Goal: Task Accomplishment & Management: Manage account settings

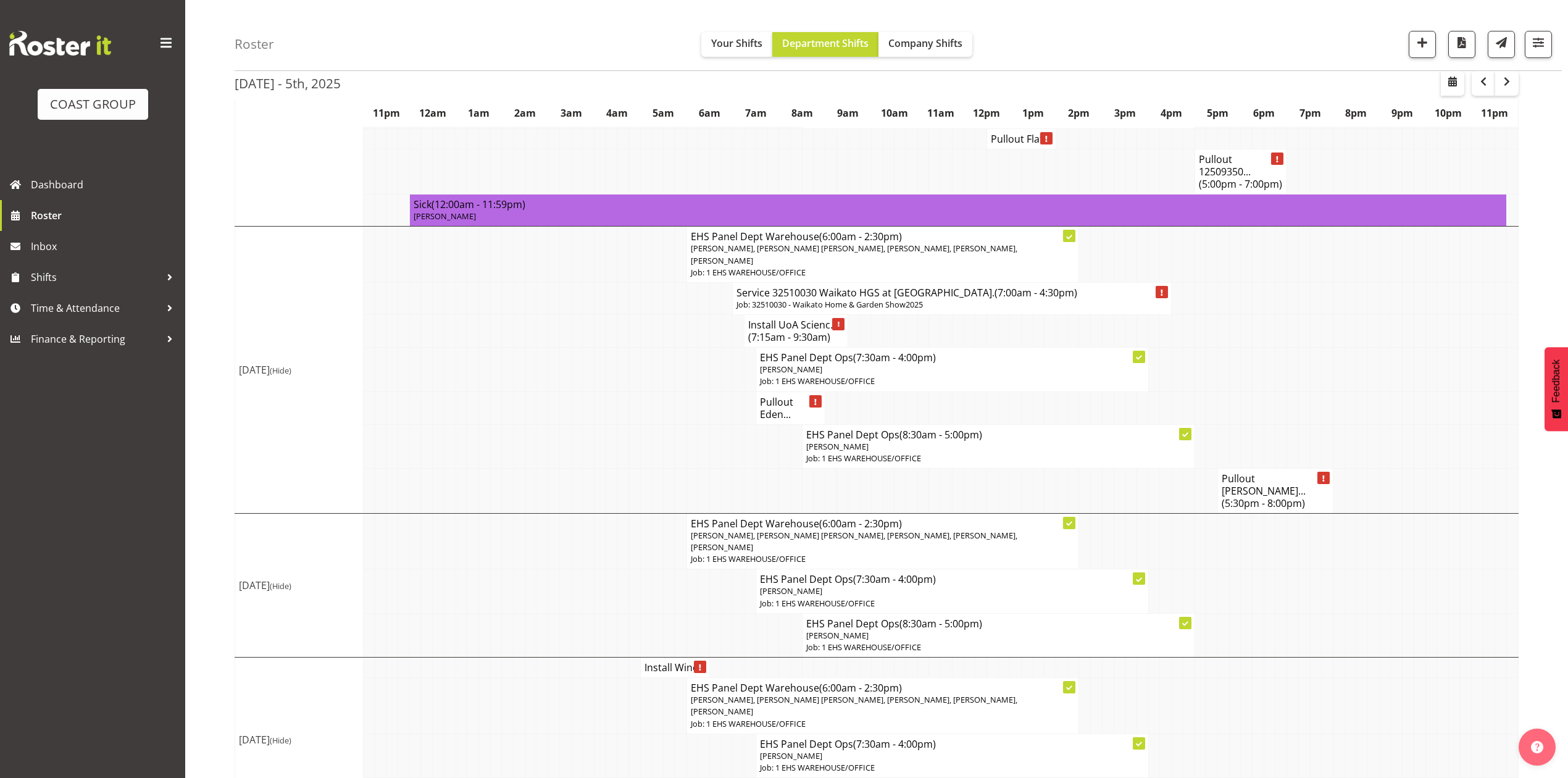
scroll to position [784, 0]
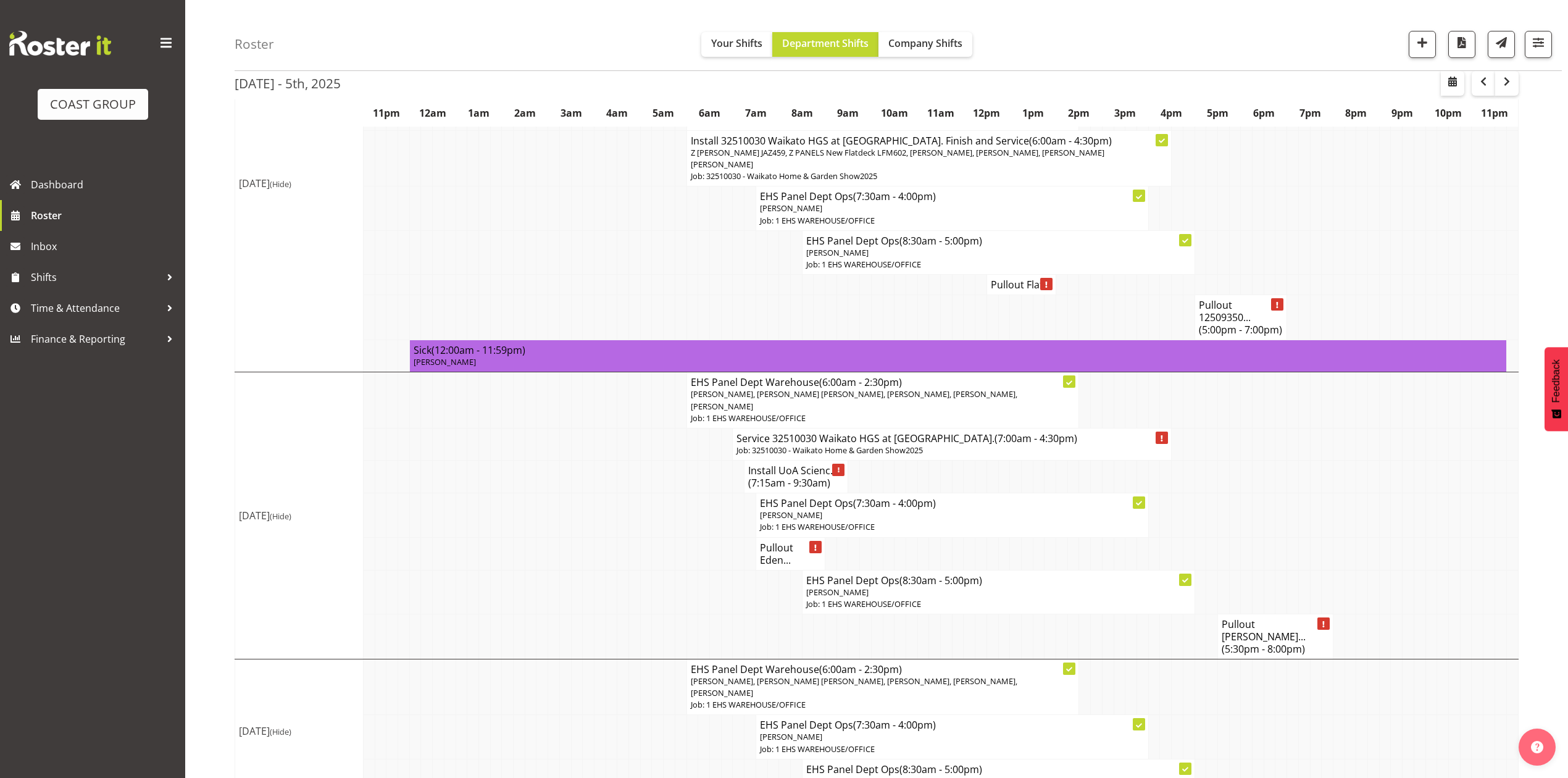
click at [1243, 618] on h4 "Pullout Harvey Norma... (5:30pm - 8:00pm)" at bounding box center [1276, 637] width 108 height 37
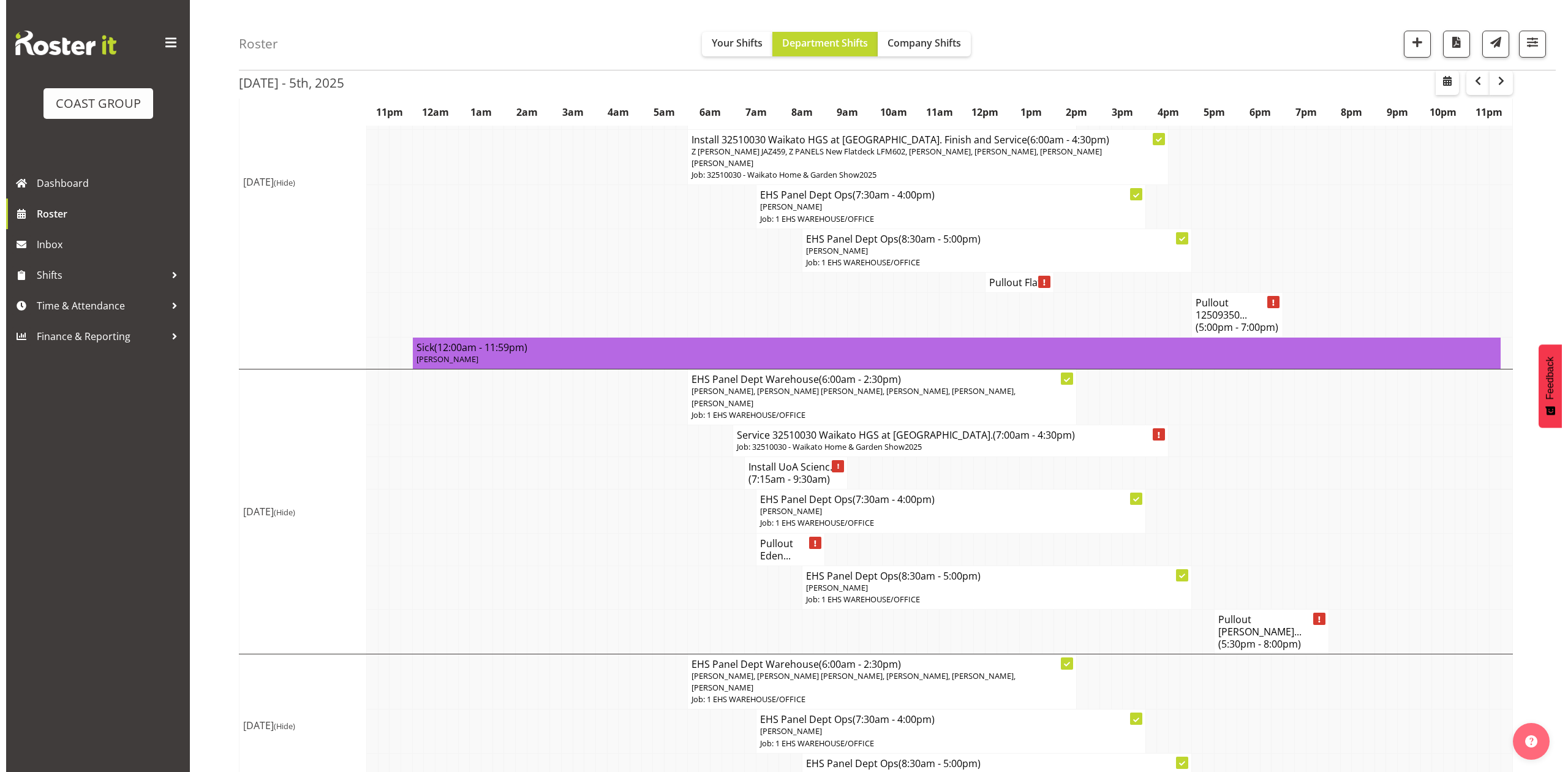
scroll to position [766, 0]
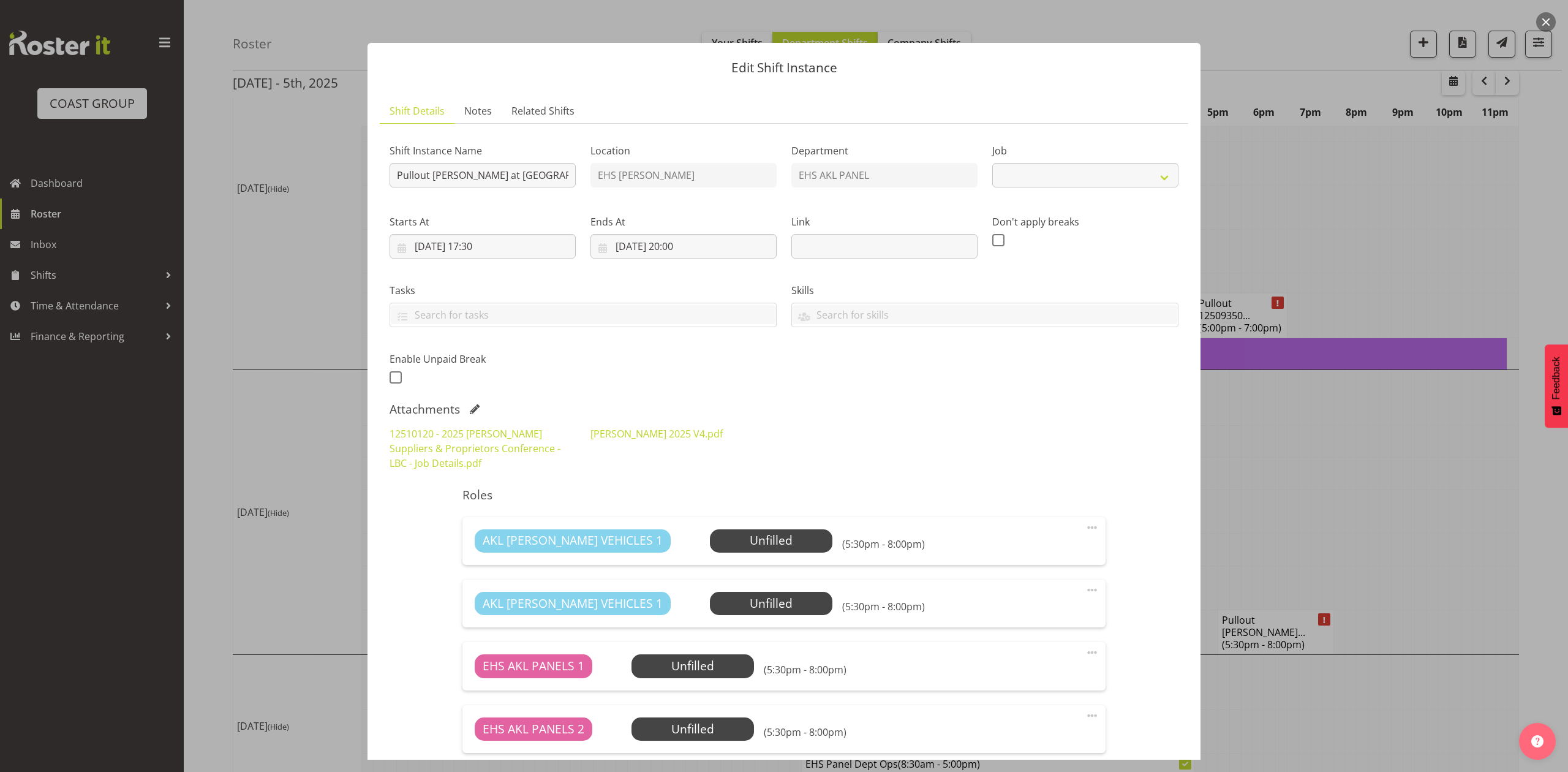
select select "9957"
click at [1314, 507] on div at bounding box center [784, 386] width 1568 height 772
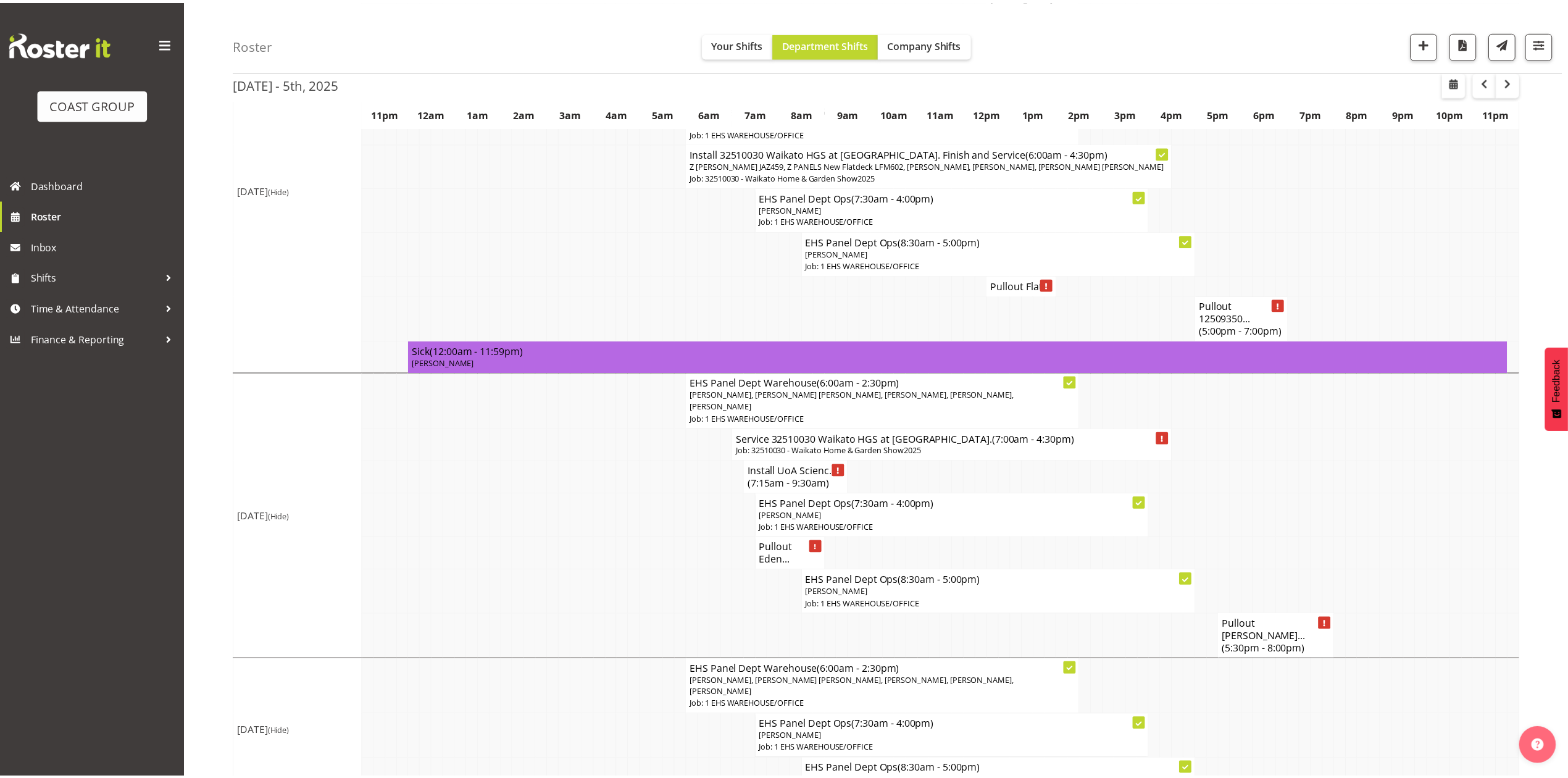
scroll to position [784, 0]
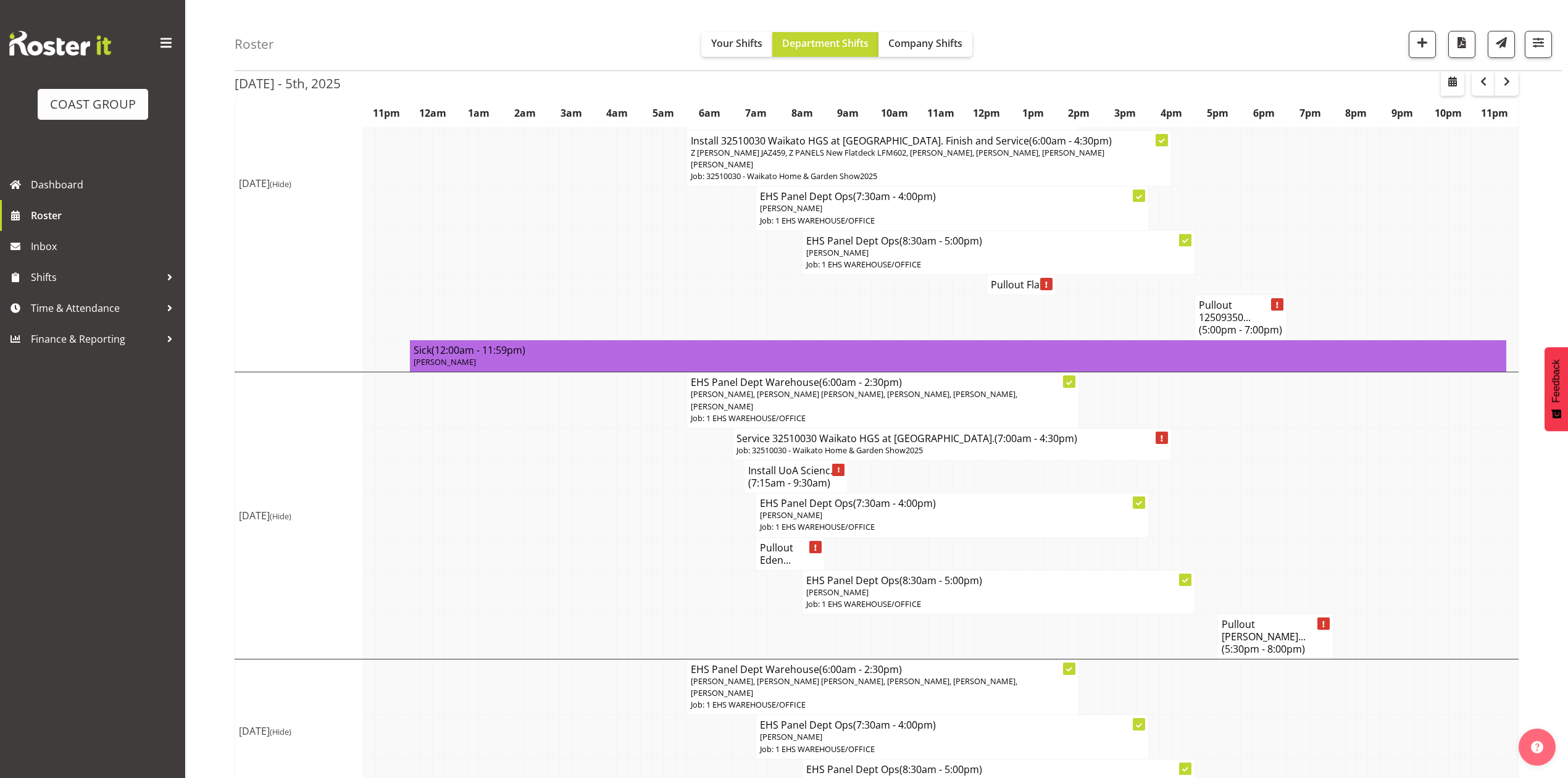
click at [1265, 618] on h4 "Pullout Harvey Norma... (5:30pm - 8:00pm)" at bounding box center [1276, 637] width 108 height 37
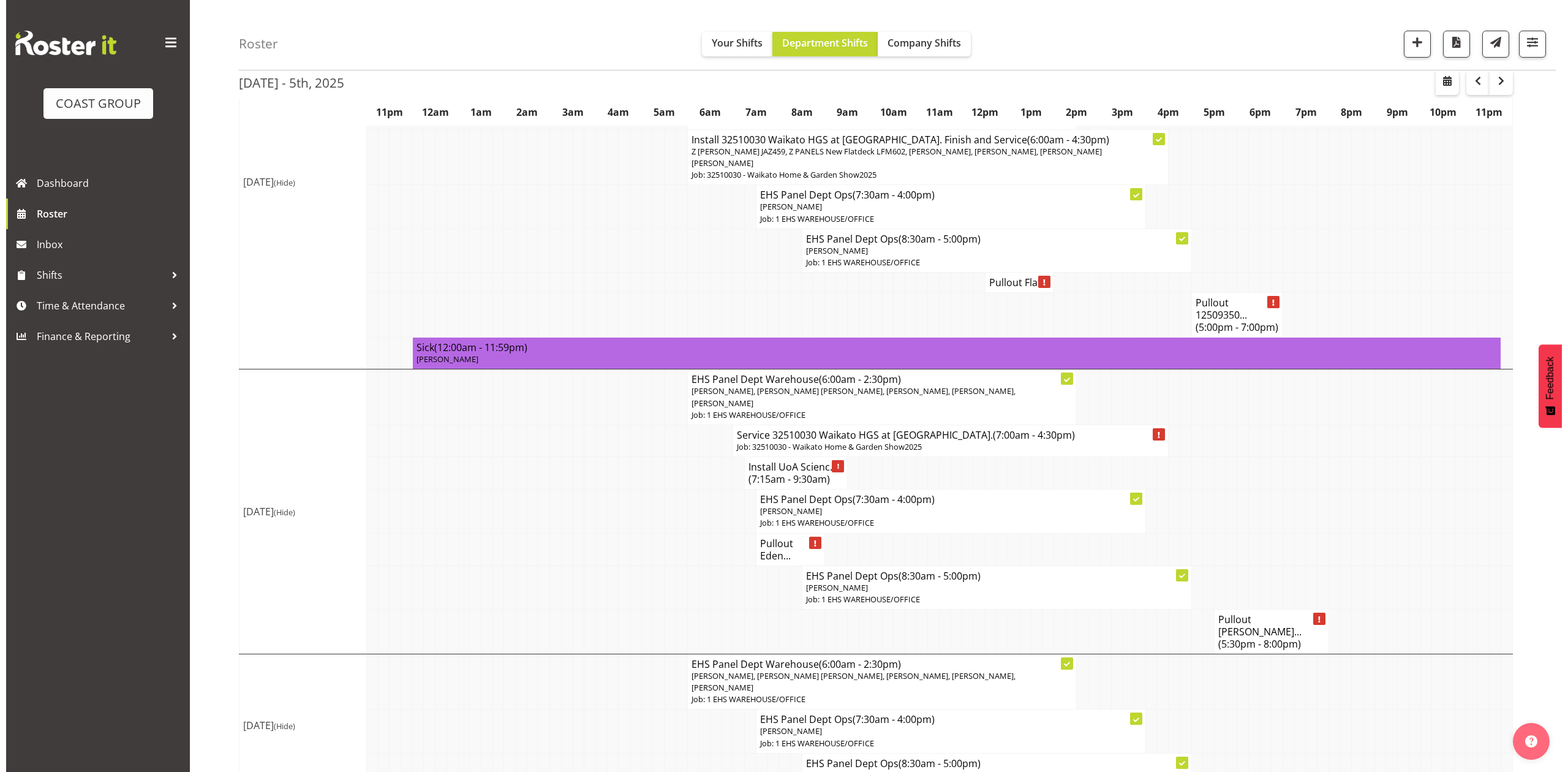
scroll to position [766, 0]
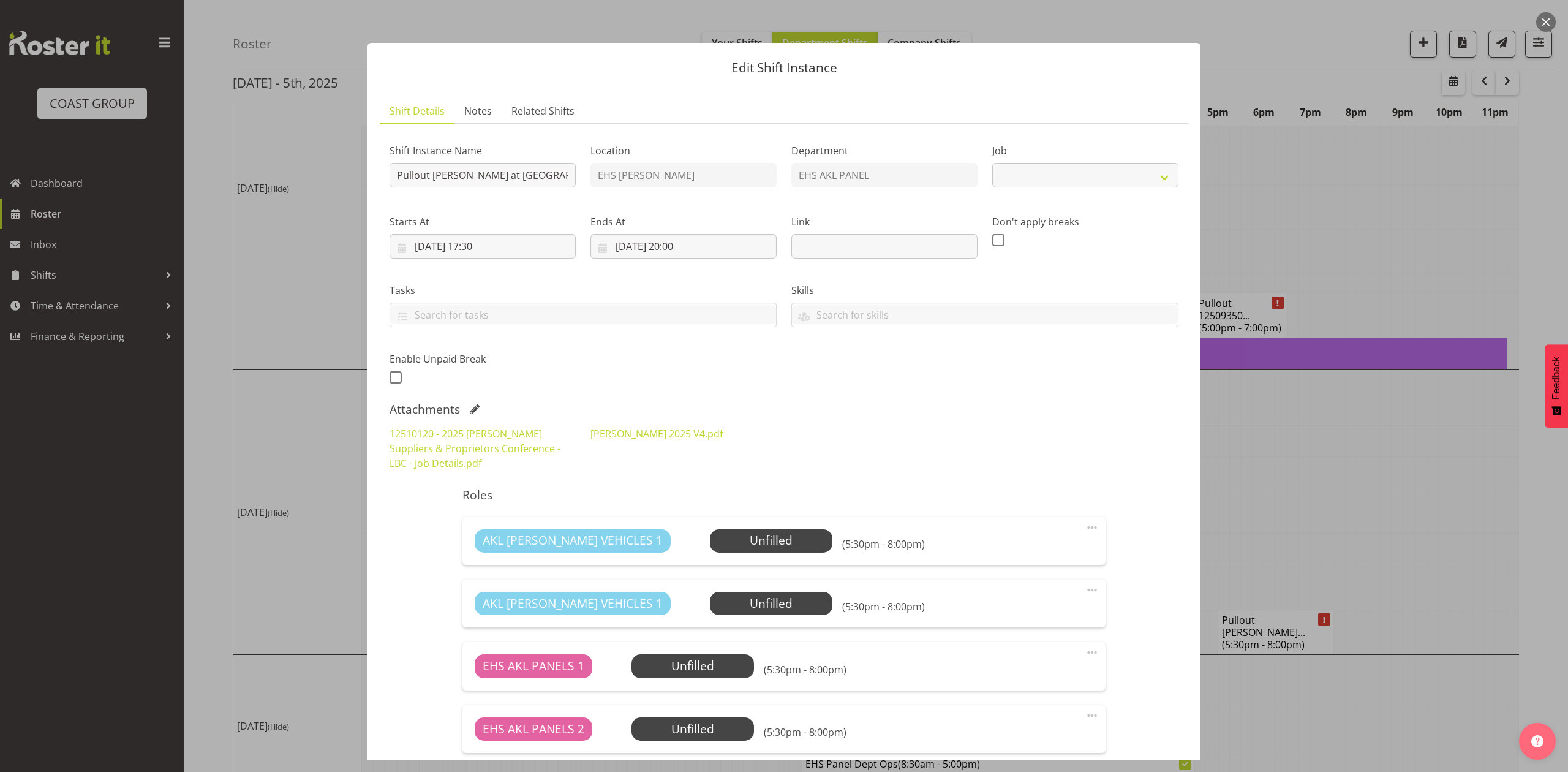
select select "9957"
click at [1378, 431] on div at bounding box center [784, 386] width 1568 height 772
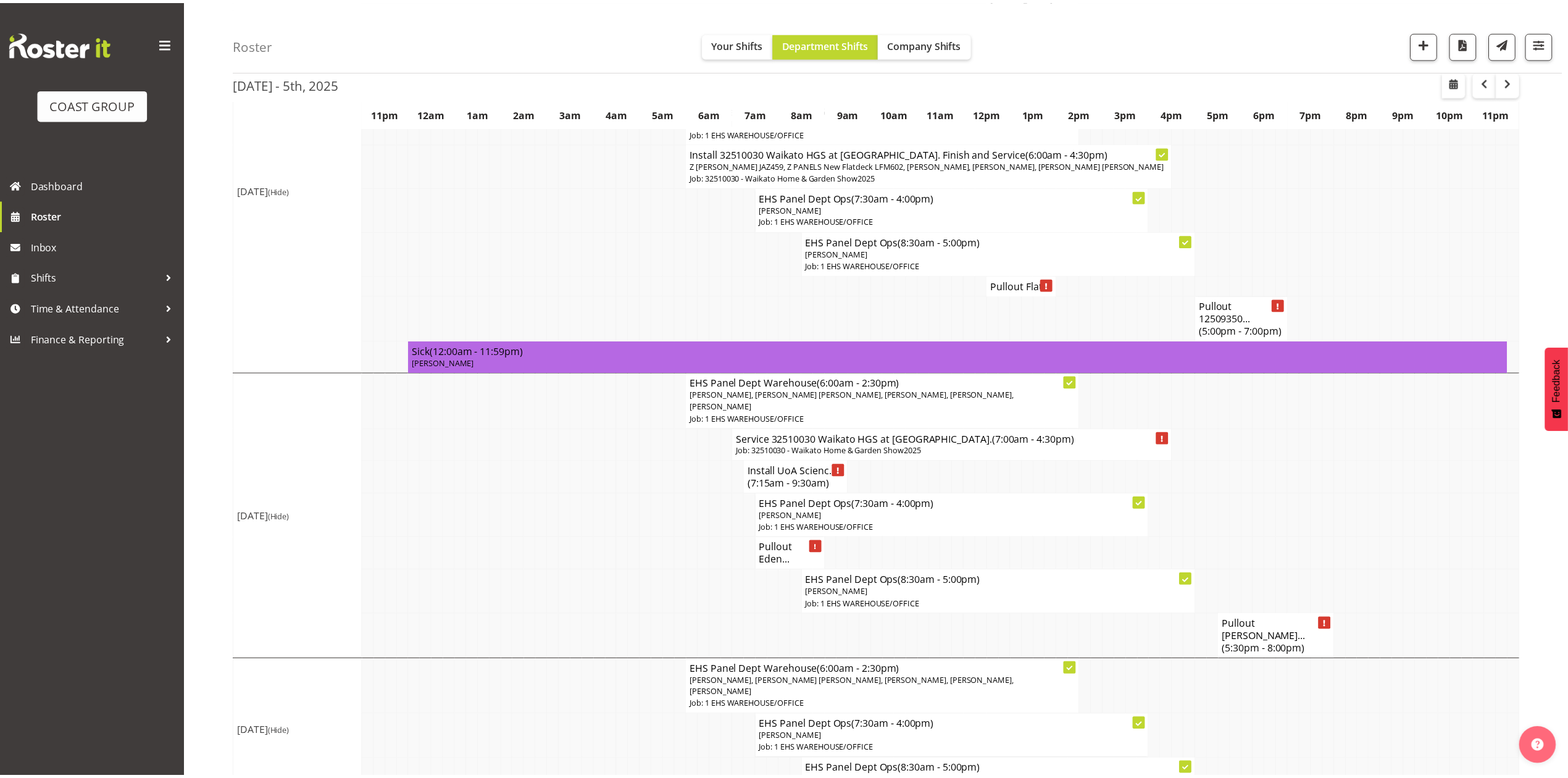
scroll to position [784, 0]
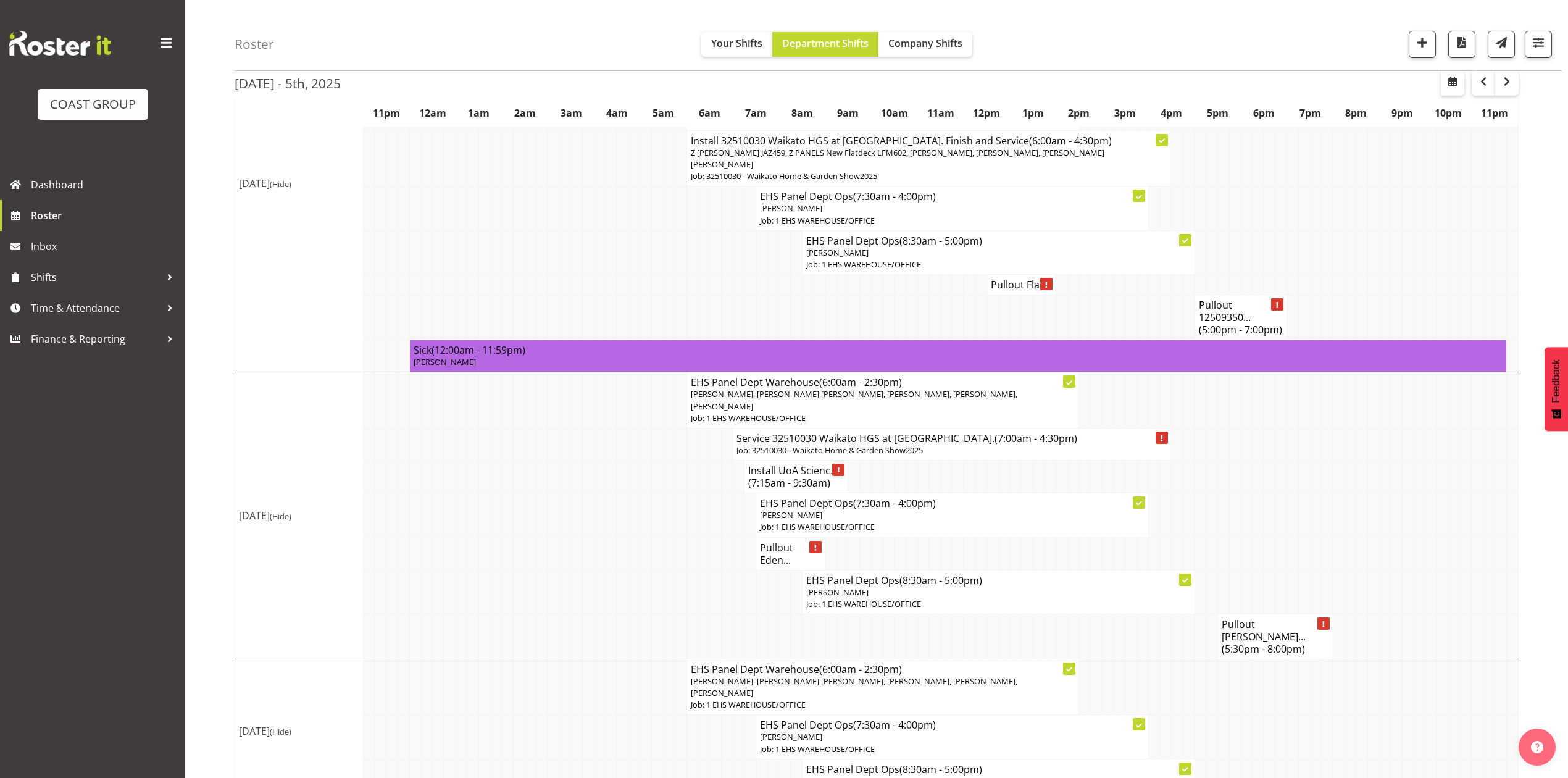
click at [1267, 618] on h4 "Pullout Harvey Norma... (5:30pm - 8:00pm)" at bounding box center [1276, 637] width 108 height 37
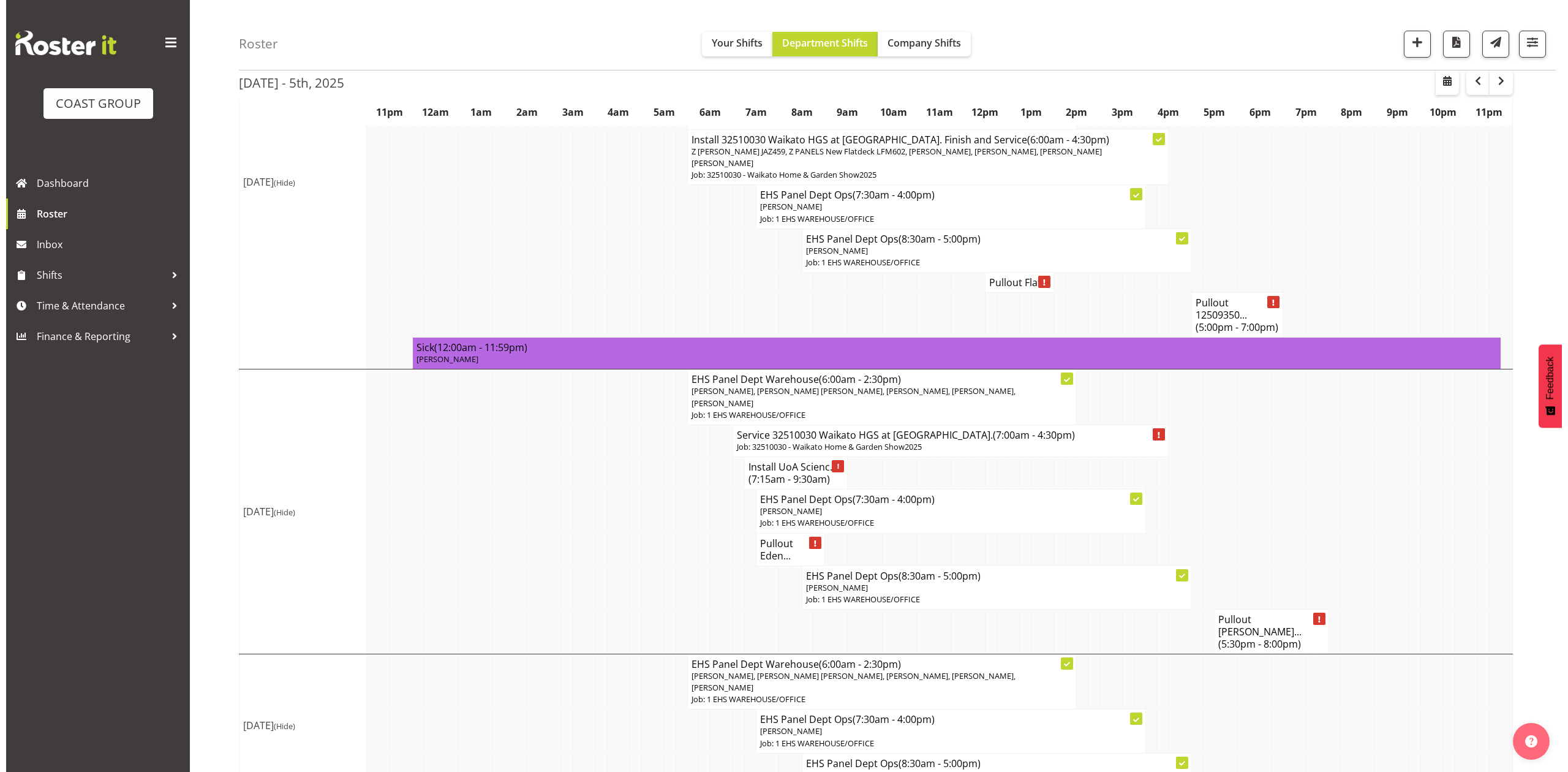
scroll to position [766, 0]
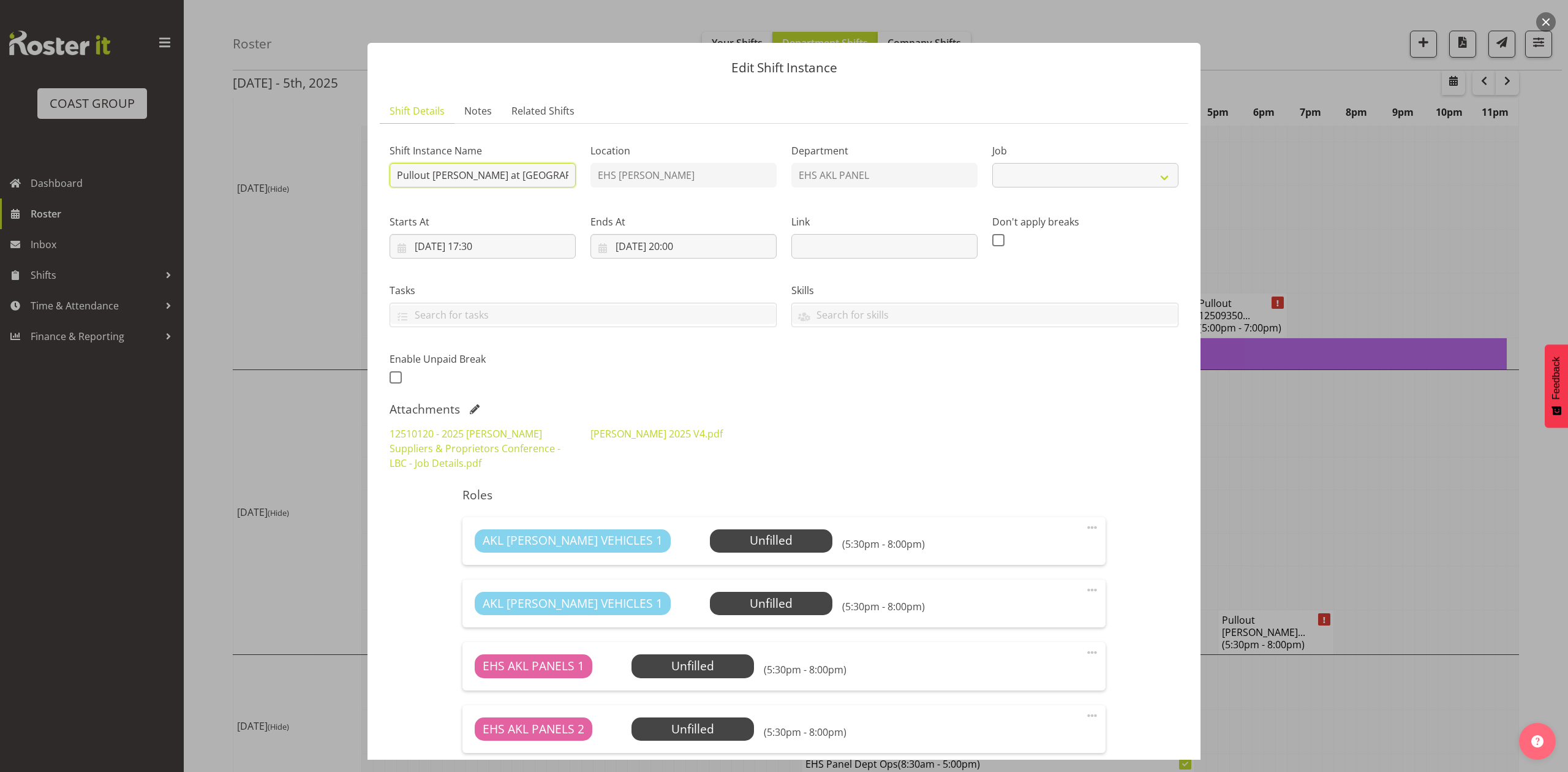
select select "9957"
click at [559, 177] on input "Pullout Harvey Norman at Cordis. Out at 6pm,." at bounding box center [482, 175] width 186 height 25
click at [499, 452] on link "12510120 - 2025 Harvey Norman Suppliers & Proprietors Conference - LBC - Job De…" at bounding box center [475, 448] width 171 height 43
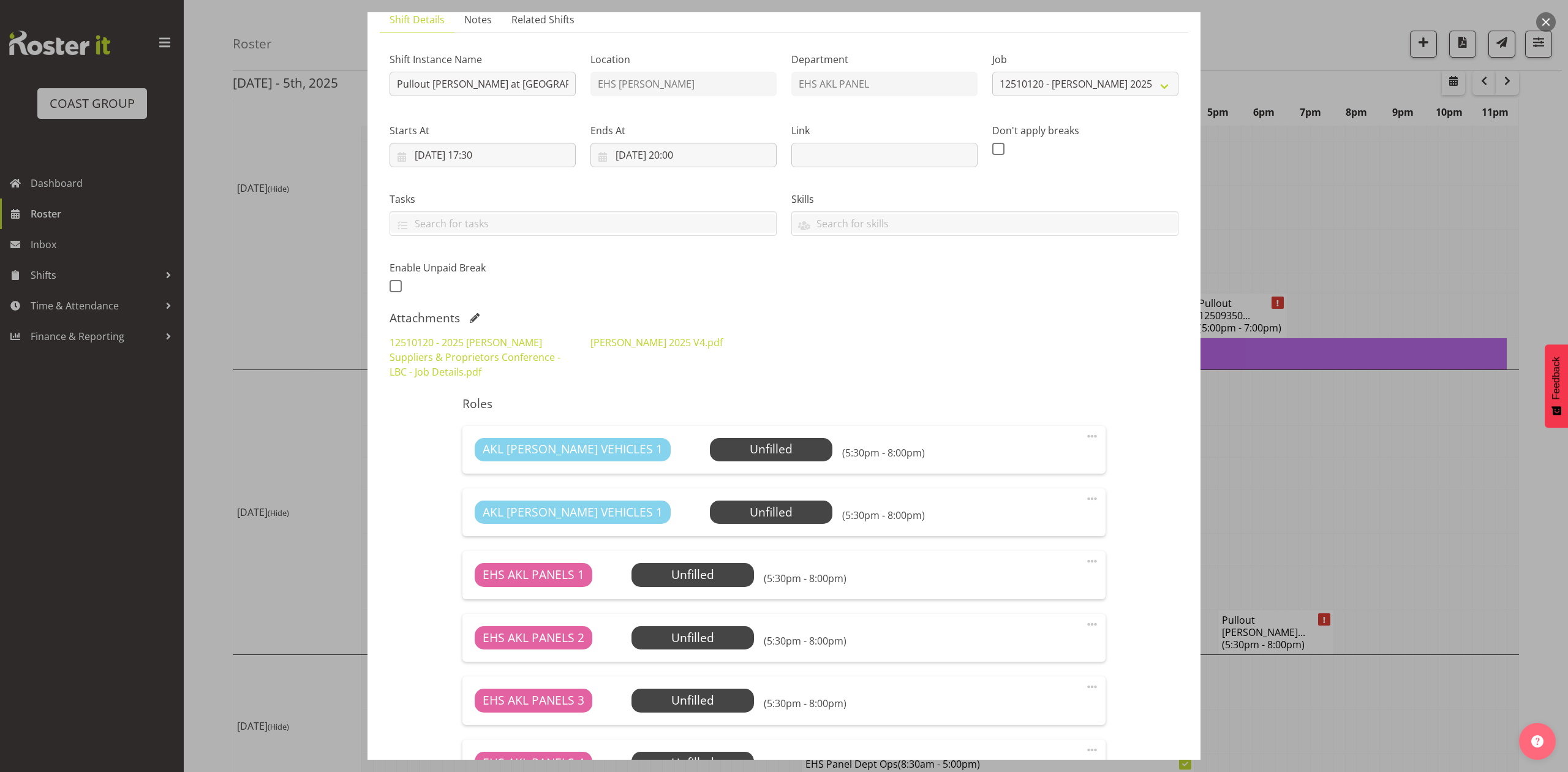
scroll to position [96, 0]
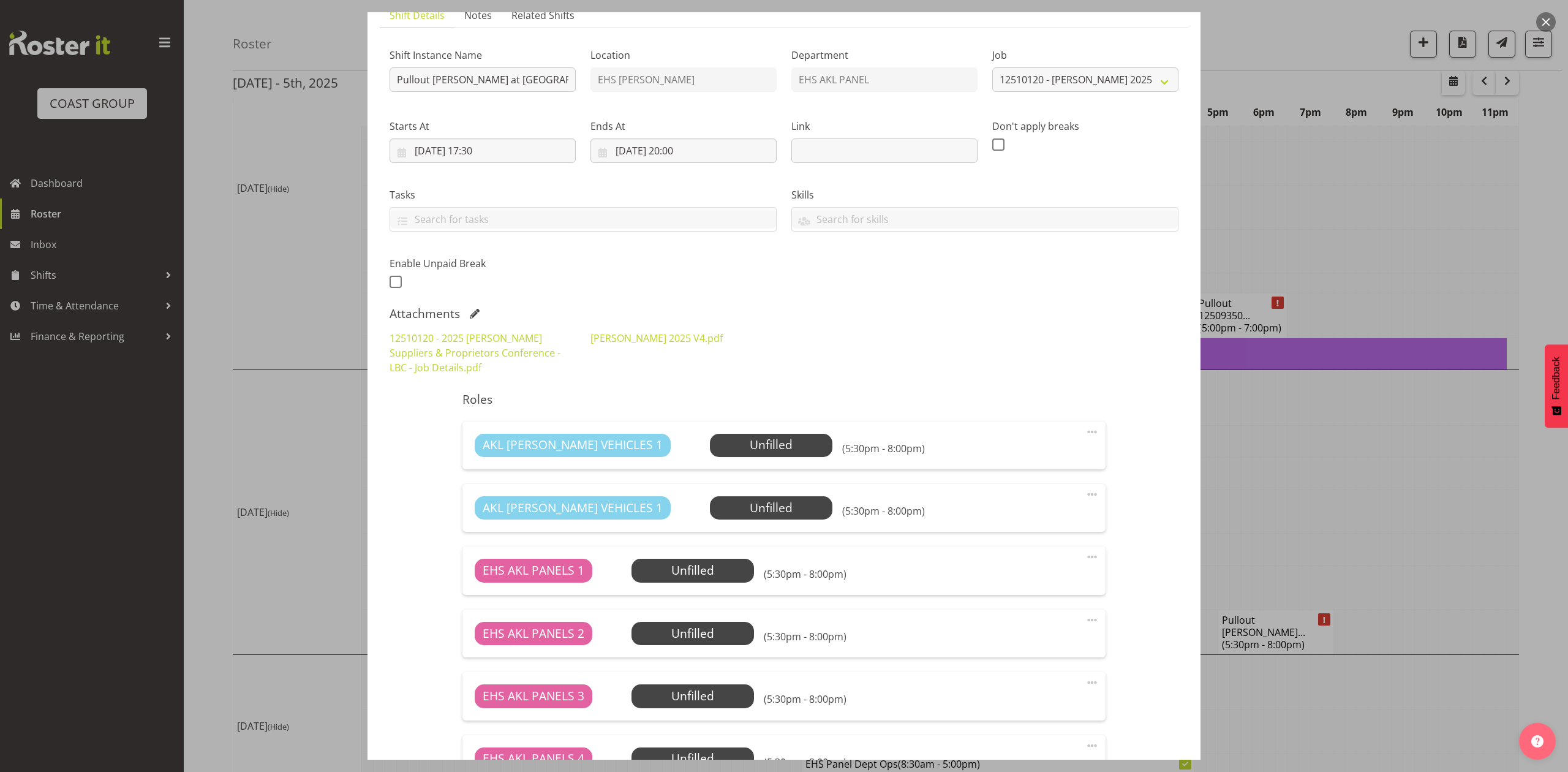
click at [1285, 424] on div at bounding box center [784, 386] width 1568 height 772
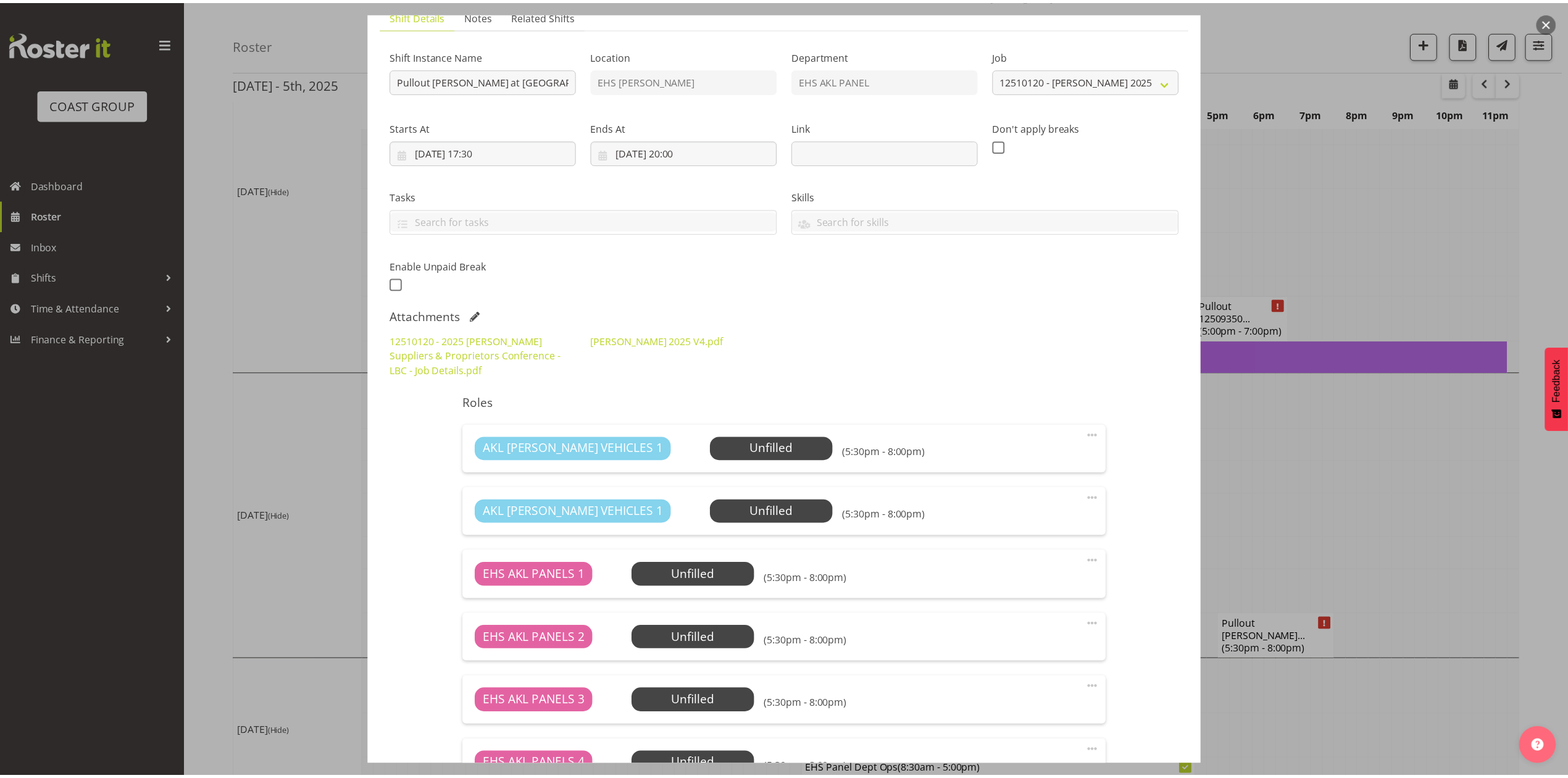
scroll to position [784, 0]
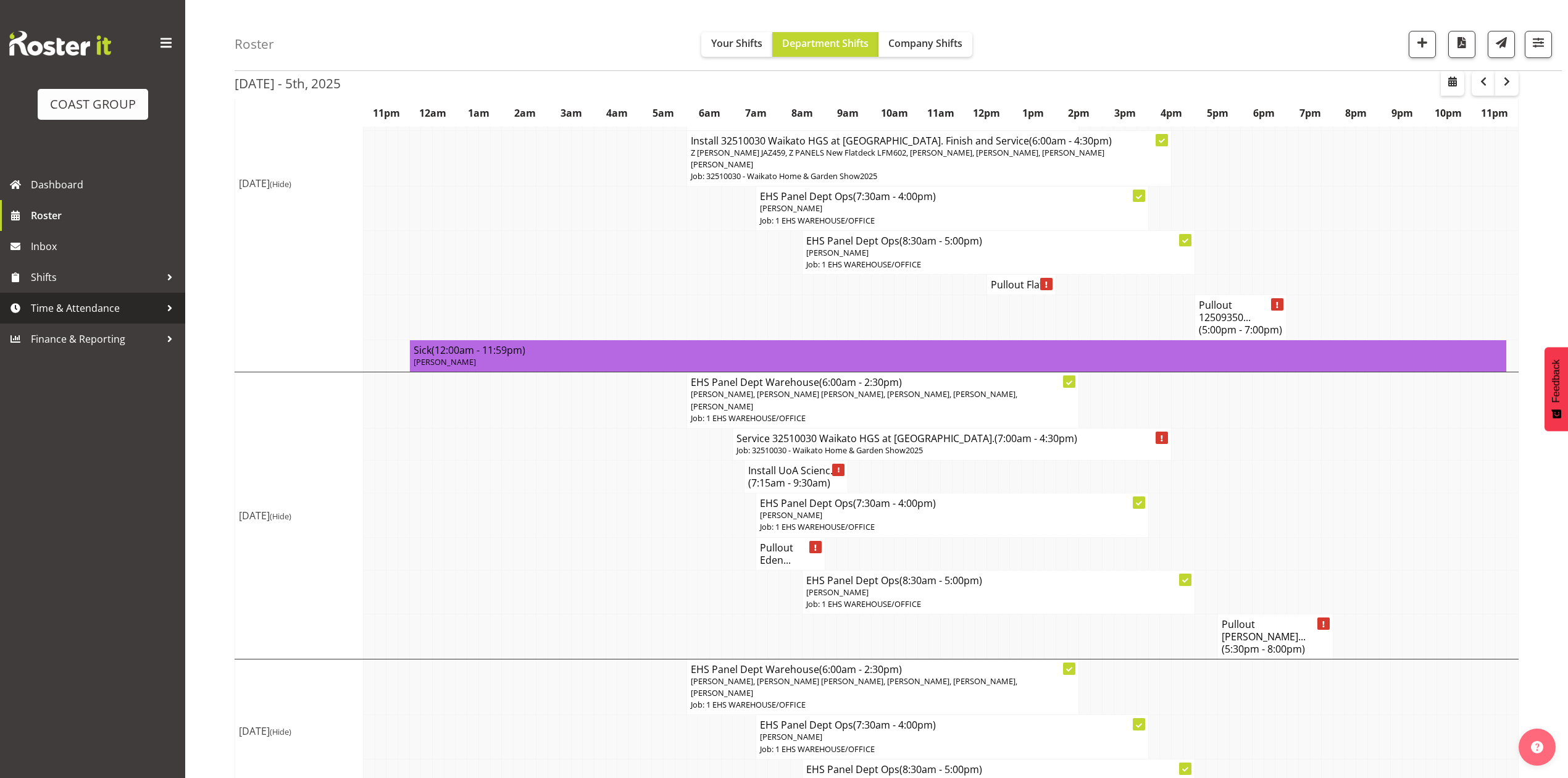
click at [86, 302] on span "Time & Attendance" at bounding box center [96, 308] width 130 height 19
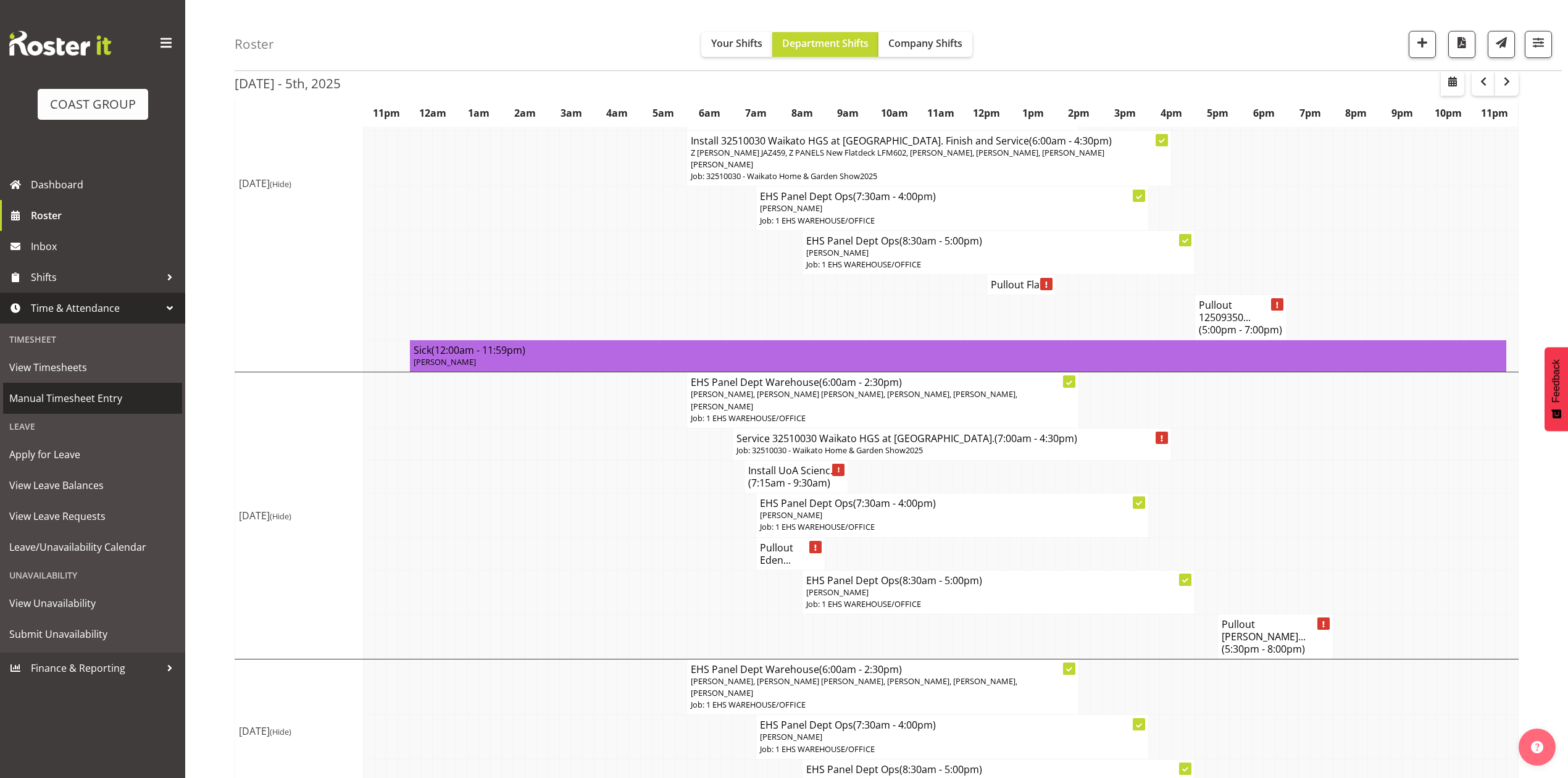
click at [92, 392] on span "Manual Timesheet Entry" at bounding box center [92, 398] width 167 height 19
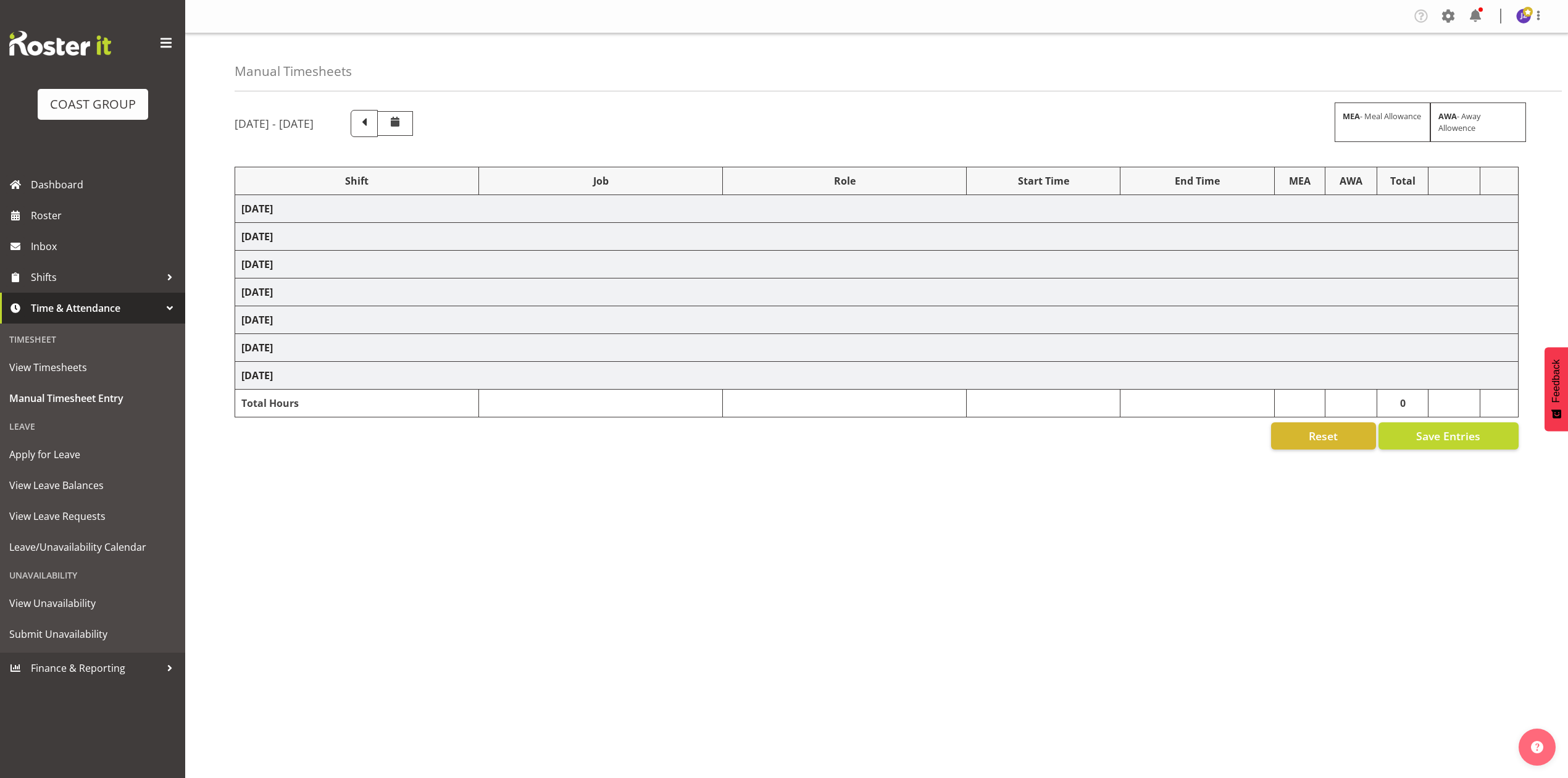
select select "68034"
select select "69"
select select "198"
select select "82600"
select select "8653"
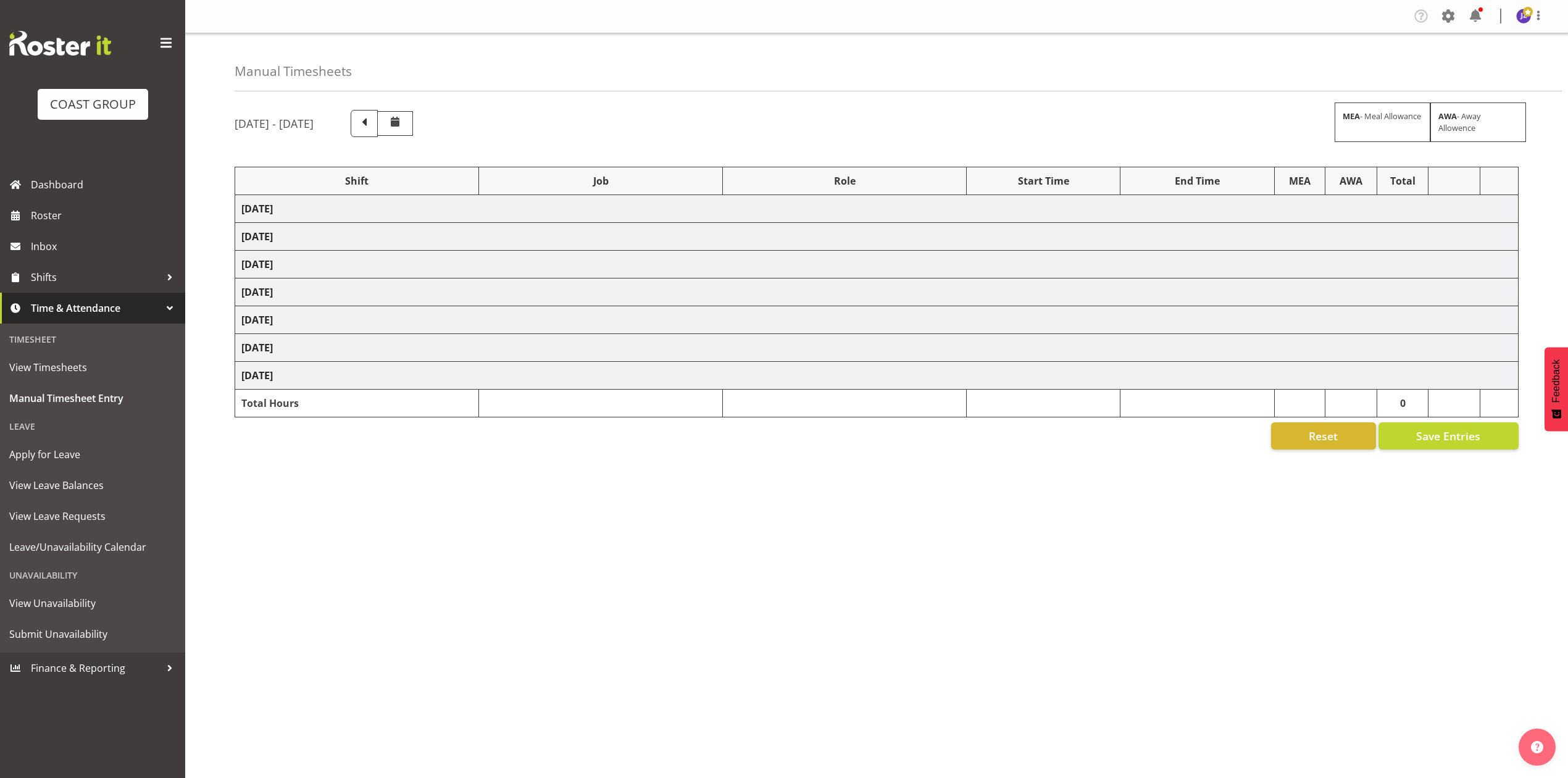
select select "68034"
select select "69"
select select "198"
select select "77800"
select select "9735"
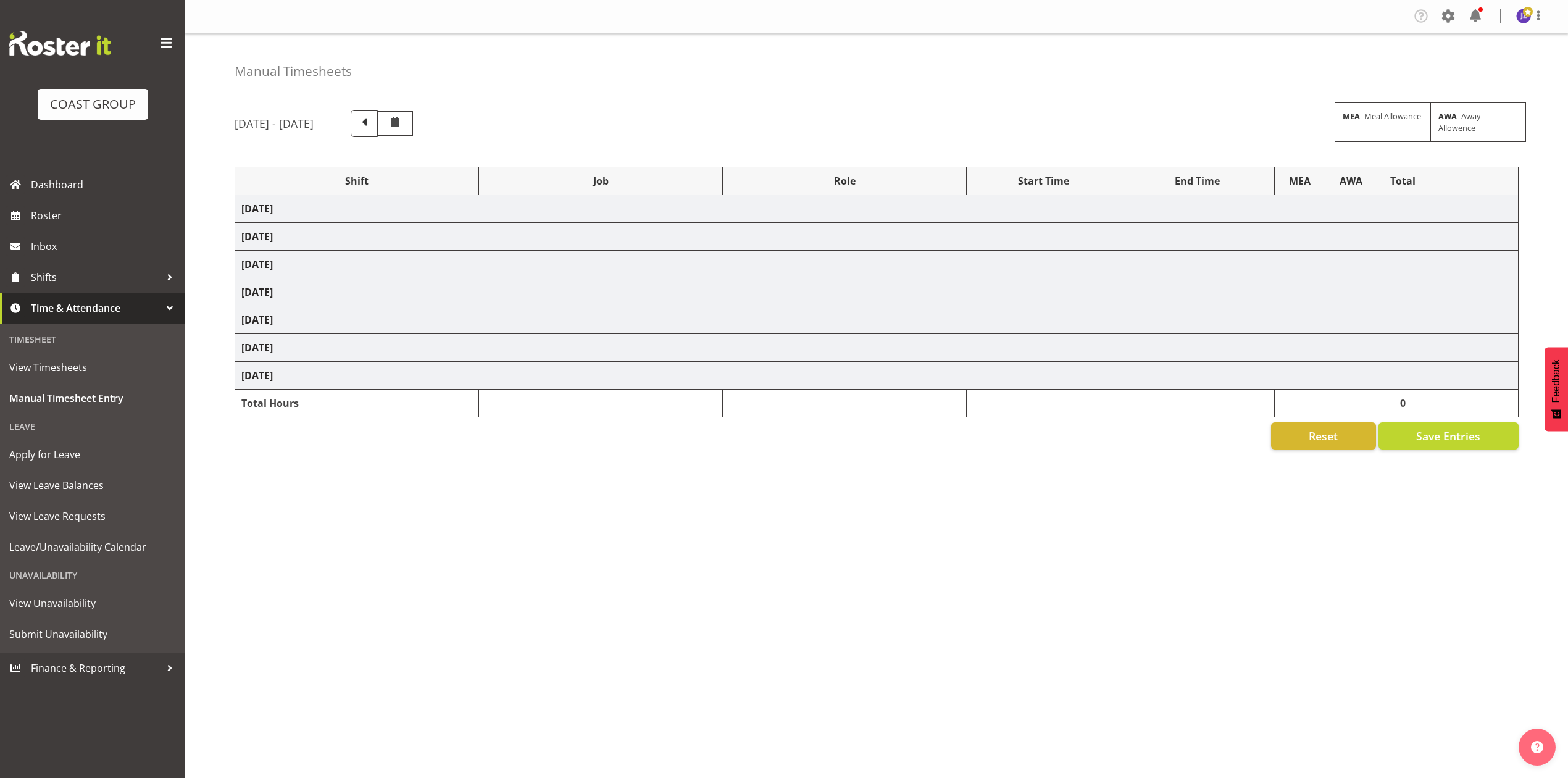
select select "82602"
select select "8653"
select select "82600"
select select "8653"
select select "82609"
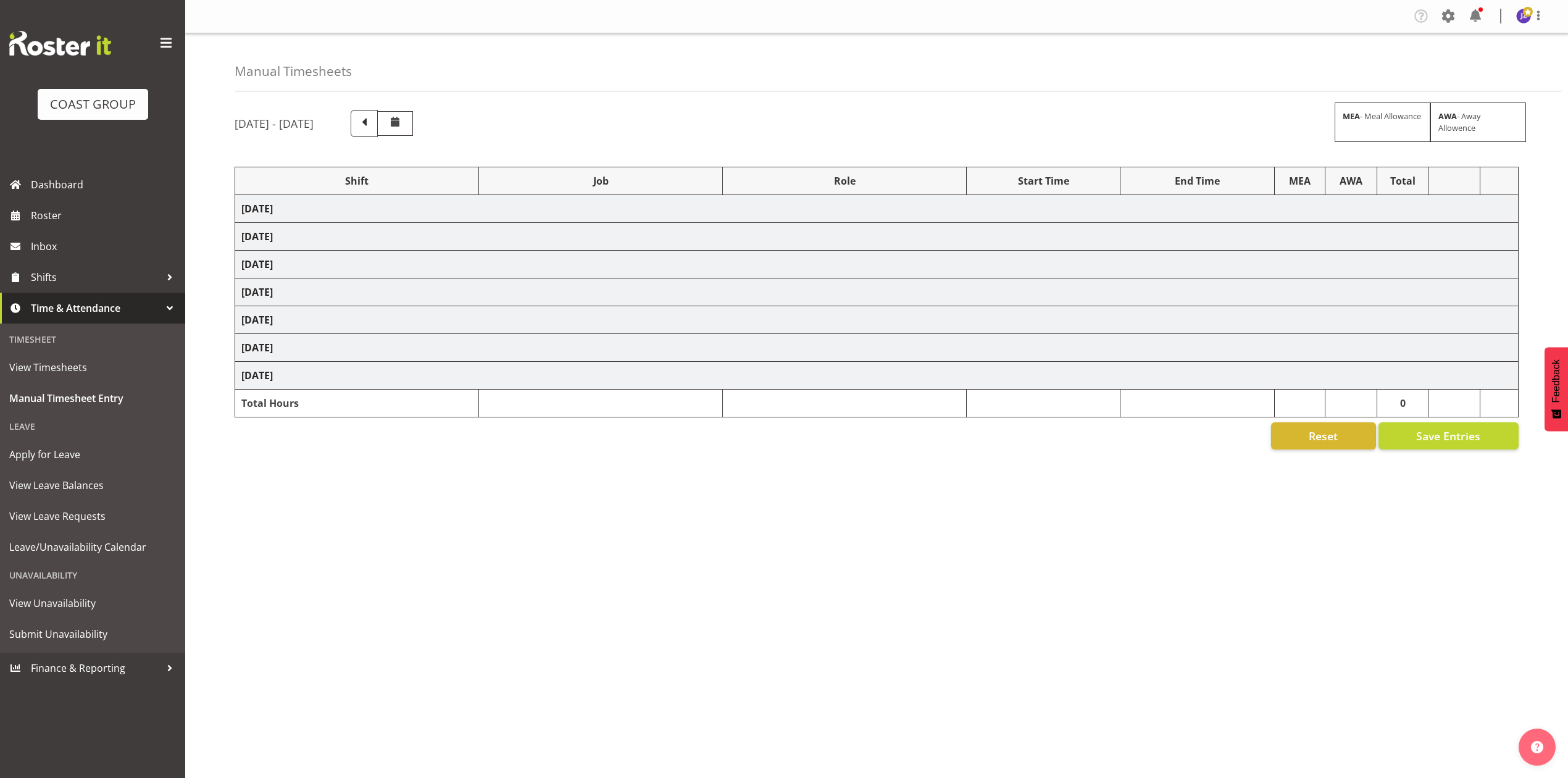
select select "9735"
select select "82676"
select select "8653"
select select "77800"
select select "9735"
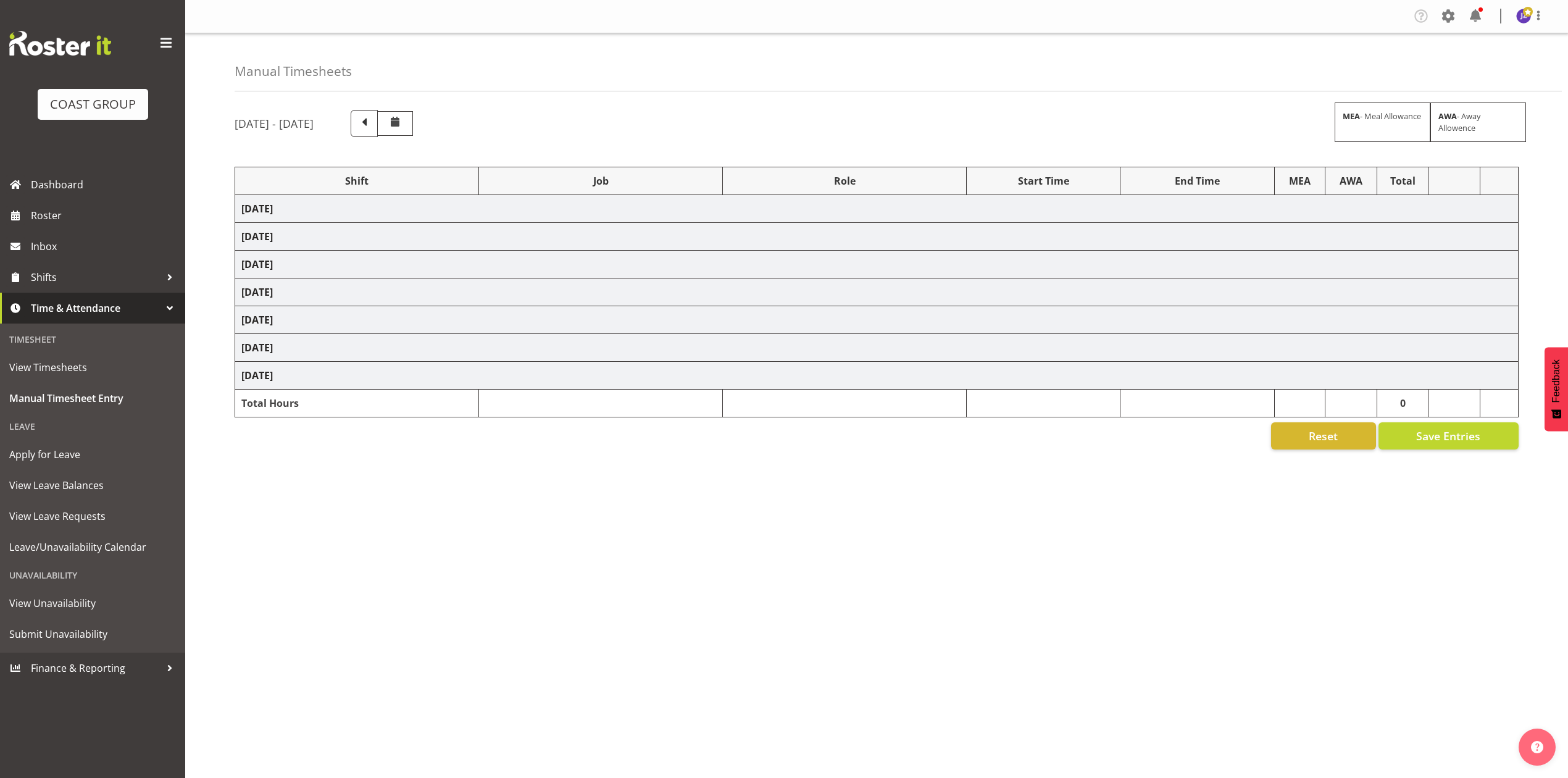
select select "82600"
select select "8653"
select select "75037"
select select "9957"
select select "82601"
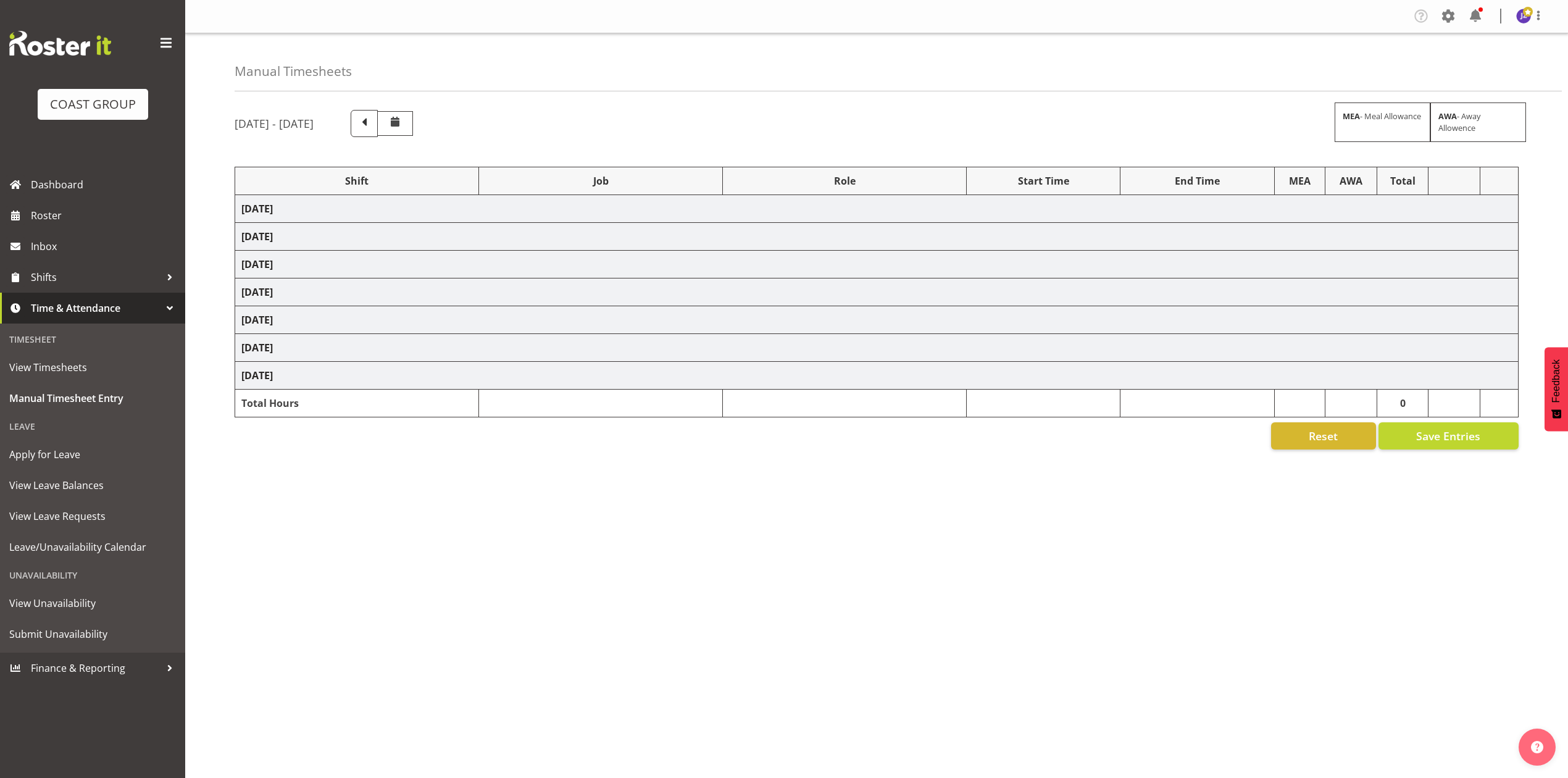
select select "8653"
select select "68034"
select select "69"
select select "198"
select select "82290"
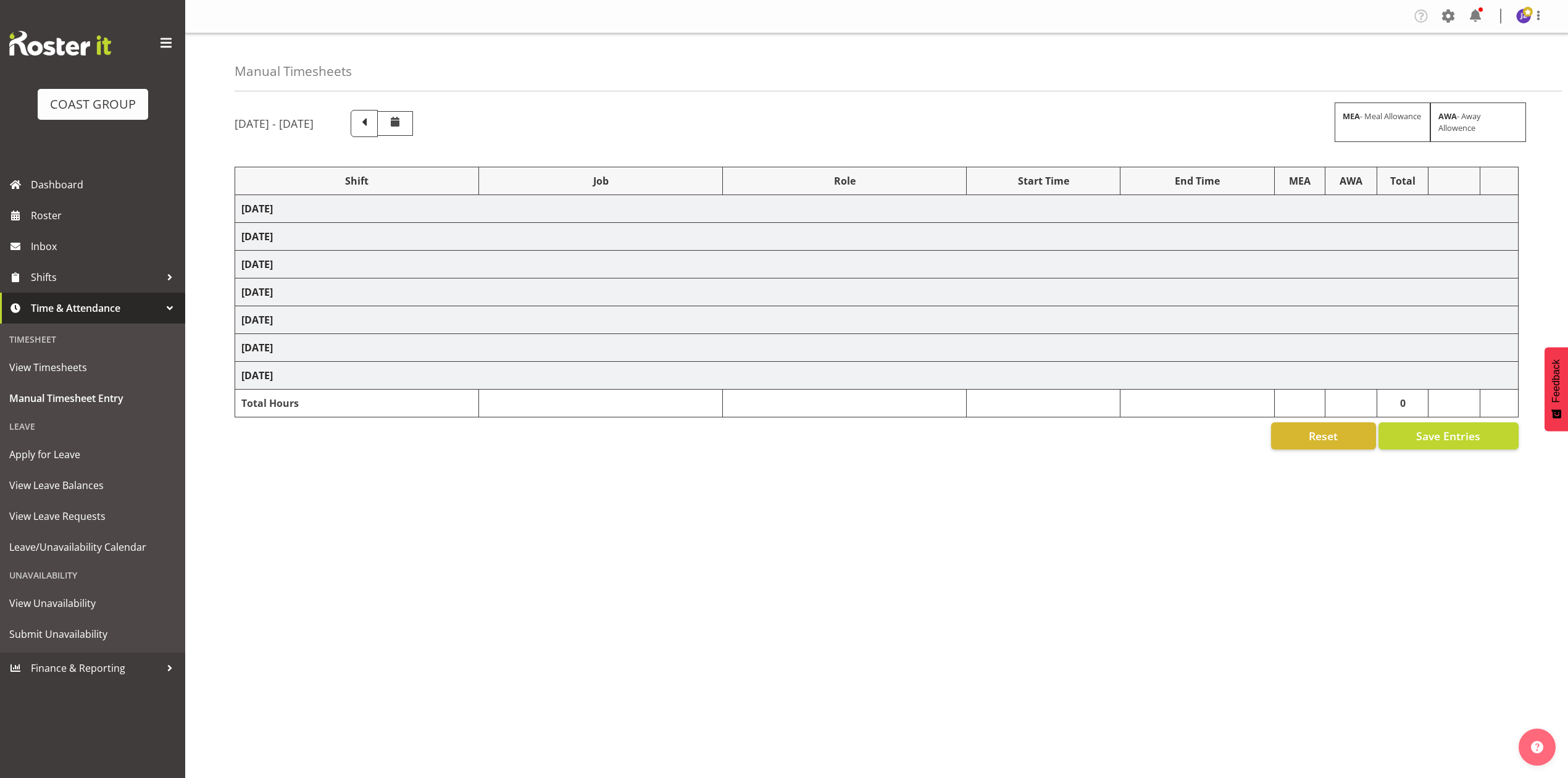
select select "10687"
select select "68034"
select select "69"
select select "198"
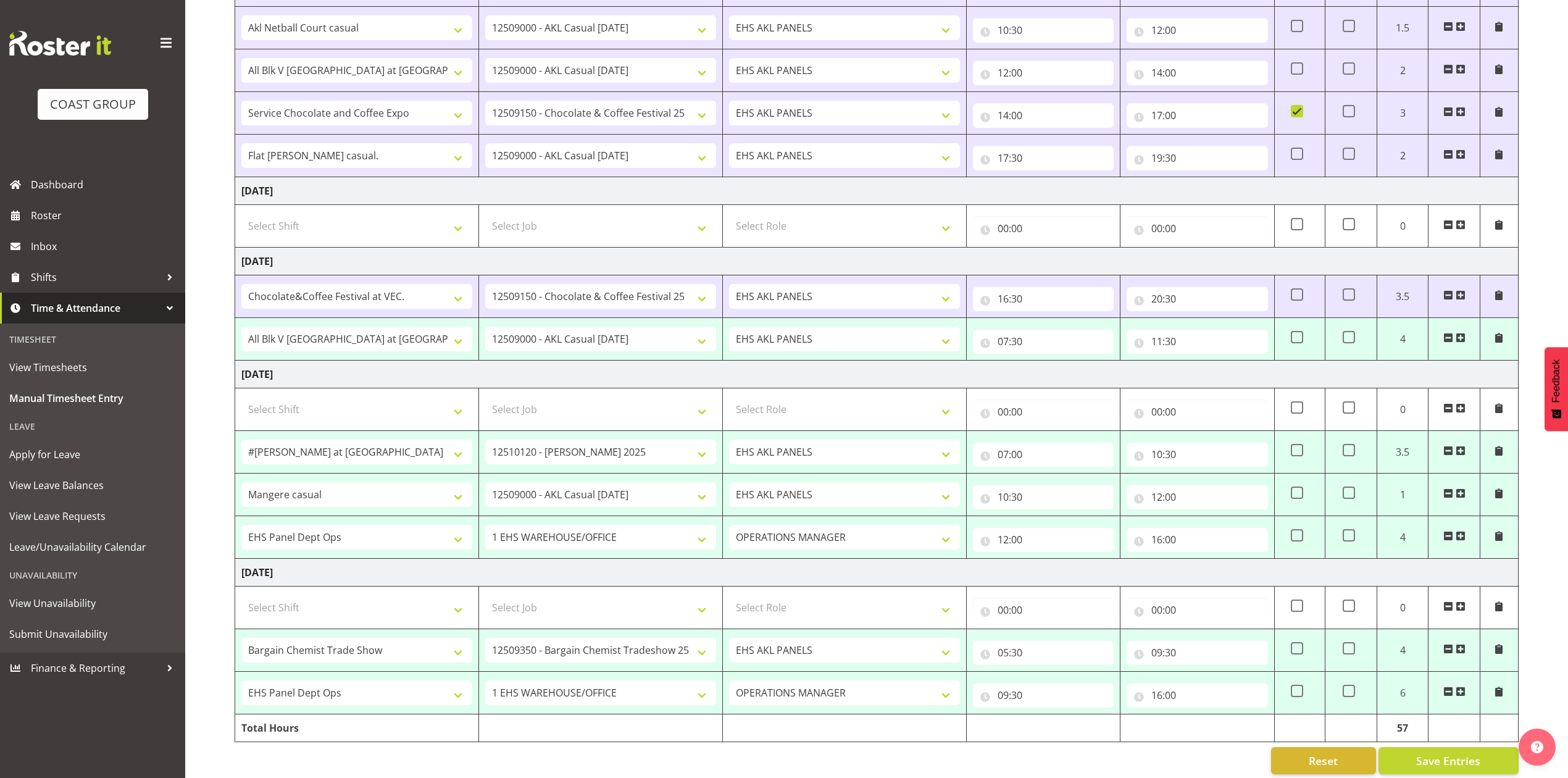
scroll to position [467, 0]
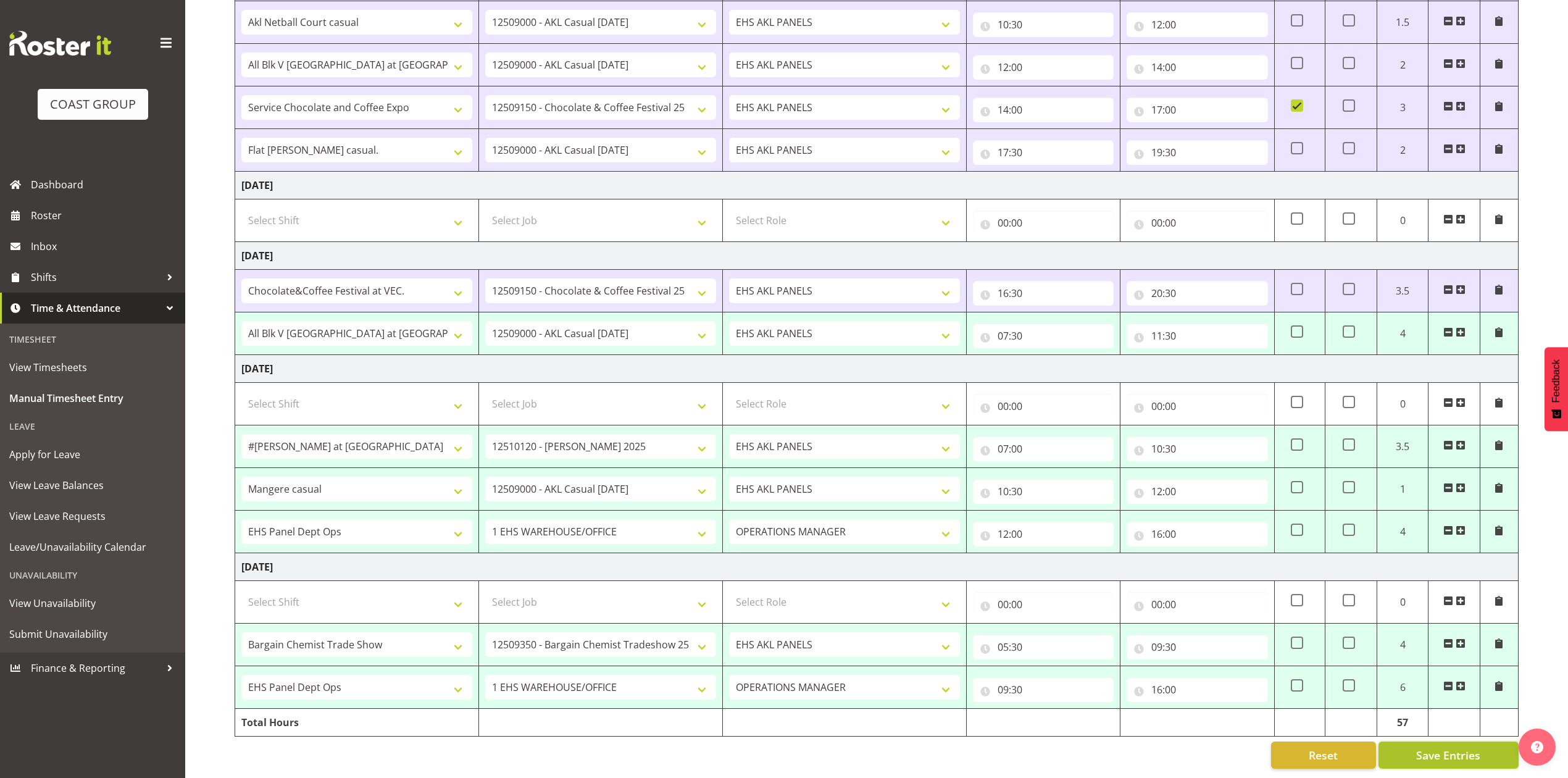
click at [1465, 747] on span "Save Entries" at bounding box center [1448, 755] width 64 height 16
select select "75037"
select select "9957"
type input "07:00"
type input "10:30"
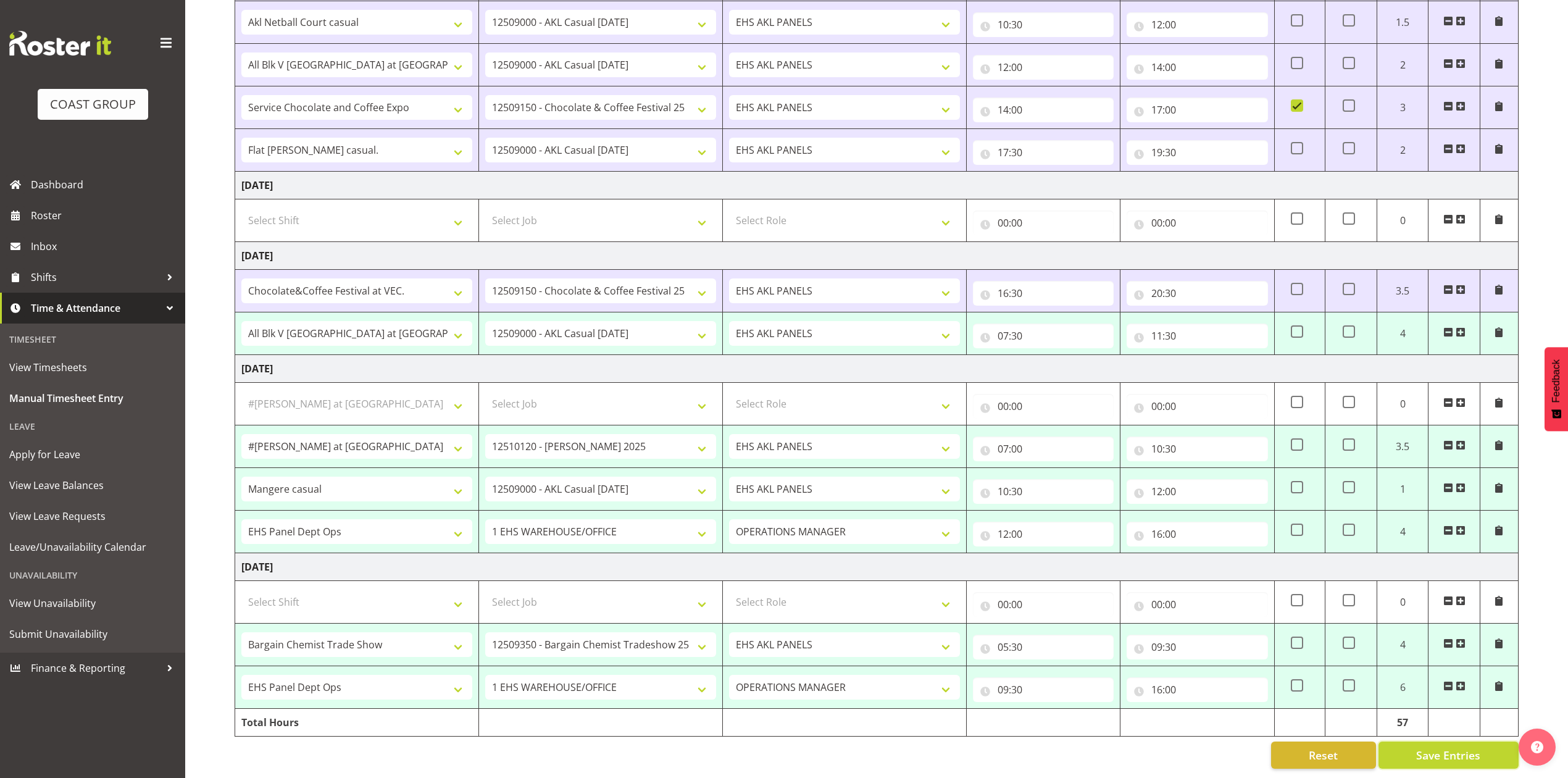
select select "82601"
select select "8653"
type input "10:30"
type input "12:00"
select select "68034"
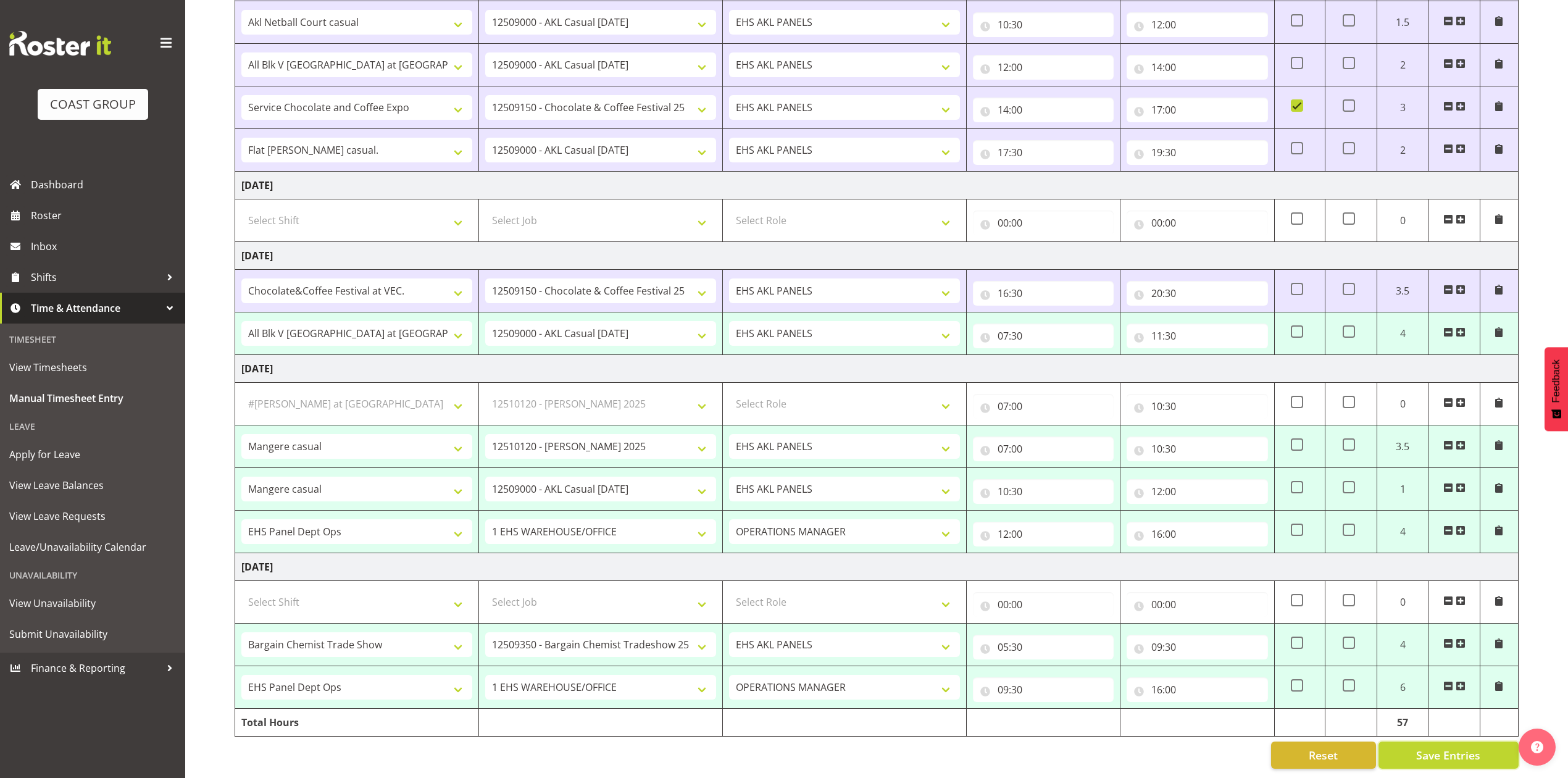
select select "69"
select select "198"
type input "12:00"
type input "16:00"
select select "82290"
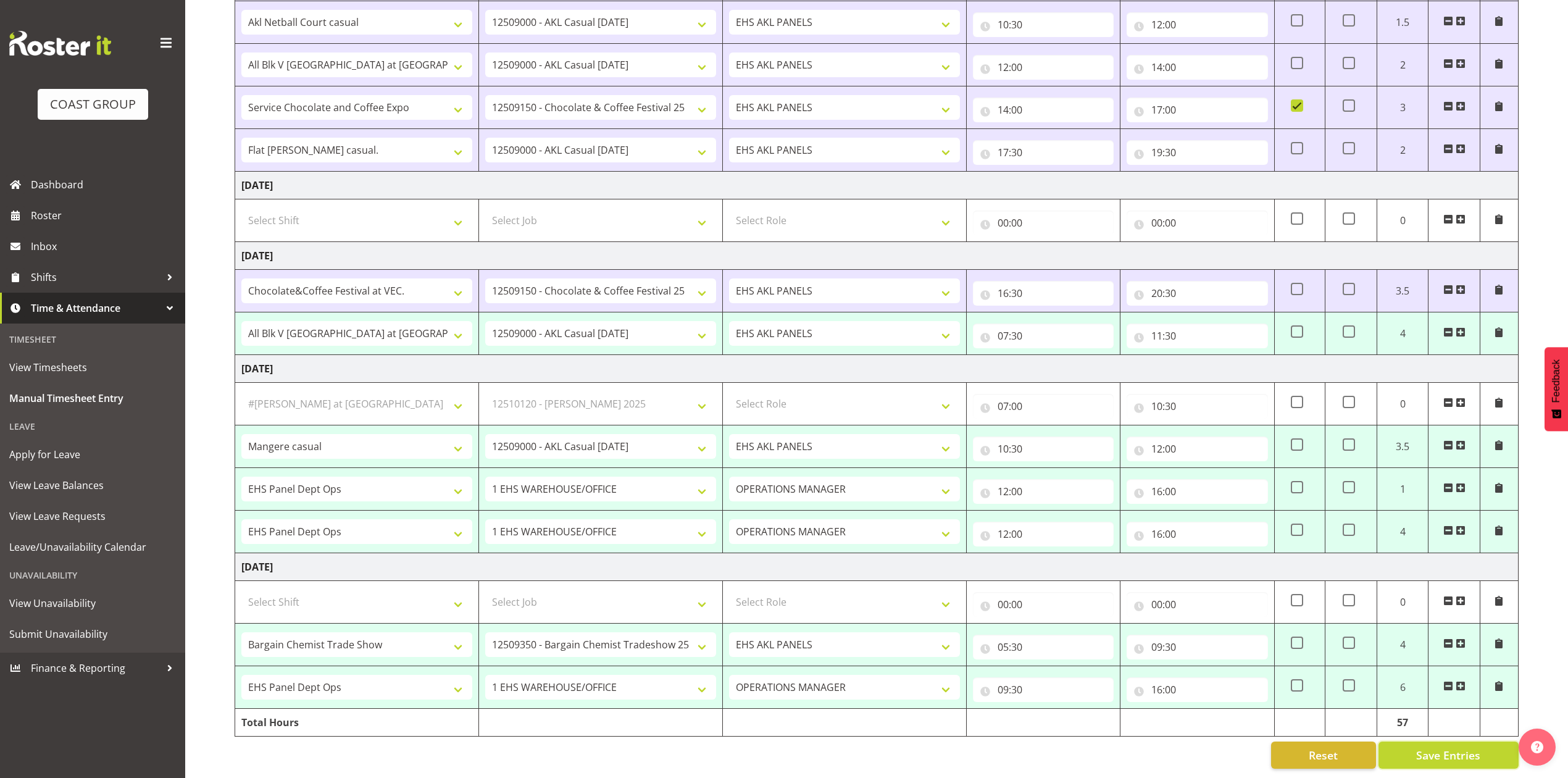
select select "10687"
type input "05:30"
type input "09:30"
select select "68034"
select select "69"
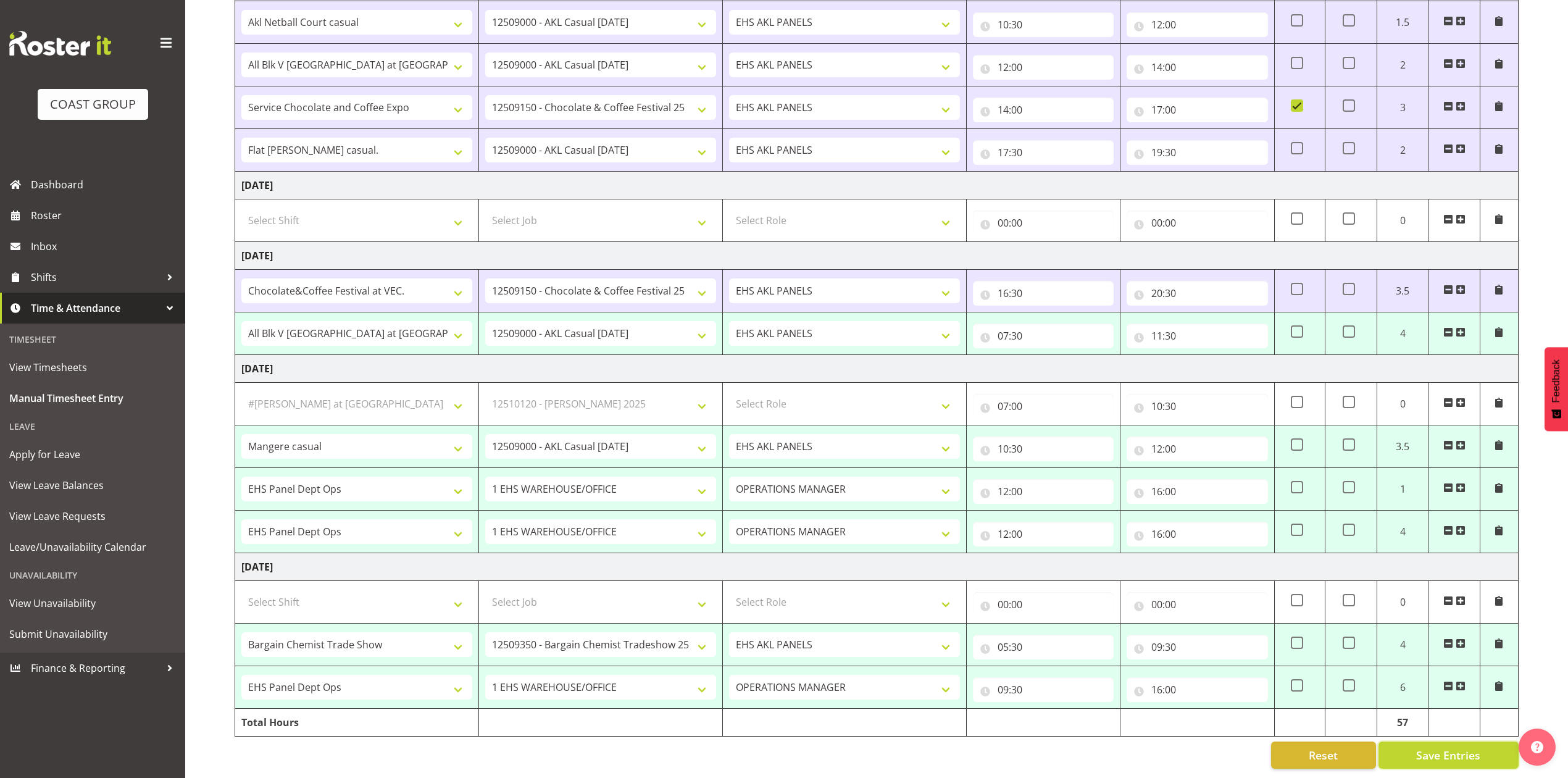
select select "198"
type input "09:30"
type input "16:00"
select select "82290"
select select "10687"
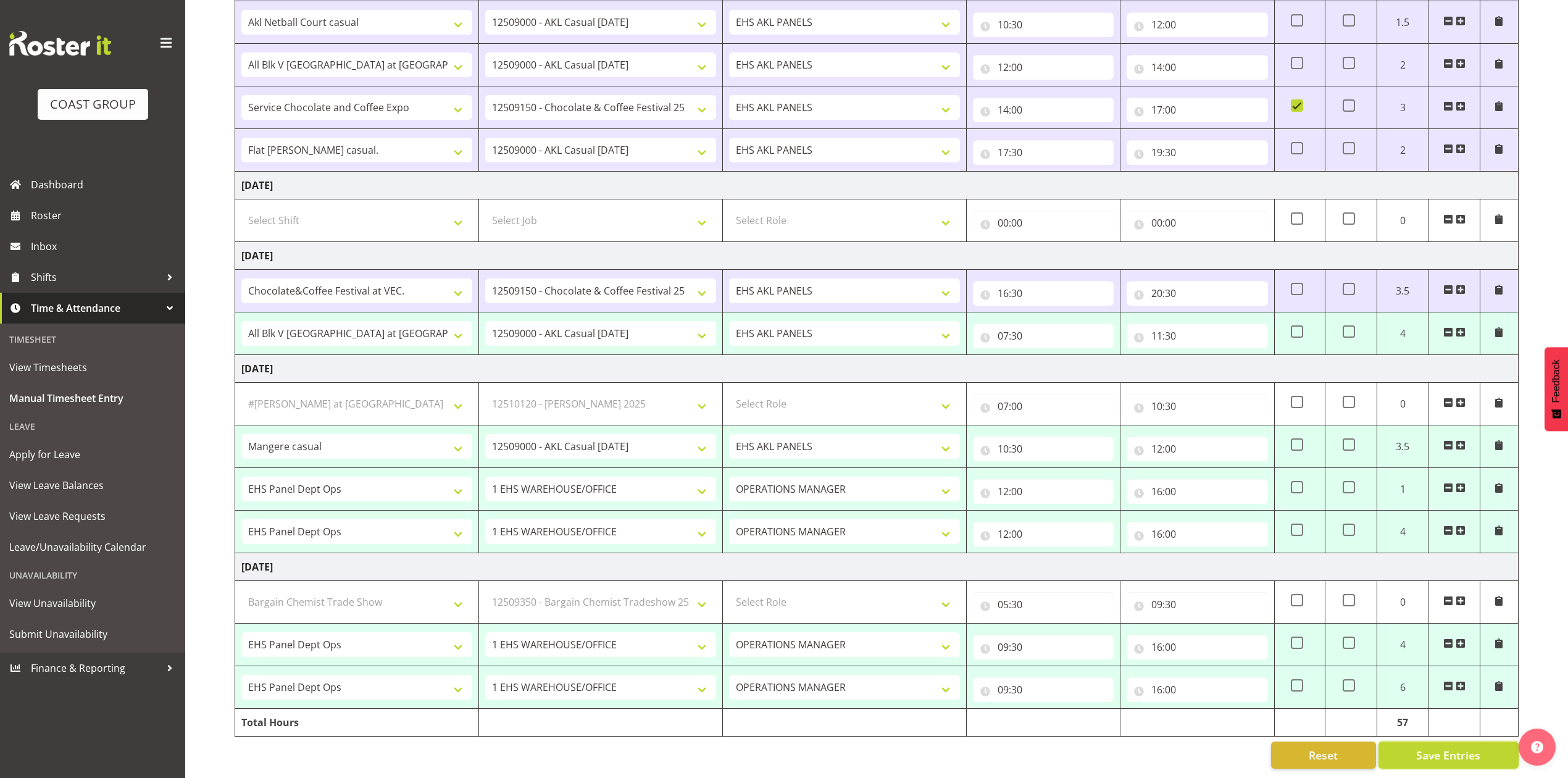
select select "68034"
select select "69"
select select "198"
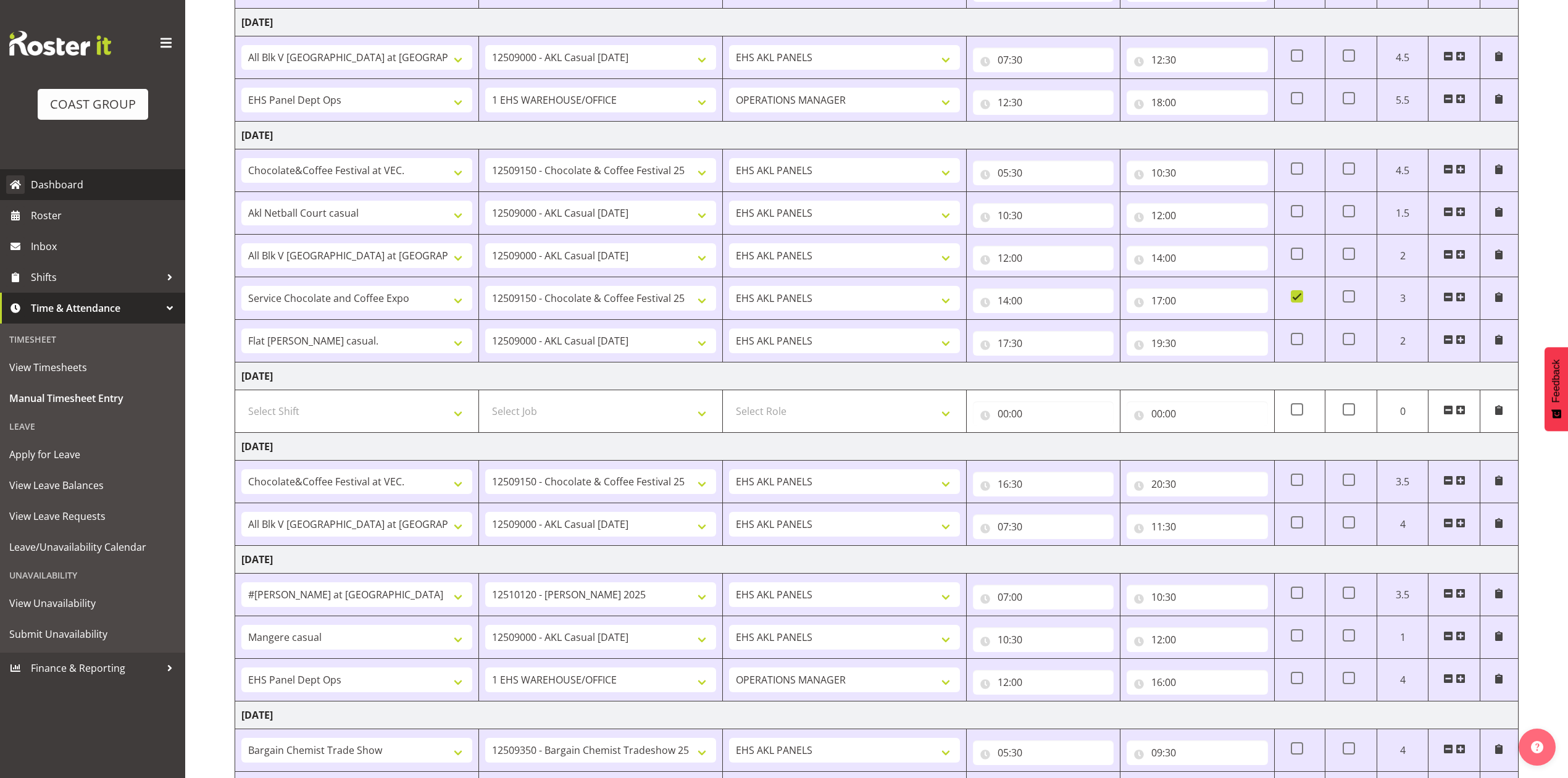
scroll to position [216, 0]
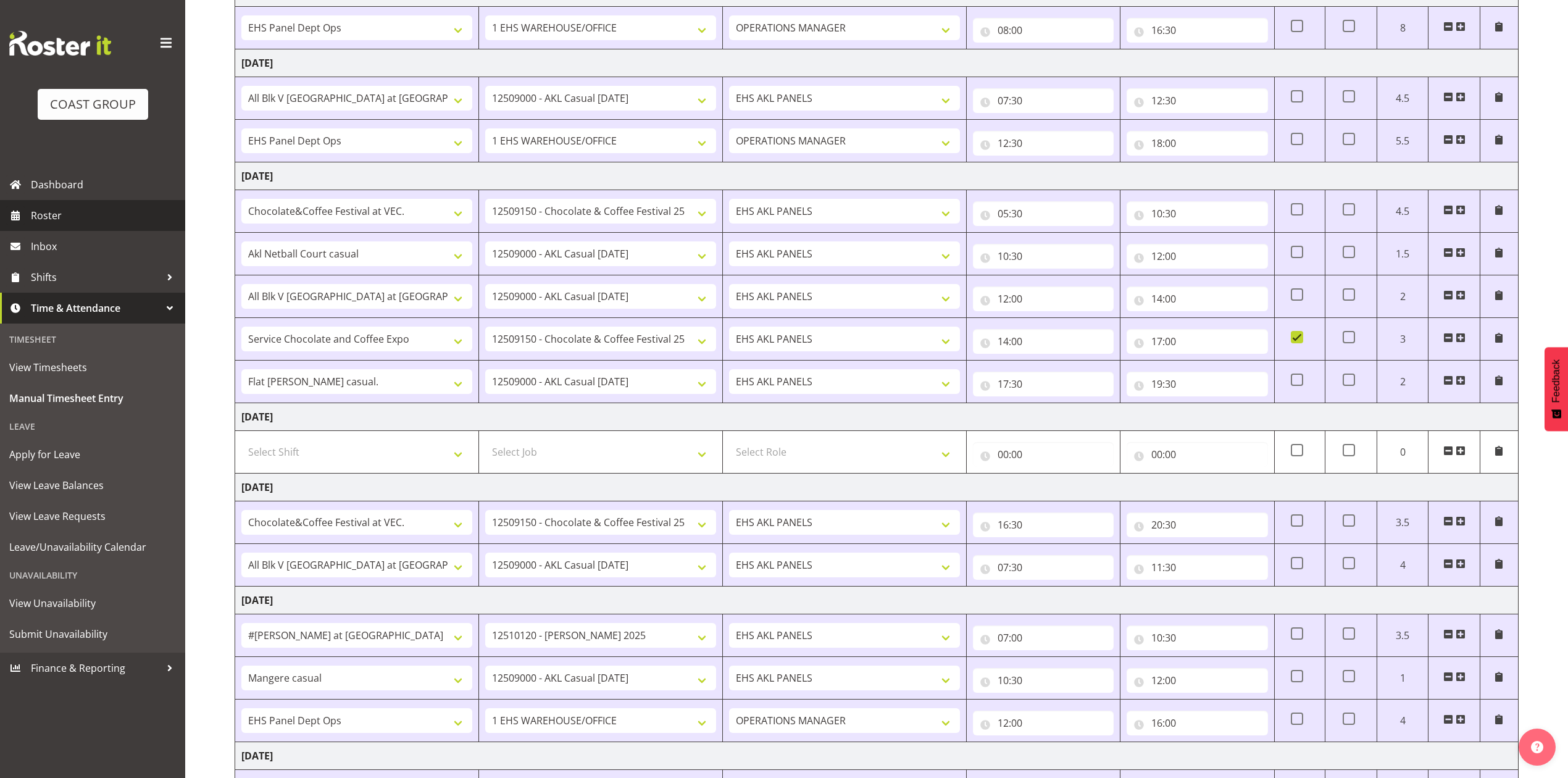
click at [88, 214] on span "Roster" at bounding box center [105, 215] width 148 height 19
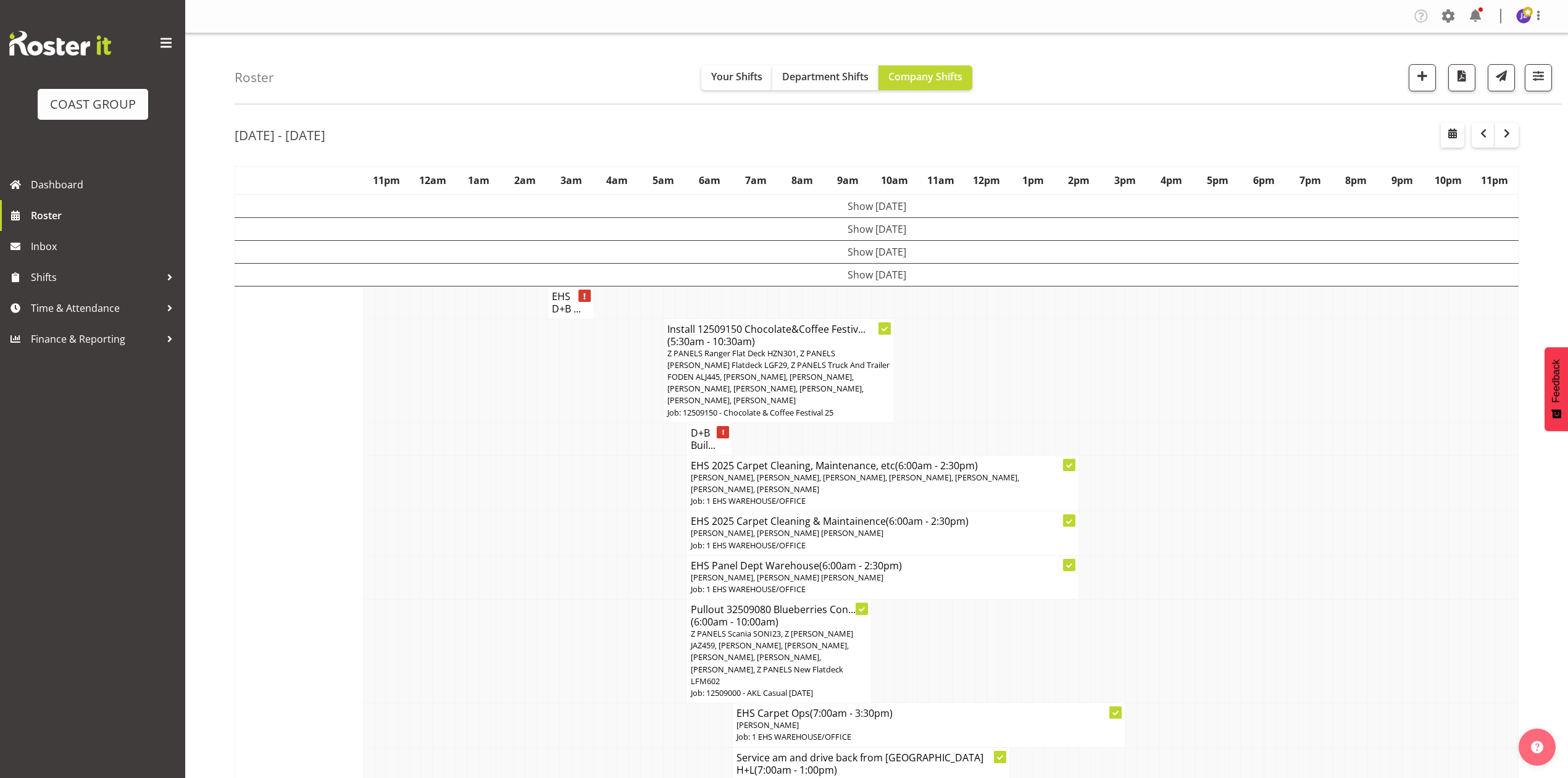
click at [793, 62] on div "Roster Your Shifts Department Shifts Company Shifts 1 Locations Clear CARLTON E…" at bounding box center [898, 68] width 1327 height 71
click at [798, 67] on button "Department Shifts" at bounding box center [825, 78] width 106 height 25
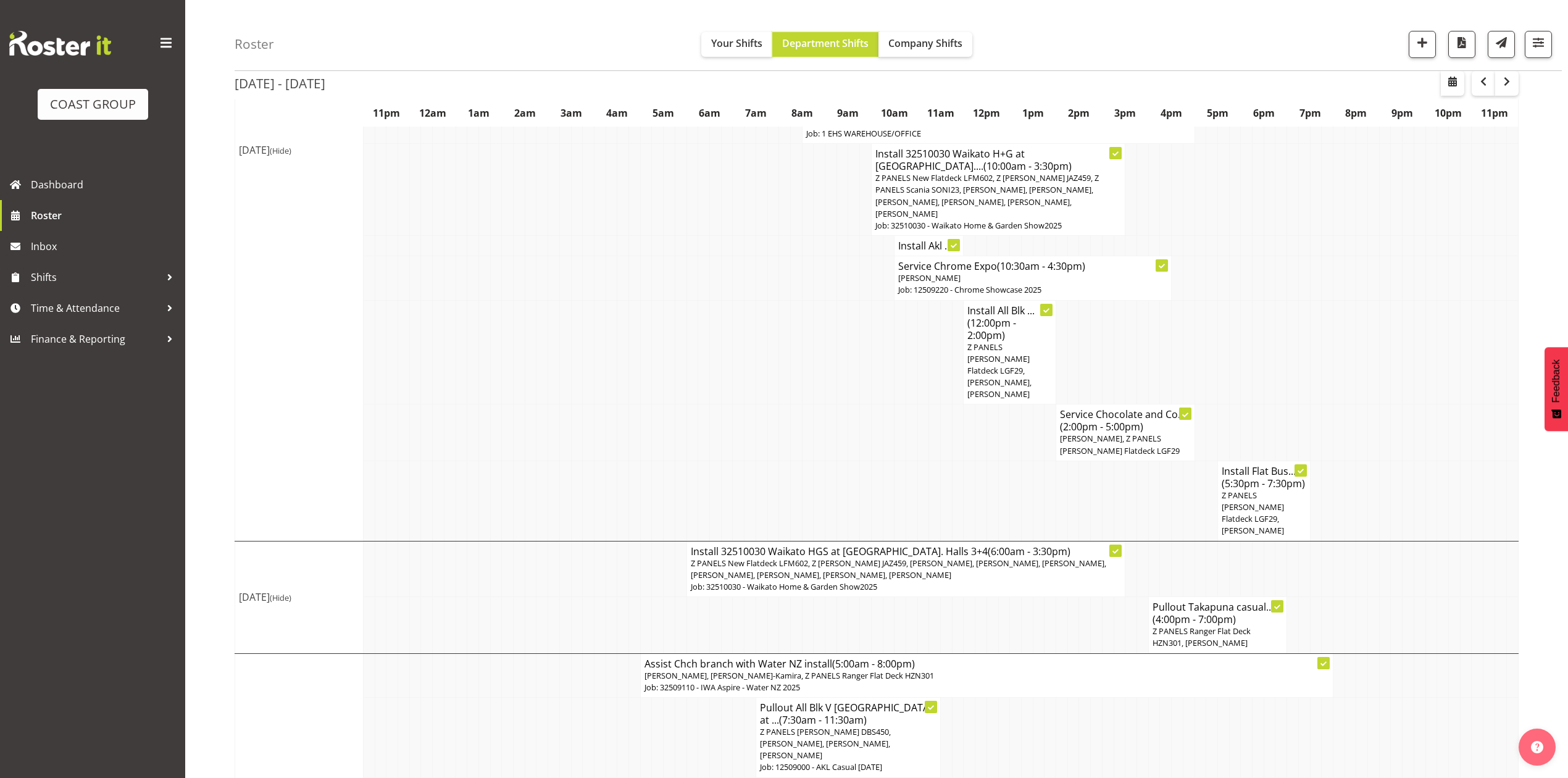
scroll to position [706, 0]
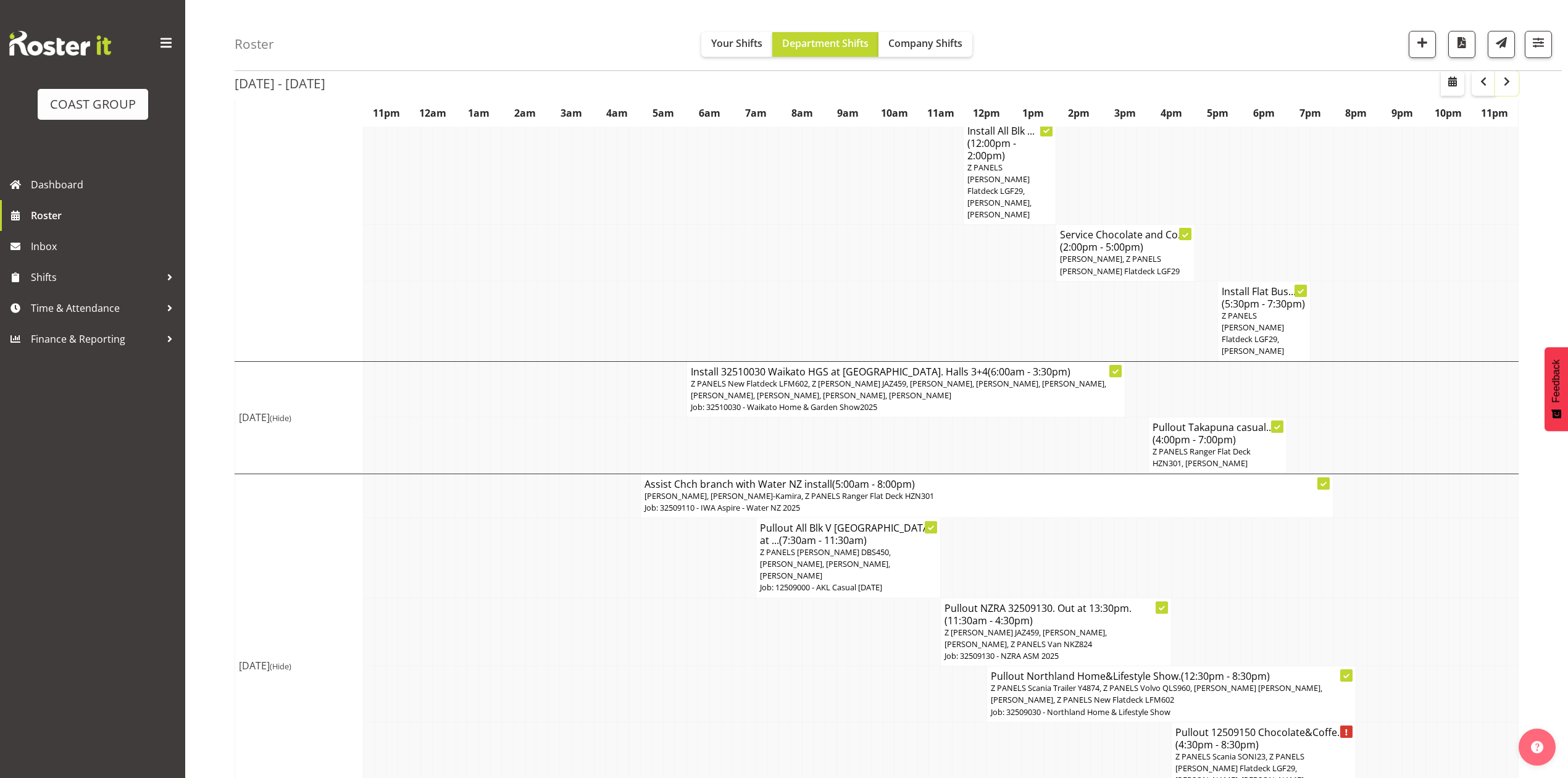
click at [1500, 94] on button "button" at bounding box center [1507, 83] width 23 height 25
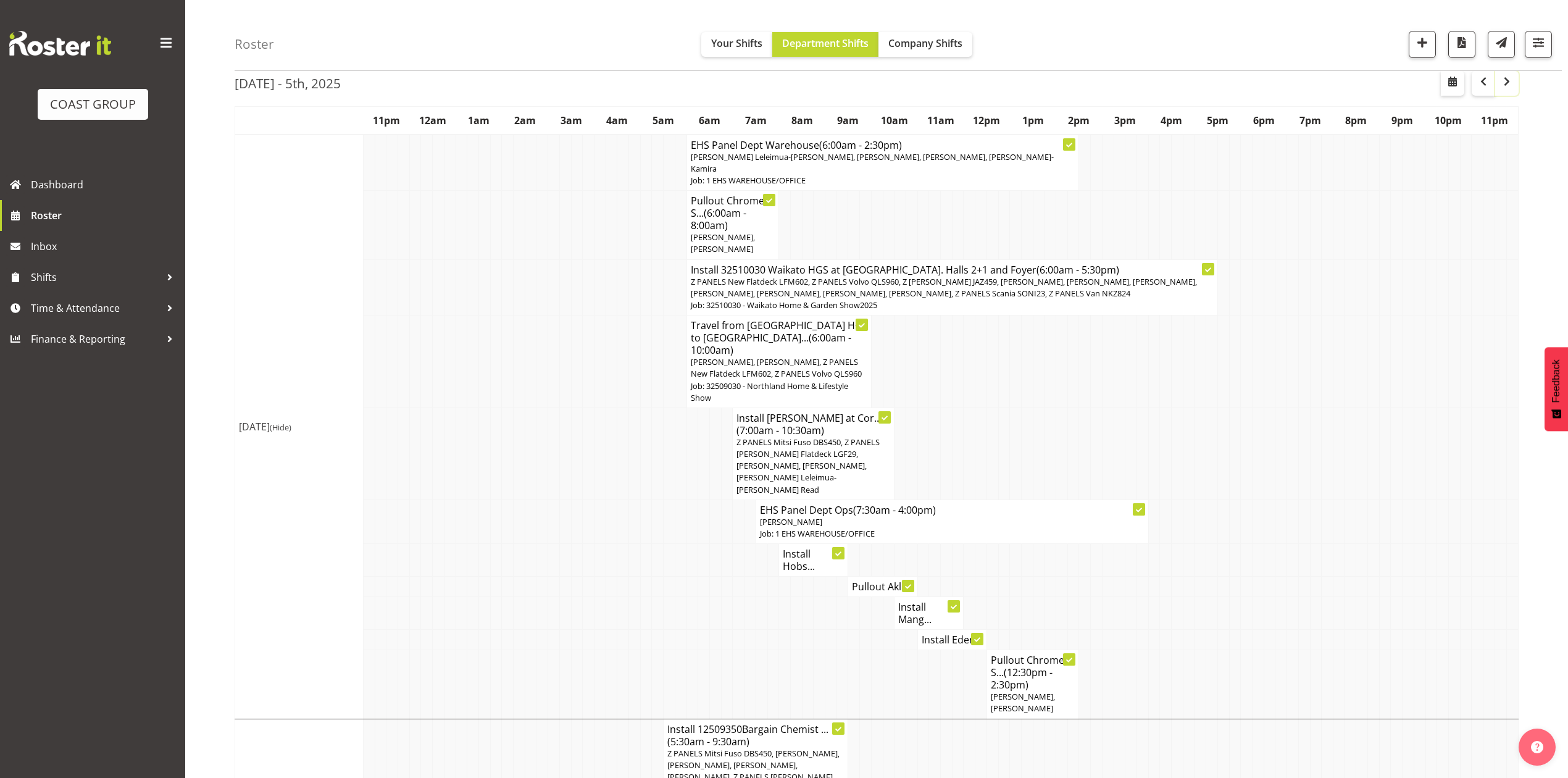
scroll to position [82, 0]
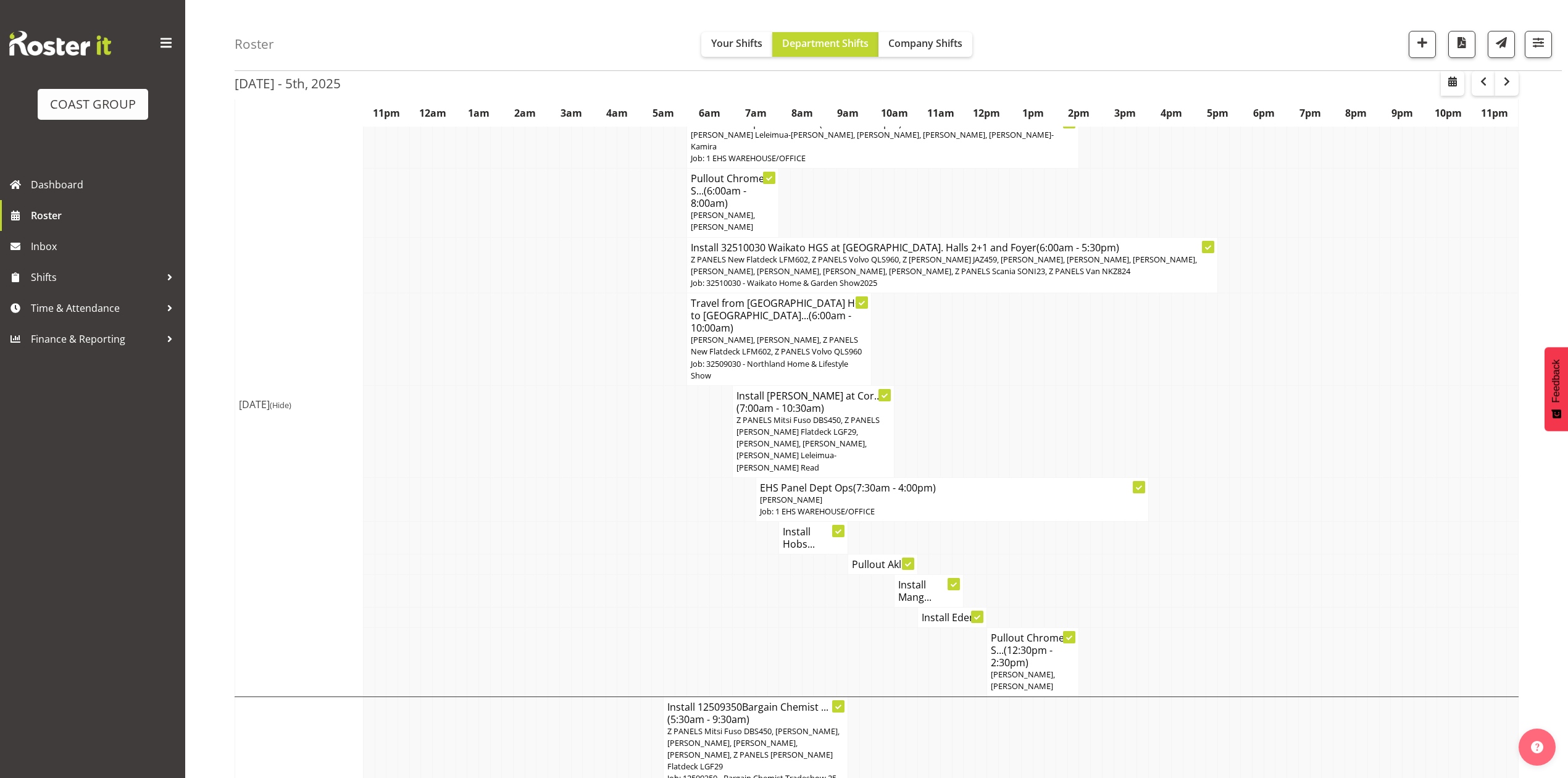
click at [862, 558] on h4 "Pullout Akl ..." at bounding box center [882, 564] width 61 height 12
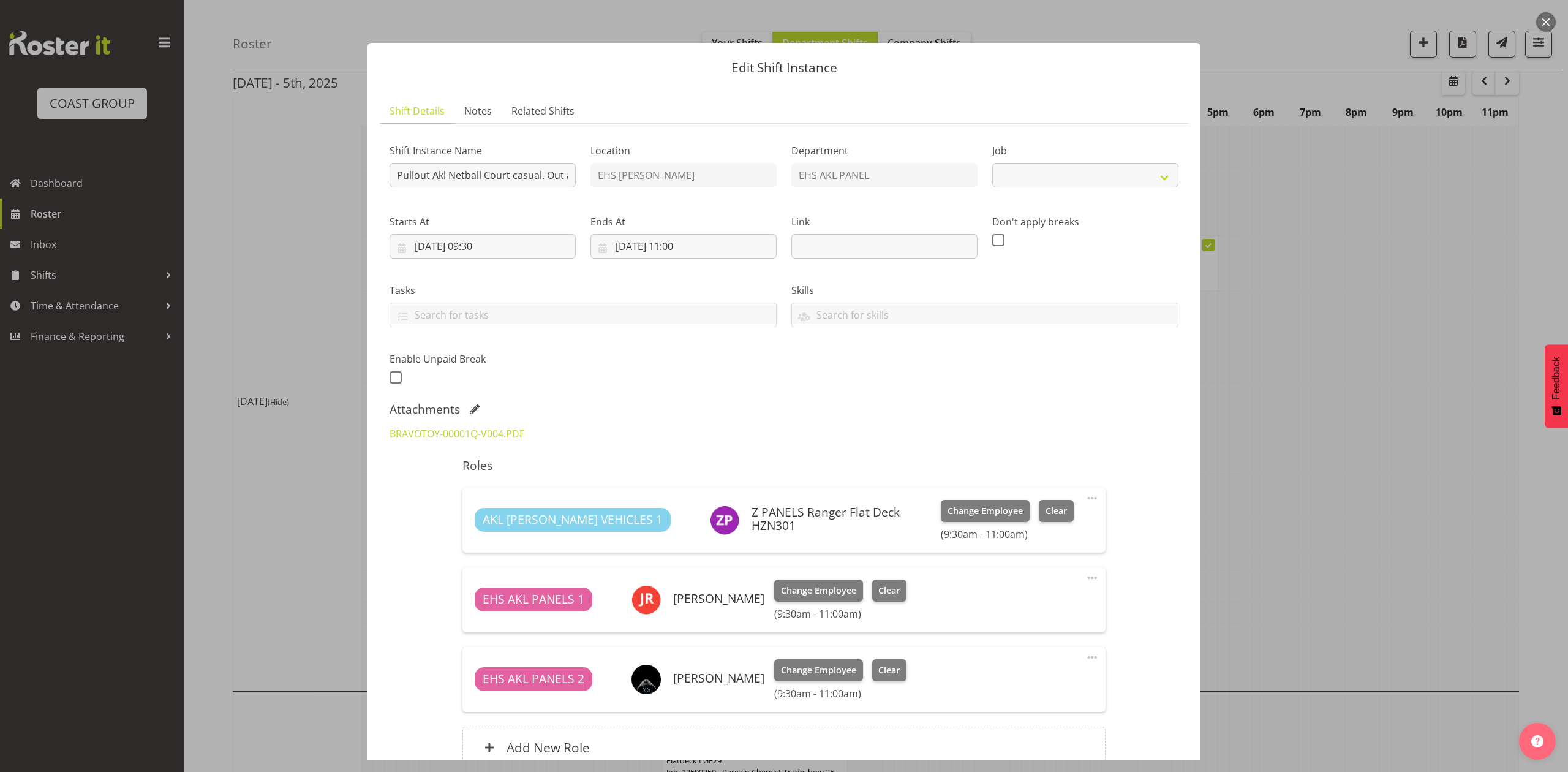
select select "8653"
click at [1348, 333] on div at bounding box center [784, 386] width 1568 height 772
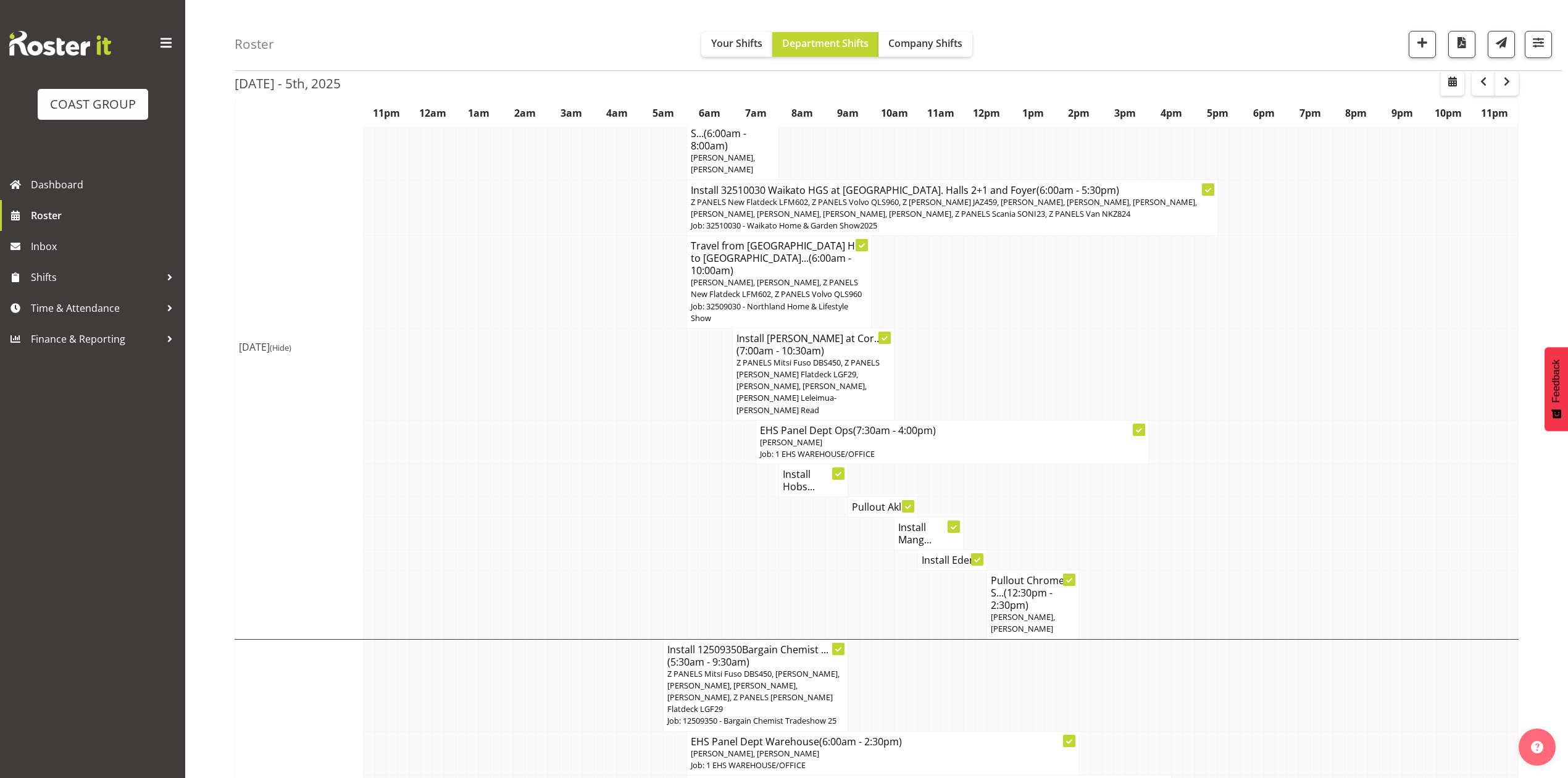
scroll to position [164, 0]
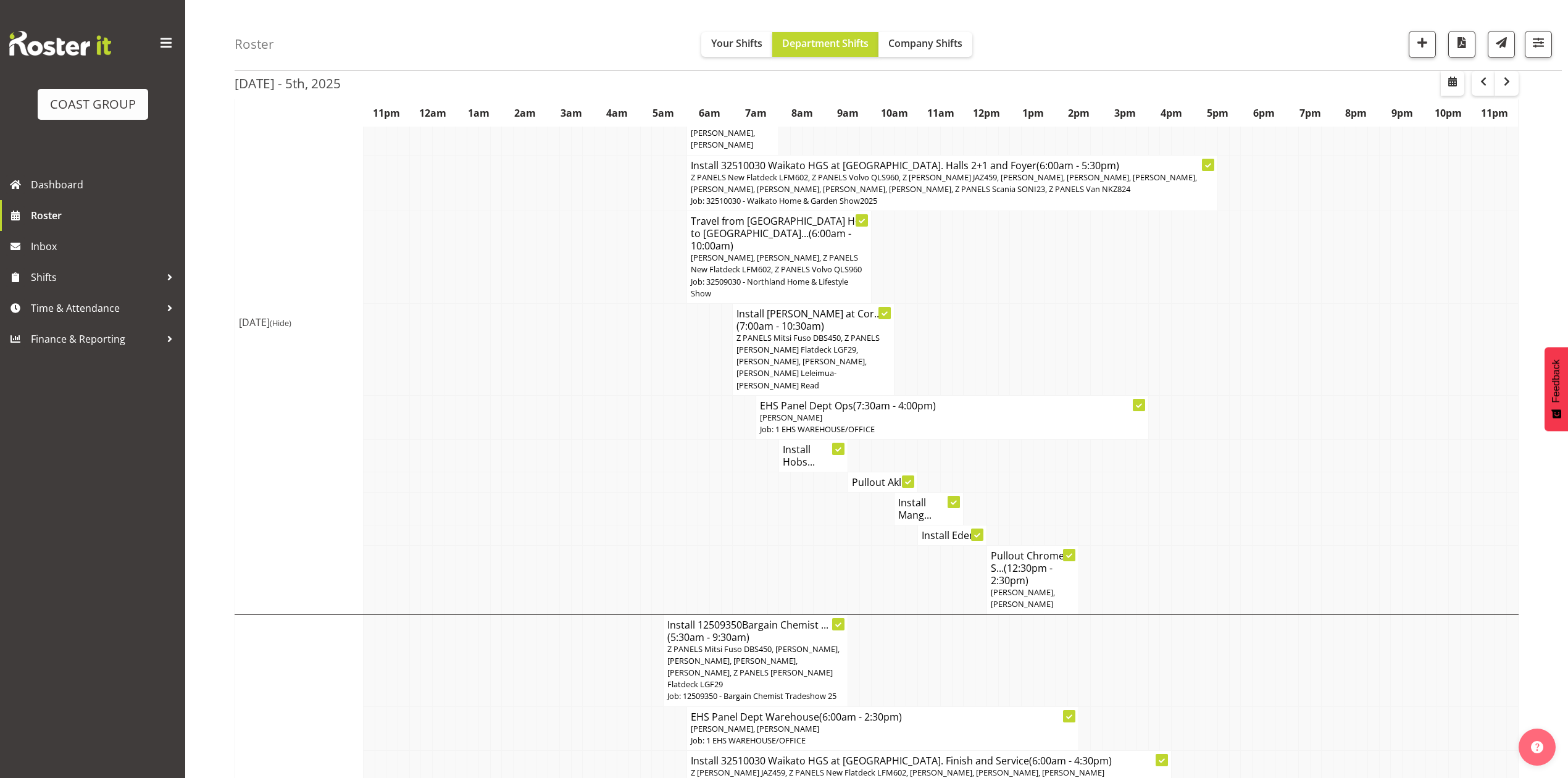
click at [864, 476] on h4 "Pullout Akl ..." at bounding box center [882, 482] width 61 height 12
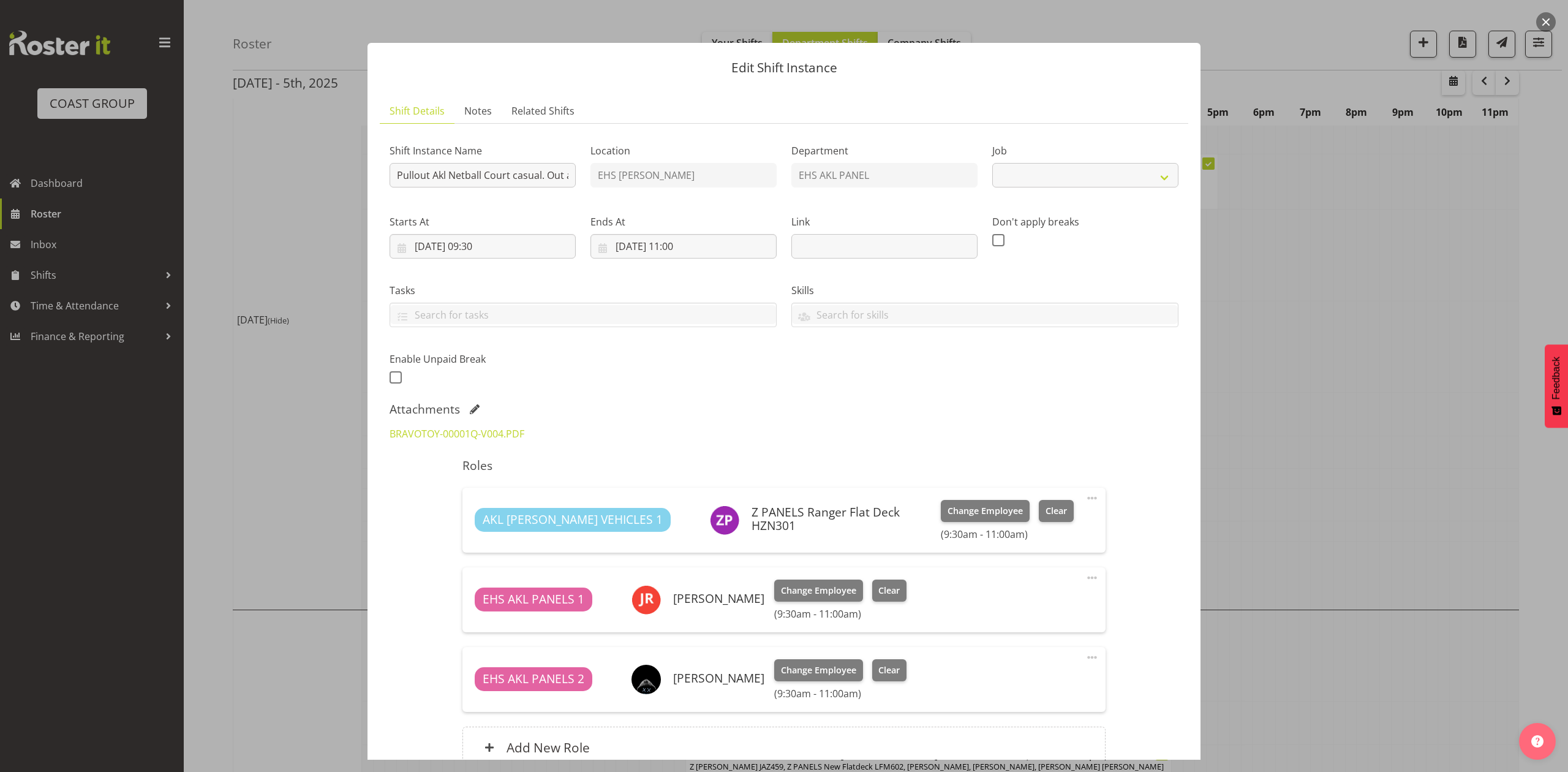
select select "8653"
click at [1316, 330] on div at bounding box center [784, 386] width 1568 height 772
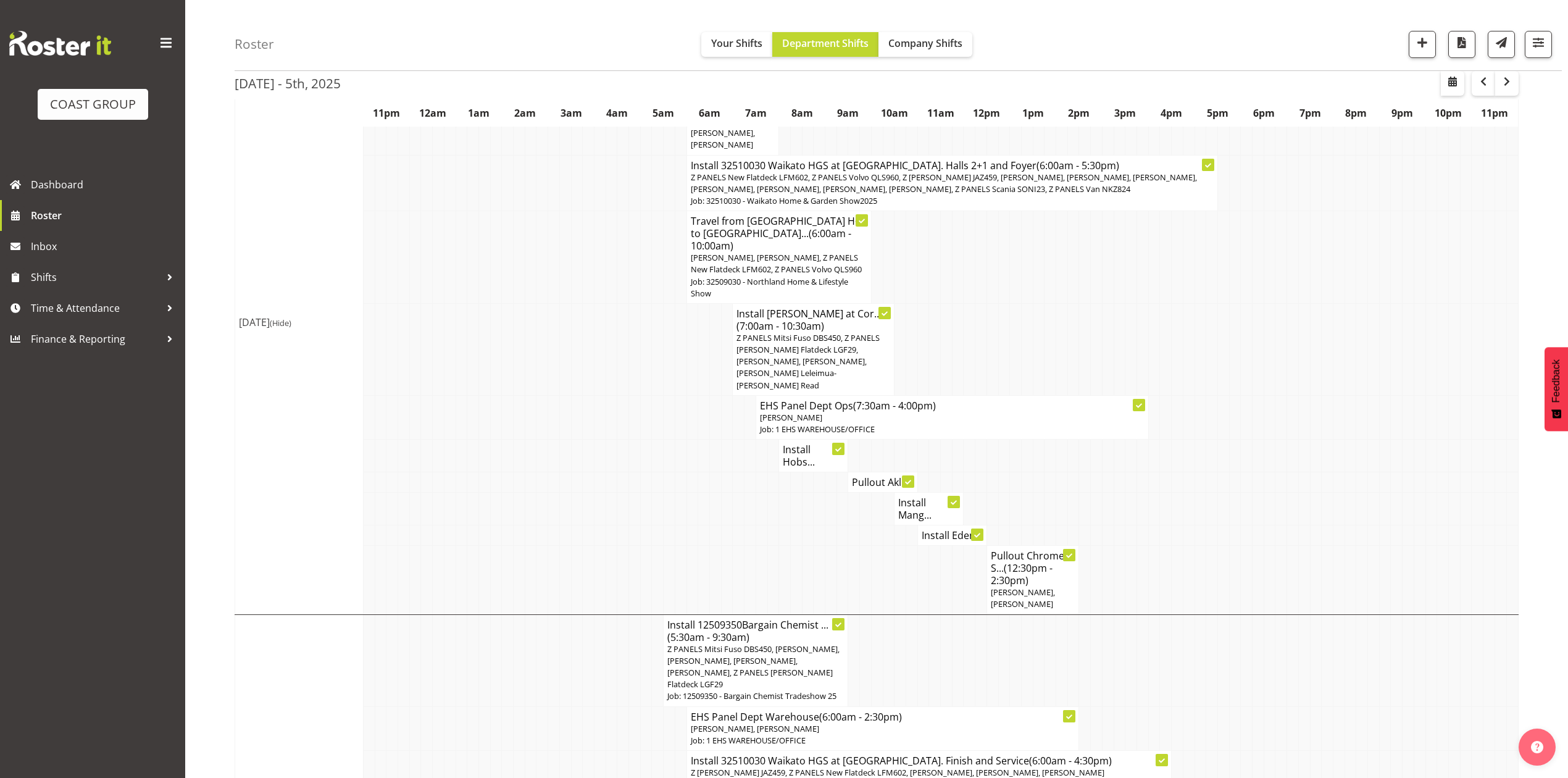
scroll to position [0, 0]
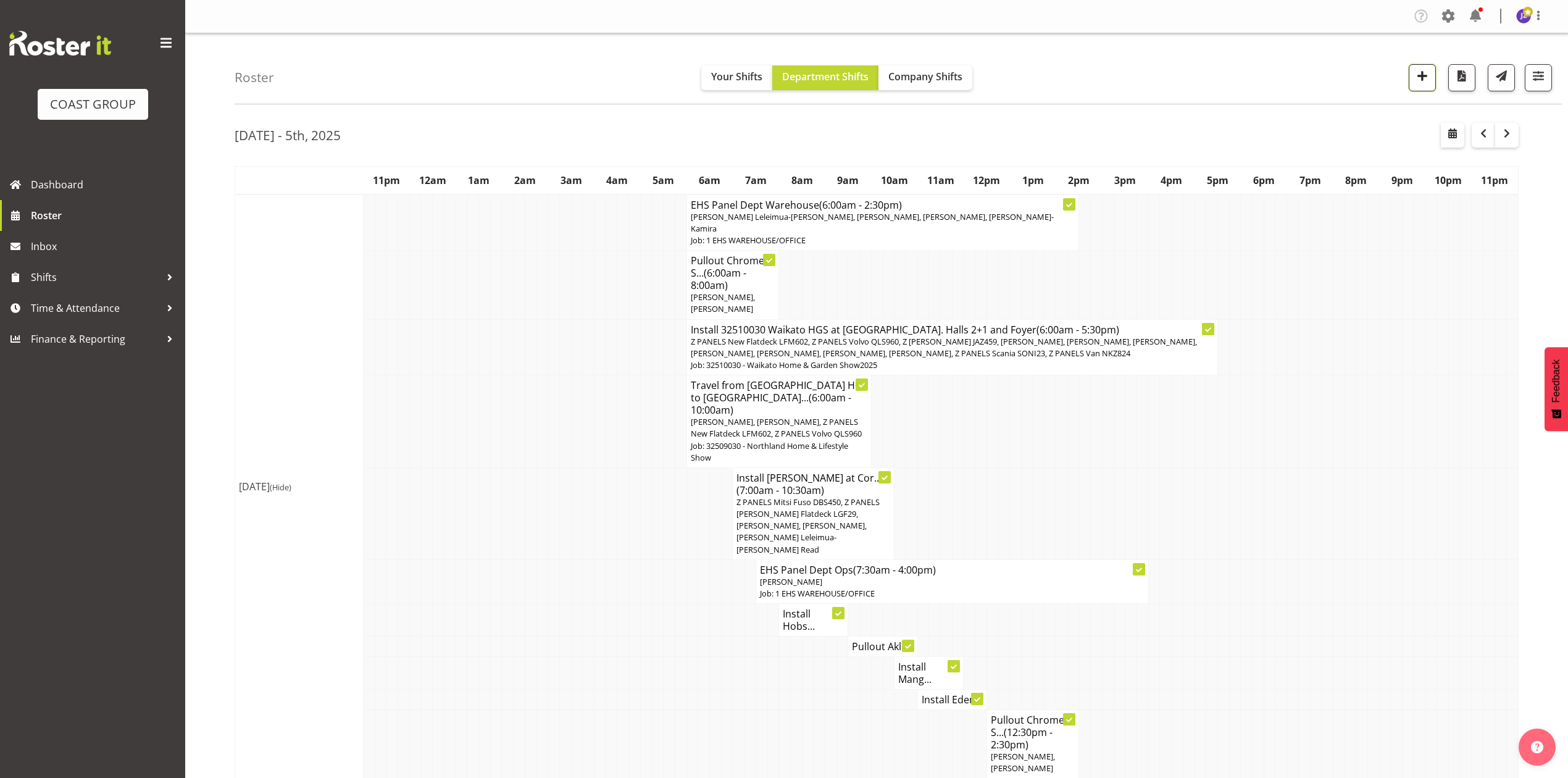
click at [1411, 78] on button "button" at bounding box center [1422, 77] width 27 height 27
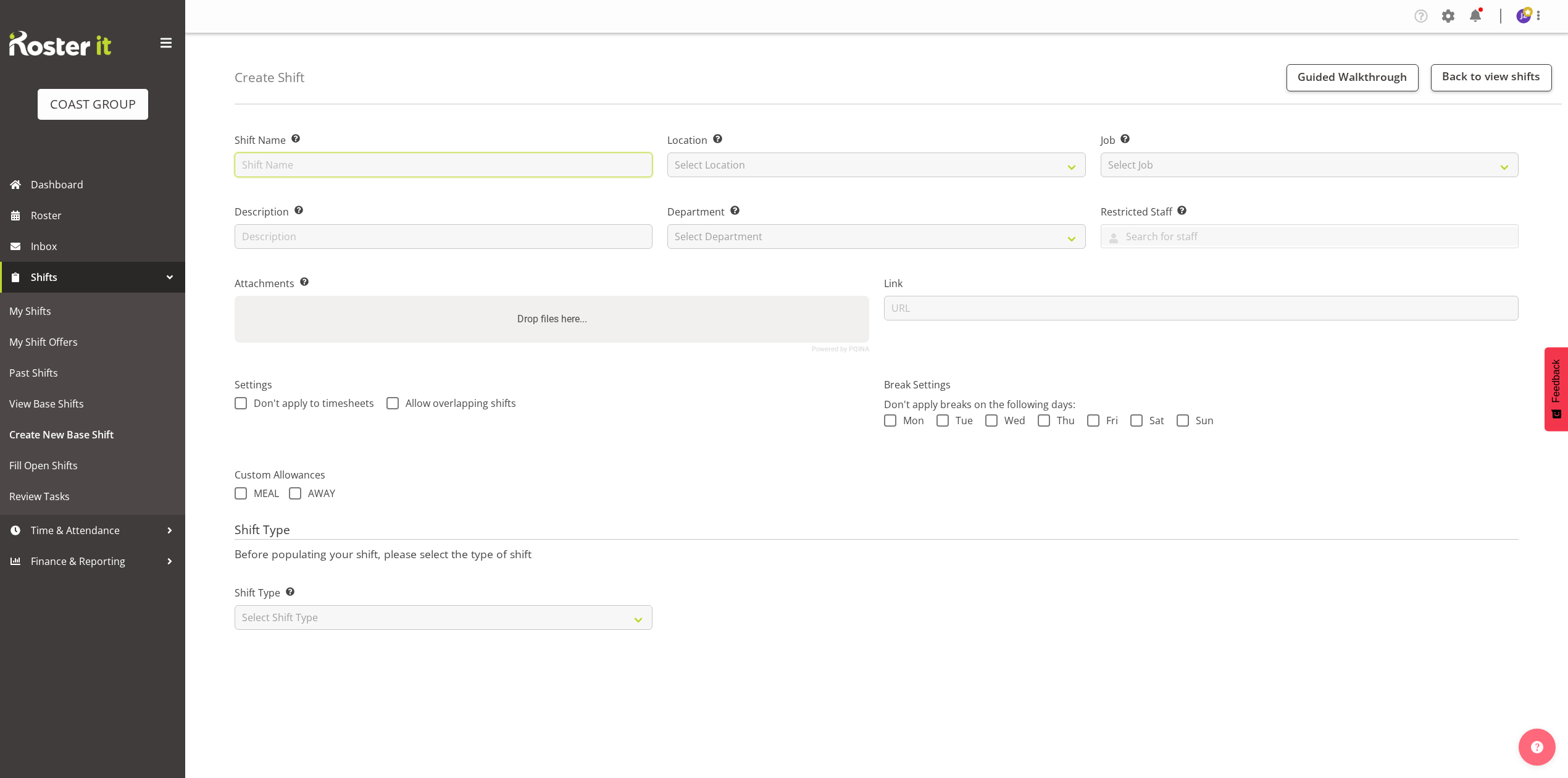
click at [462, 169] on input "text" at bounding box center [443, 165] width 418 height 25
click at [352, 163] on input "text" at bounding box center [443, 165] width 418 height 25
click at [236, 162] on input "Parnell District School casual" at bounding box center [443, 165] width 418 height 25
type input "Pullout Parnell District School casual"
click at [781, 161] on select "Select Location EHS RYMER" at bounding box center [876, 165] width 418 height 25
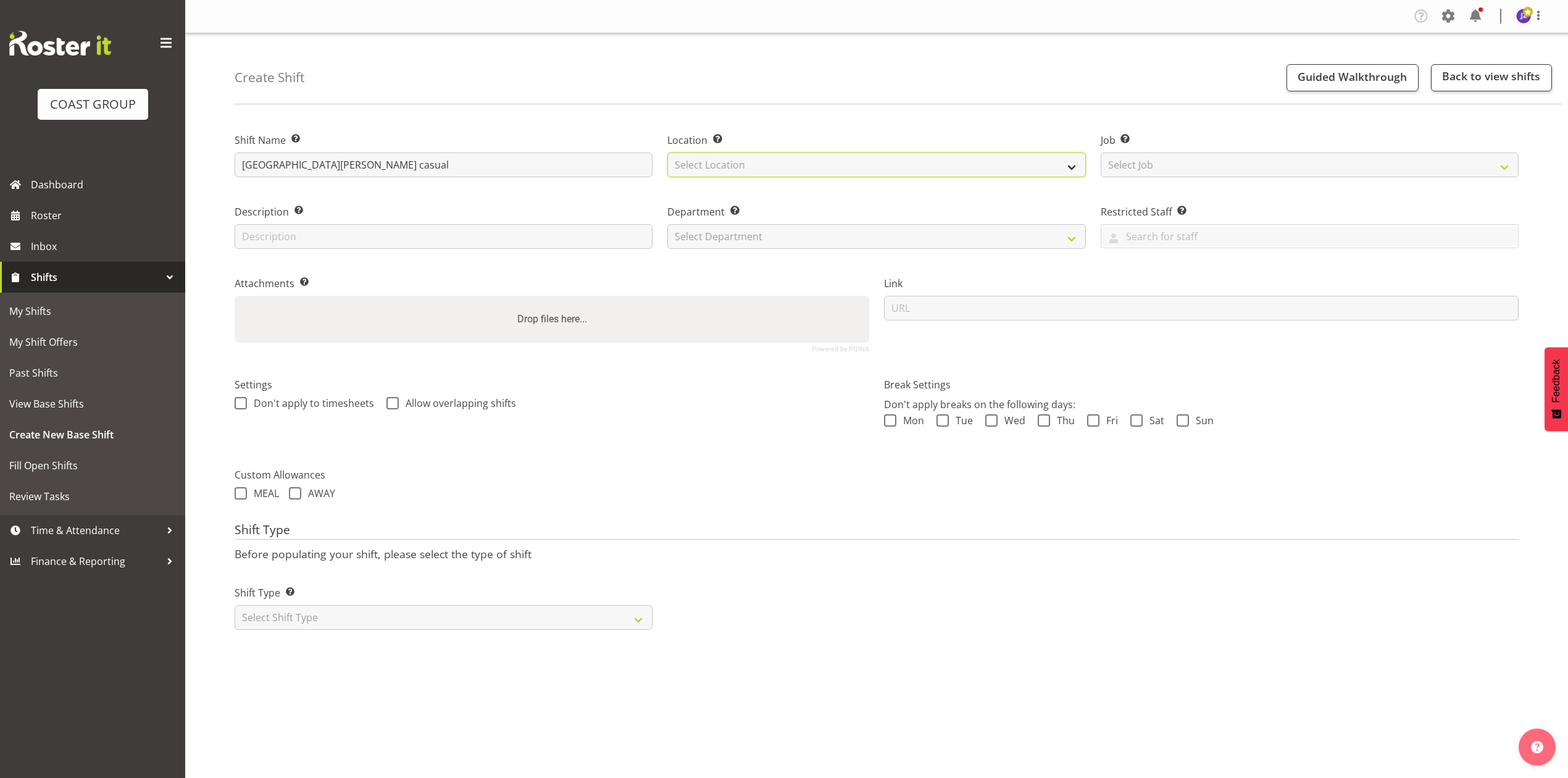
select select "35"
click at [667, 152] on select "Select Location EHS RYMER" at bounding box center [876, 165] width 418 height 25
click at [1183, 172] on select "Select Job Create new job 1 Carlton Events 1 Carlton Hamilton 1 Carlton Welling…" at bounding box center [1309, 165] width 418 height 25
select select "8653"
click at [1100, 152] on select "Select Job Create new job 1 Carlton Events 1 Carlton Hamilton 1 Carlton Welling…" at bounding box center [1309, 165] width 418 height 25
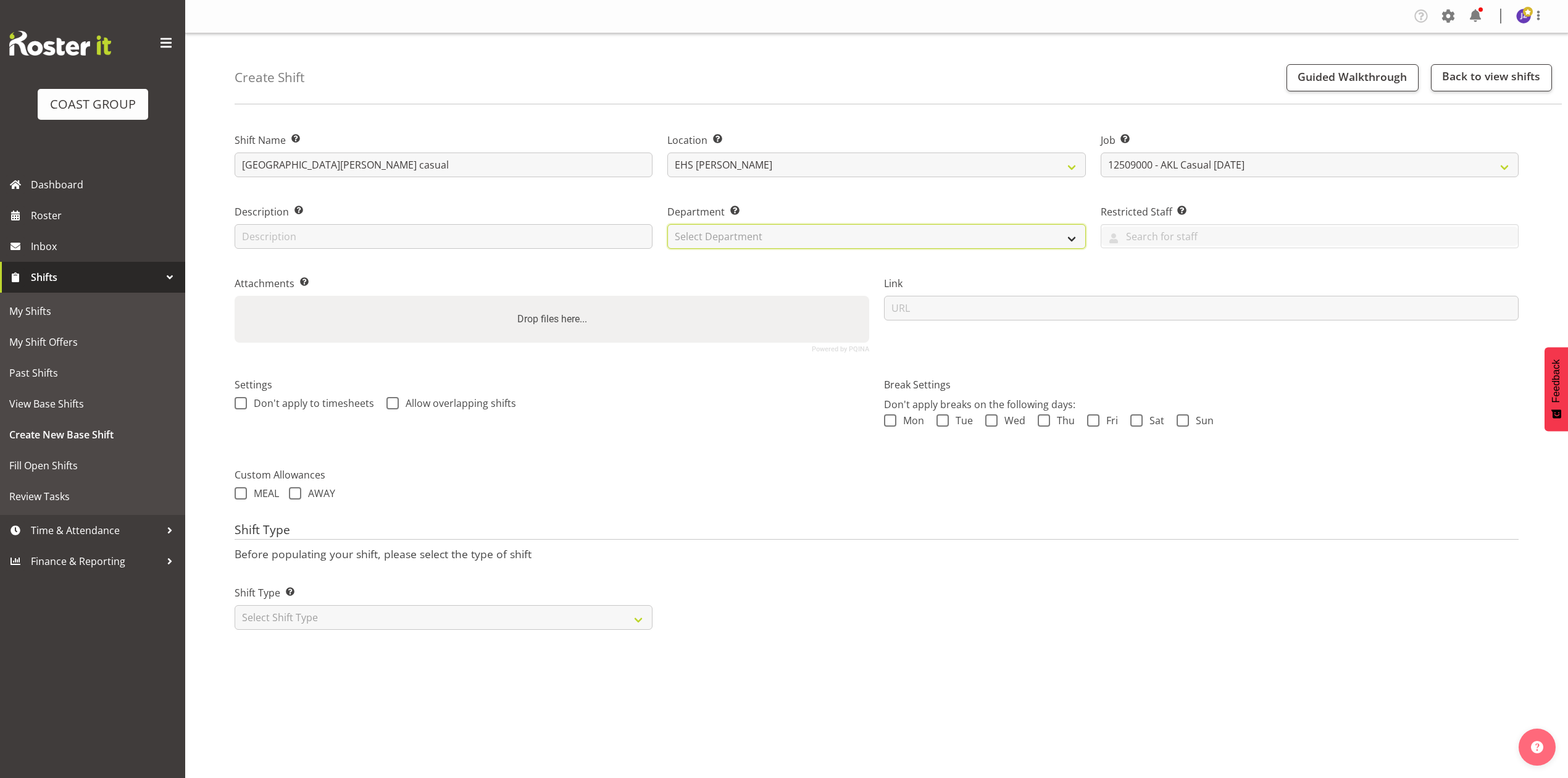
click at [773, 225] on select "Select Department EHS AKL PANEL EHS AKL PANEL" at bounding box center [876, 237] width 418 height 25
select select "39"
click at [667, 224] on select "Select Department EHS AKL PANEL EHS AKL PANEL" at bounding box center [876, 237] width 418 height 25
click at [697, 319] on div "Drop files here..." at bounding box center [552, 319] width 634 height 47
click at [234, 296] on input "Drop files here..." at bounding box center [552, 297] width 634 height 3
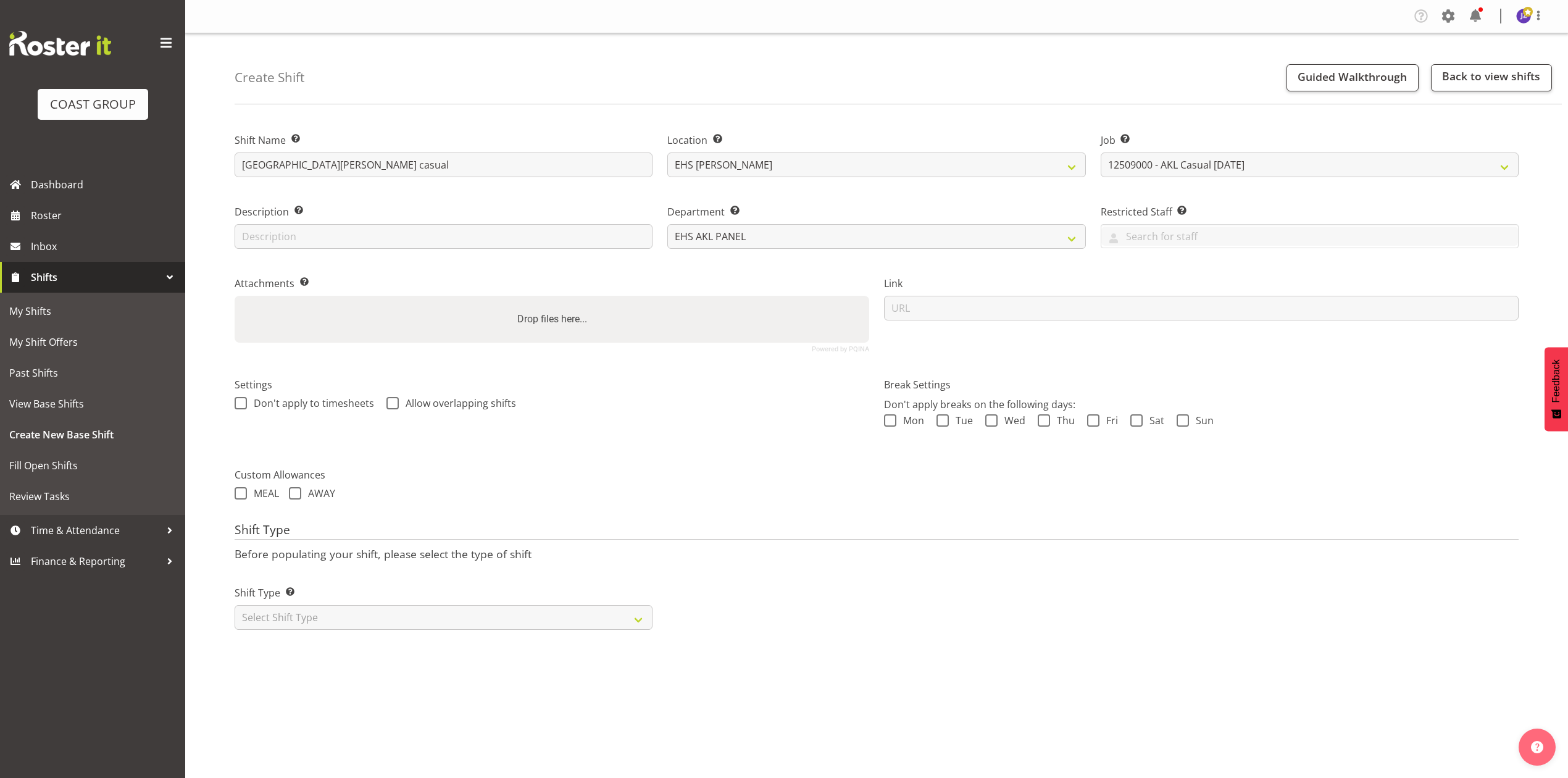
click at [563, 307] on label "Drop files here..." at bounding box center [552, 319] width 79 height 25
click at [563, 299] on input "Drop files here..." at bounding box center [552, 297] width 634 height 3
type input "C:\fakepath\AKLFELTE-00001Q-V005.PDF"
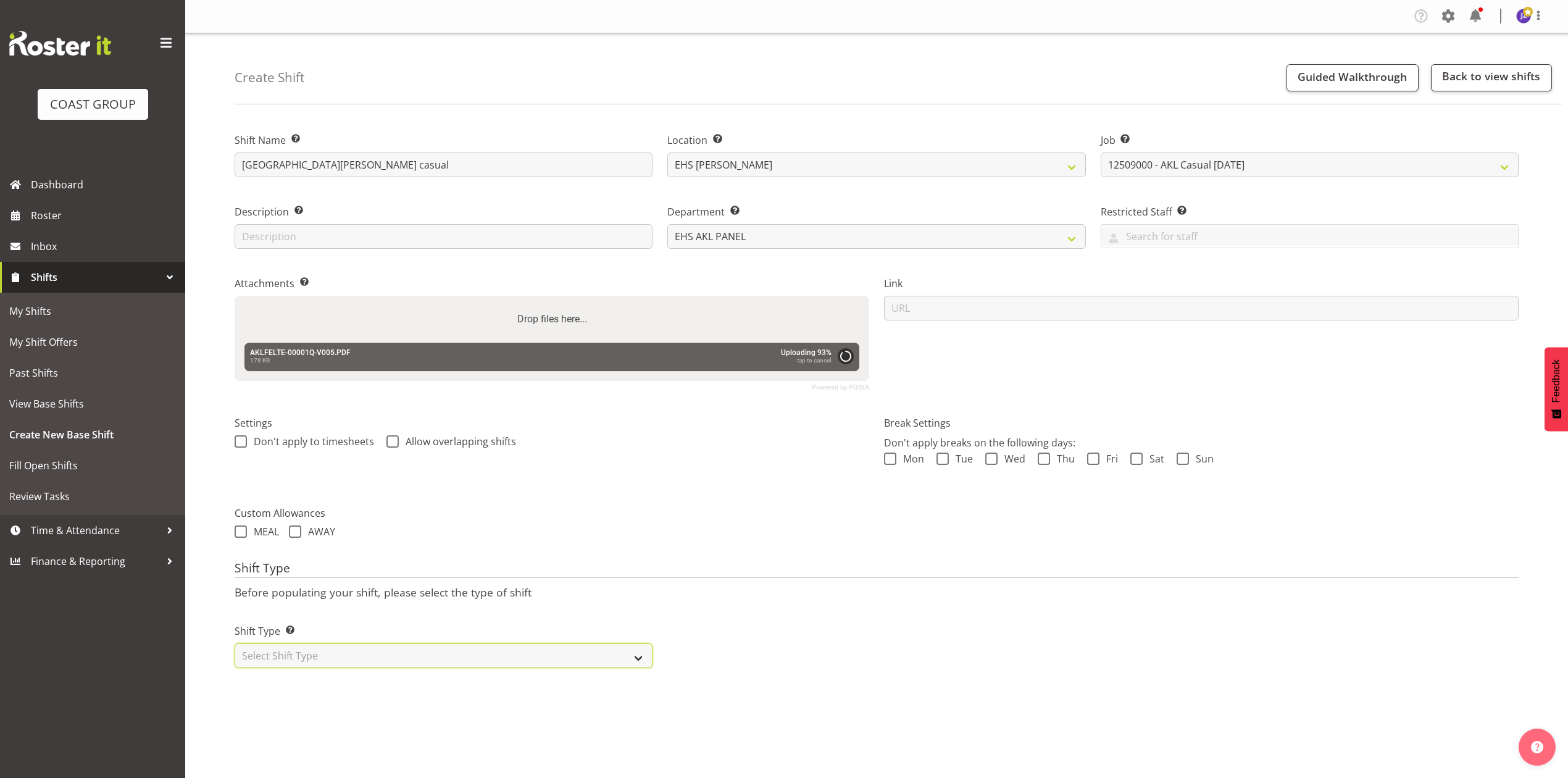
drag, startPoint x: 531, startPoint y: 646, endPoint x: 527, endPoint y: 652, distance: 7.2
click at [530, 646] on select "Select Shift Type One Off Shift Recurring Shift Rotating Shift" at bounding box center [443, 656] width 418 height 25
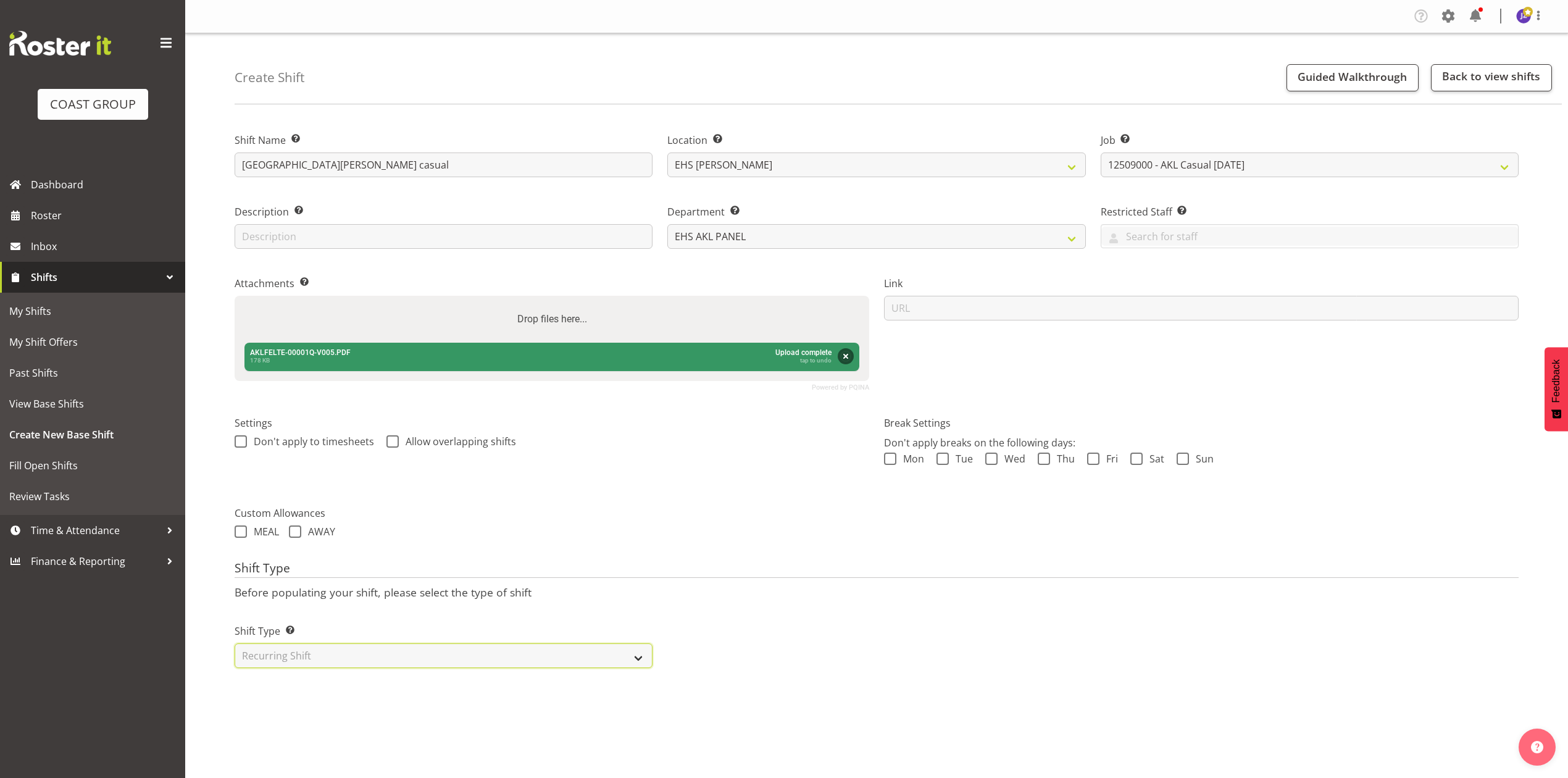
click at [234, 646] on select "Select Shift Type One Off Shift Recurring Shift Rotating Shift" at bounding box center [443, 656] width 418 height 25
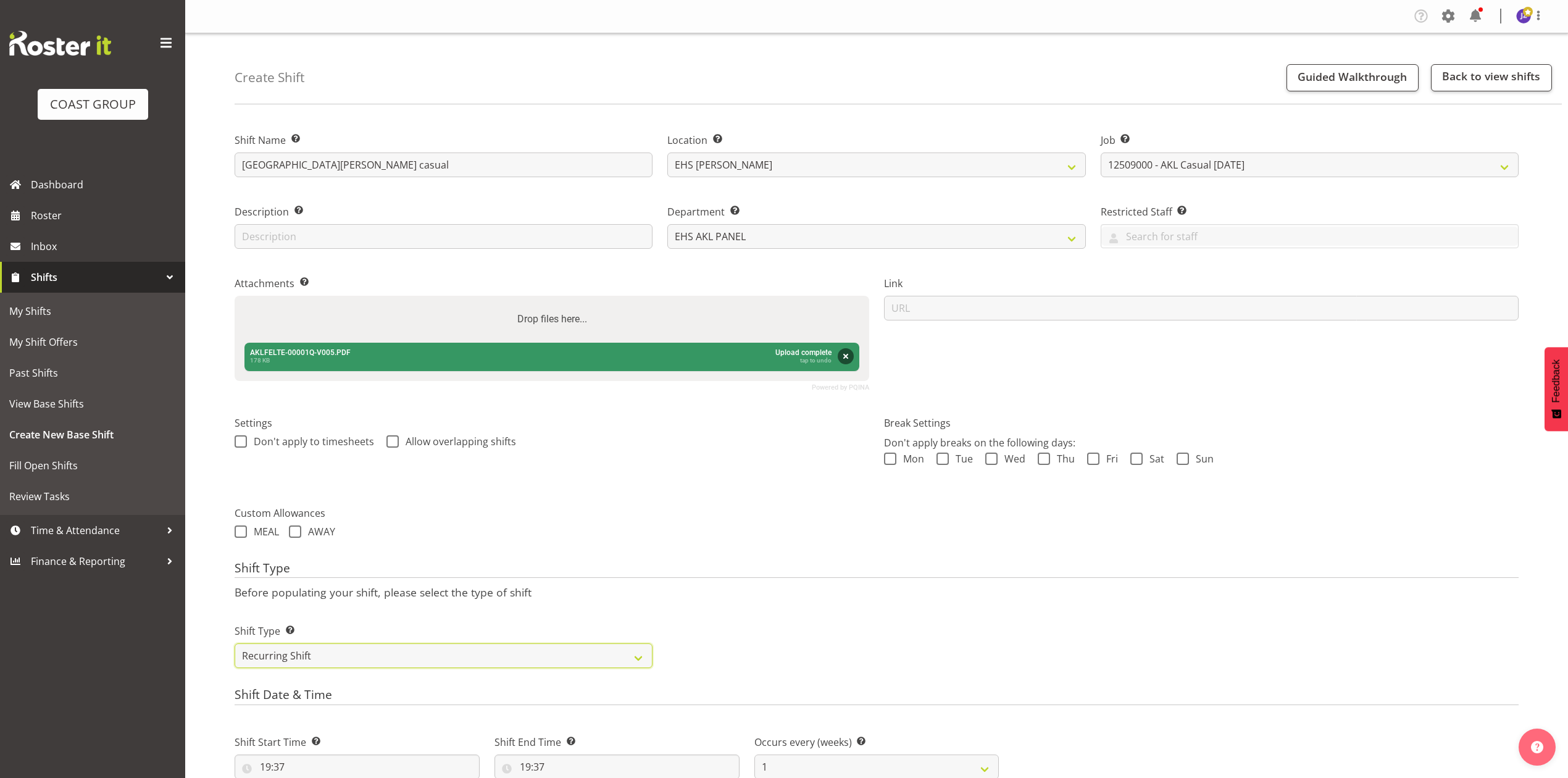
scroll to position [433, 0]
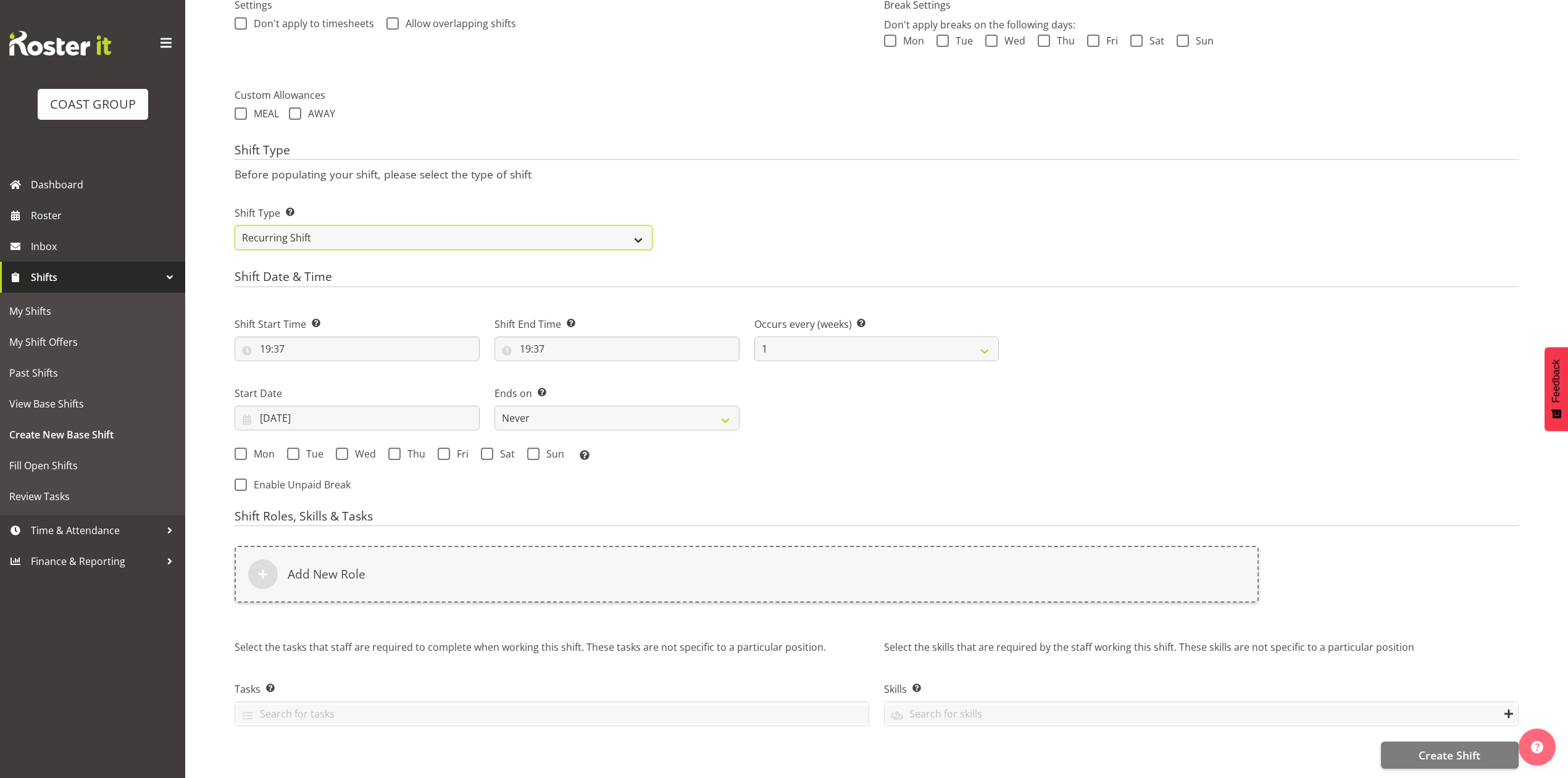
click at [342, 226] on select "One Off Shift Recurring Shift Rotating Shift" at bounding box center [443, 238] width 418 height 25
select select "one_off"
click at [234, 250] on select "One Off Shift Recurring Shift Rotating Shift" at bounding box center [443, 238] width 418 height 25
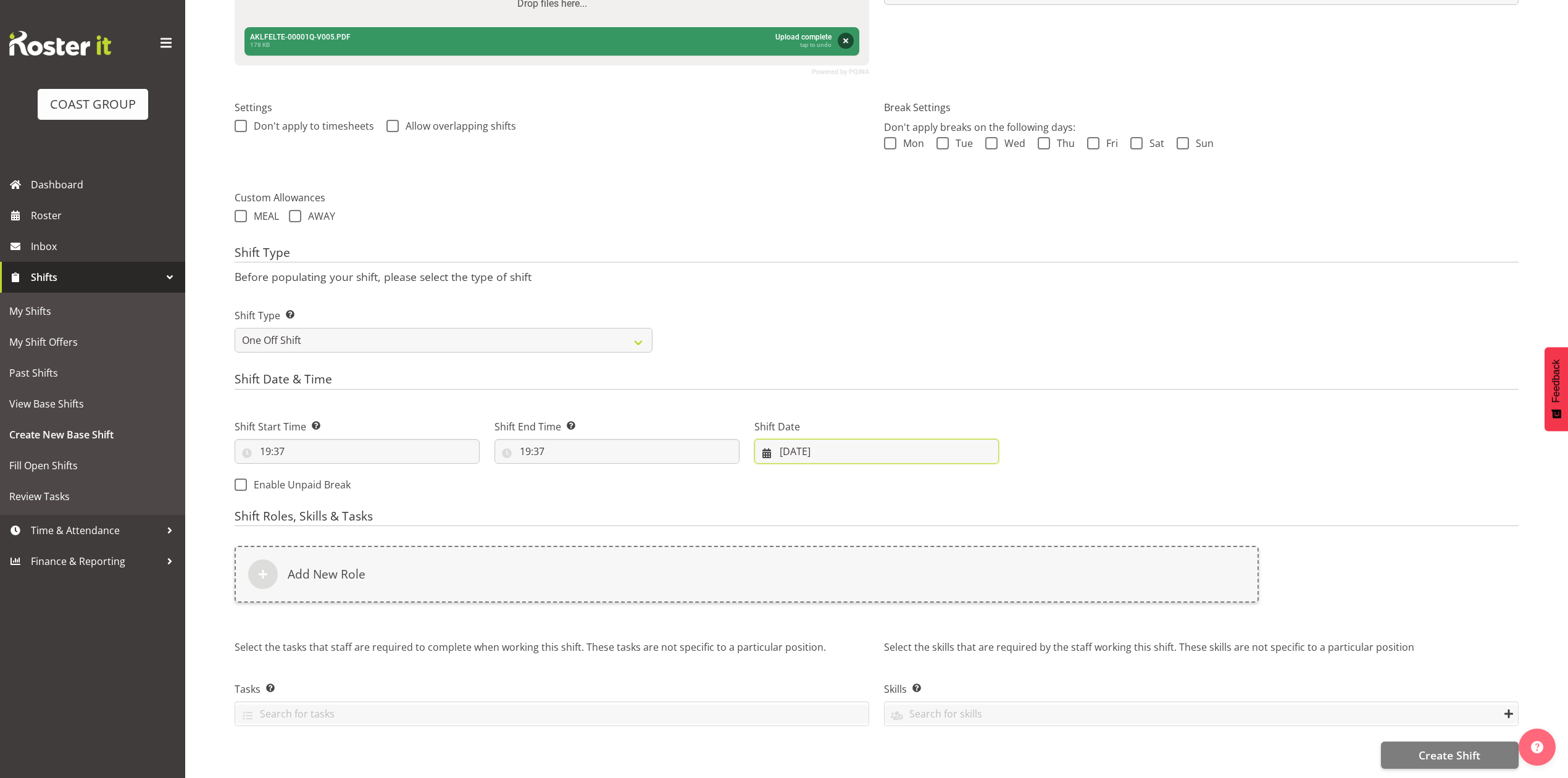
click at [818, 439] on input "26/09/2025" at bounding box center [876, 452] width 245 height 25
click at [816, 639] on span "29" at bounding box center [816, 644] width 10 height 12
type input "29/09/2025"
click at [339, 439] on input "19:37" at bounding box center [356, 452] width 245 height 25
click at [312, 475] on select "00 01 02 03 04 05 06 07 08 09 10 11 12 13 14 15 16 17 18 19 20 21 22 23" at bounding box center [319, 483] width 28 height 25
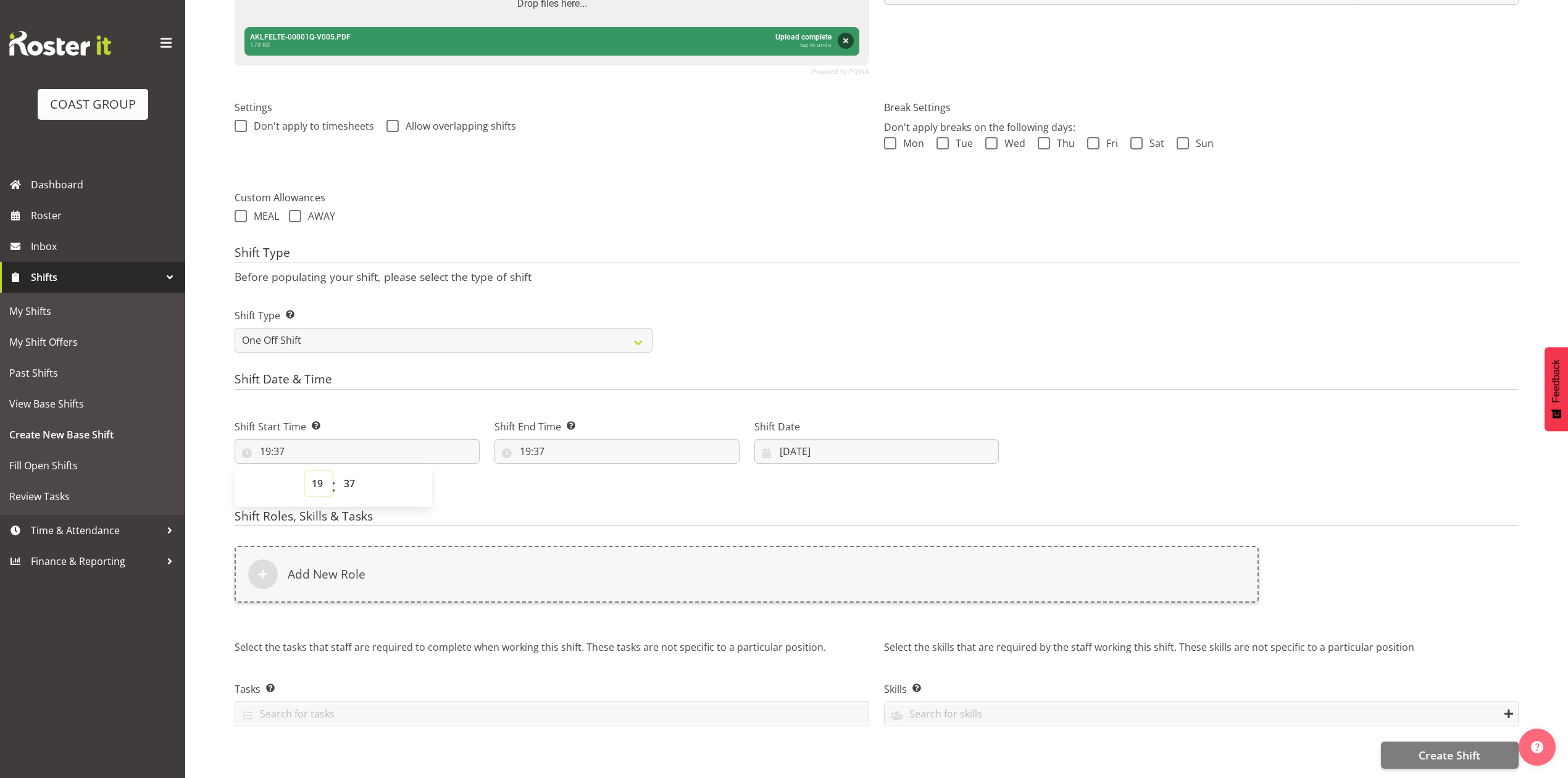
select select "16"
click at [305, 471] on select "00 01 02 03 04 05 06 07 08 09 10 11 12 13 14 15 16 17 18 19 20 21 22 23" at bounding box center [319, 483] width 28 height 25
type input "16:37"
drag, startPoint x: 346, startPoint y: 470, endPoint x: 349, endPoint y: 458, distance: 12.4
click at [346, 471] on select "00 01 02 03 04 05 06 07 08 09 10 11 12 13 14 15 16 17 18 19 20 21 22 23 24 25 2…" at bounding box center [351, 483] width 28 height 25
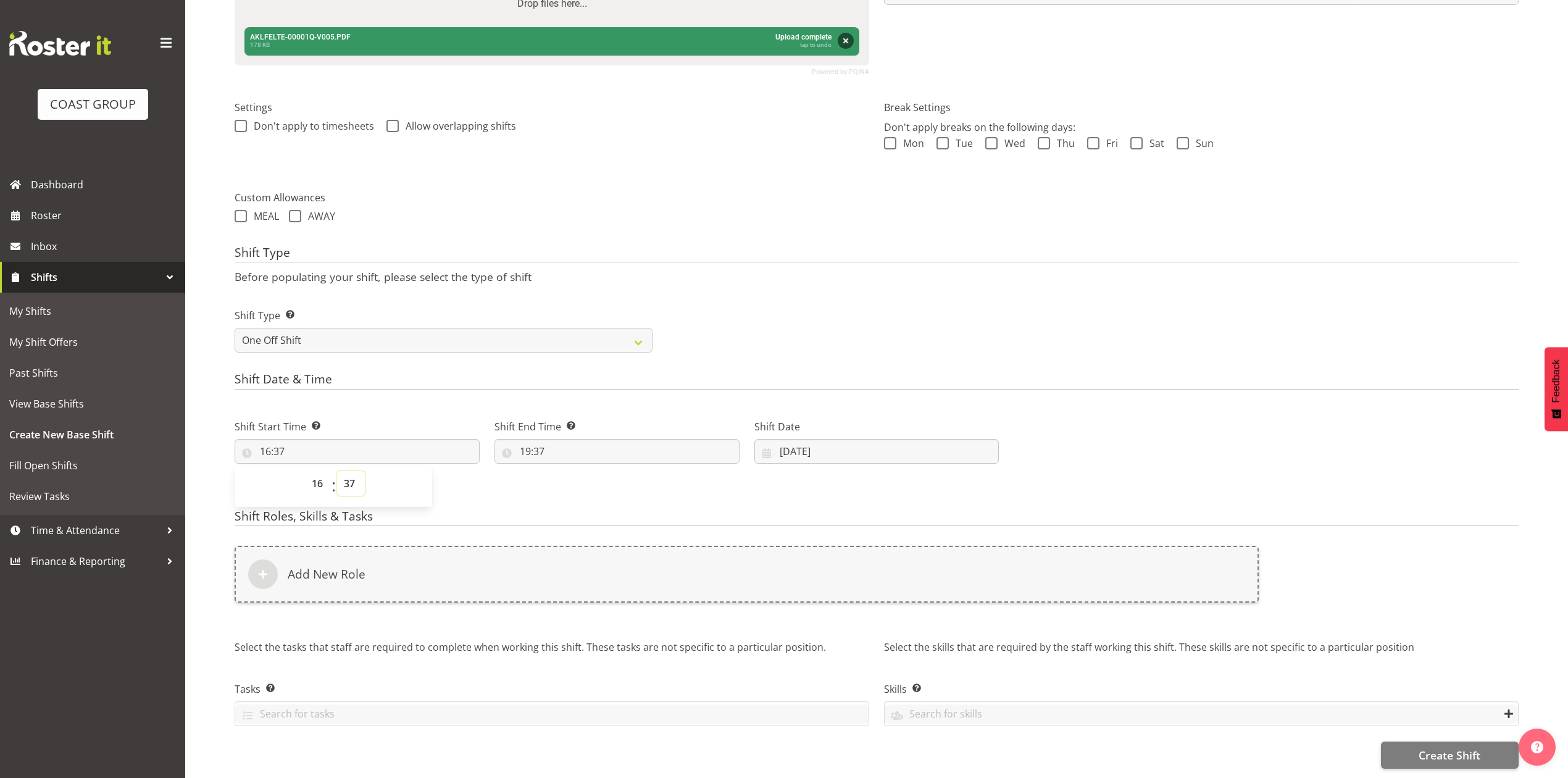
select select "0"
click at [337, 471] on select "00 01 02 03 04 05 06 07 08 09 10 11 12 13 14 15 16 17 18 19 20 21 22 23 24 25 2…" at bounding box center [351, 483] width 28 height 25
type input "16:00"
click at [536, 439] on input "19:37" at bounding box center [616, 452] width 245 height 25
click at [581, 471] on select "00 01 02 03 04 05 06 07 08 09 10 11 12 13 14 15 16 17 18 19 20 21 22 23" at bounding box center [579, 483] width 28 height 25
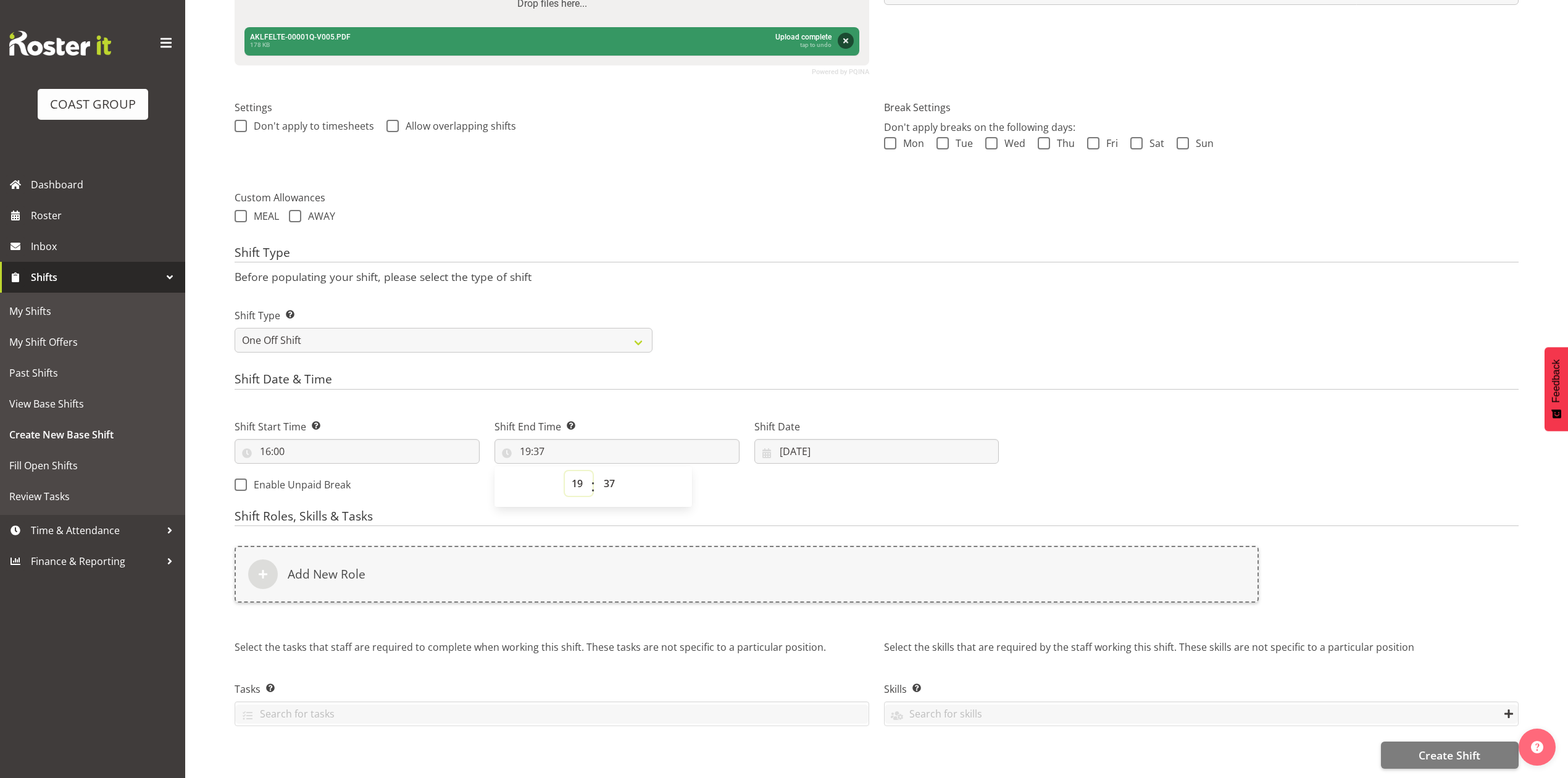
select select "18"
click at [565, 471] on select "00 01 02 03 04 05 06 07 08 09 10 11 12 13 14 15 16 17 18 19 20 21 22 23" at bounding box center [579, 483] width 28 height 25
type input "18:37"
click at [618, 471] on select "00 01 02 03 04 05 06 07 08 09 10 11 12 13 14 15 16 17 18 19 20 21 22 23 24 25 2…" at bounding box center [611, 483] width 28 height 25
select select "0"
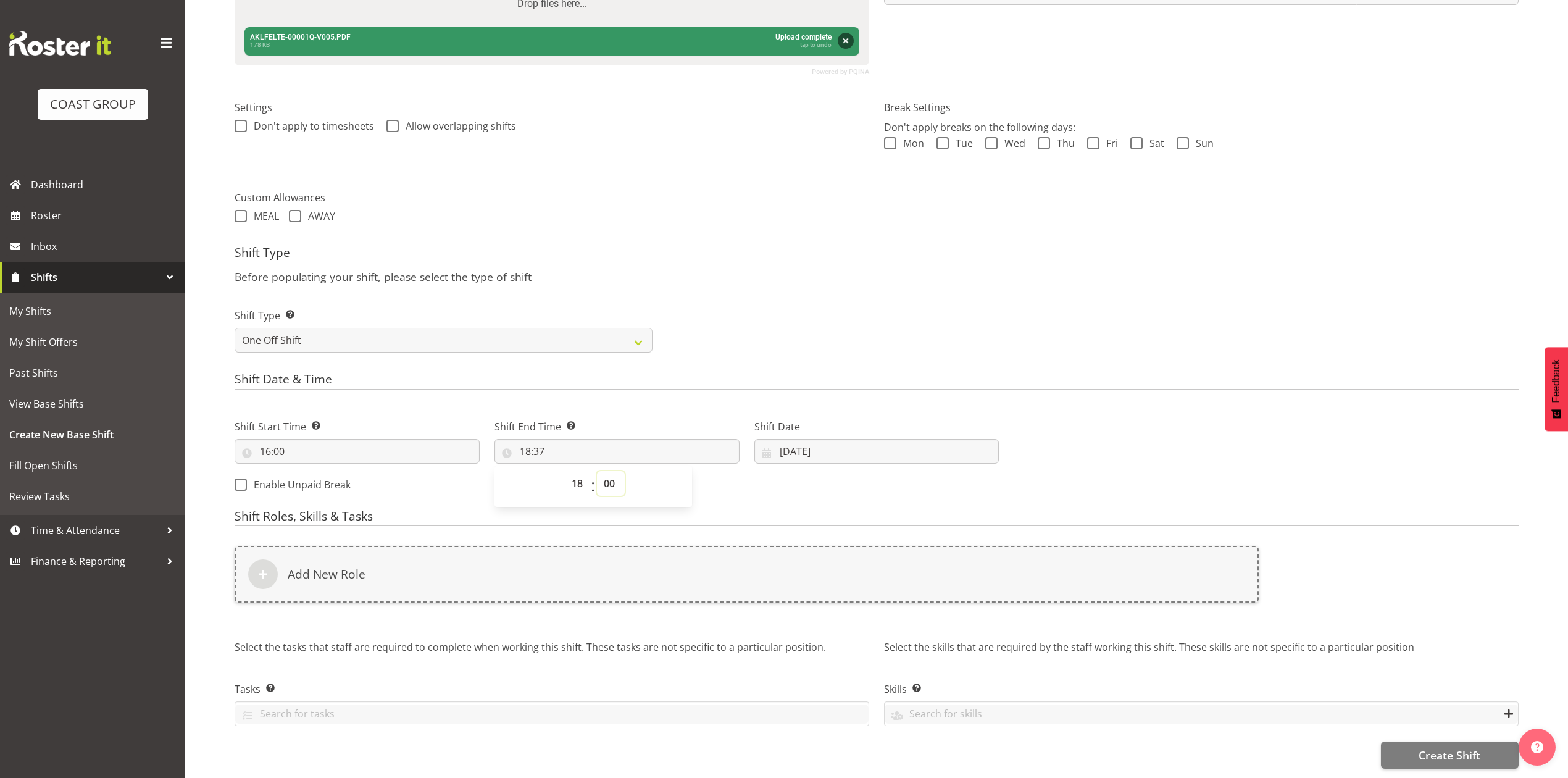
click at [597, 471] on select "00 01 02 03 04 05 06 07 08 09 10 11 12 13 14 15 16 17 18 19 20 21 22 23 24 25 2…" at bounding box center [611, 483] width 28 height 25
type input "18:00"
drag, startPoint x: 798, startPoint y: 163, endPoint x: 820, endPoint y: 194, distance: 38.0
click at [808, 180] on form "Shift Name Enter a name for the shift (e.g. Day Shift). Pullout Parnell Distric…" at bounding box center [876, 284] width 1284 height 969
click at [875, 305] on div "Shift Type Shift Types: One Off – Select this if you would like a single shift …" at bounding box center [876, 326] width 1299 height 69
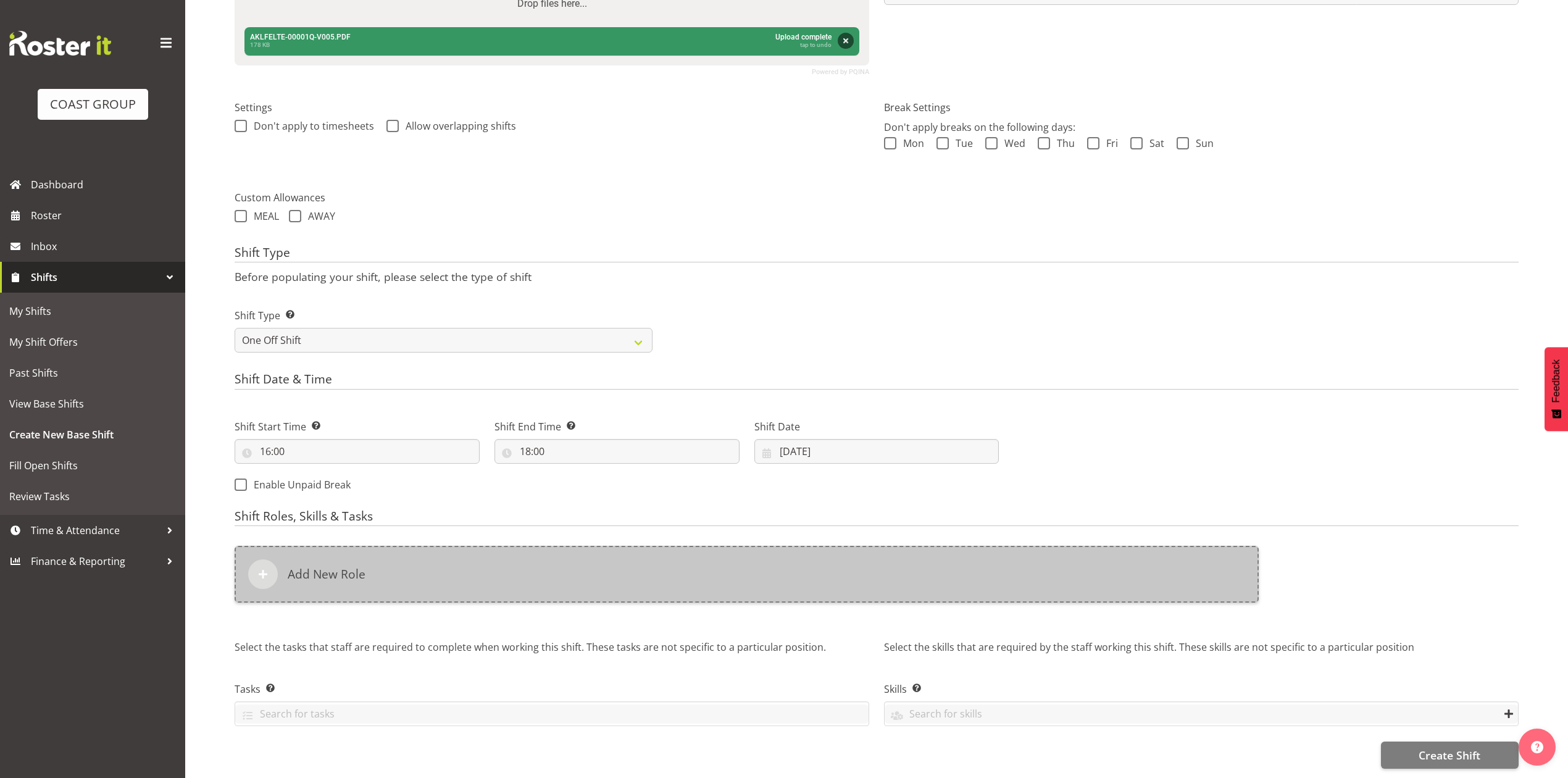
click at [727, 586] on div "Add New Role" at bounding box center [746, 574] width 1024 height 57
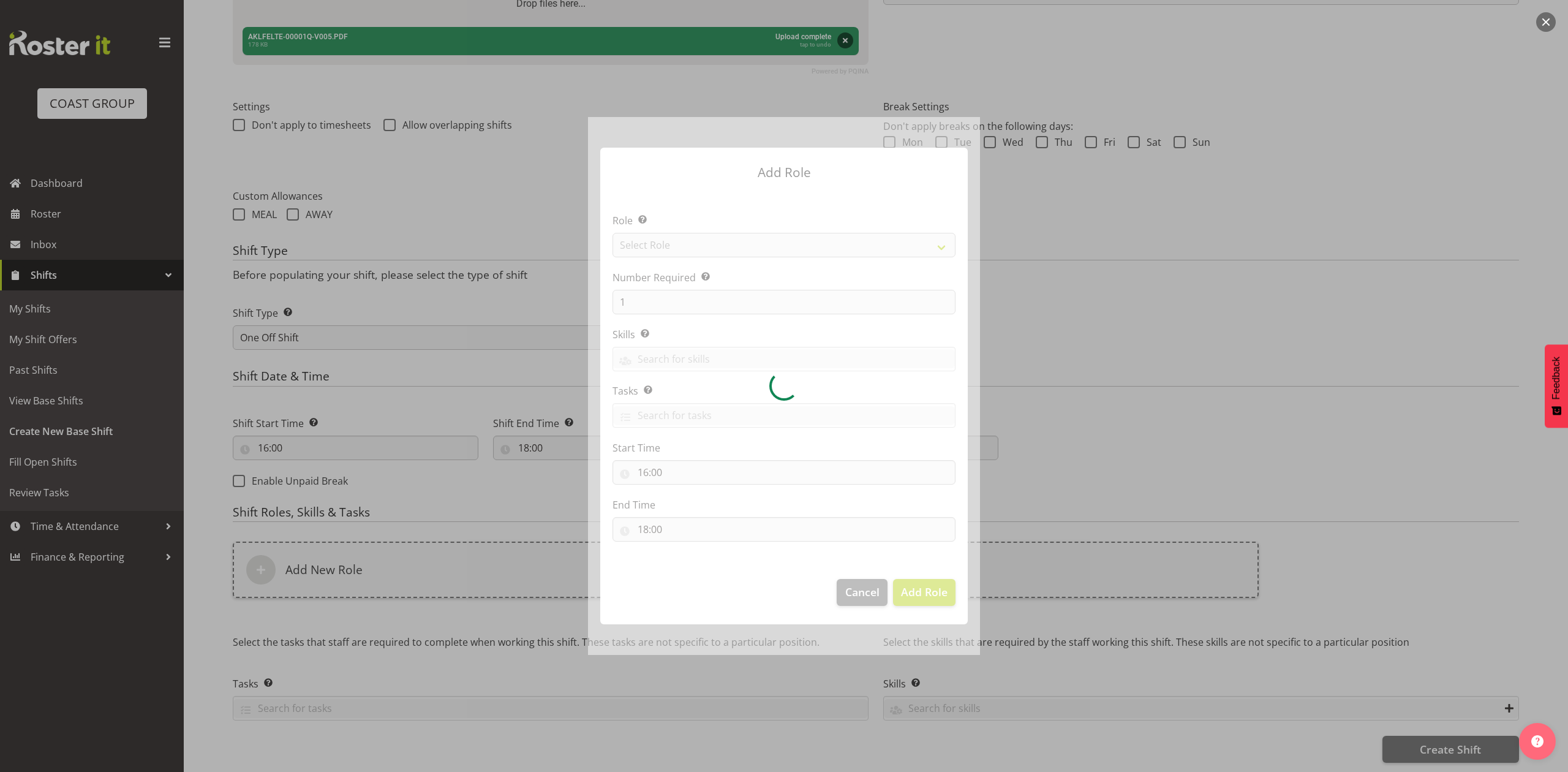
click at [705, 251] on div at bounding box center [783, 385] width 392 height 537
click at [703, 244] on div at bounding box center [783, 385] width 392 height 537
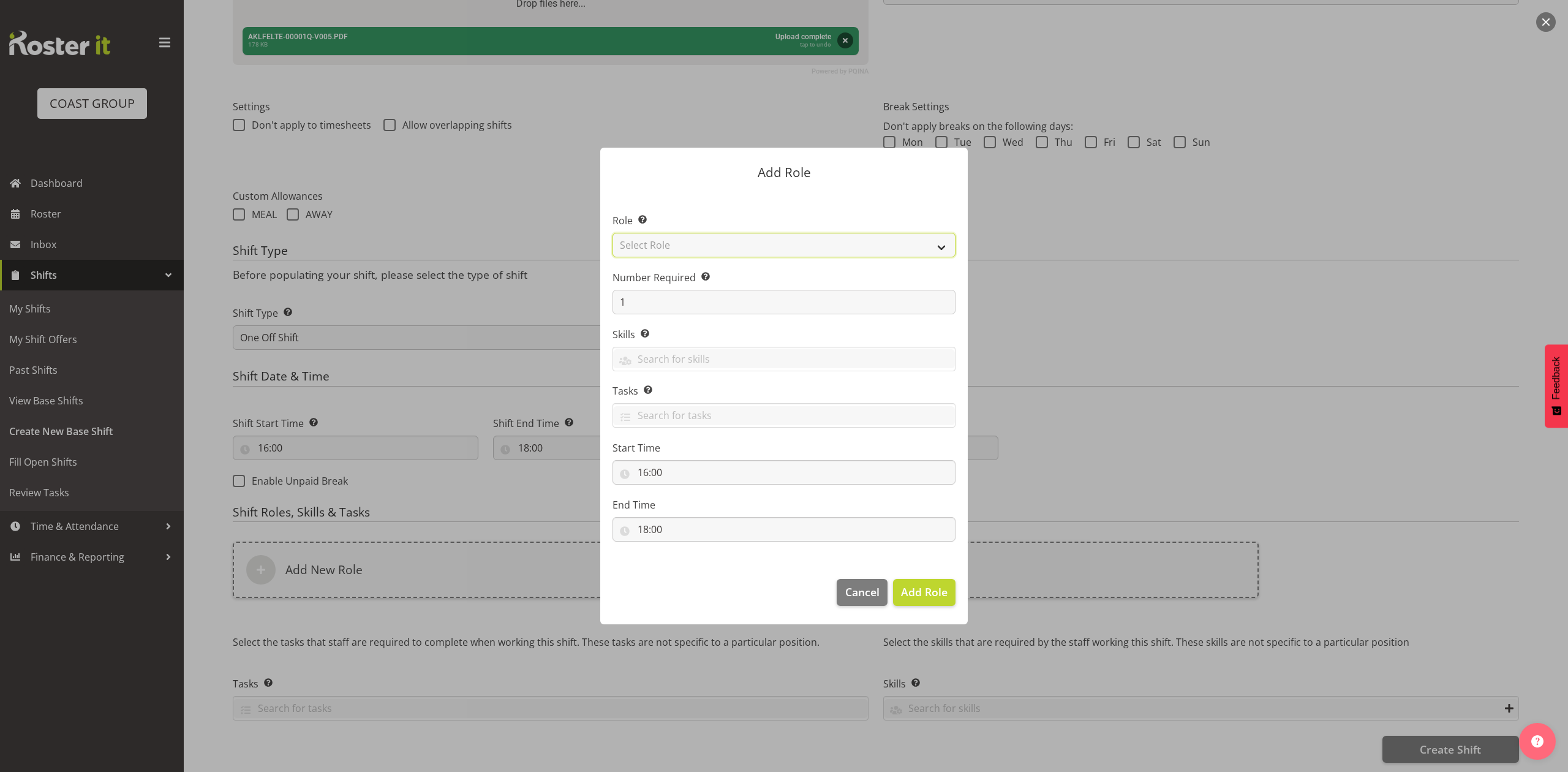
click at [703, 244] on select "Select Role ACCOUNT MANAGER ACCOUNT MANAGER DW ACCOUNTS AKL DIANNA VEHICLES AKL…" at bounding box center [783, 245] width 343 height 25
select select "81"
click at [612, 233] on select "Select Role ACCOUNT MANAGER ACCOUNT MANAGER DW ACCOUNTS AKL DIANNA VEHICLES AKL…" at bounding box center [783, 245] width 343 height 25
drag, startPoint x: 910, startPoint y: 592, endPoint x: 898, endPoint y: 606, distance: 18.4
click at [910, 593] on span "Add Role" at bounding box center [924, 591] width 47 height 14
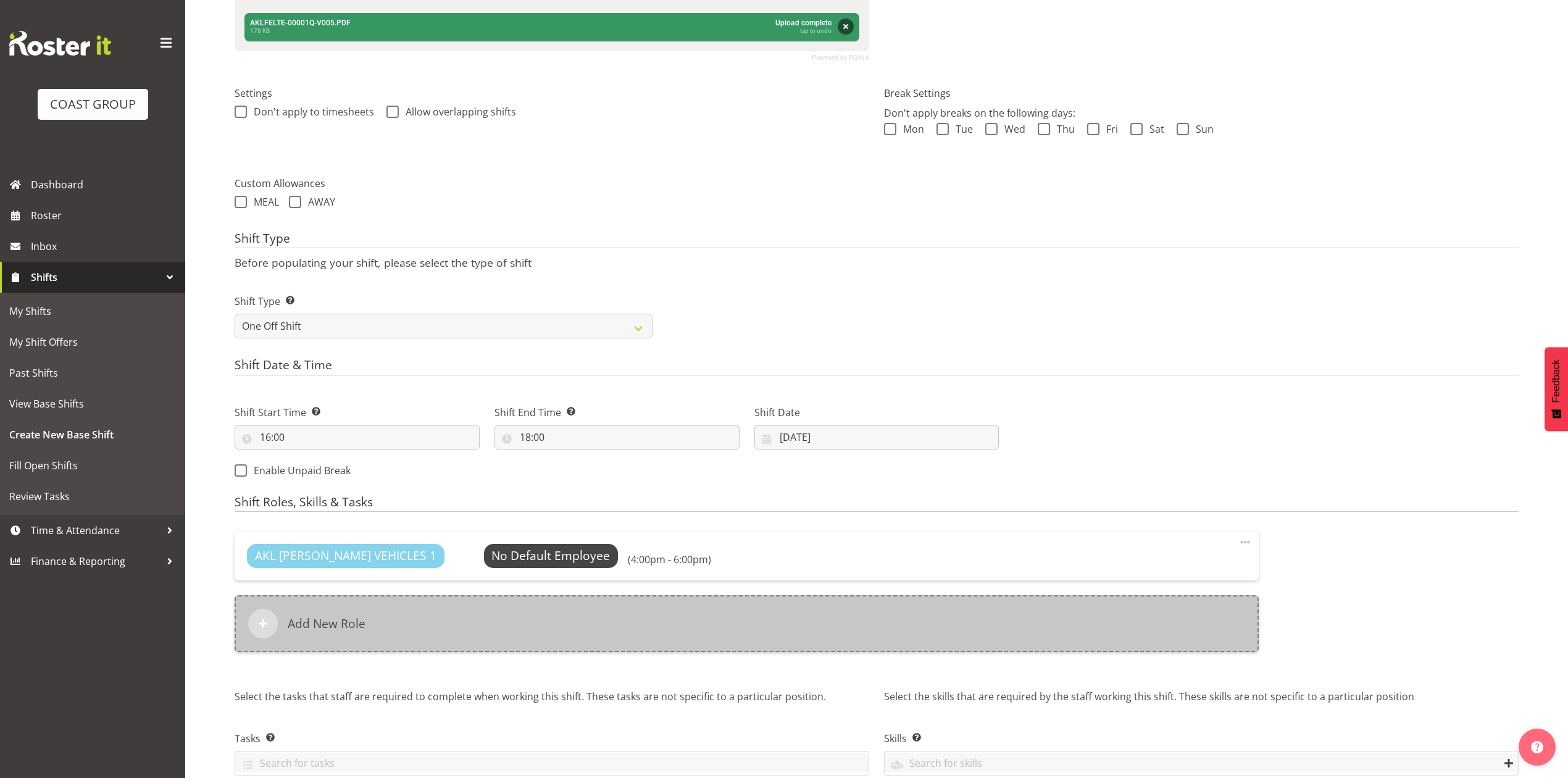
click at [559, 645] on div "Add New Role" at bounding box center [746, 624] width 1024 height 57
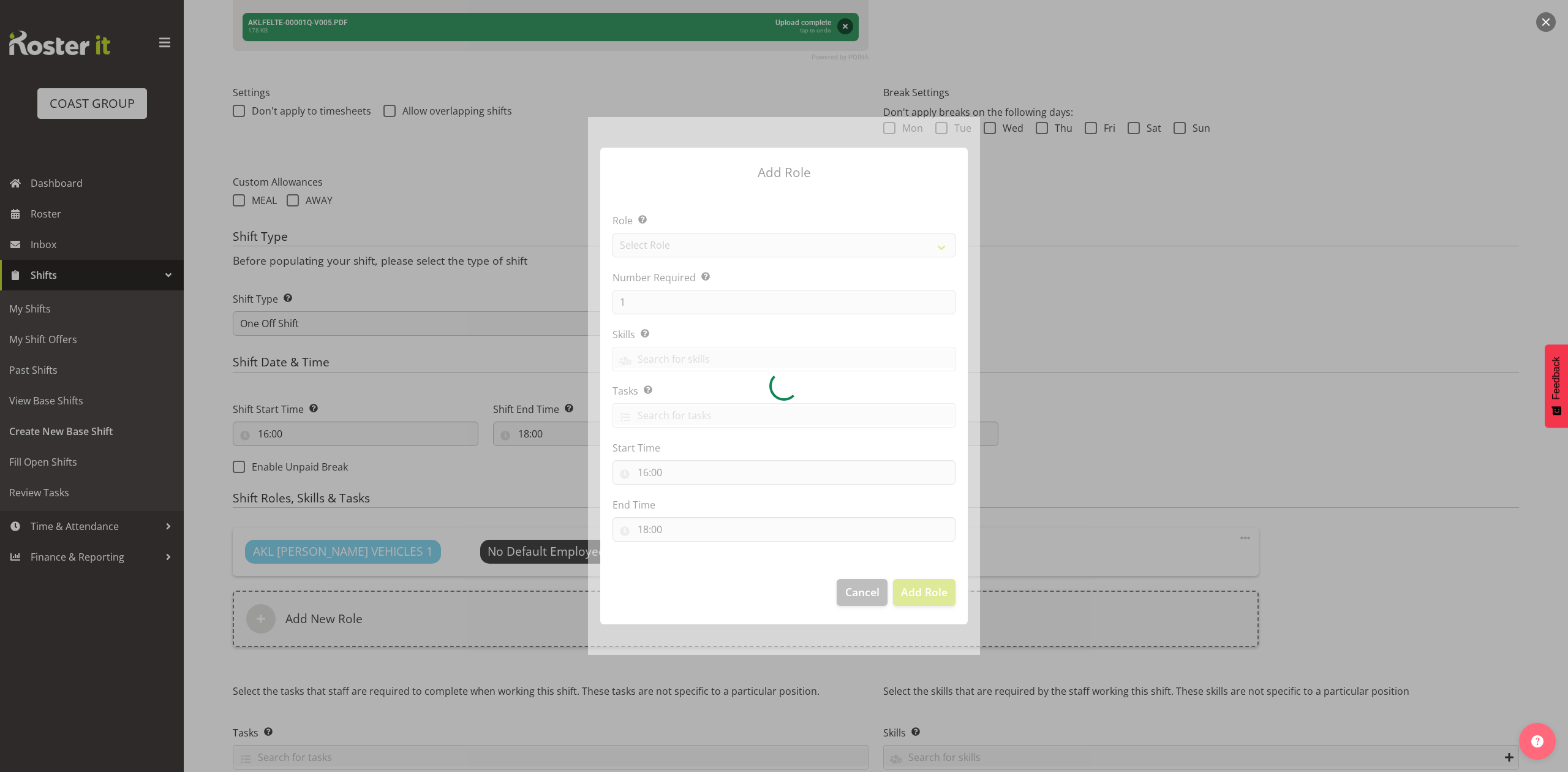
click at [698, 246] on div at bounding box center [783, 385] width 392 height 537
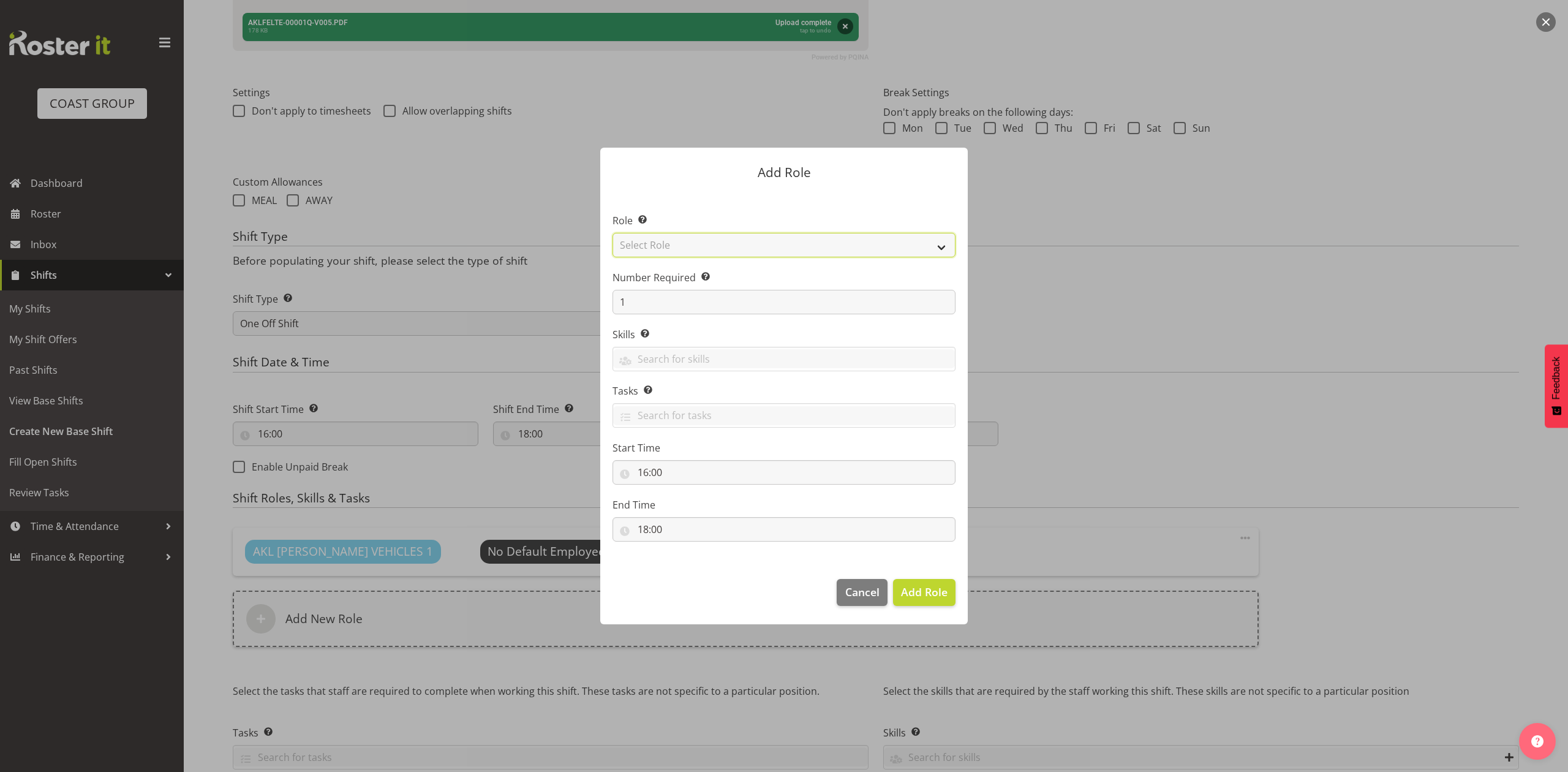
click at [701, 240] on select "Select Role ACCOUNT MANAGER ACCOUNT MANAGER DW ACCOUNTS AKL DIANNA VEHICLES AKL…" at bounding box center [783, 245] width 343 height 25
select select "188"
click at [612, 233] on select "Select Role ACCOUNT MANAGER ACCOUNT MANAGER DW ACCOUNTS AKL DIANNA VEHICLES AKL…" at bounding box center [783, 245] width 343 height 25
click at [924, 587] on span "Add Role" at bounding box center [924, 591] width 47 height 14
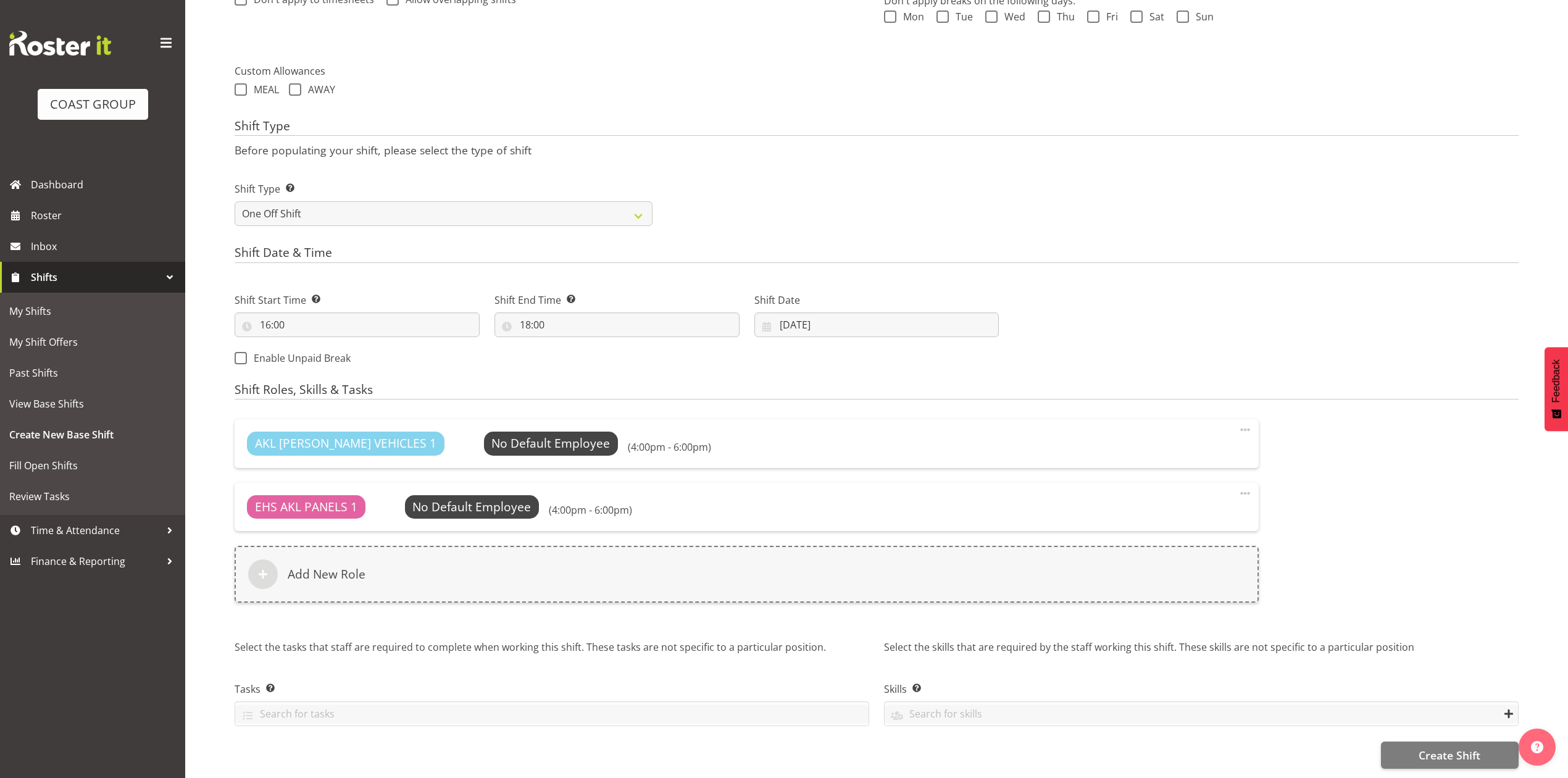
scroll to position [457, 0]
click at [1418, 741] on button "Create Shift" at bounding box center [1450, 755] width 138 height 27
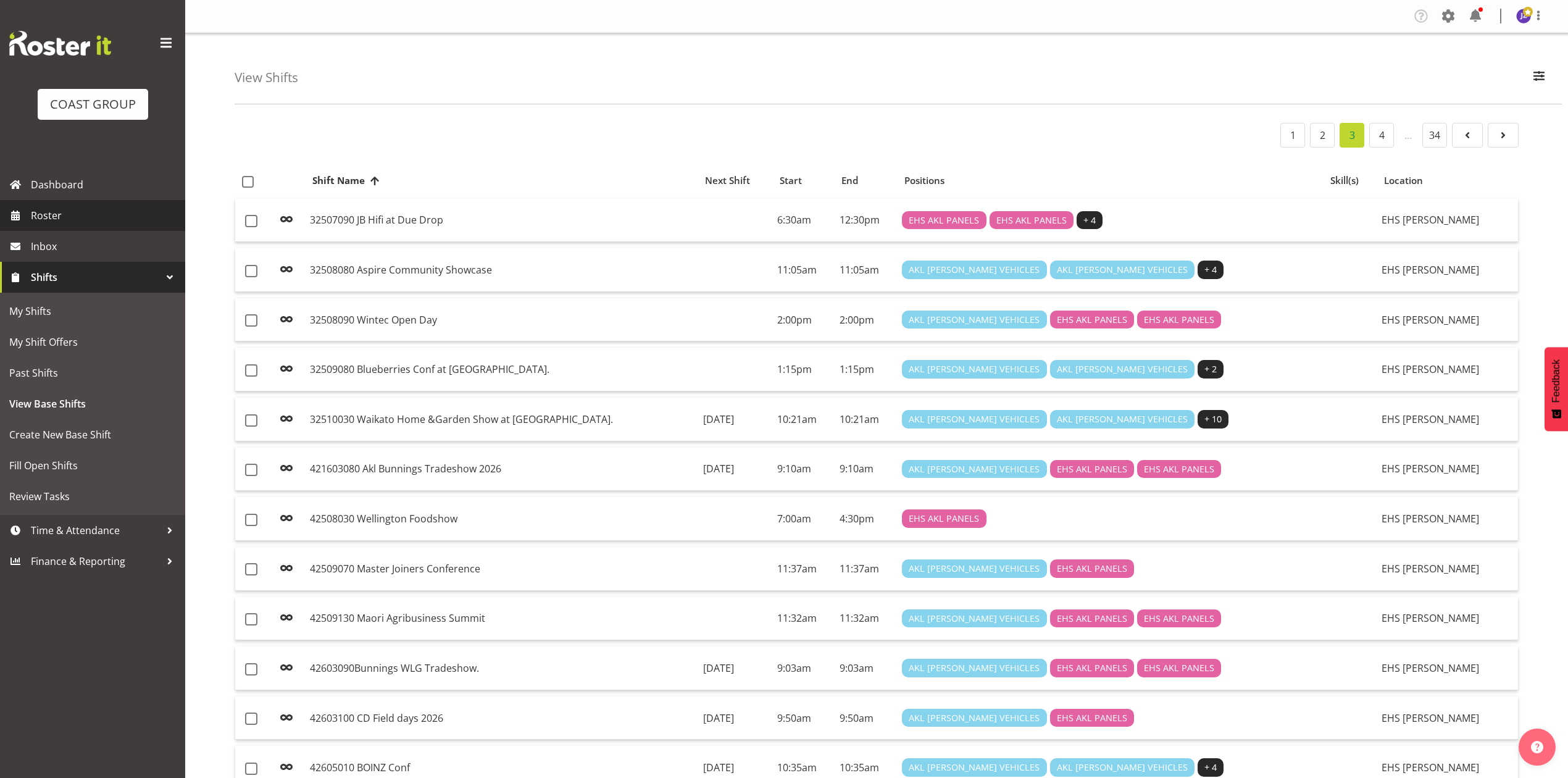
click at [60, 206] on span "Roster" at bounding box center [105, 215] width 148 height 19
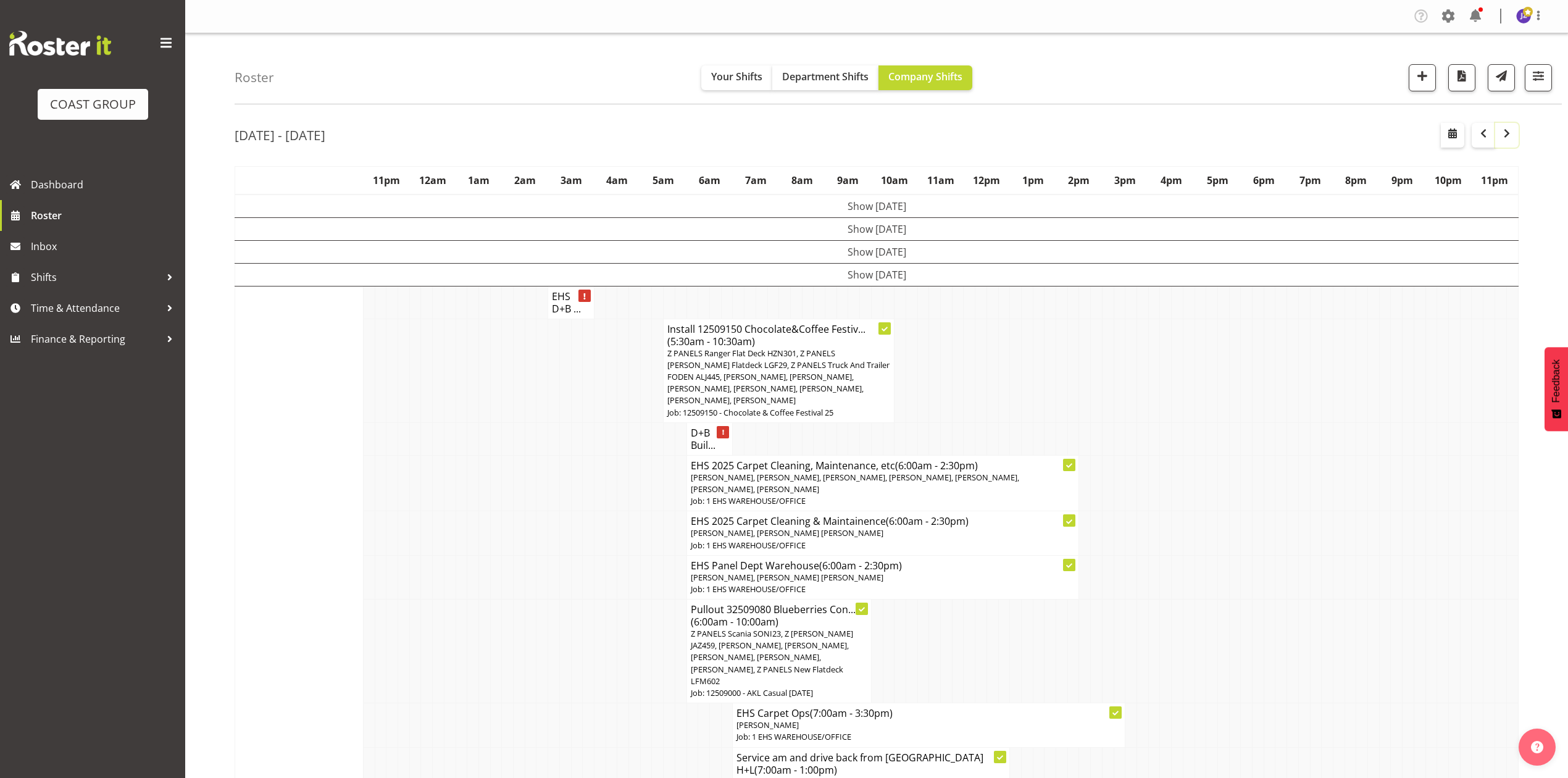
click at [1502, 137] on span "button" at bounding box center [1507, 133] width 14 height 14
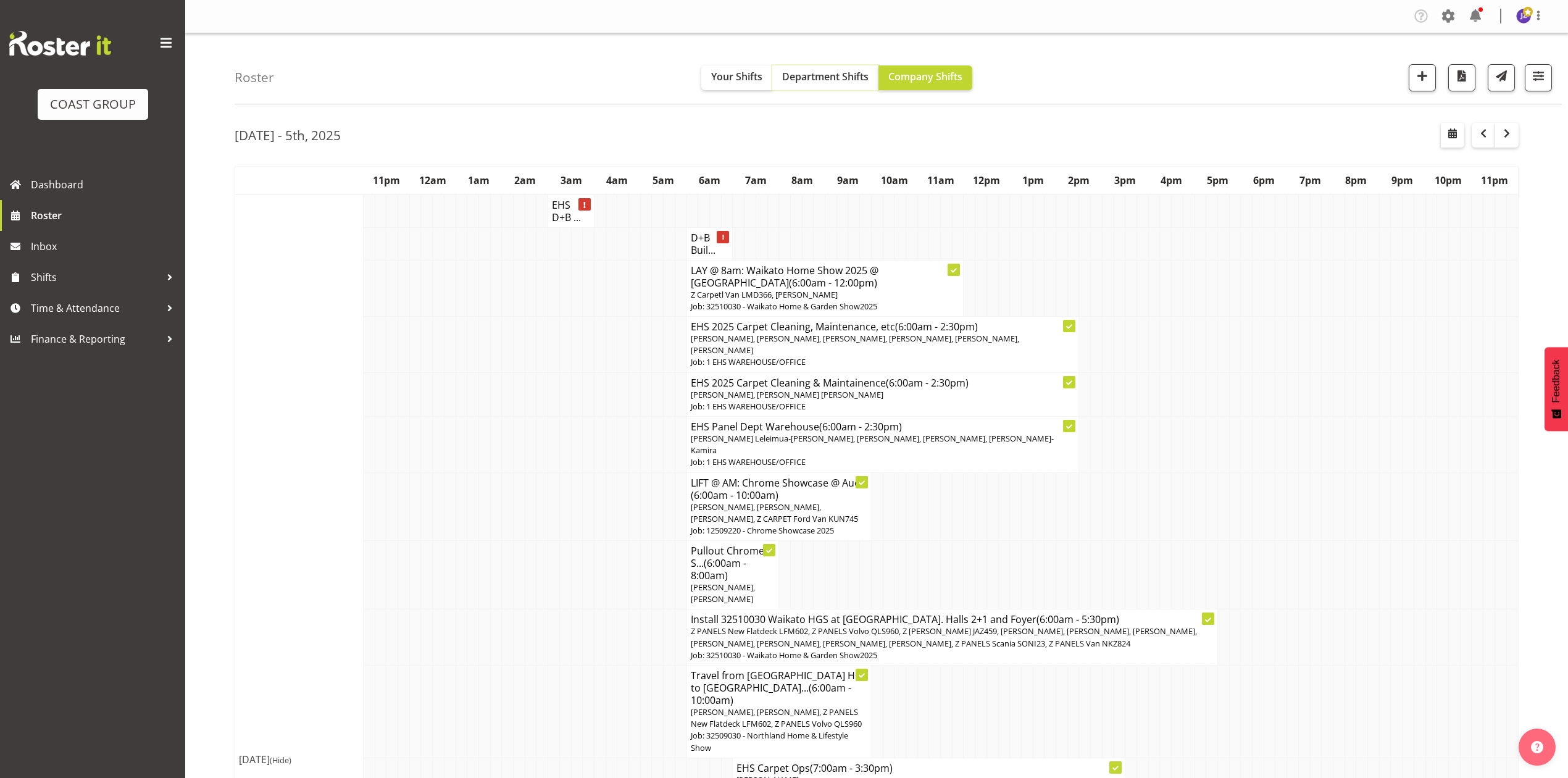
click at [808, 83] on span "Department Shifts" at bounding box center [825, 77] width 86 height 14
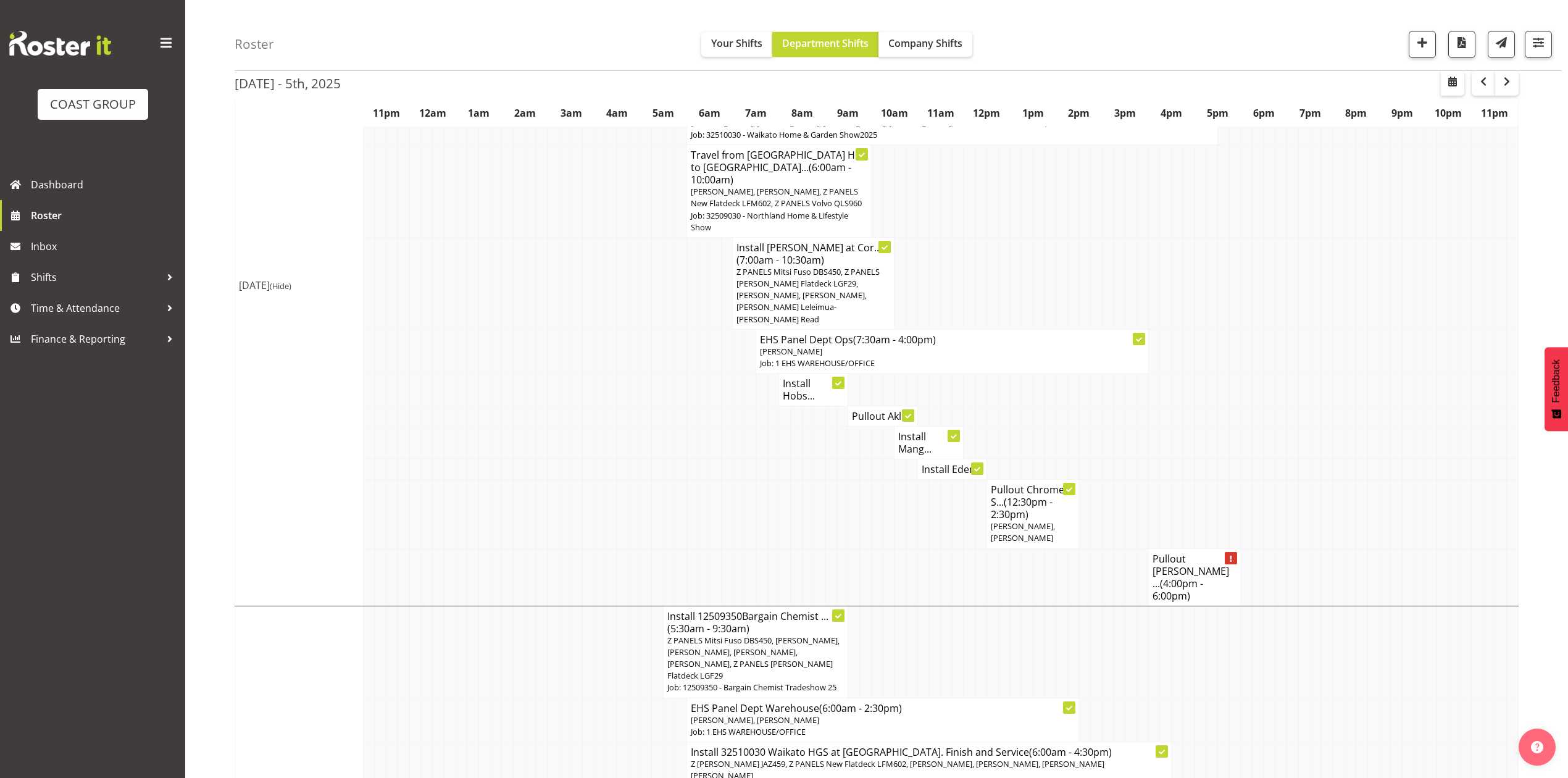
scroll to position [247, 0]
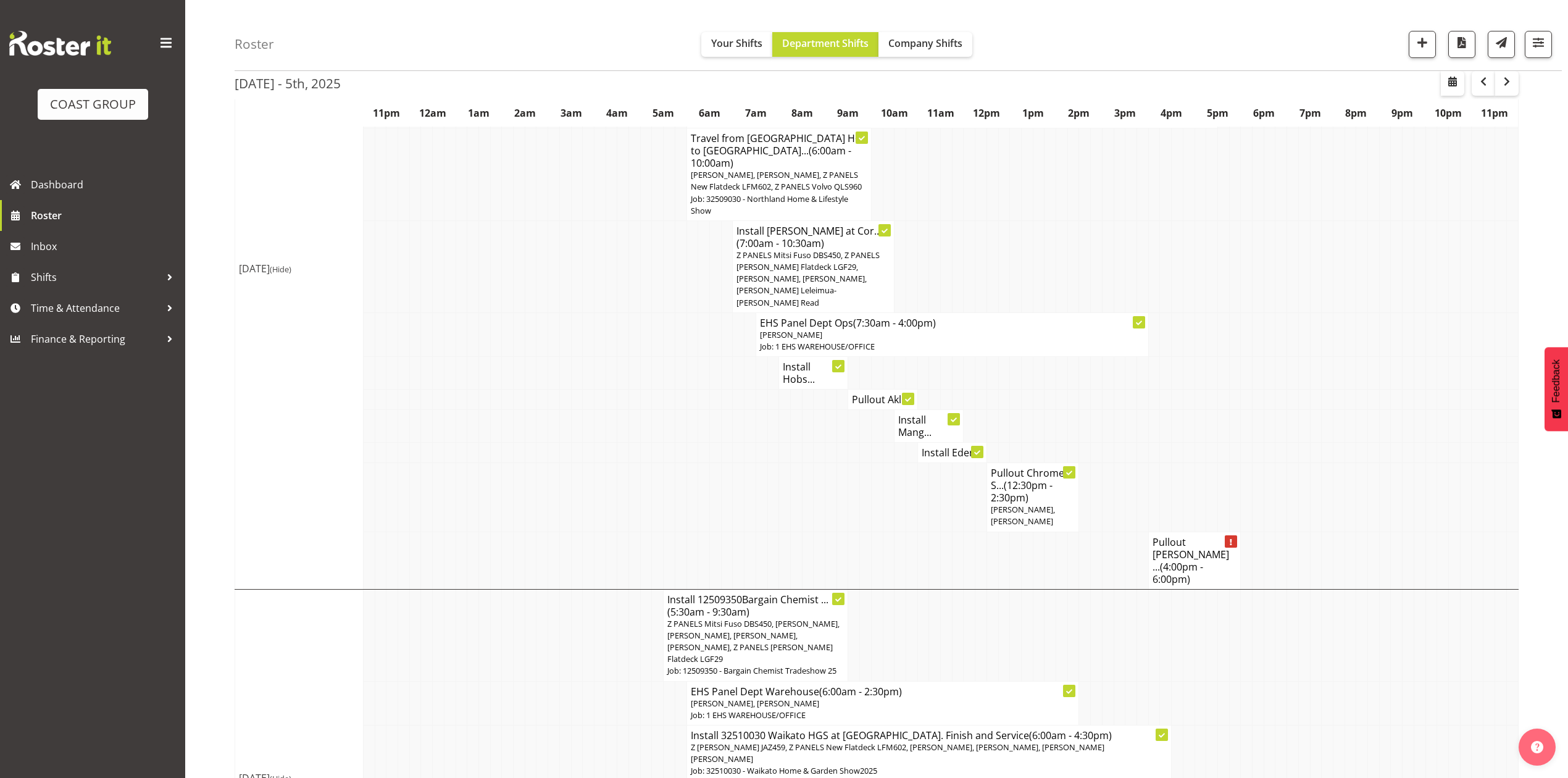
click at [1168, 560] on span "(4:00pm - 6:00pm)" at bounding box center [1177, 573] width 50 height 26
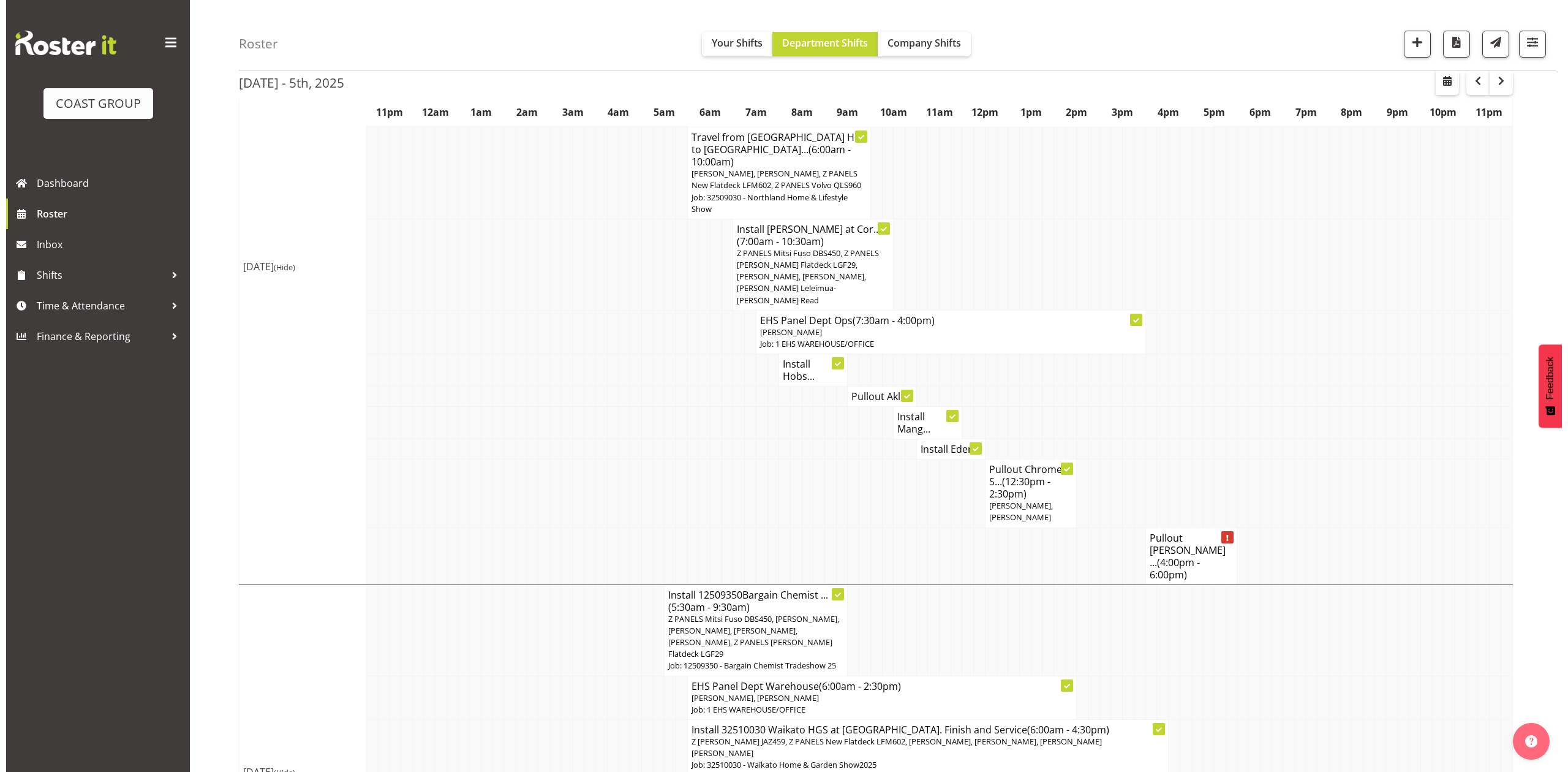
scroll to position [238, 0]
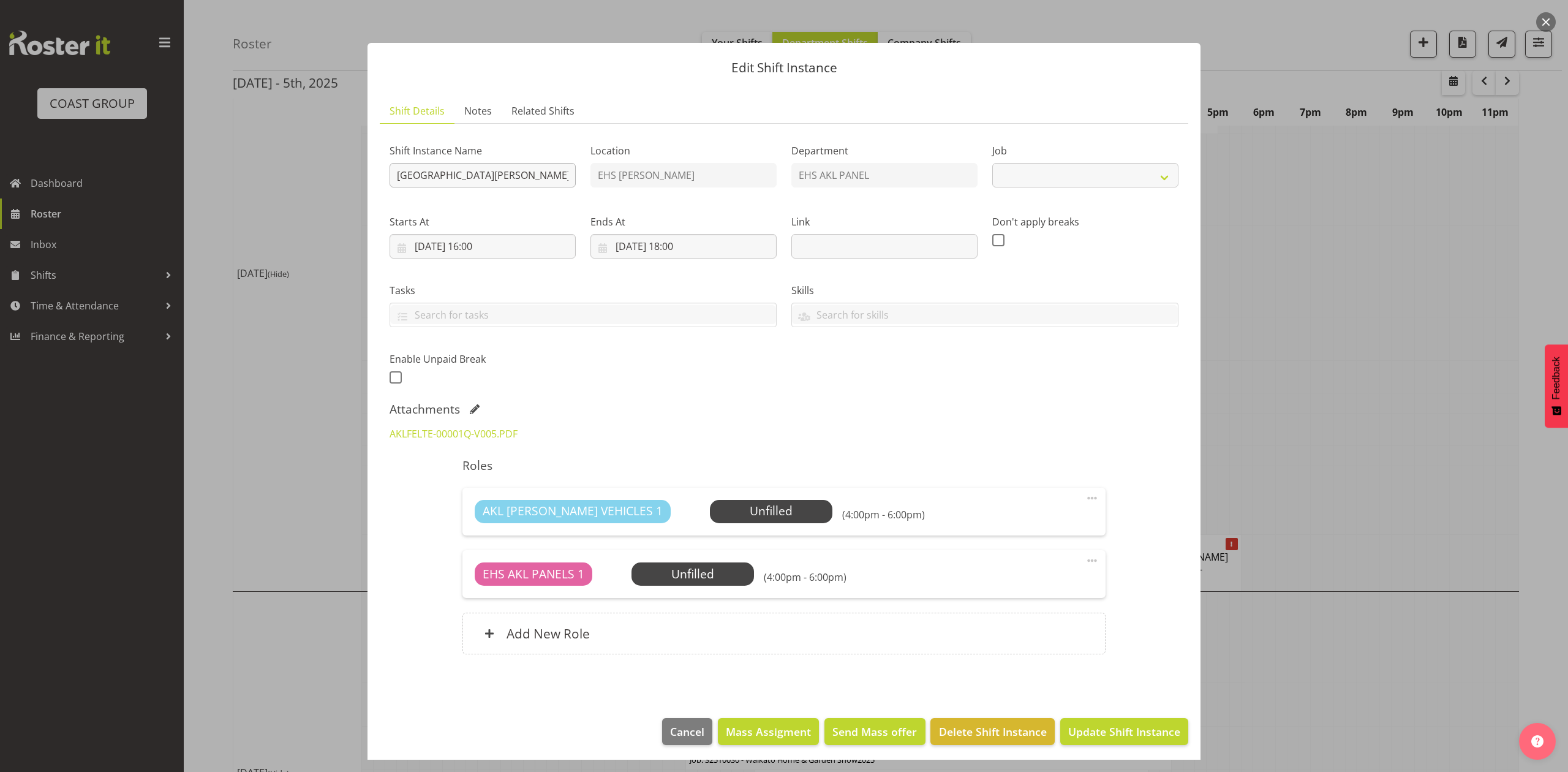
select select "8653"
click at [1541, 25] on button "button" at bounding box center [1545, 22] width 20 height 20
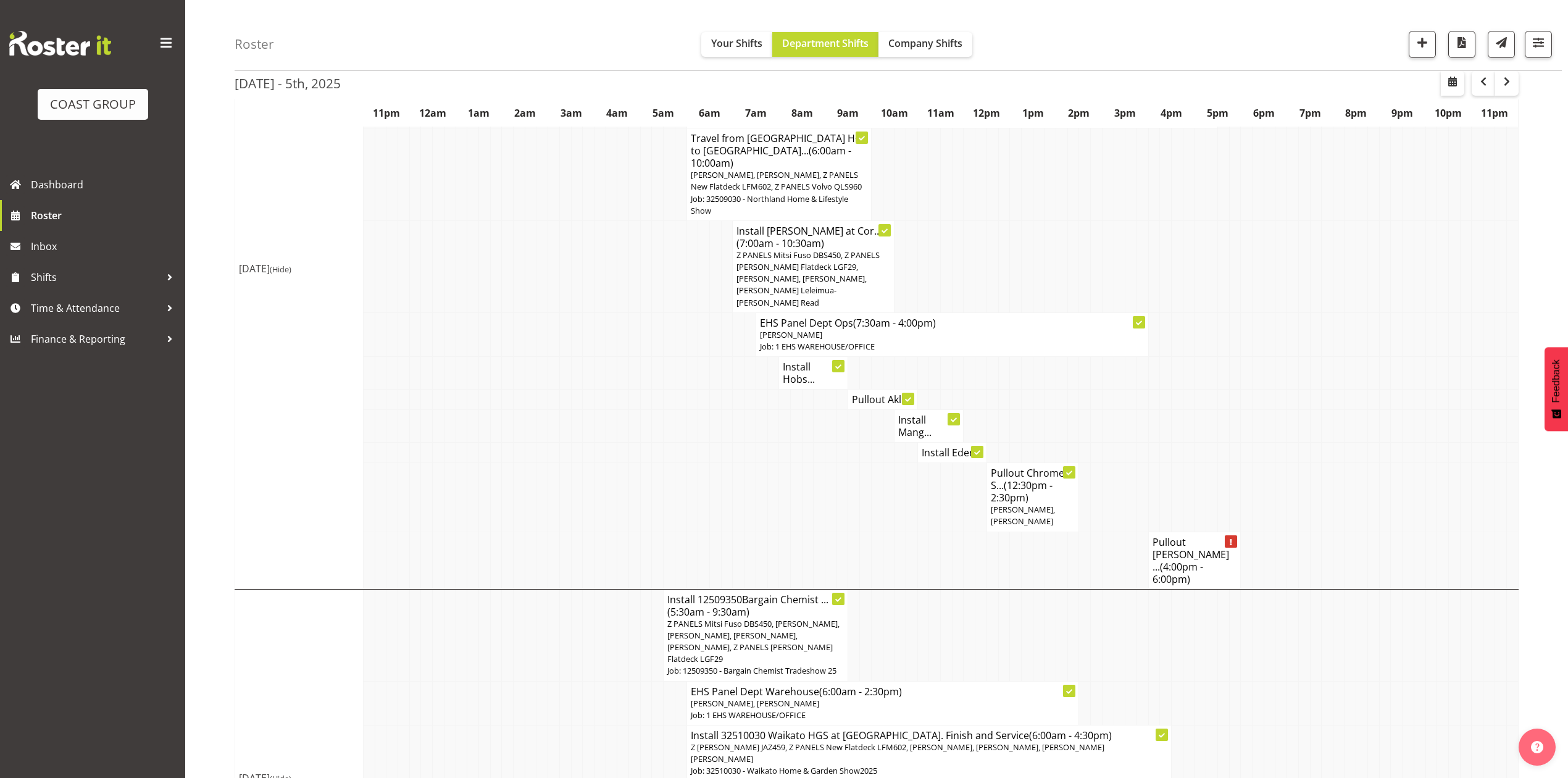
scroll to position [329, 0]
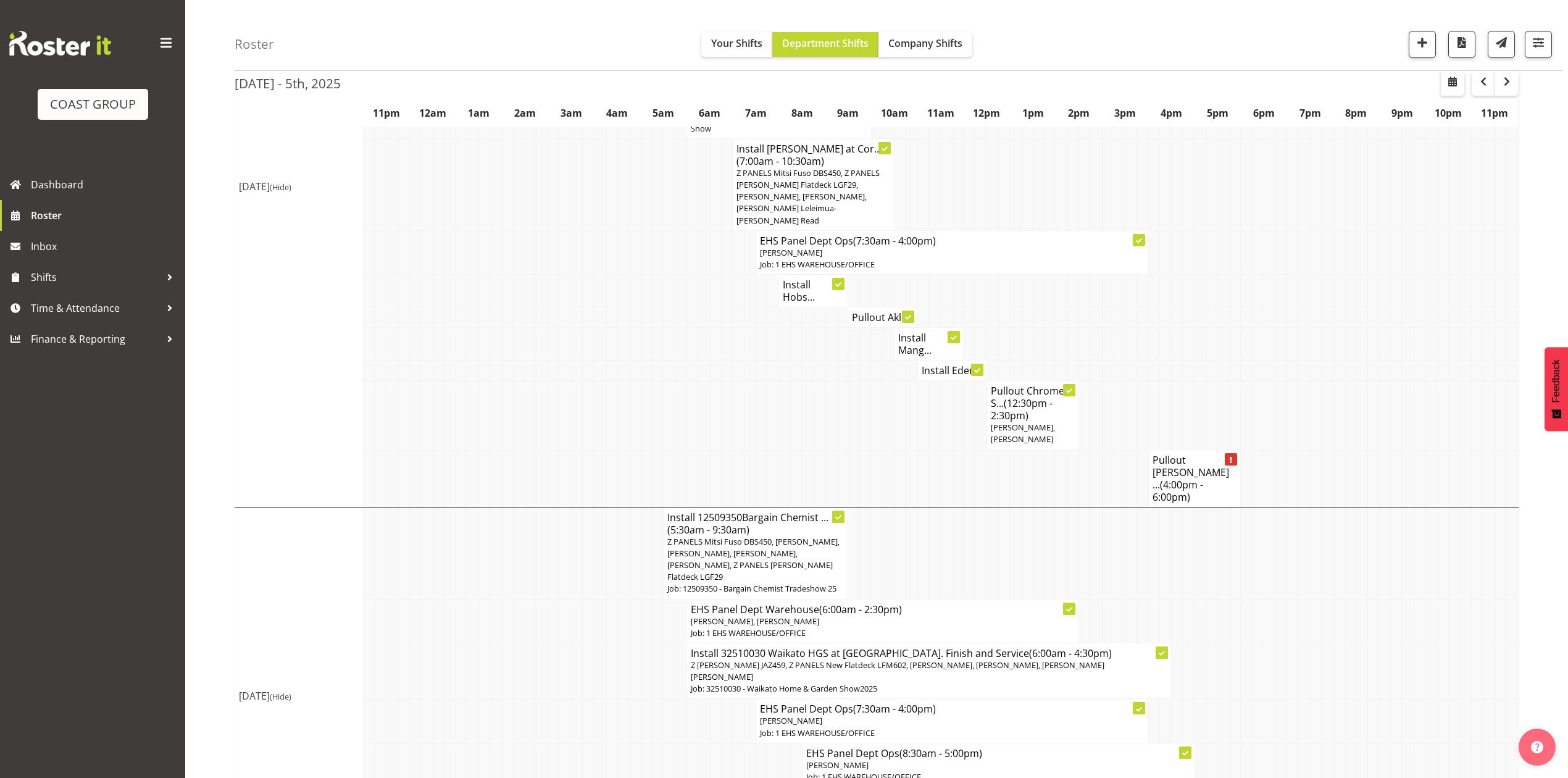
click at [1200, 478] on span "(4:00pm - 6:00pm)" at bounding box center [1177, 491] width 50 height 26
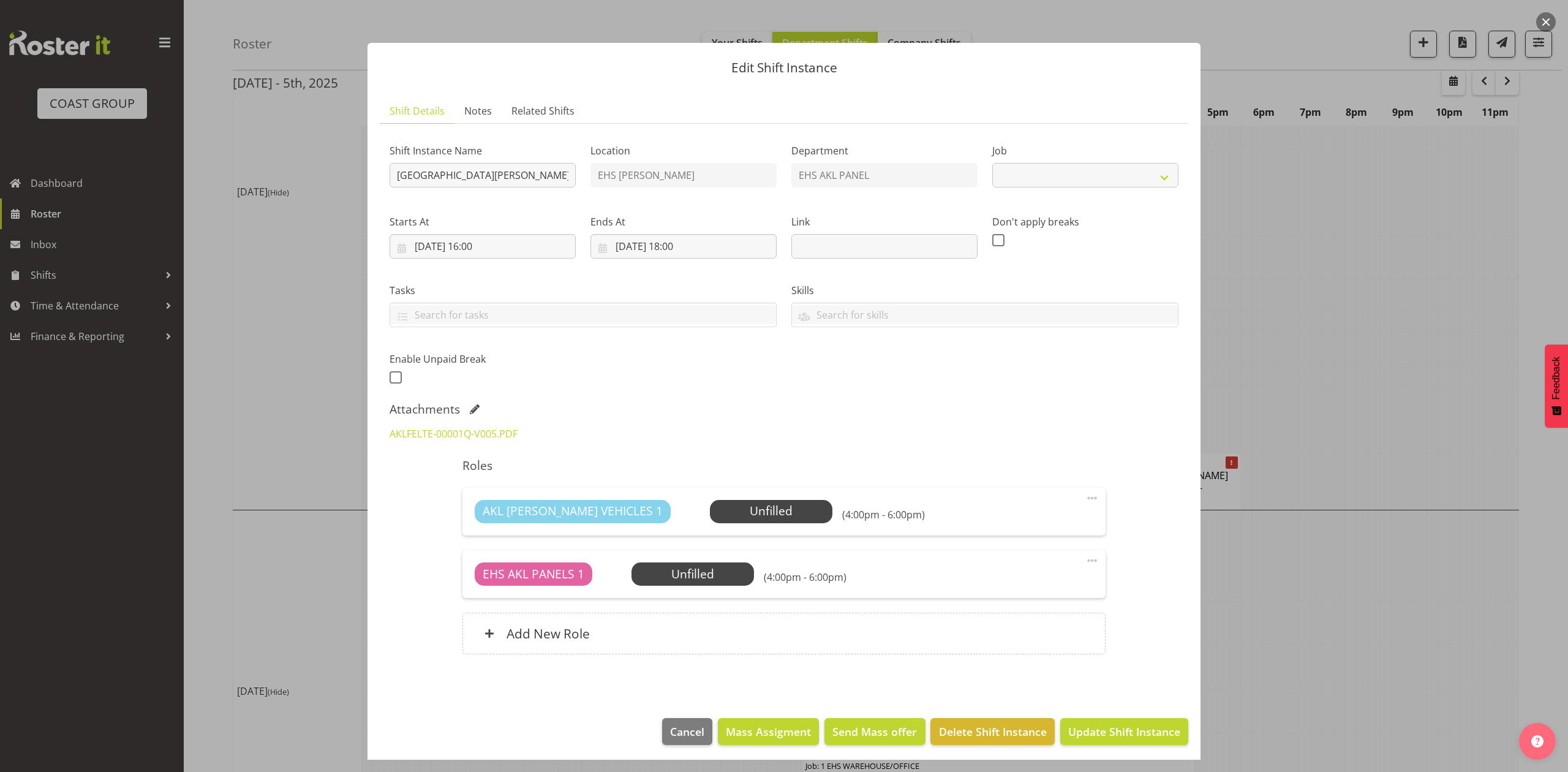
click at [1351, 314] on div at bounding box center [784, 386] width 1568 height 772
select select "8653"
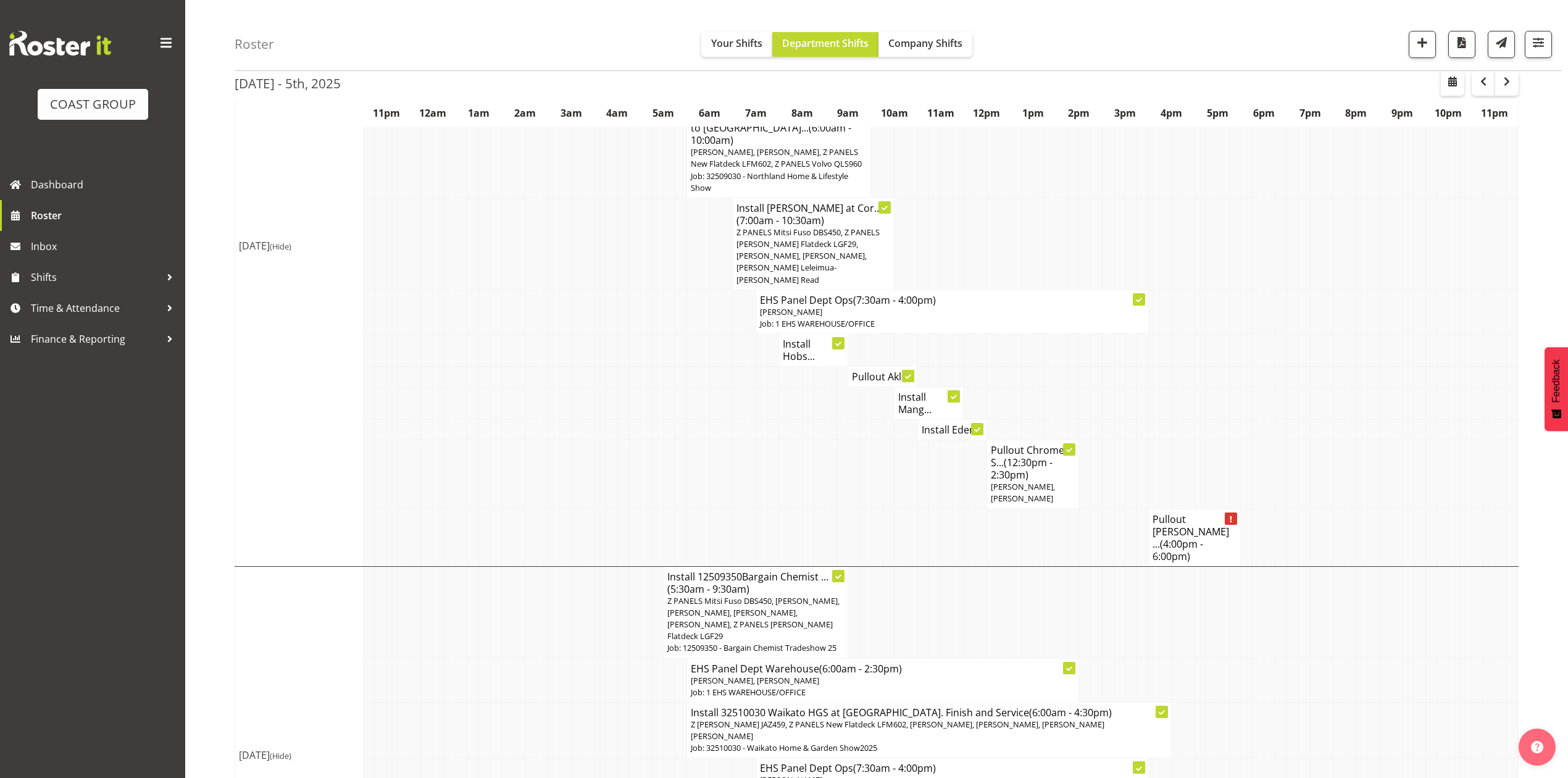
scroll to position [247, 0]
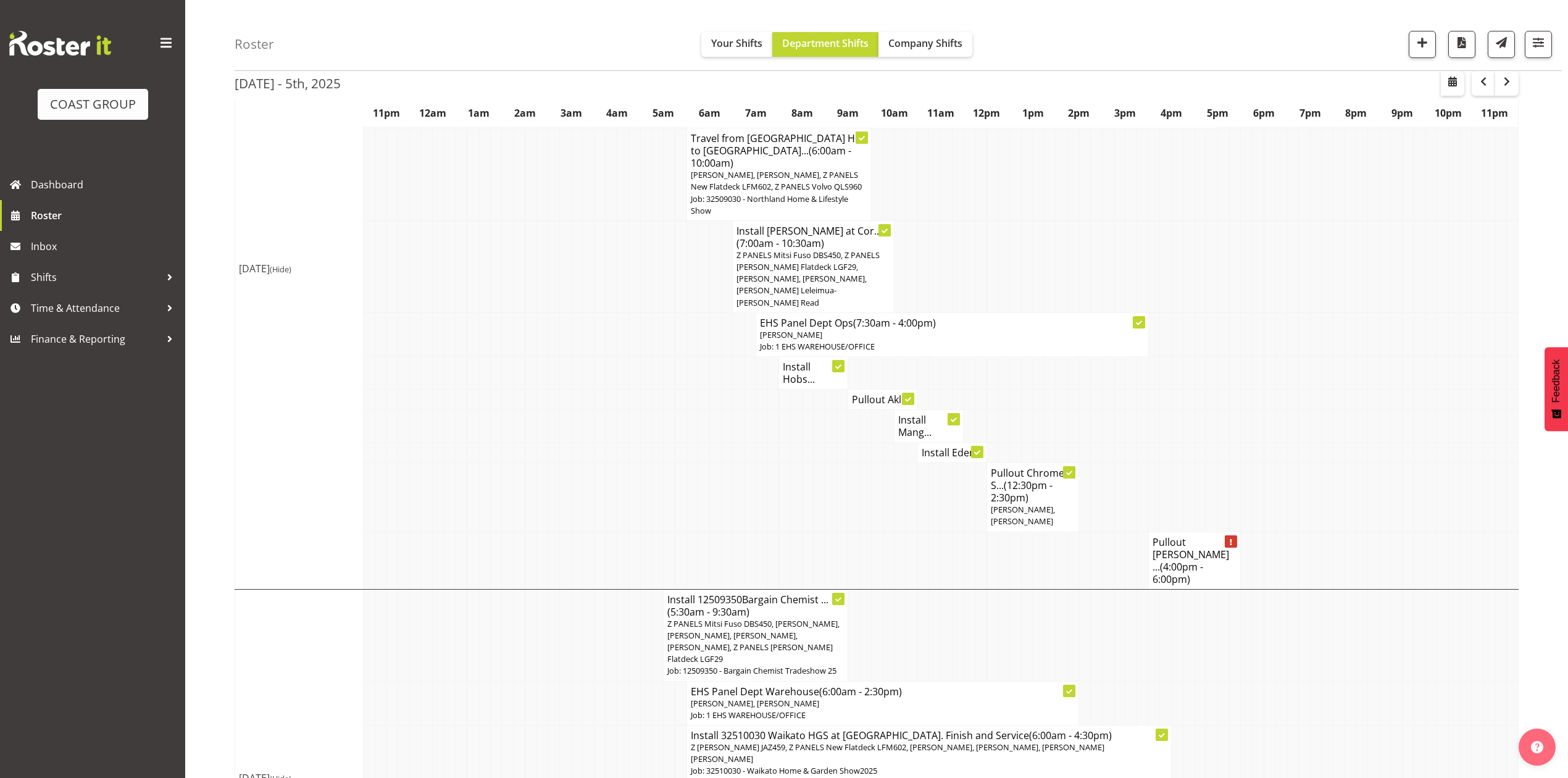
click at [1191, 536] on h4 "Pullout Parnell ... (4:00pm - 6:00pm)" at bounding box center [1194, 561] width 85 height 50
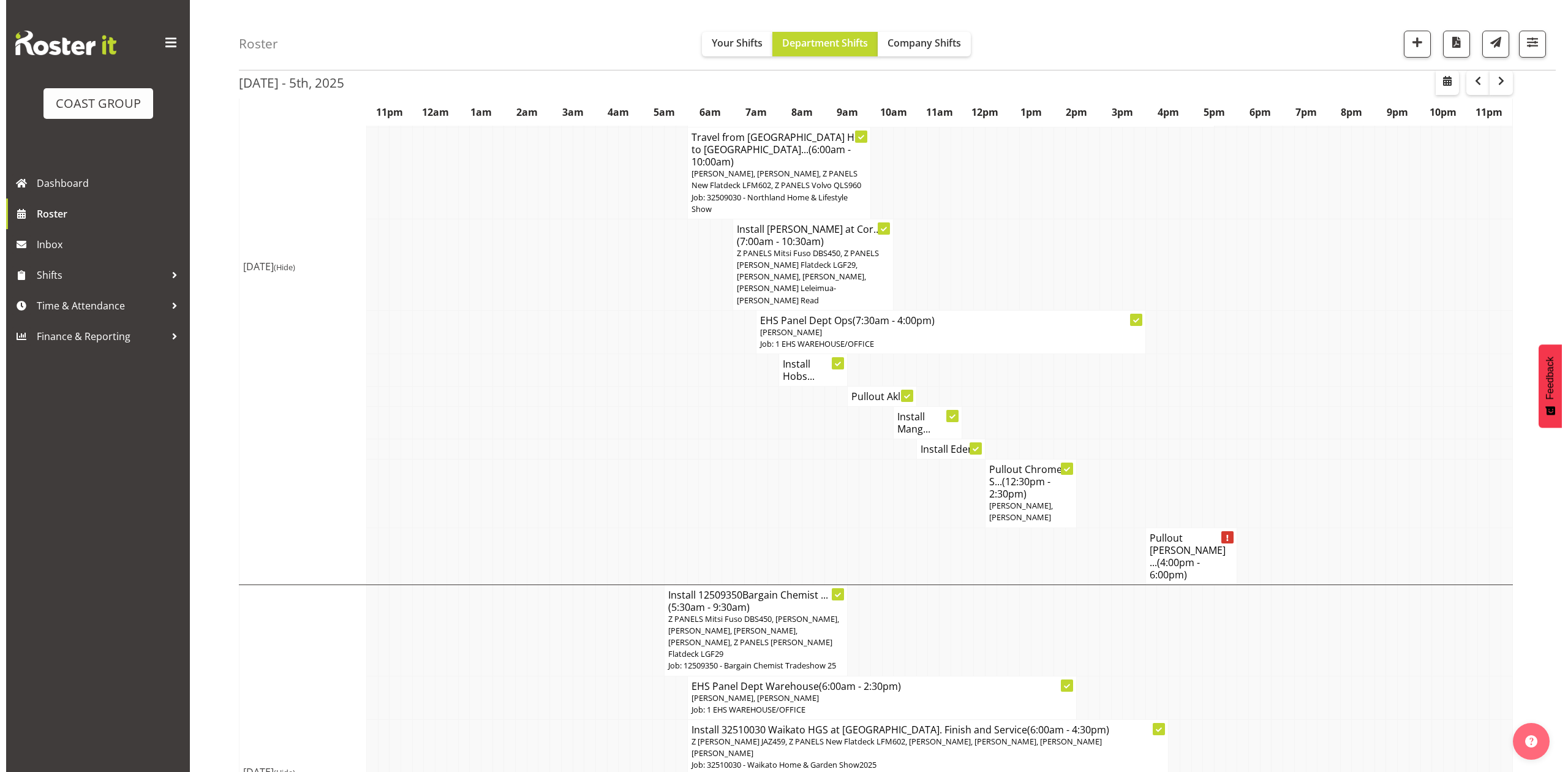
scroll to position [238, 0]
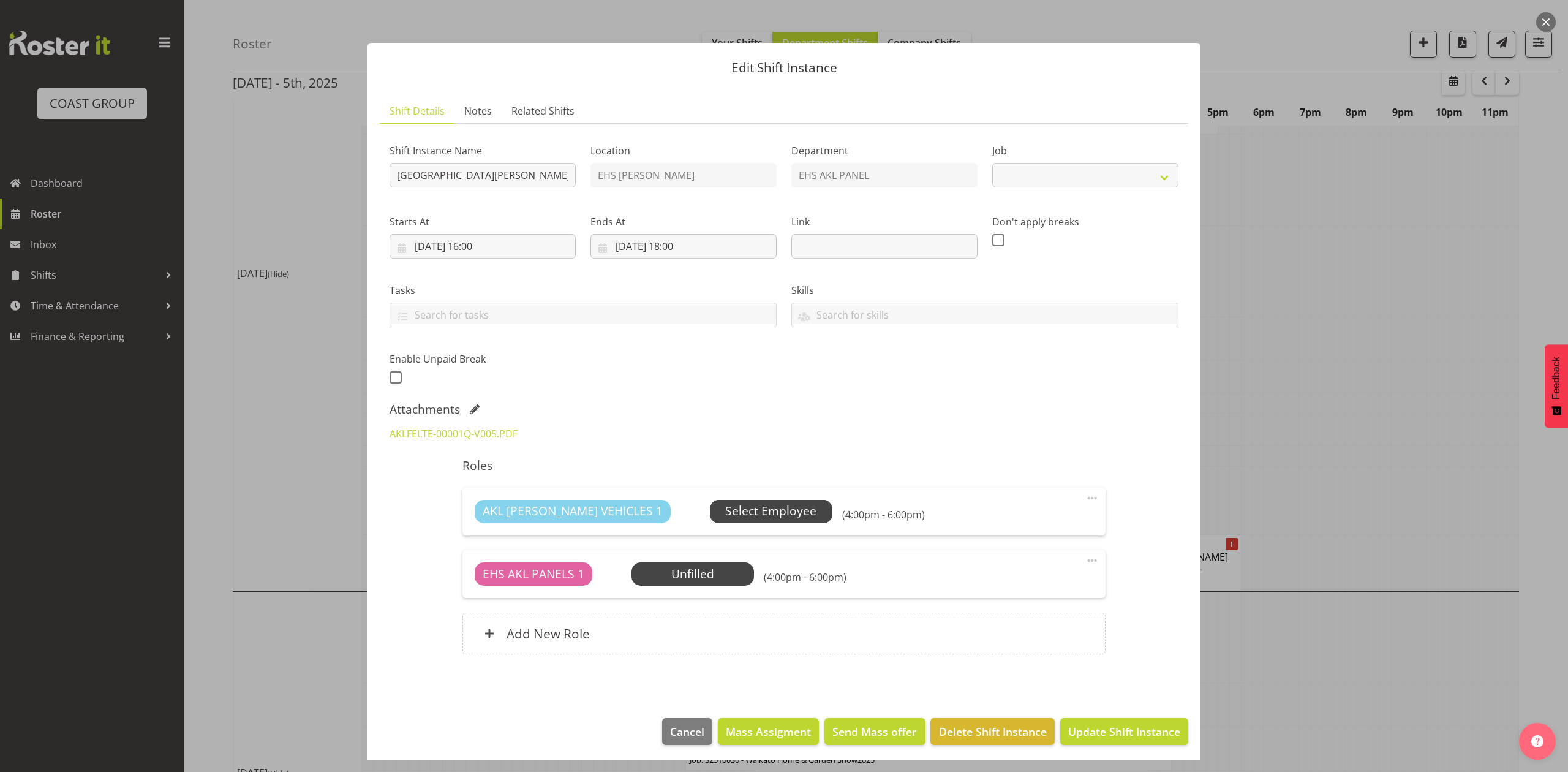
select select "8653"
click at [1378, 407] on div at bounding box center [784, 386] width 1568 height 772
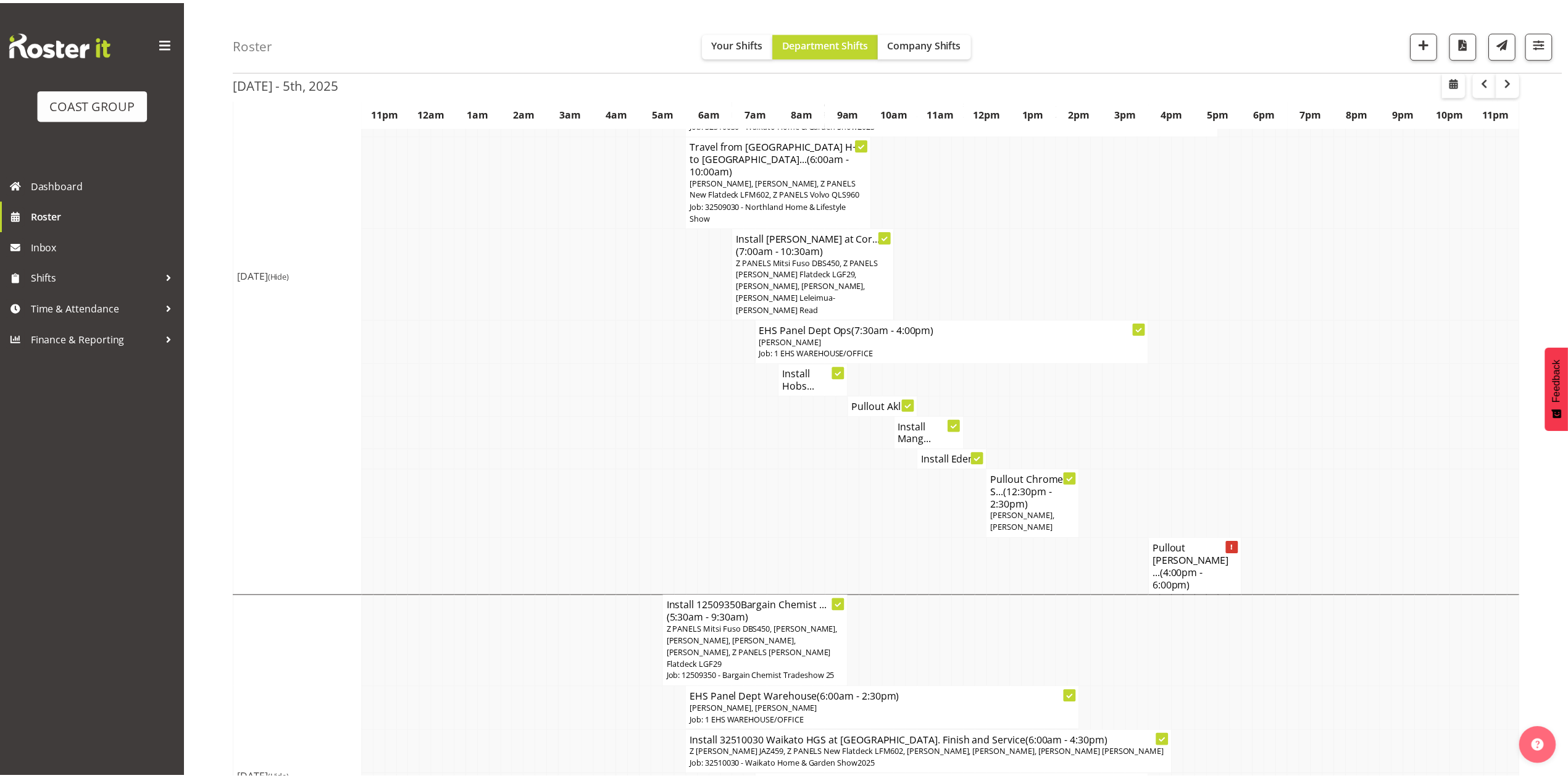
scroll to position [247, 0]
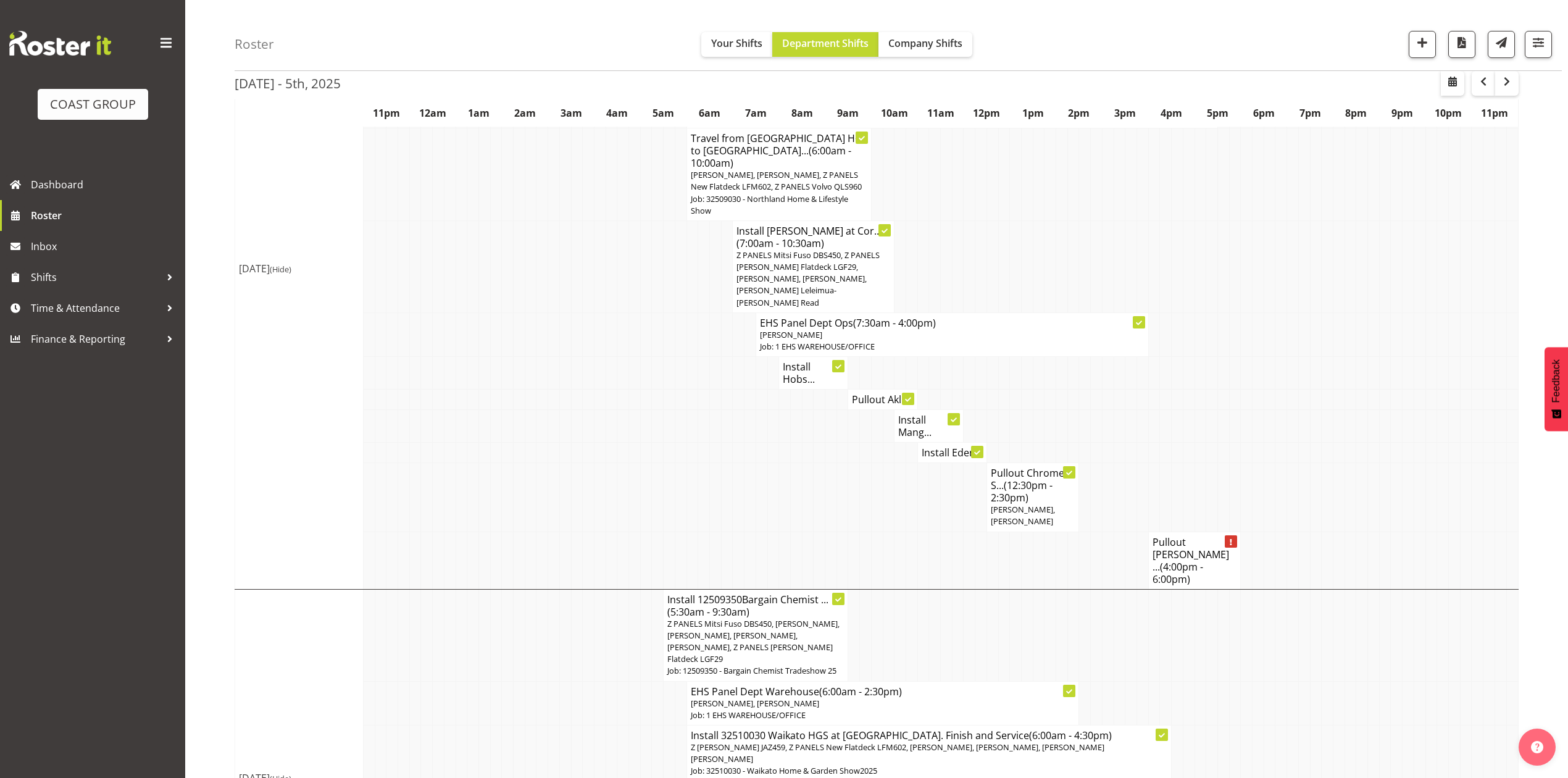
click at [1174, 560] on span "(4:00pm - 6:00pm)" at bounding box center [1177, 573] width 50 height 26
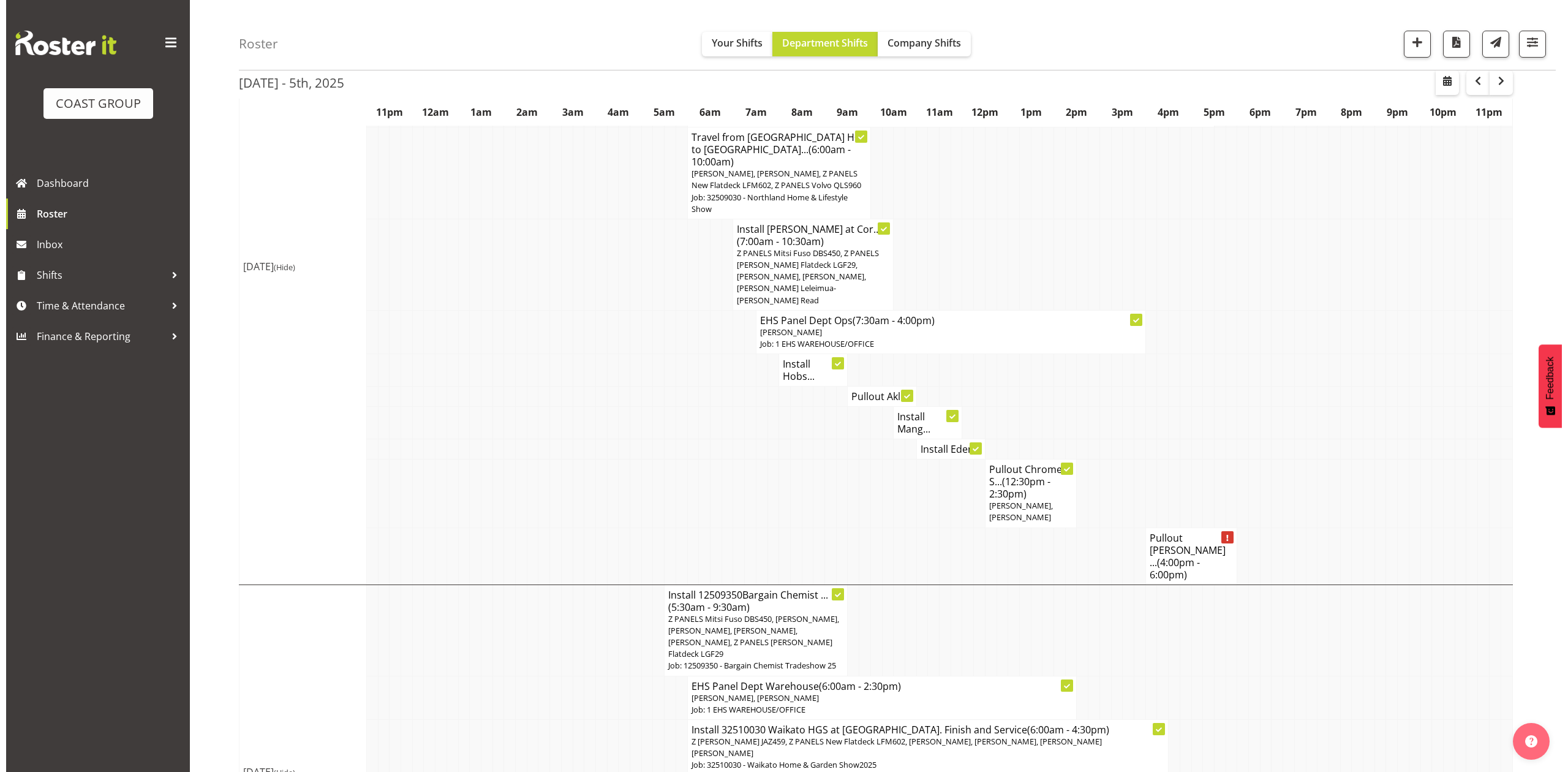
scroll to position [238, 0]
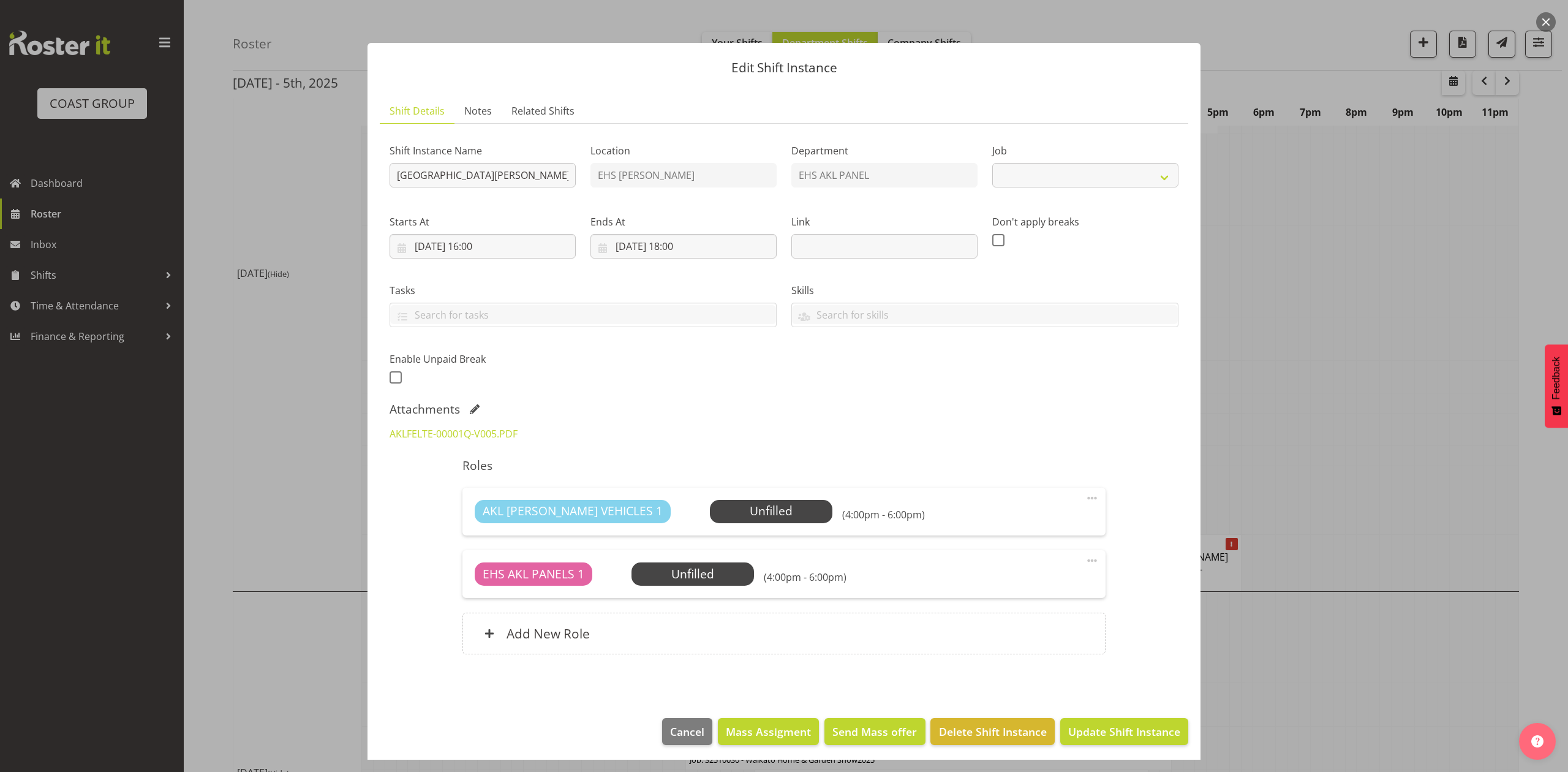
select select "8653"
click at [1363, 383] on div at bounding box center [784, 386] width 1568 height 772
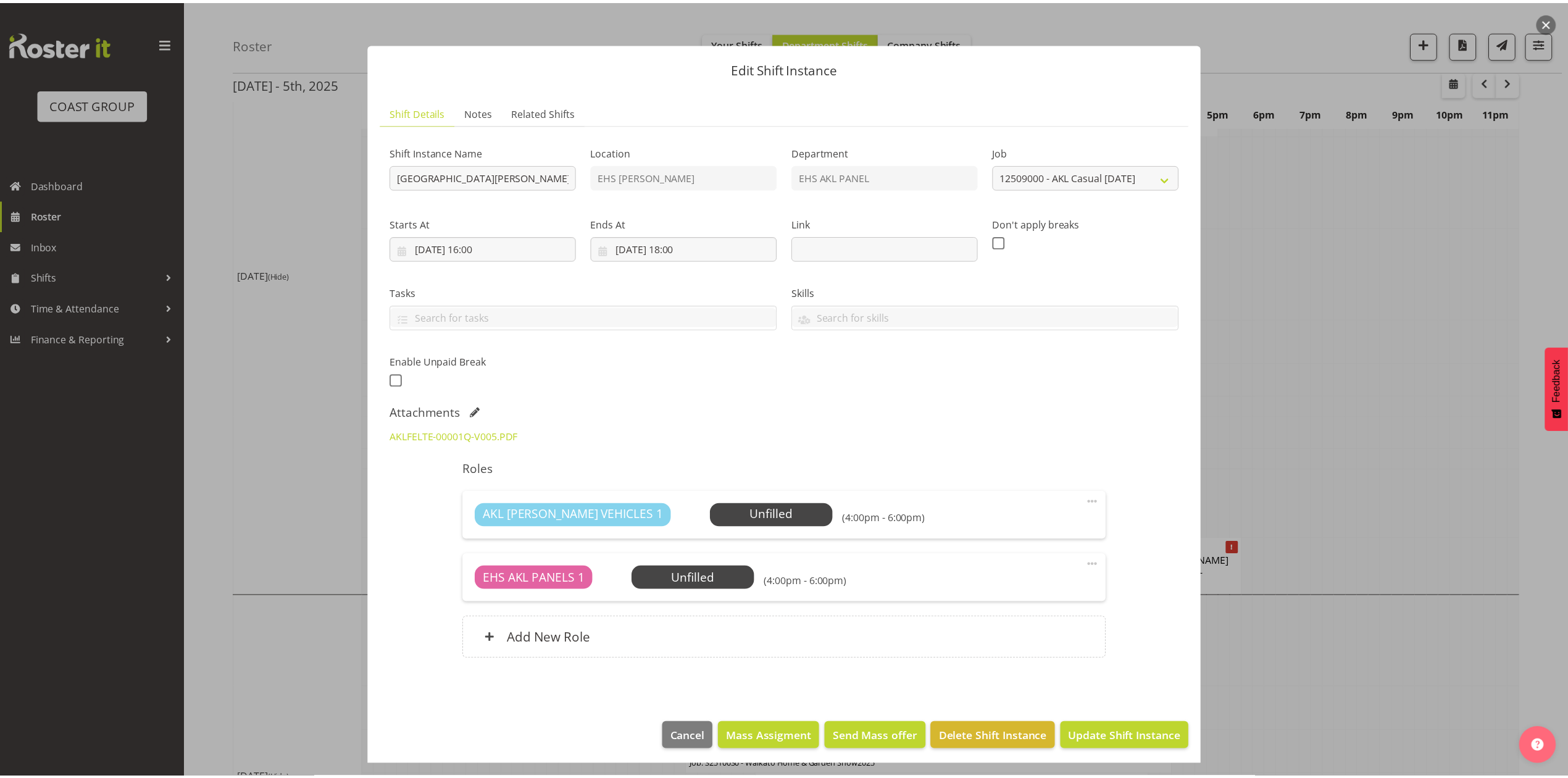
scroll to position [247, 0]
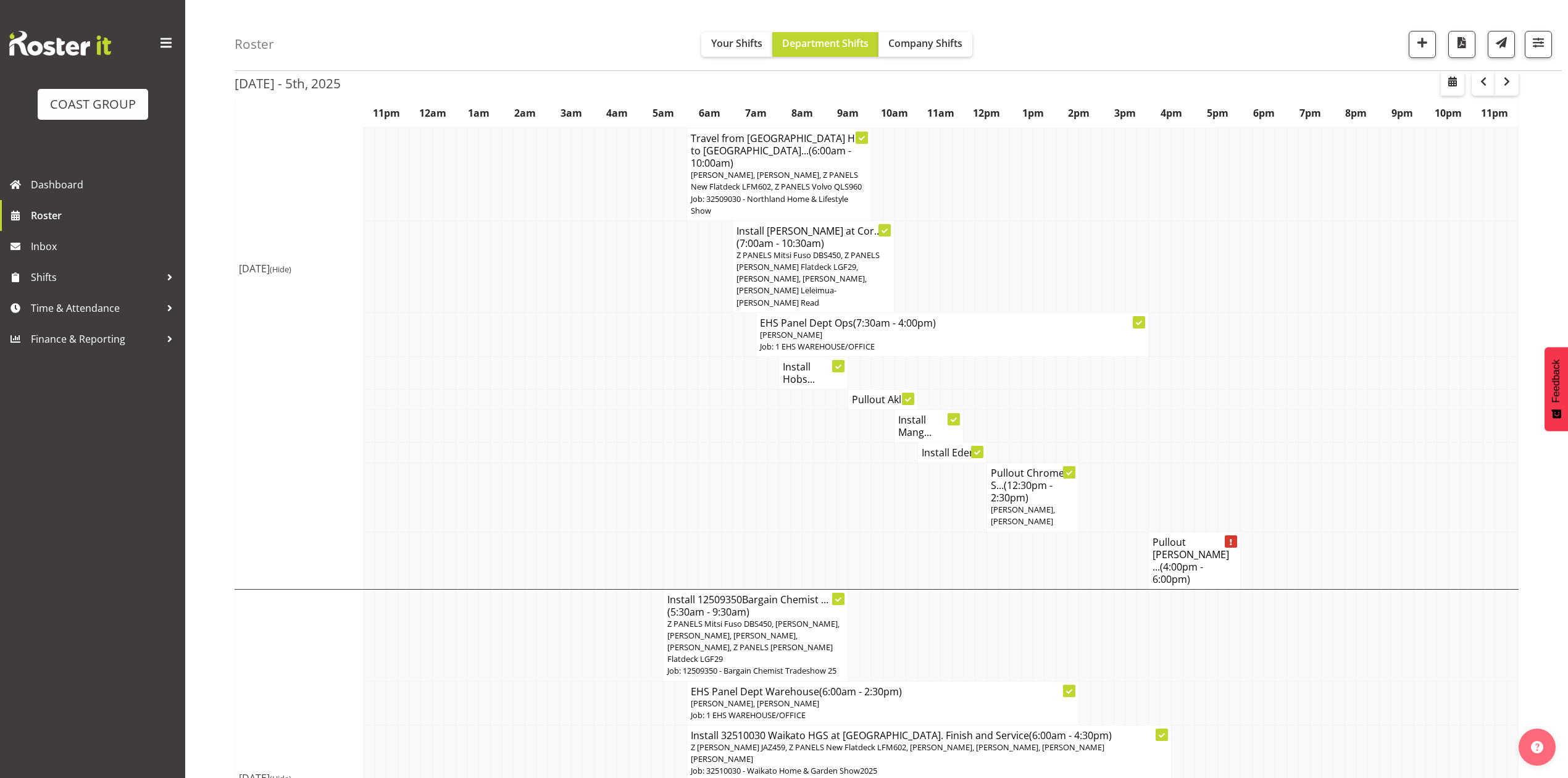
click at [1178, 560] on span "(4:00pm - 6:00pm)" at bounding box center [1177, 573] width 50 height 26
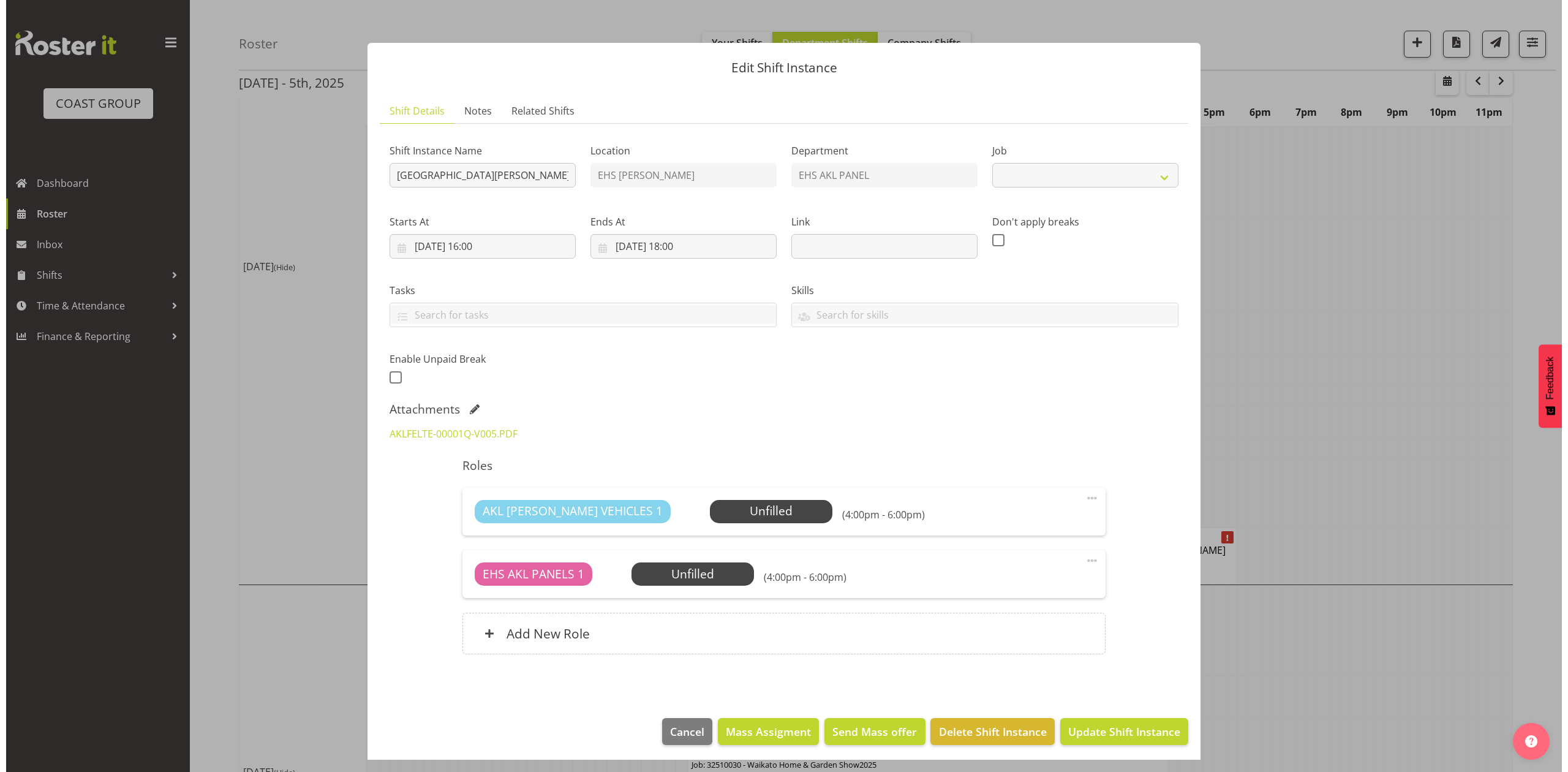
scroll to position [238, 0]
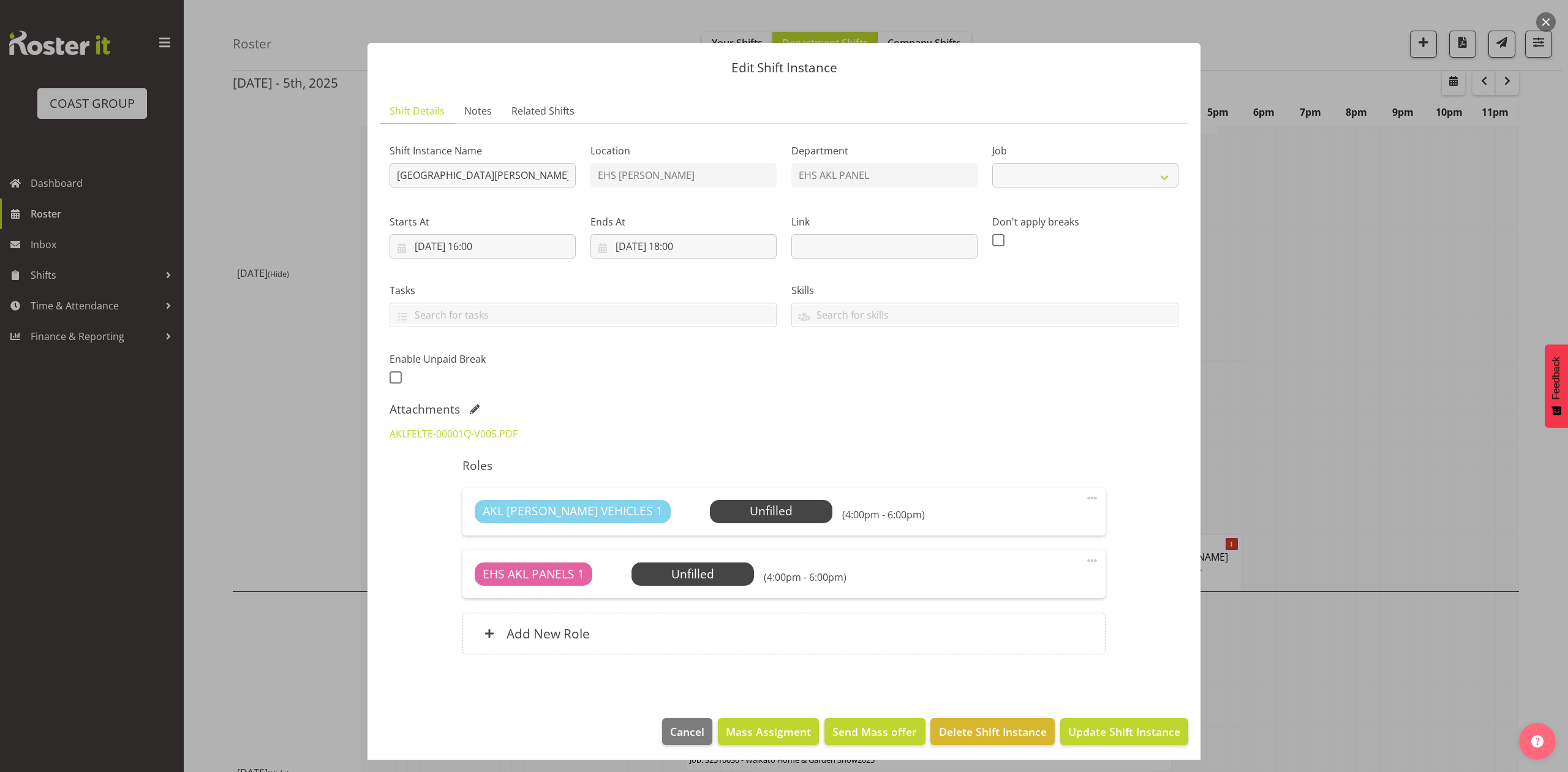
select select "8653"
drag, startPoint x: 1412, startPoint y: 287, endPoint x: 1394, endPoint y: 338, distance: 54.1
click at [1413, 287] on div at bounding box center [784, 386] width 1568 height 772
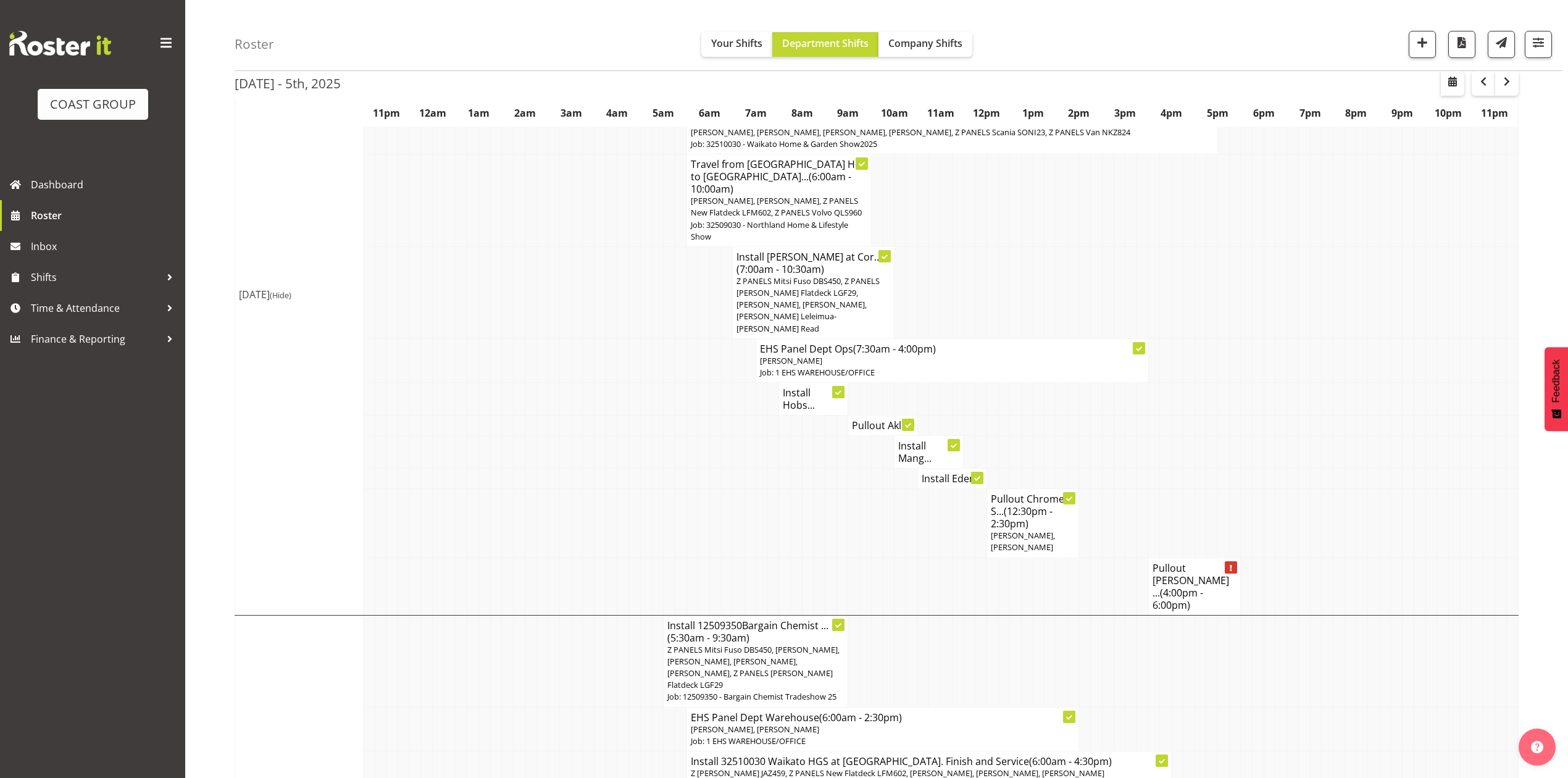
scroll to position [247, 0]
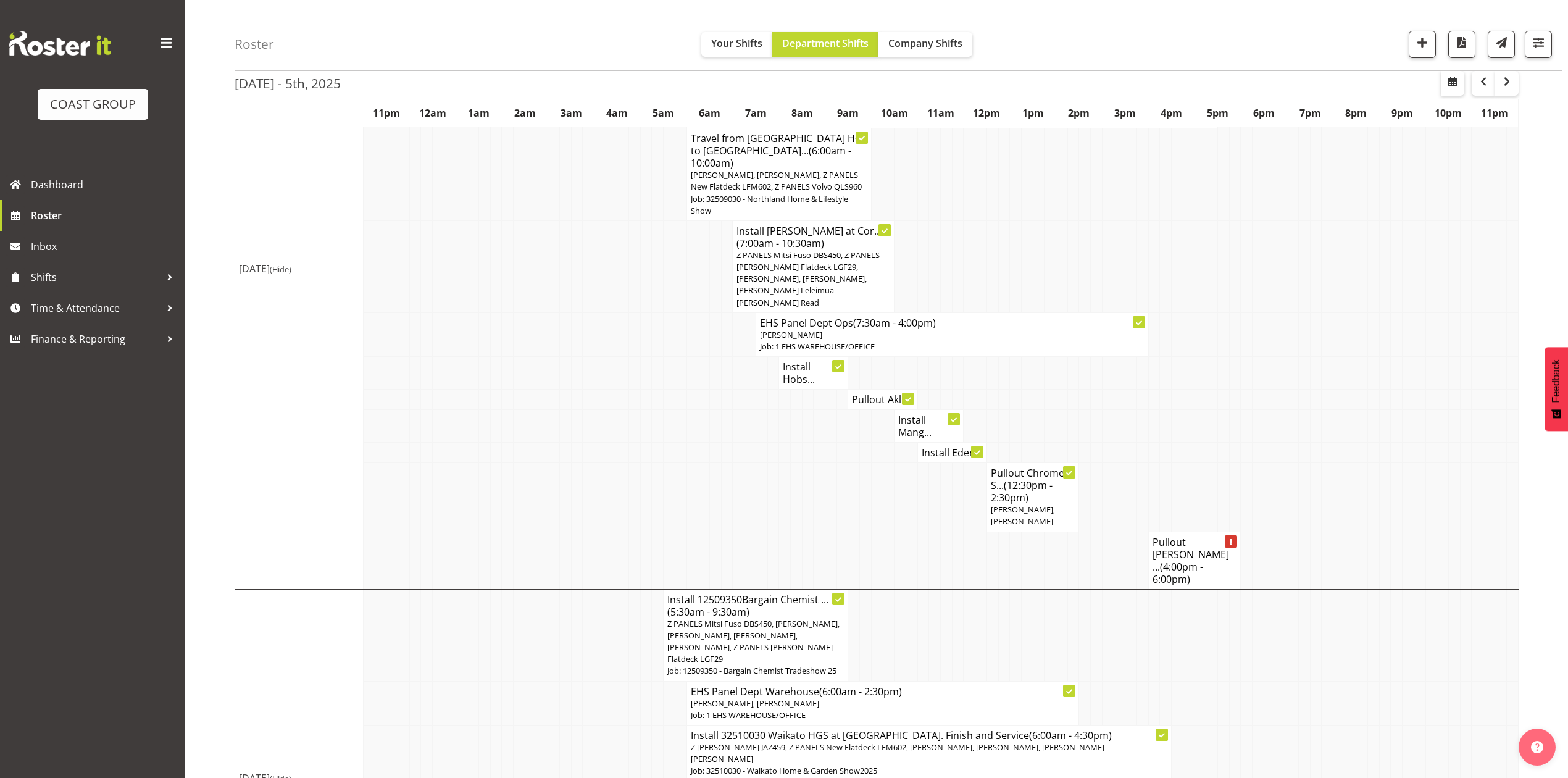
click at [1203, 532] on td "Pullout Parnell ... (4:00pm - 6:00pm)" at bounding box center [1194, 560] width 92 height 57
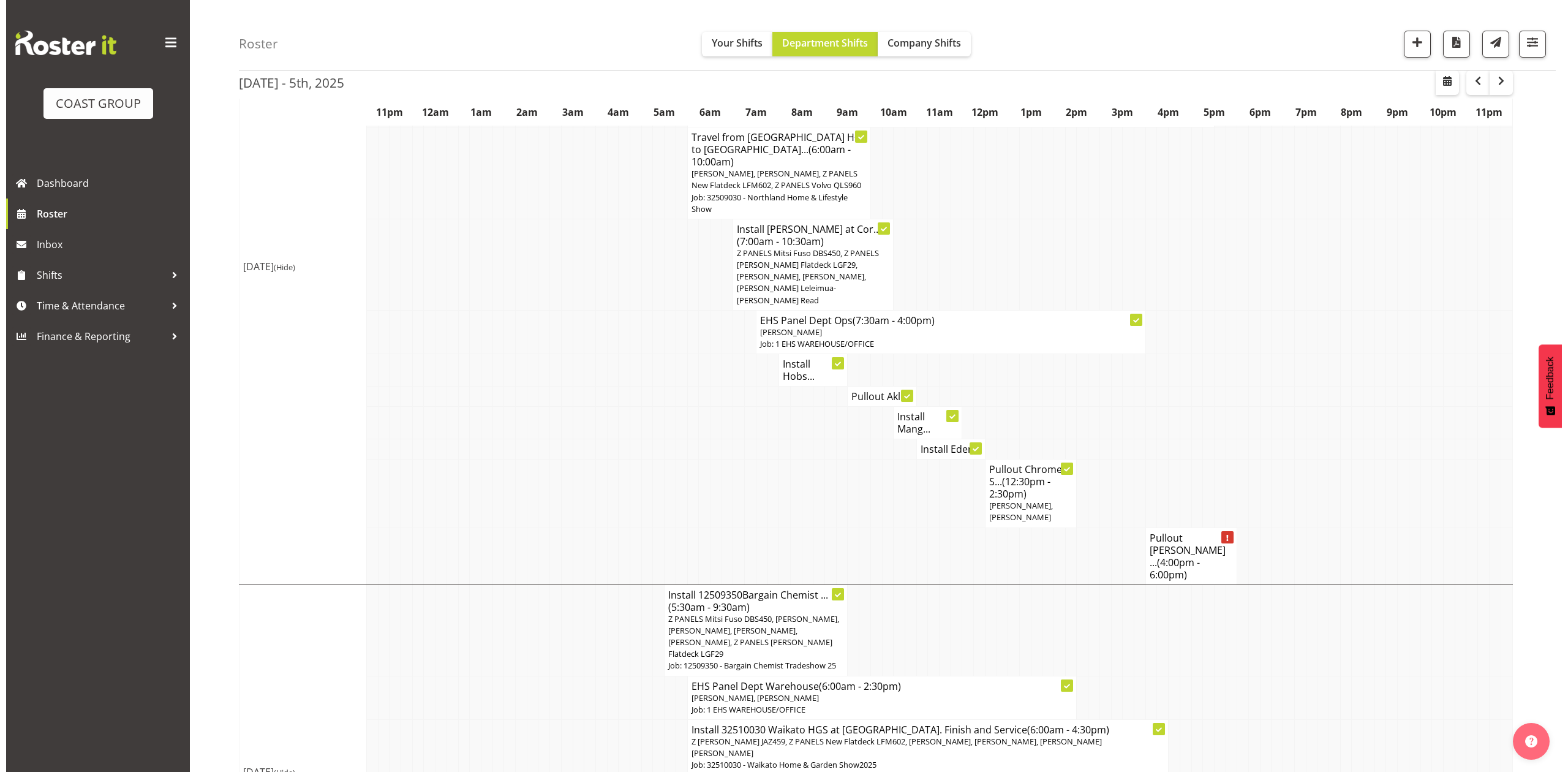
scroll to position [238, 0]
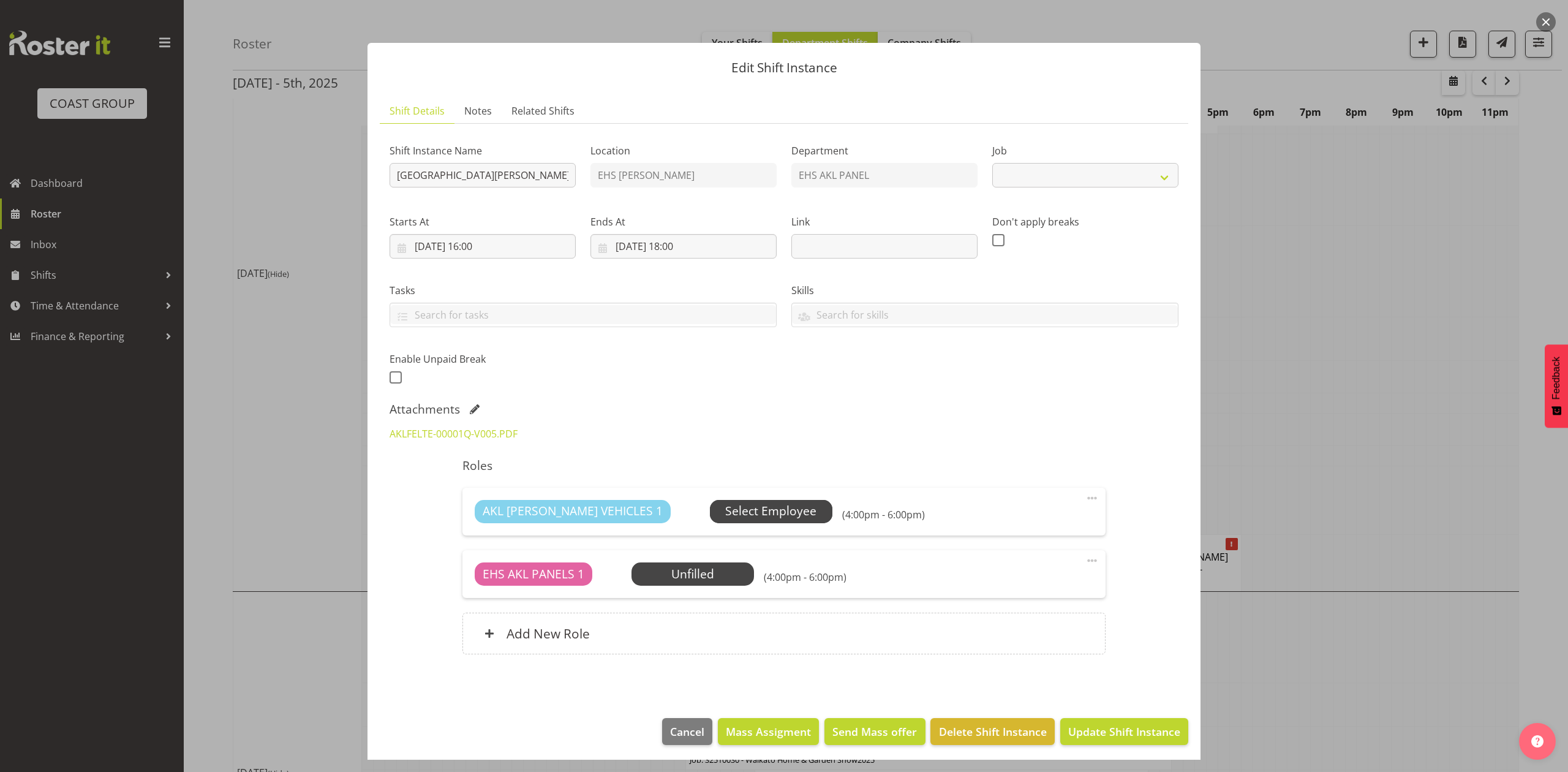
select select "8653"
click at [725, 512] on span "Select Employee" at bounding box center [770, 511] width 91 height 18
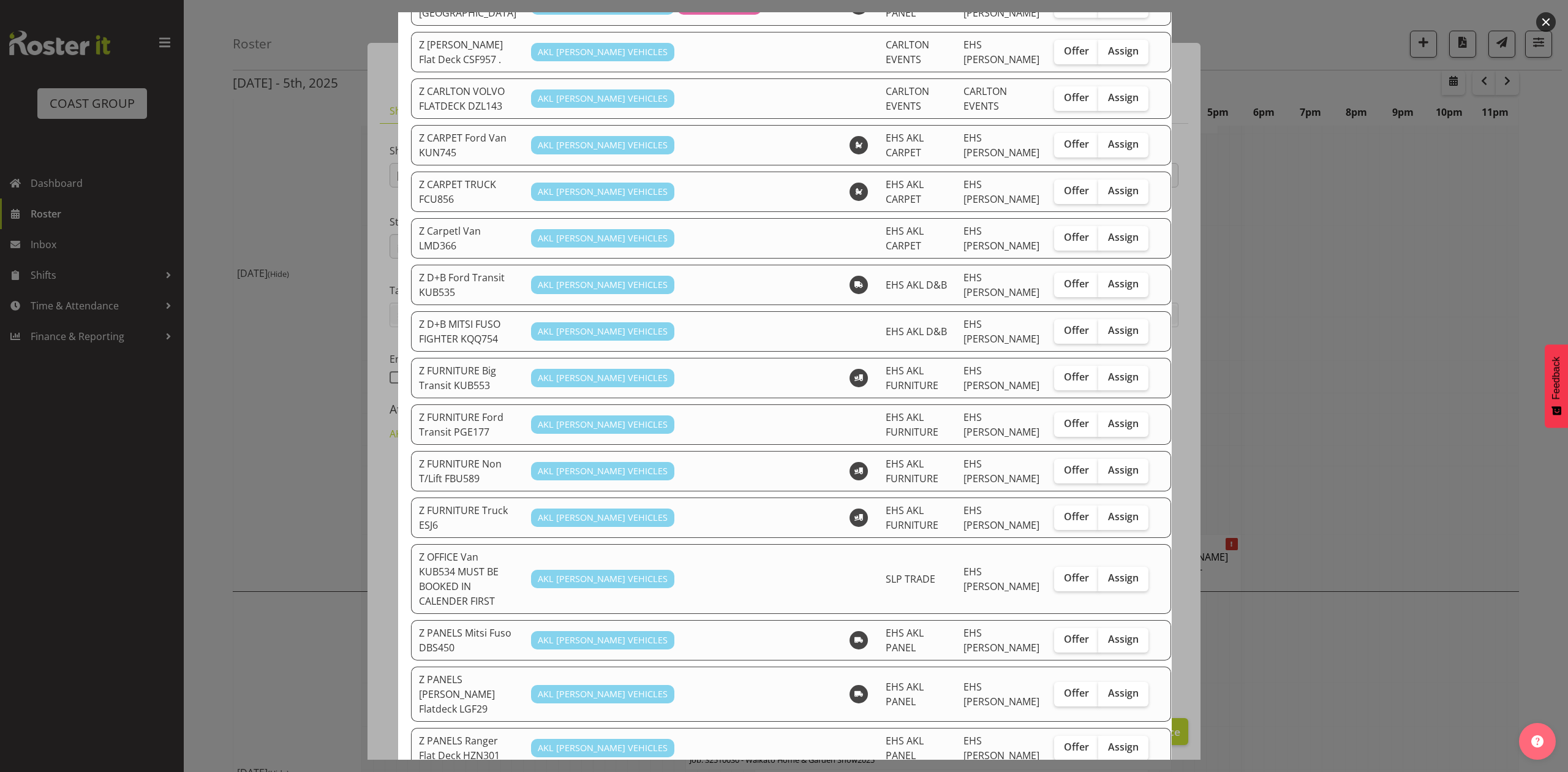
scroll to position [326, 0]
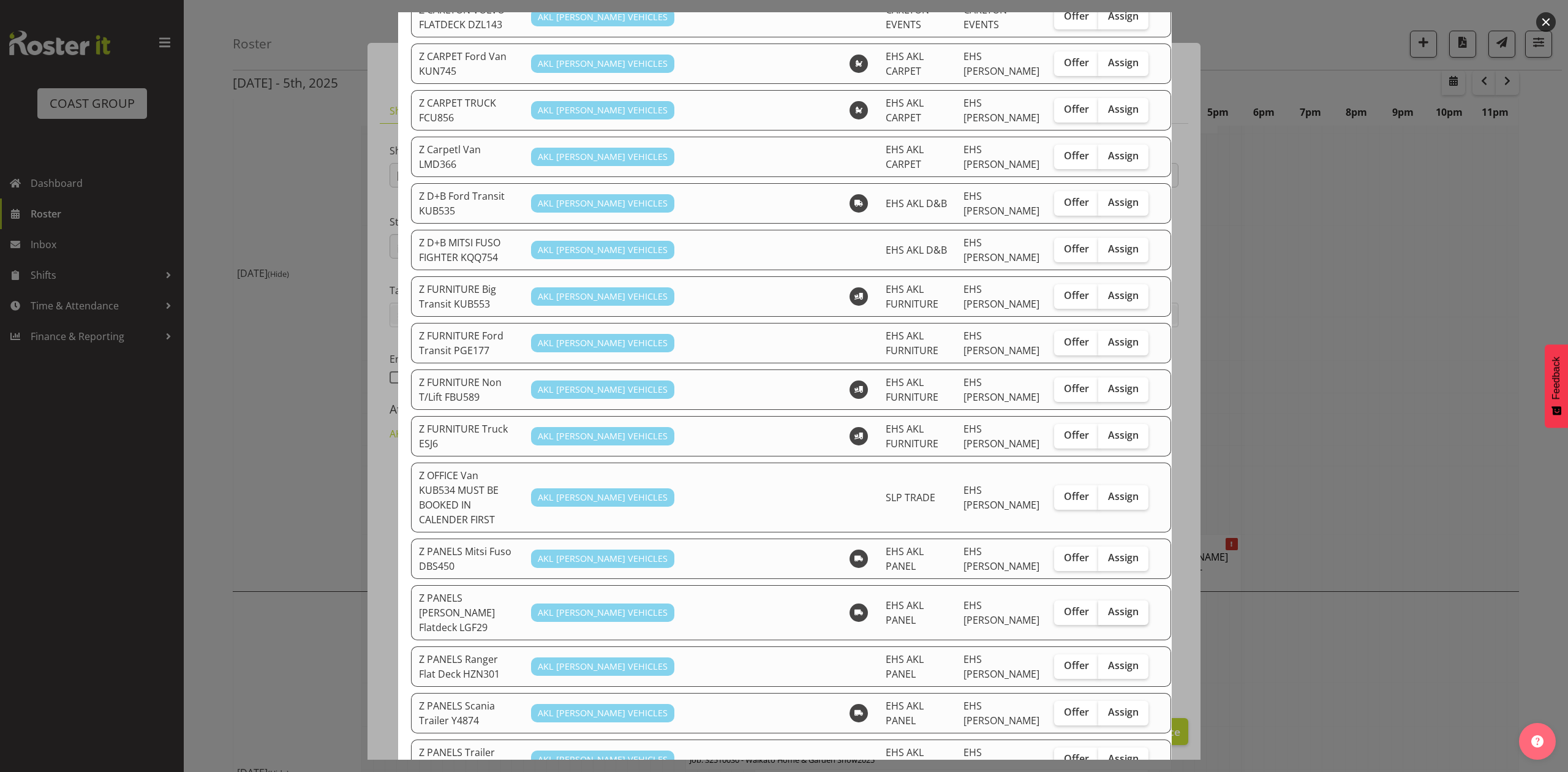
click at [1108, 606] on span "Assign" at bounding box center [1123, 612] width 31 height 12
click at [1098, 608] on input "Assign" at bounding box center [1102, 612] width 8 height 8
checkbox input "true"
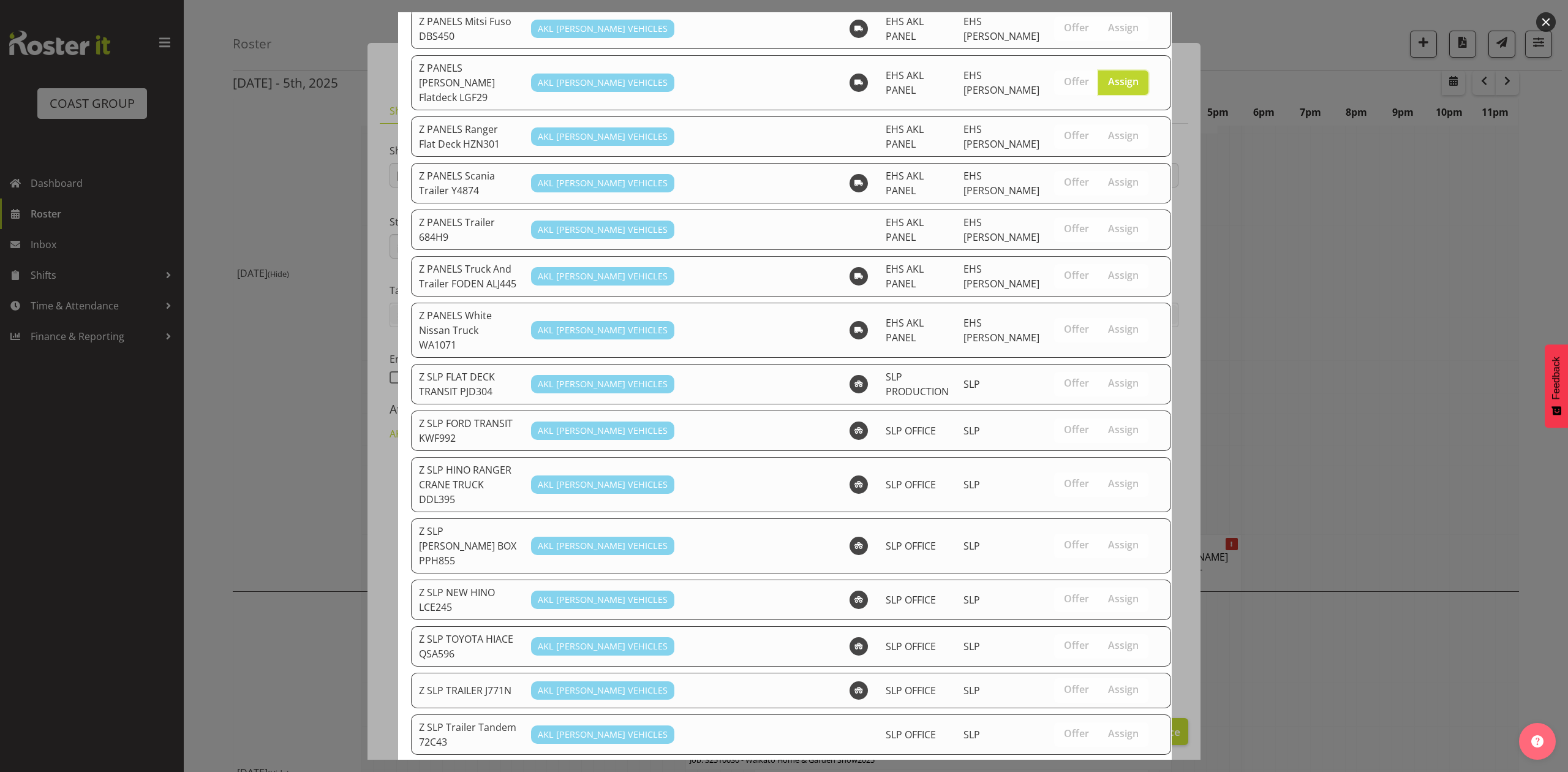
scroll to position [871, 0]
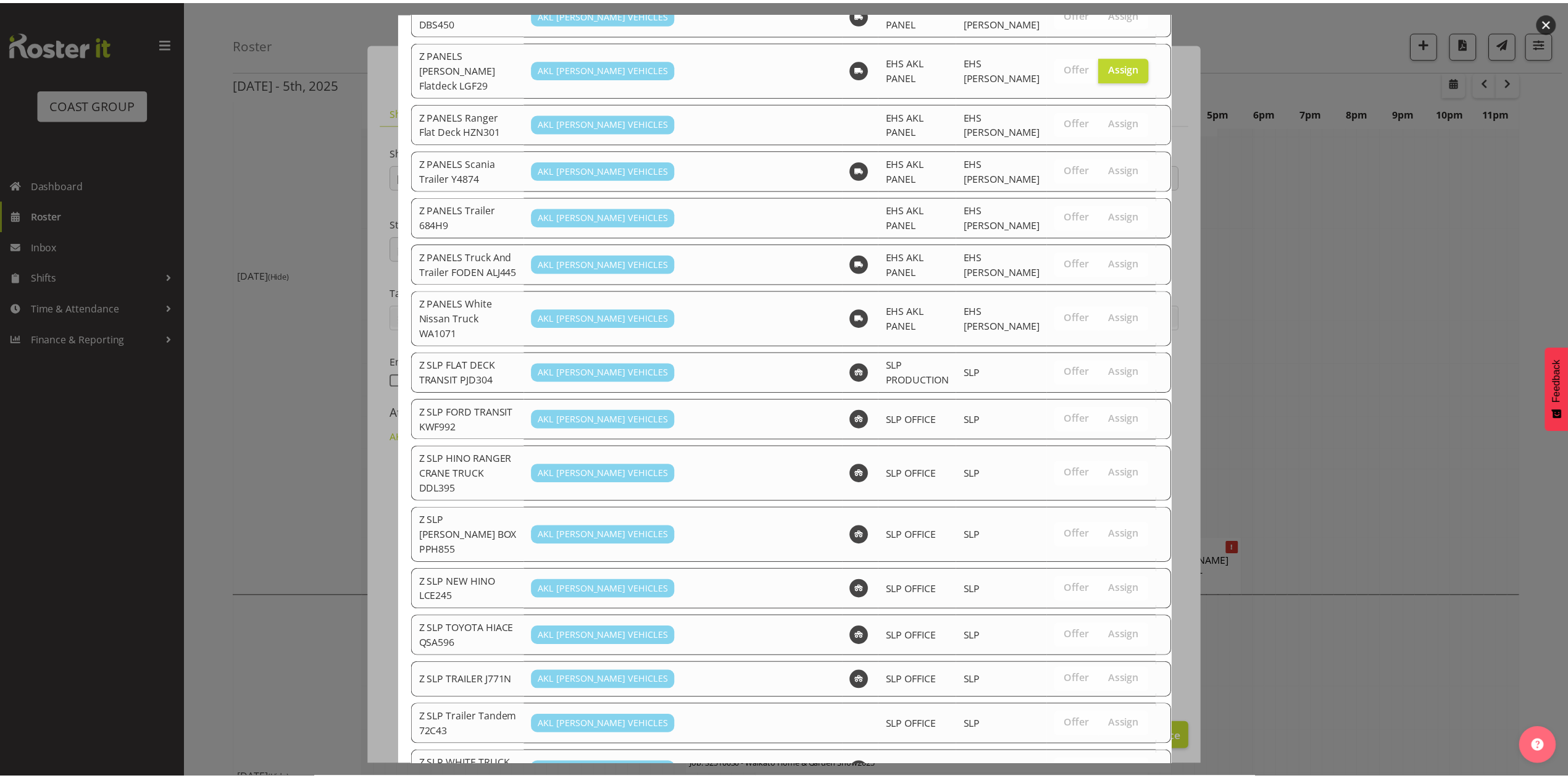
scroll to position [247, 0]
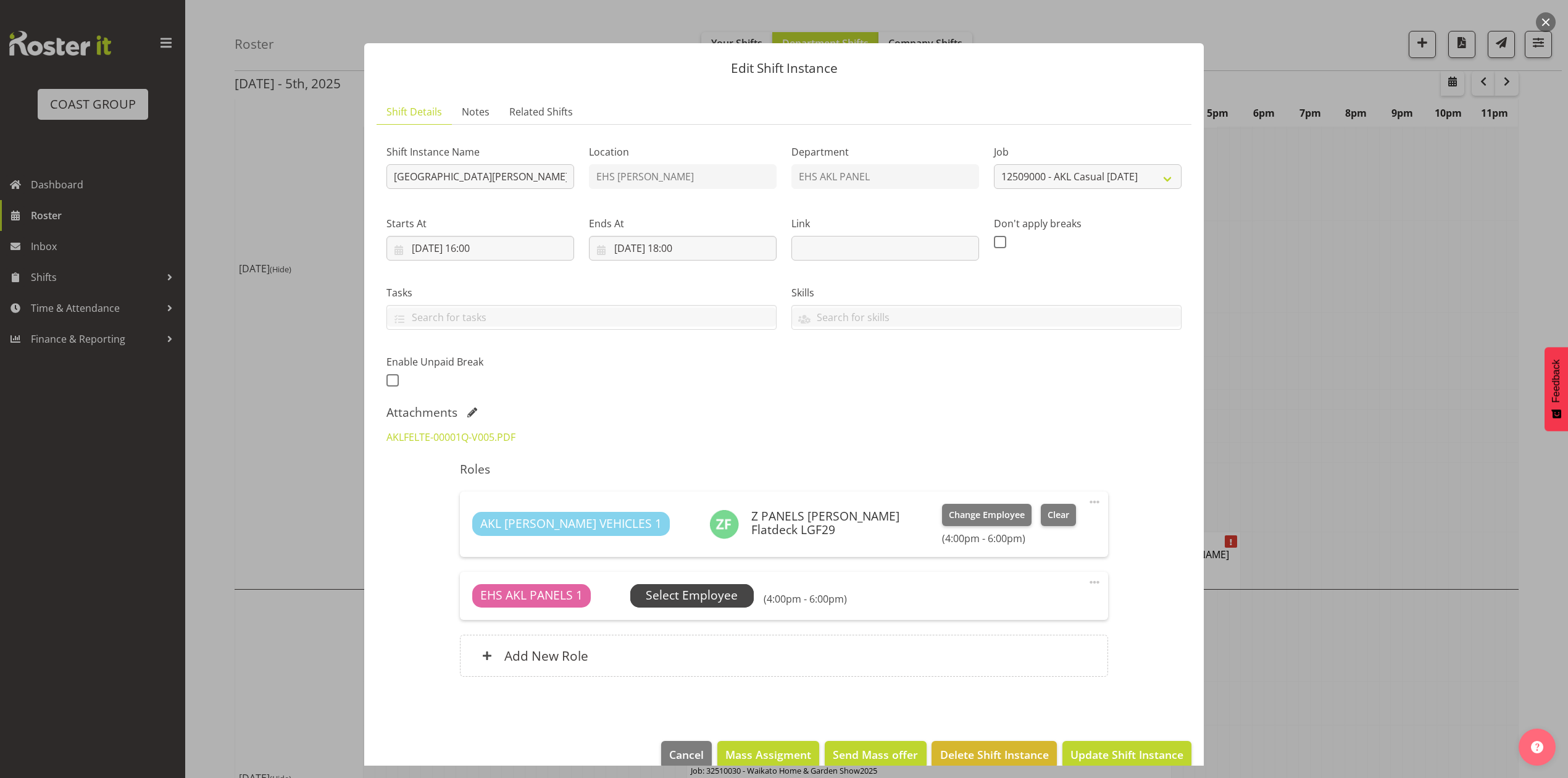
click at [707, 589] on span "Select Employee" at bounding box center [691, 595] width 92 height 18
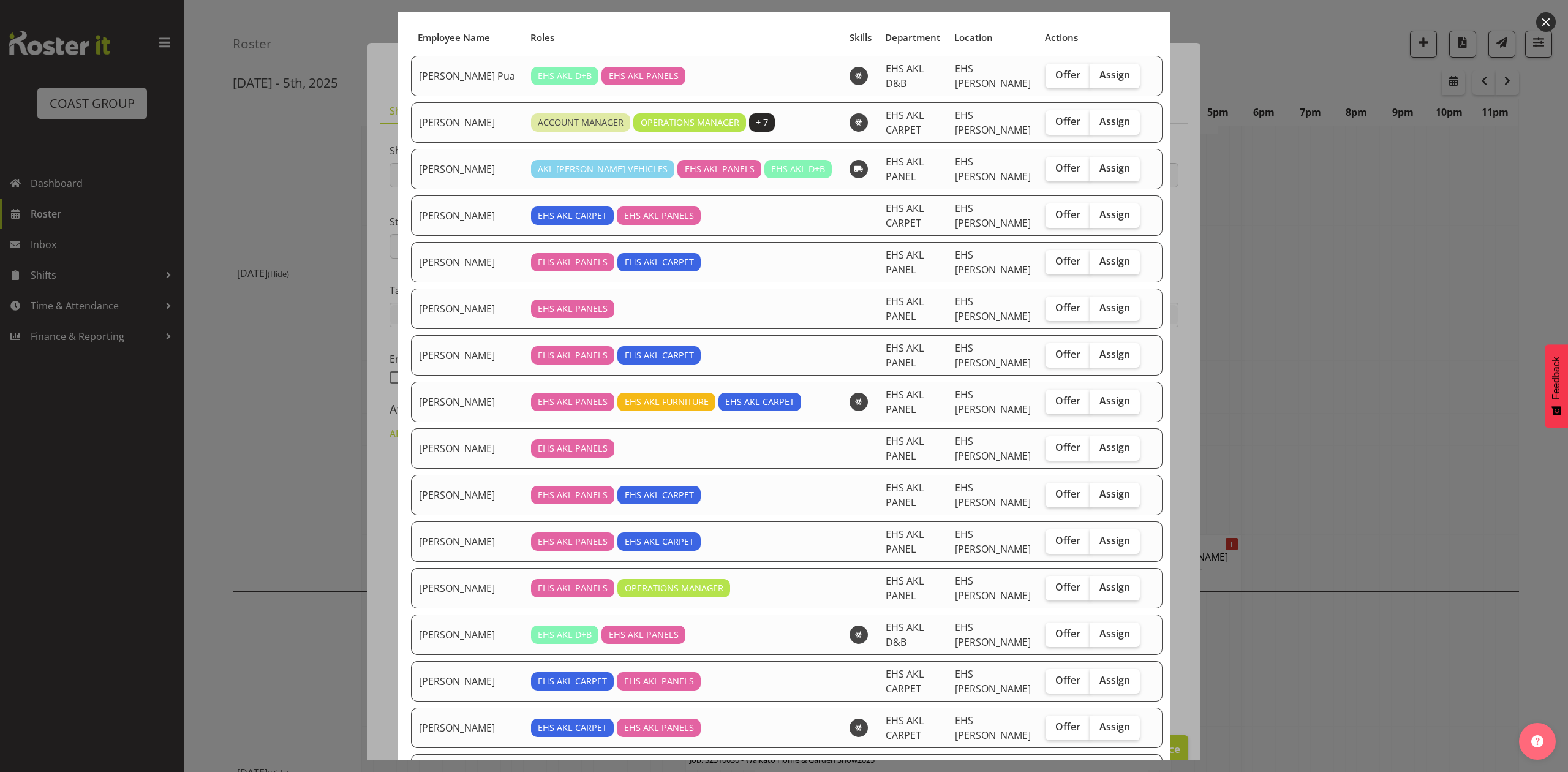
scroll to position [163, 0]
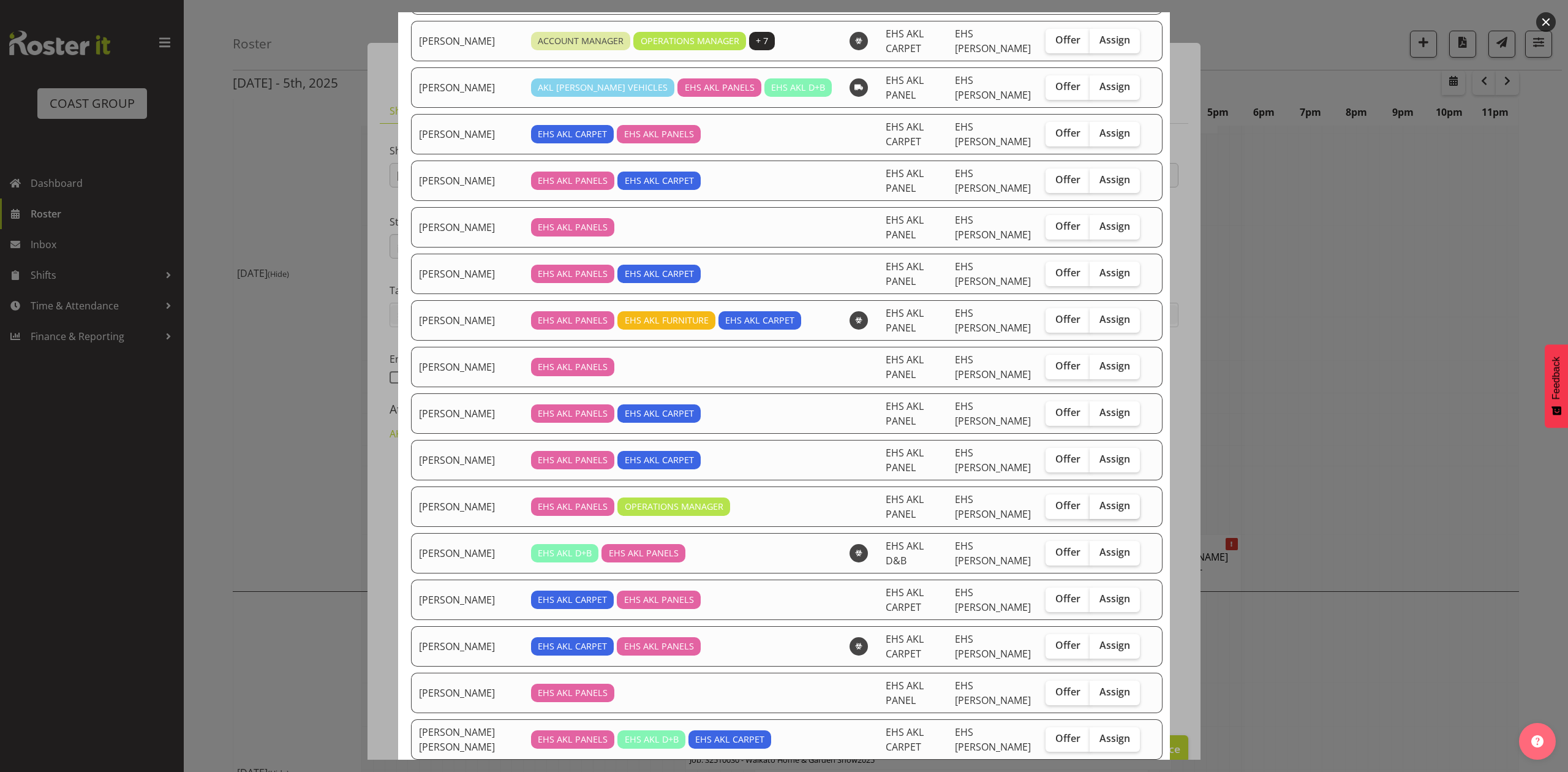
click at [1101, 506] on span "Assign" at bounding box center [1114, 506] width 31 height 12
click at [1097, 506] on input "Assign" at bounding box center [1094, 506] width 8 height 8
checkbox input "true"
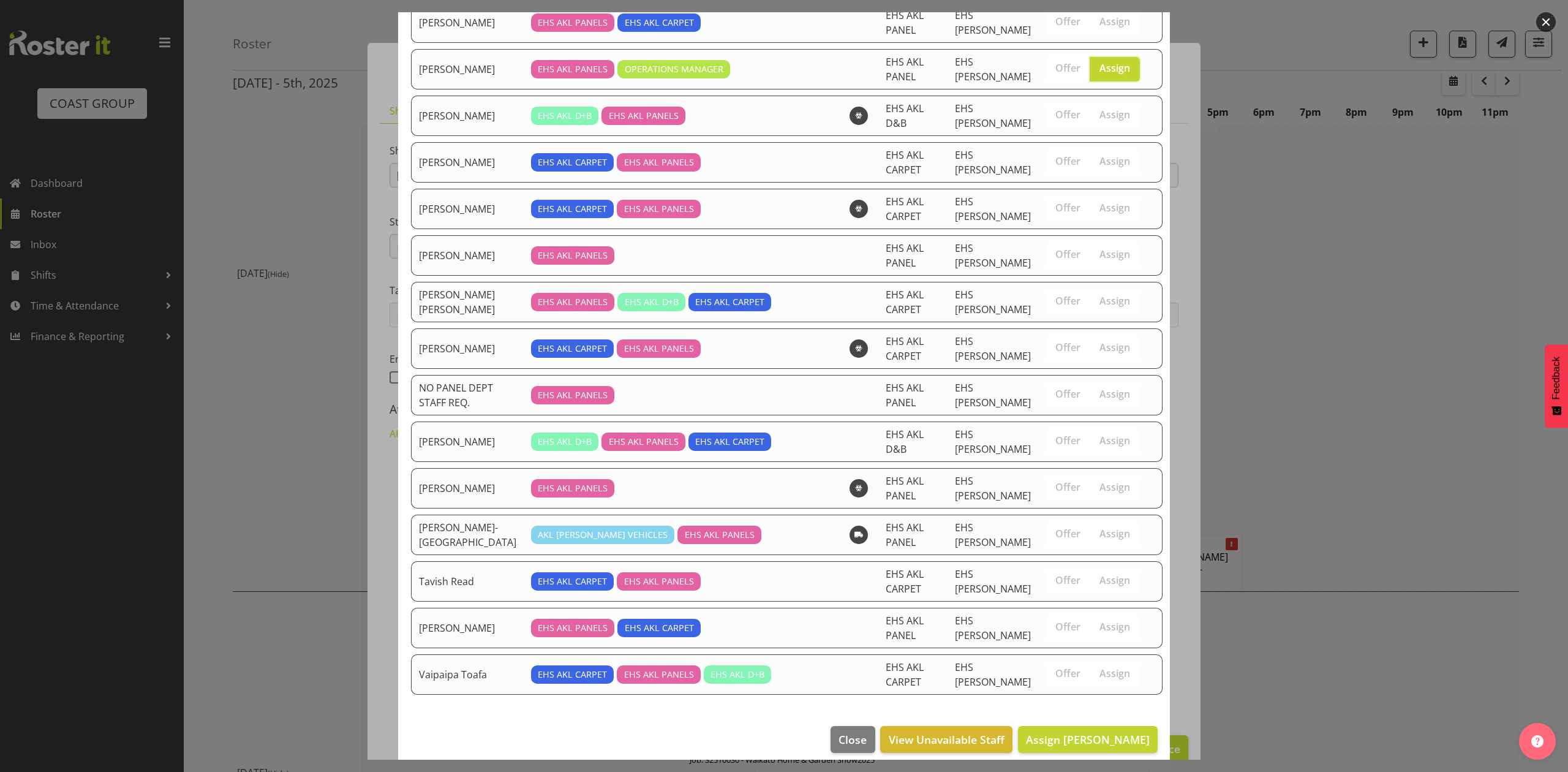
scroll to position [611, 0]
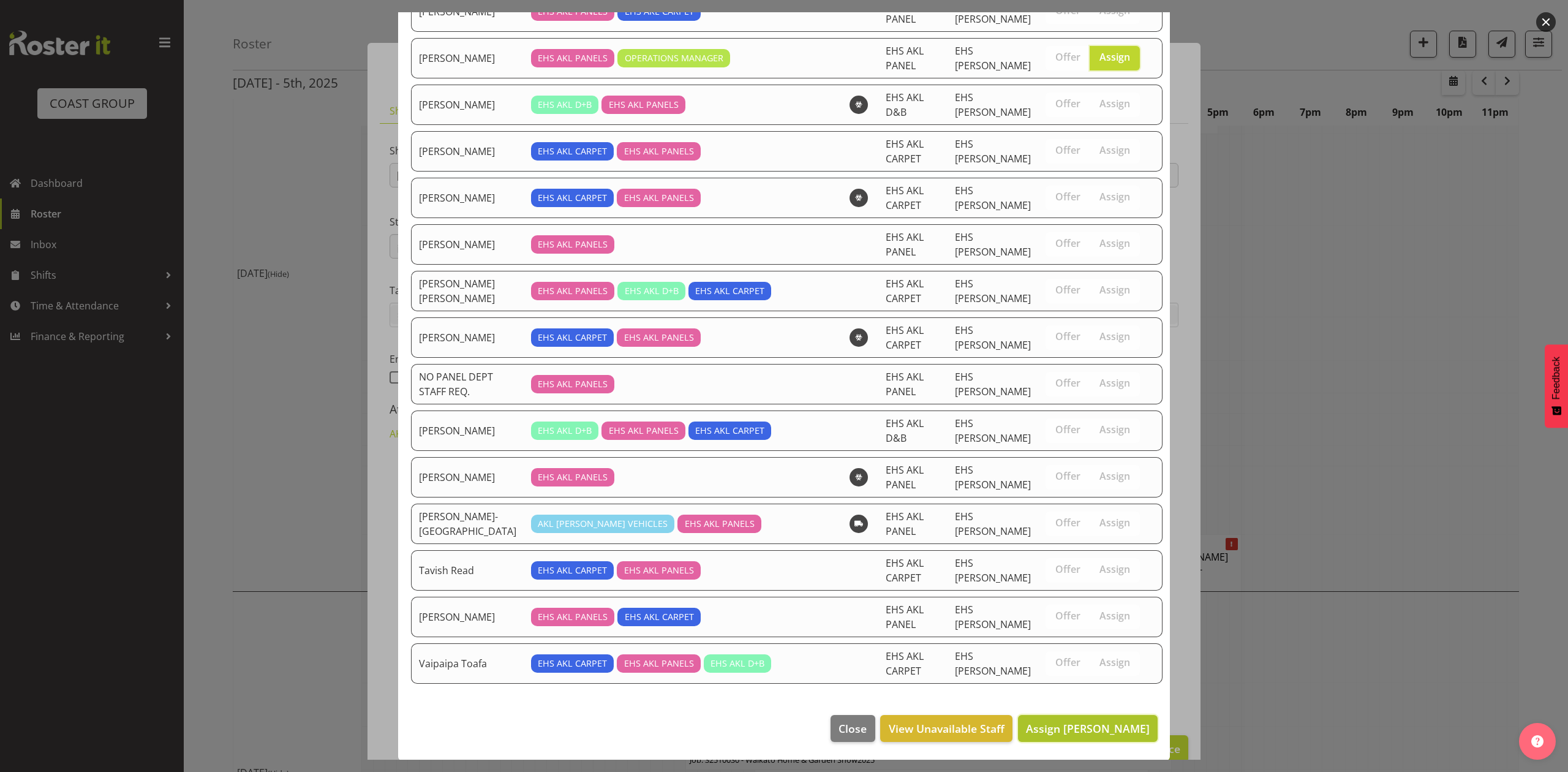
click at [1077, 731] on span "Assign Jeremy Zhu" at bounding box center [1088, 728] width 124 height 14
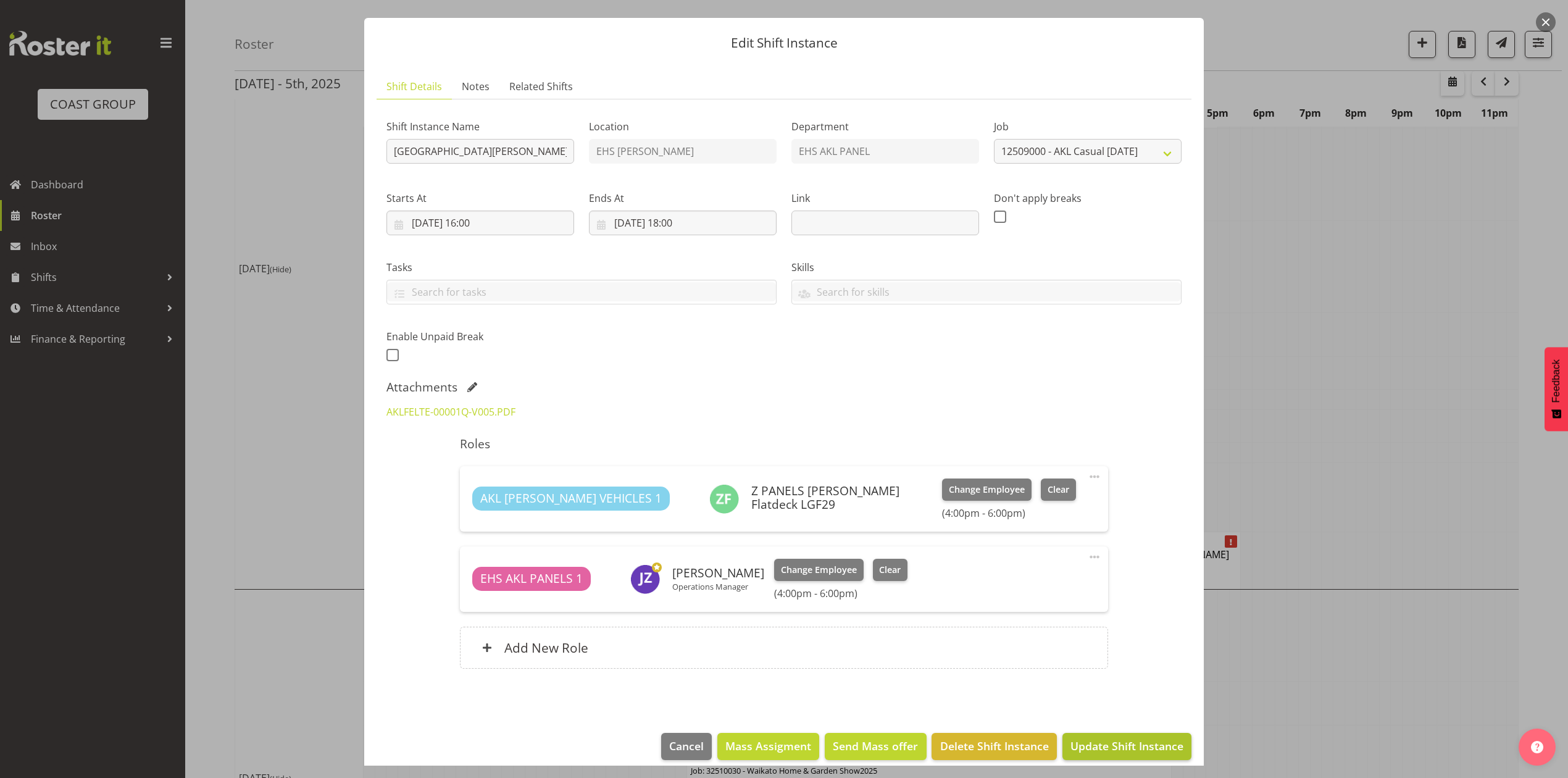
scroll to position [39, 0]
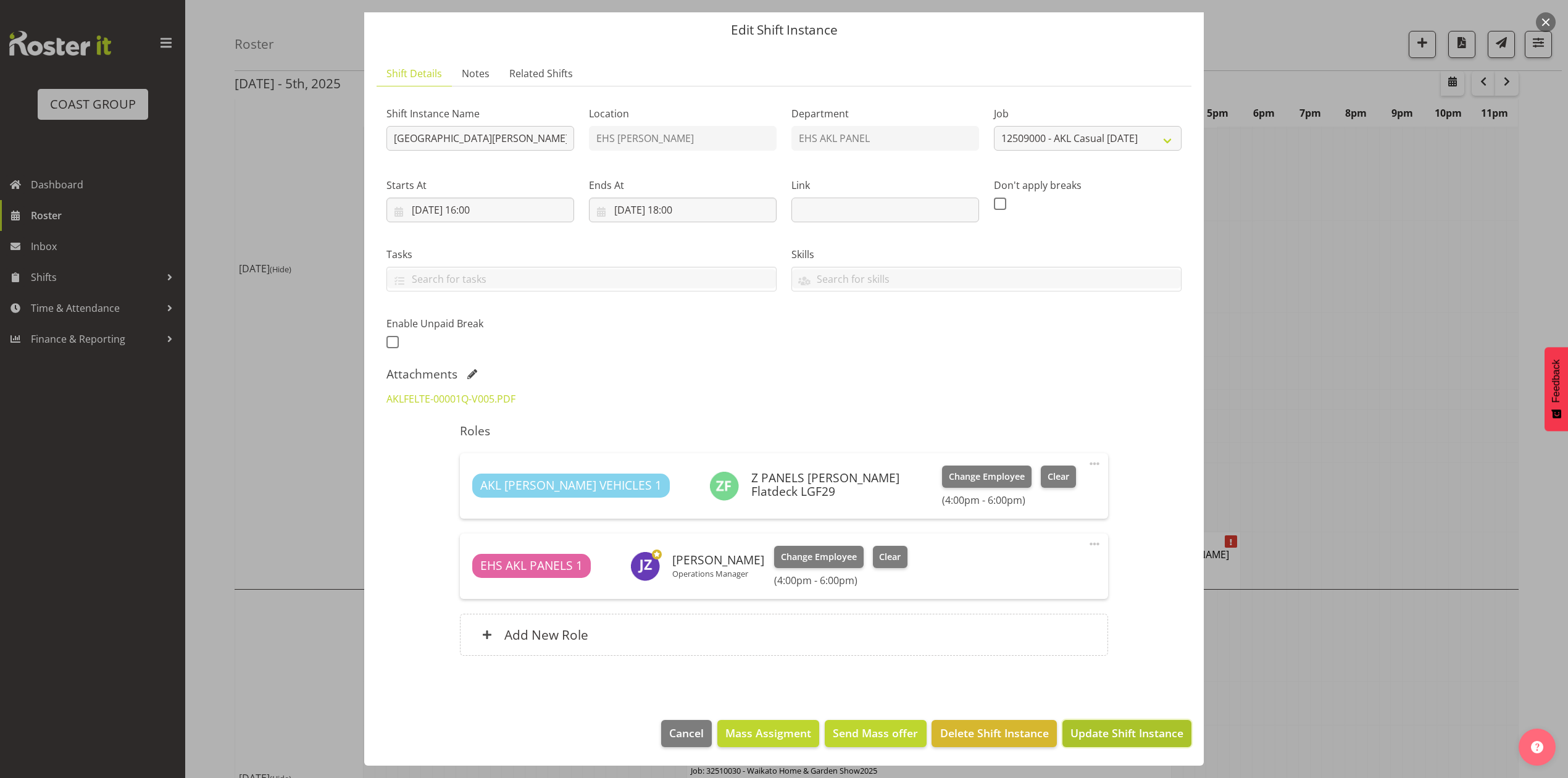
click at [1116, 734] on span "Update Shift Instance" at bounding box center [1127, 732] width 113 height 16
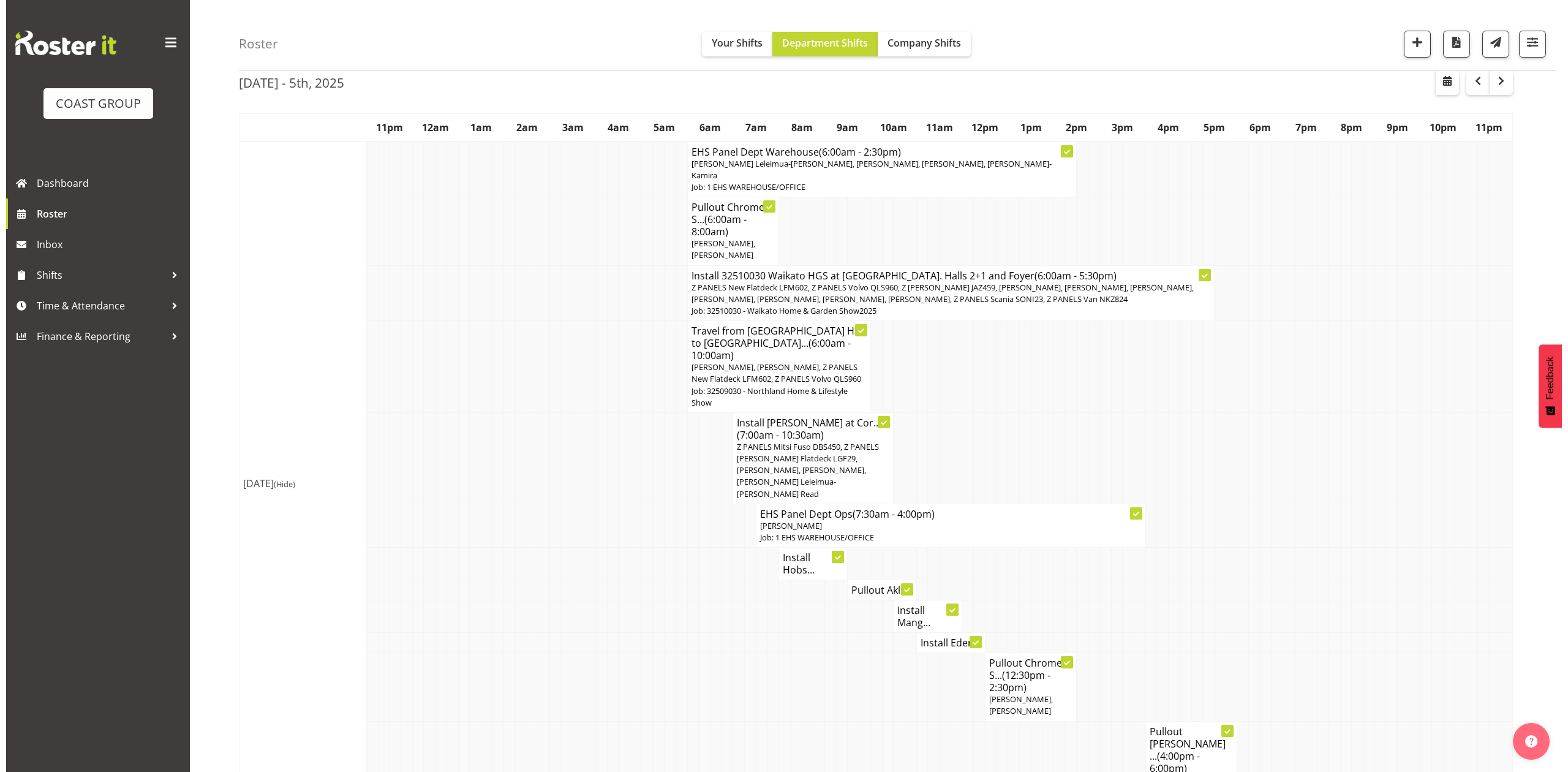
scroll to position [0, 0]
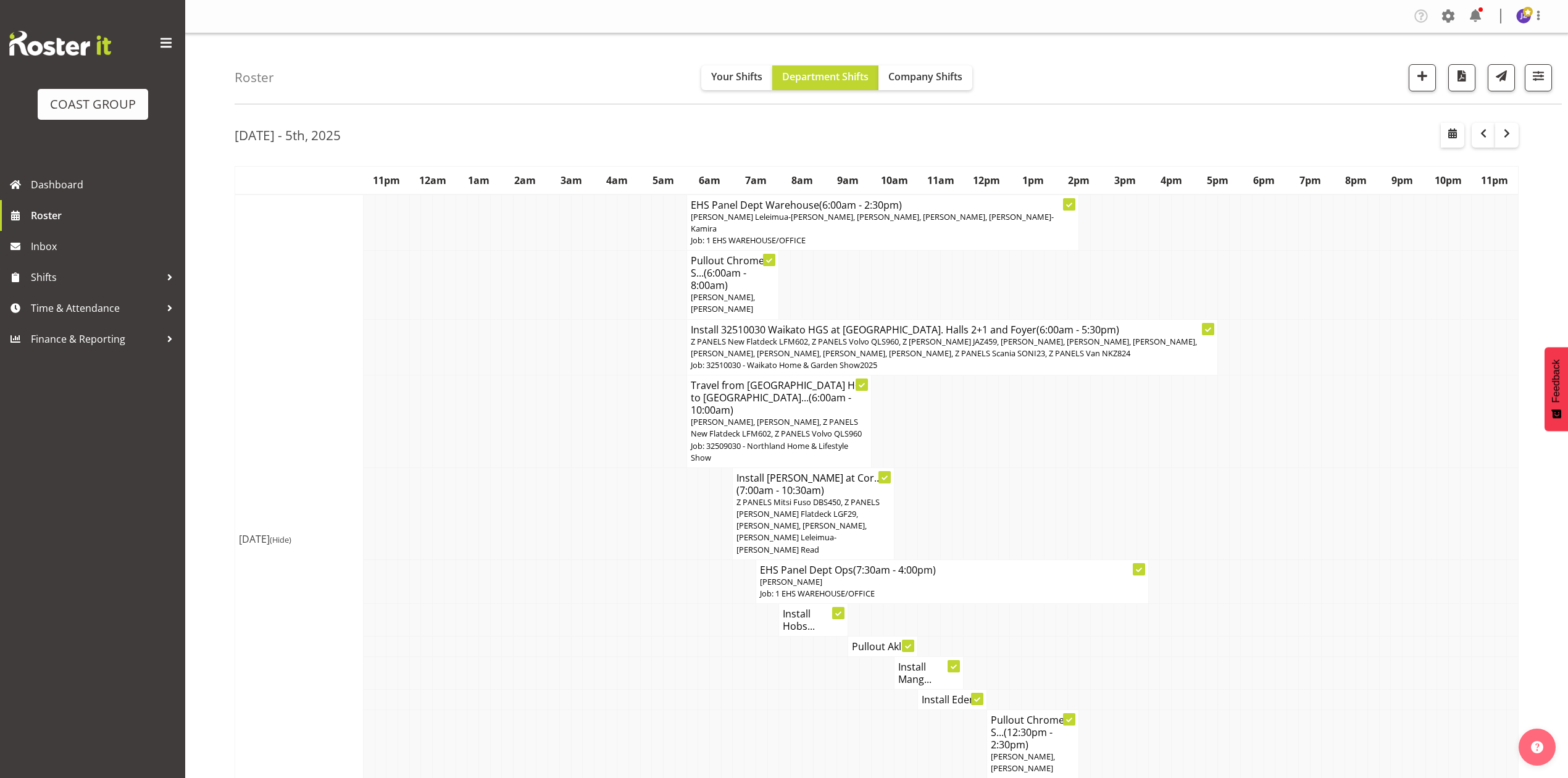
click at [805, 515] on span "Z PANELS Mitsi Fuso DBS450, Z PANELS Mitsy Flatdeck LGF29, Freddieric Fiel, Jer…" at bounding box center [808, 526] width 143 height 59
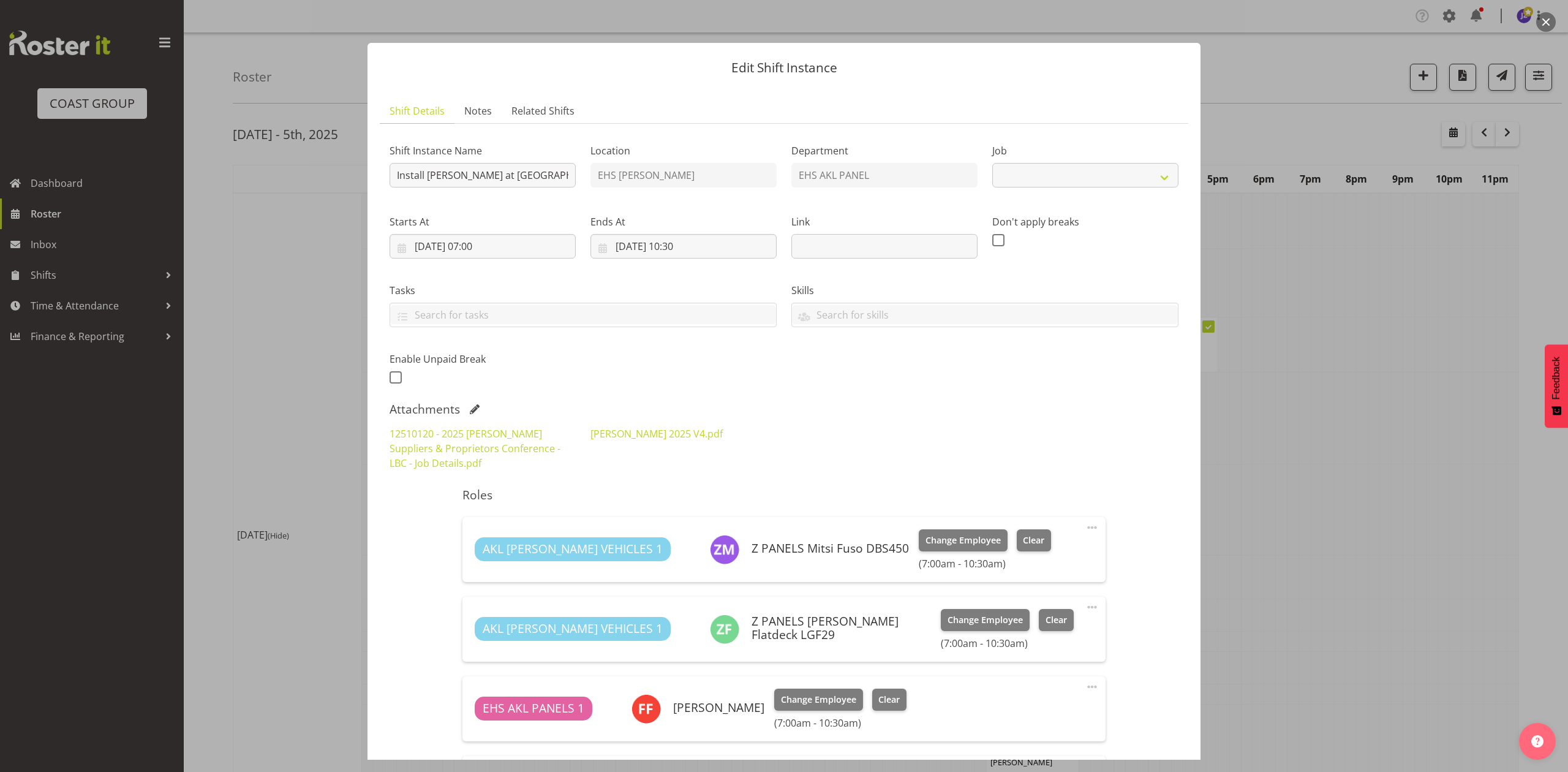
select select "9957"
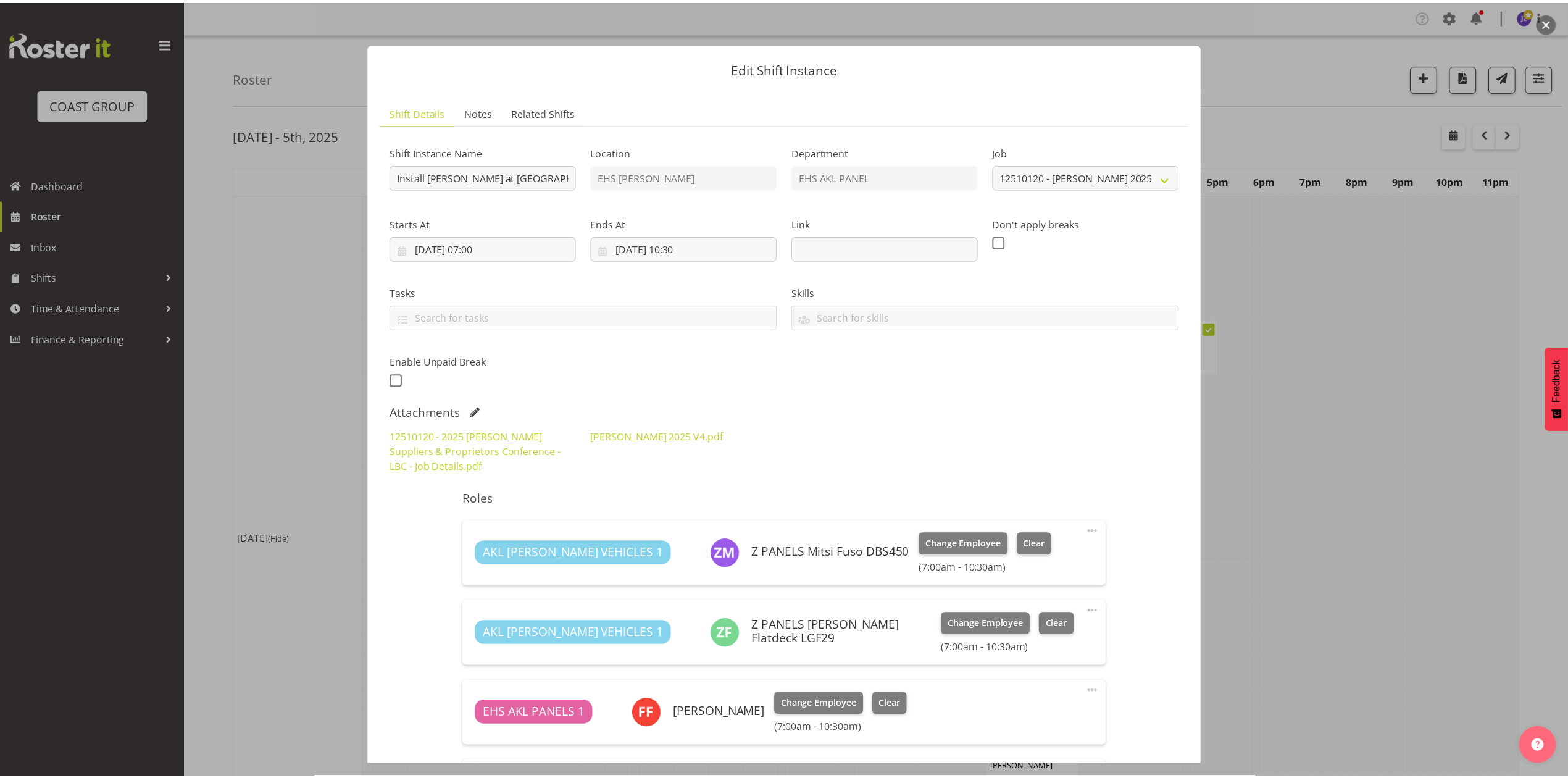
scroll to position [164, 0]
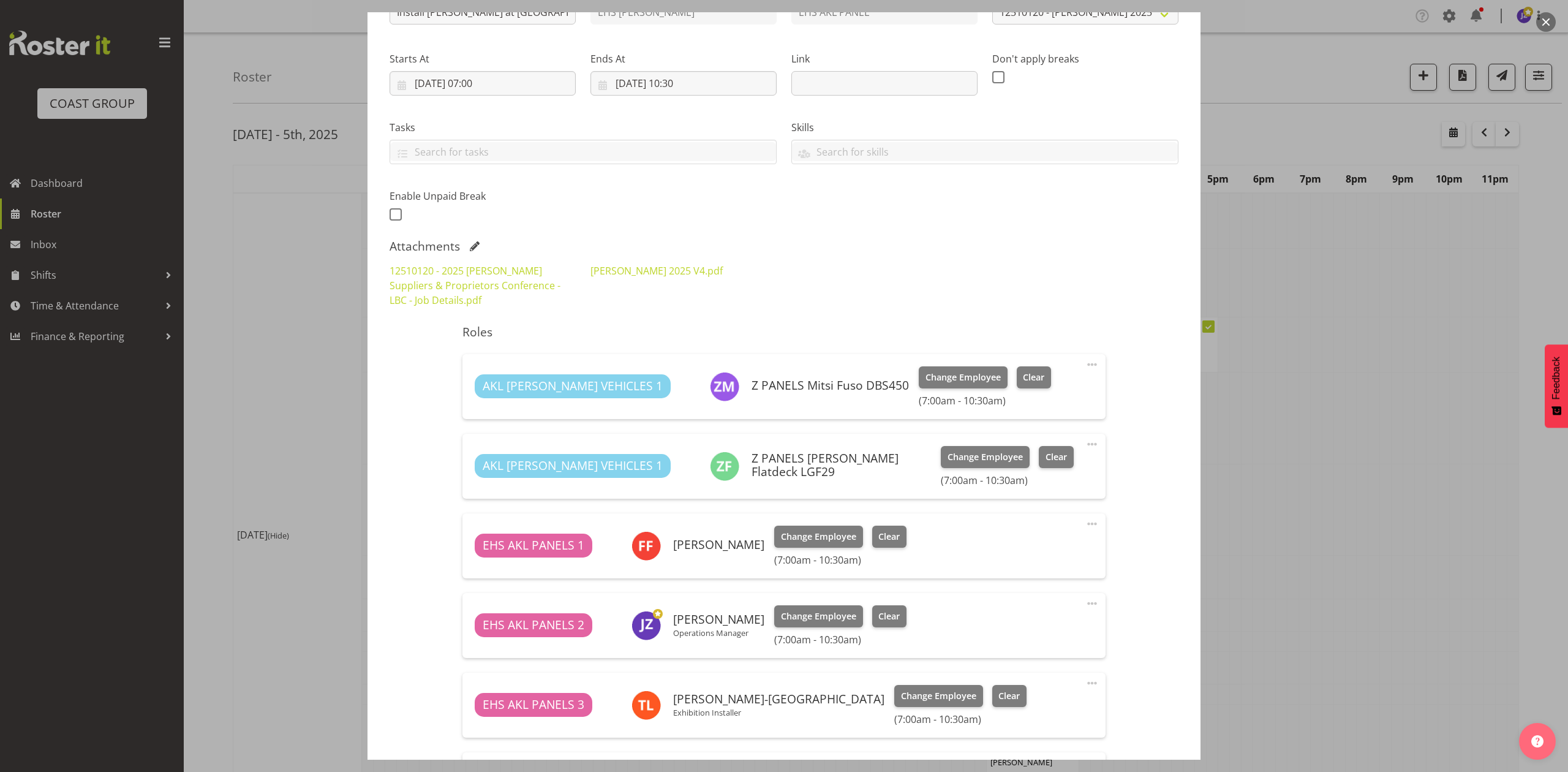
click at [1304, 383] on div at bounding box center [784, 386] width 1568 height 772
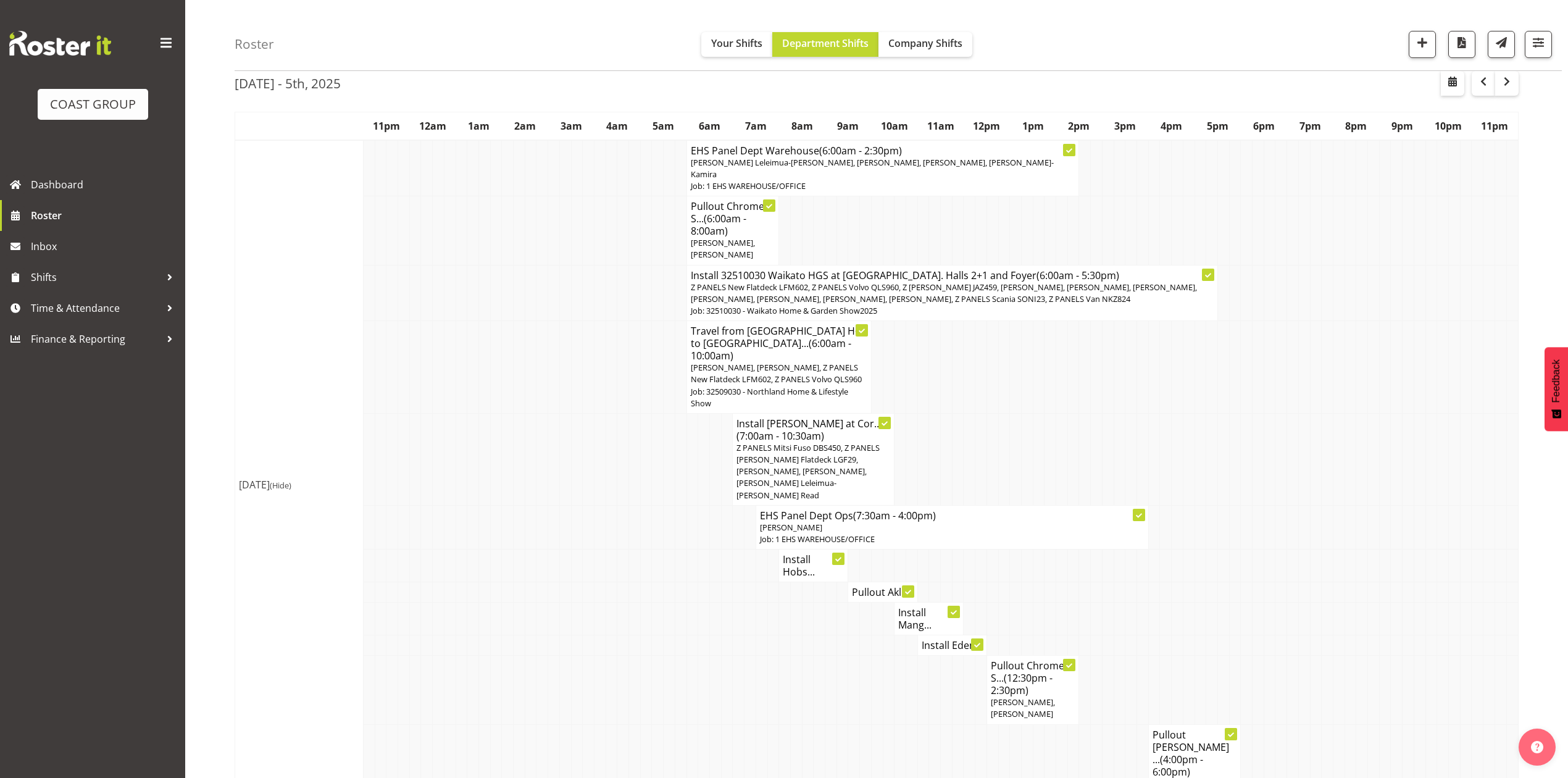
scroll to position [82, 0]
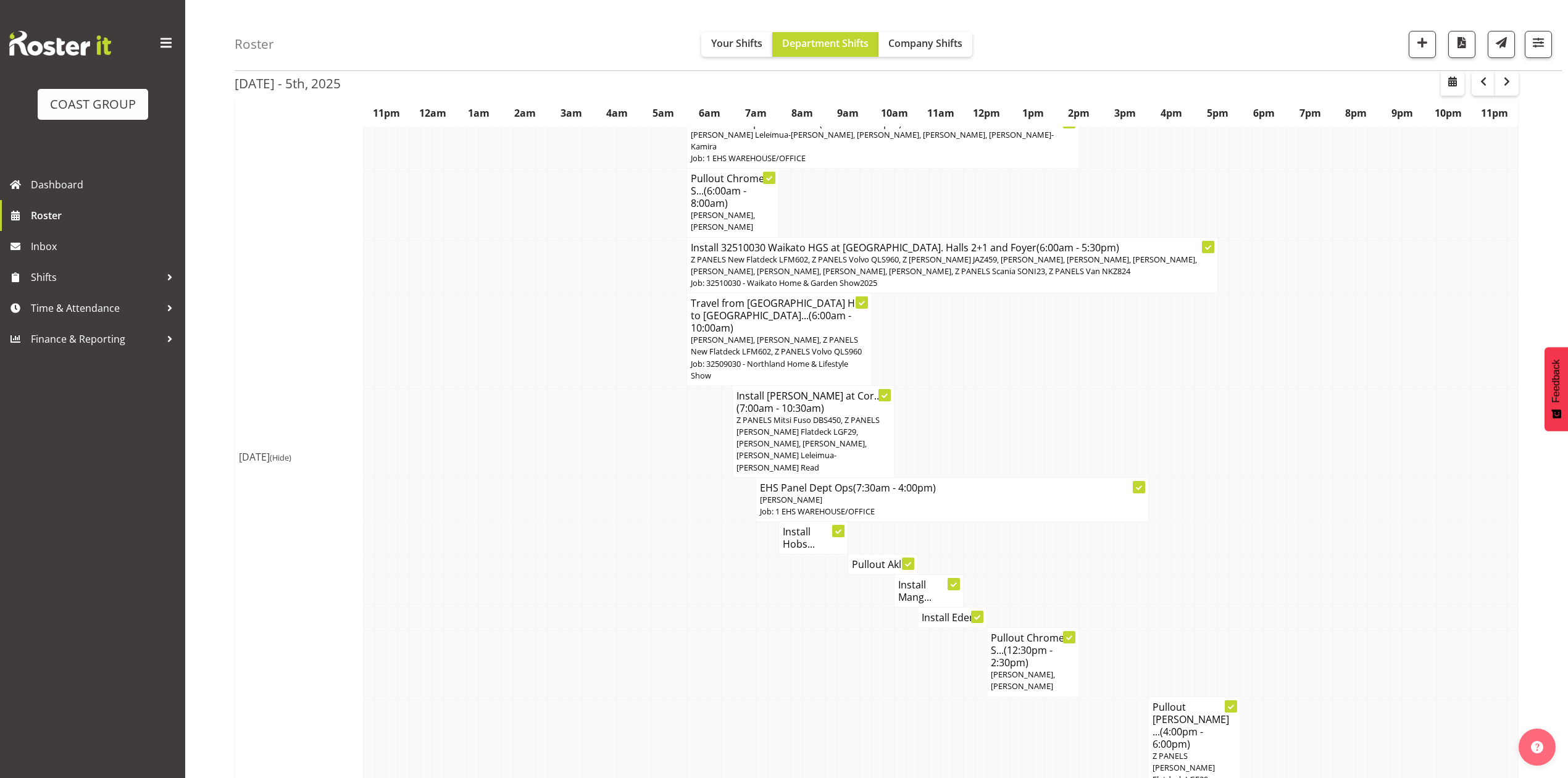
click at [927, 494] on p "[PERSON_NAME]" at bounding box center [952, 499] width 385 height 12
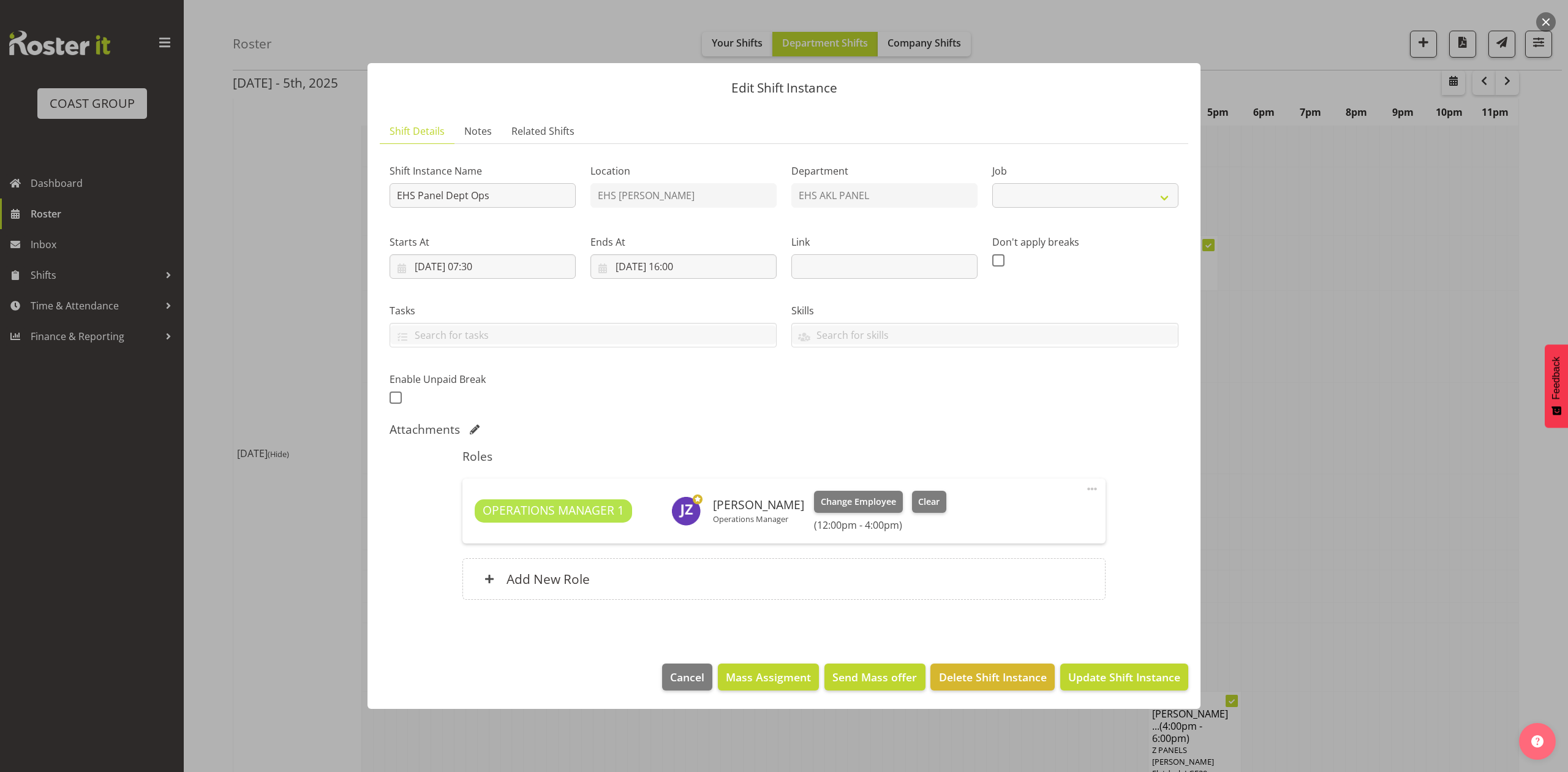
select select "69"
click at [1306, 390] on div at bounding box center [784, 386] width 1568 height 772
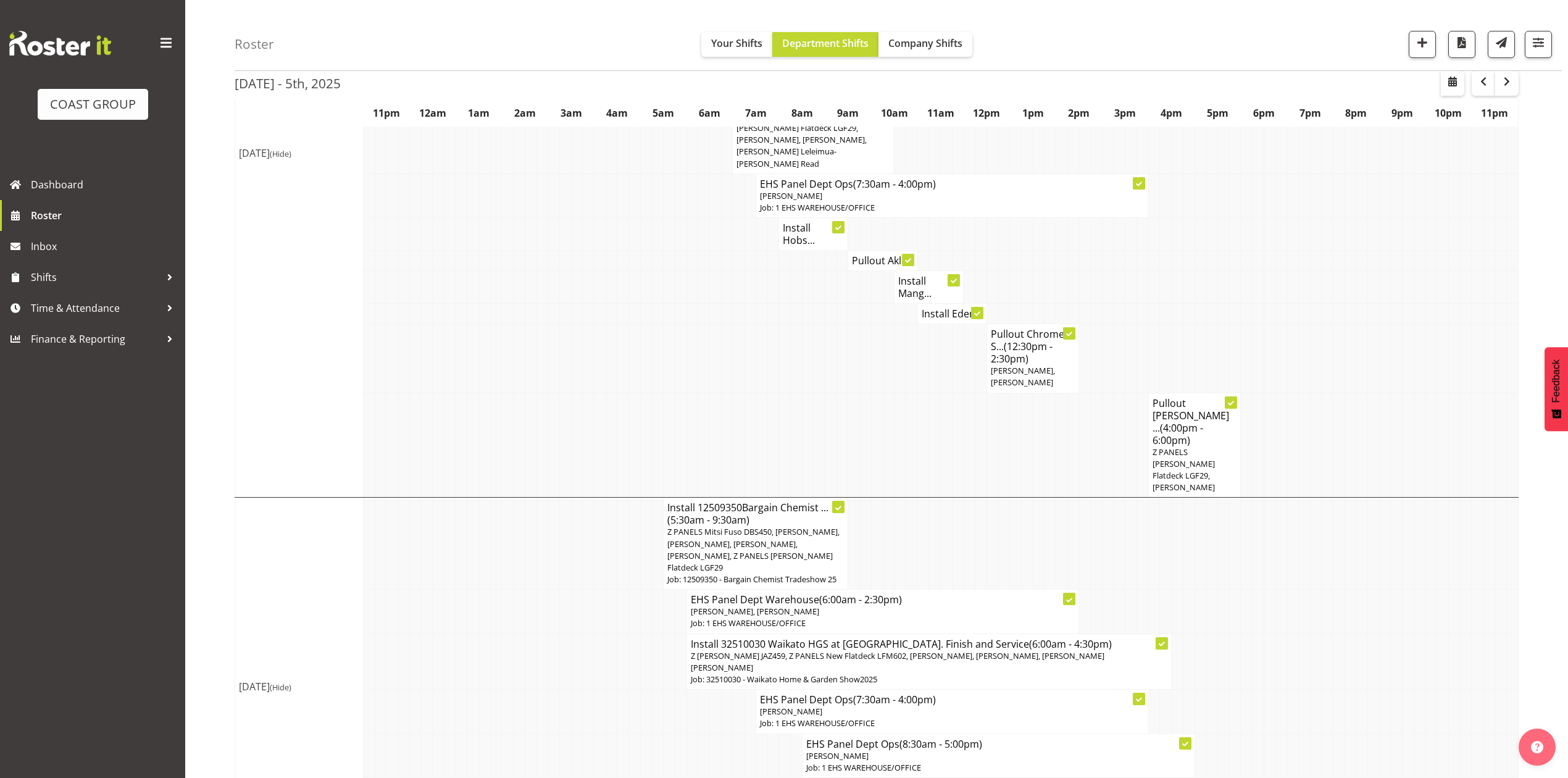
scroll to position [411, 0]
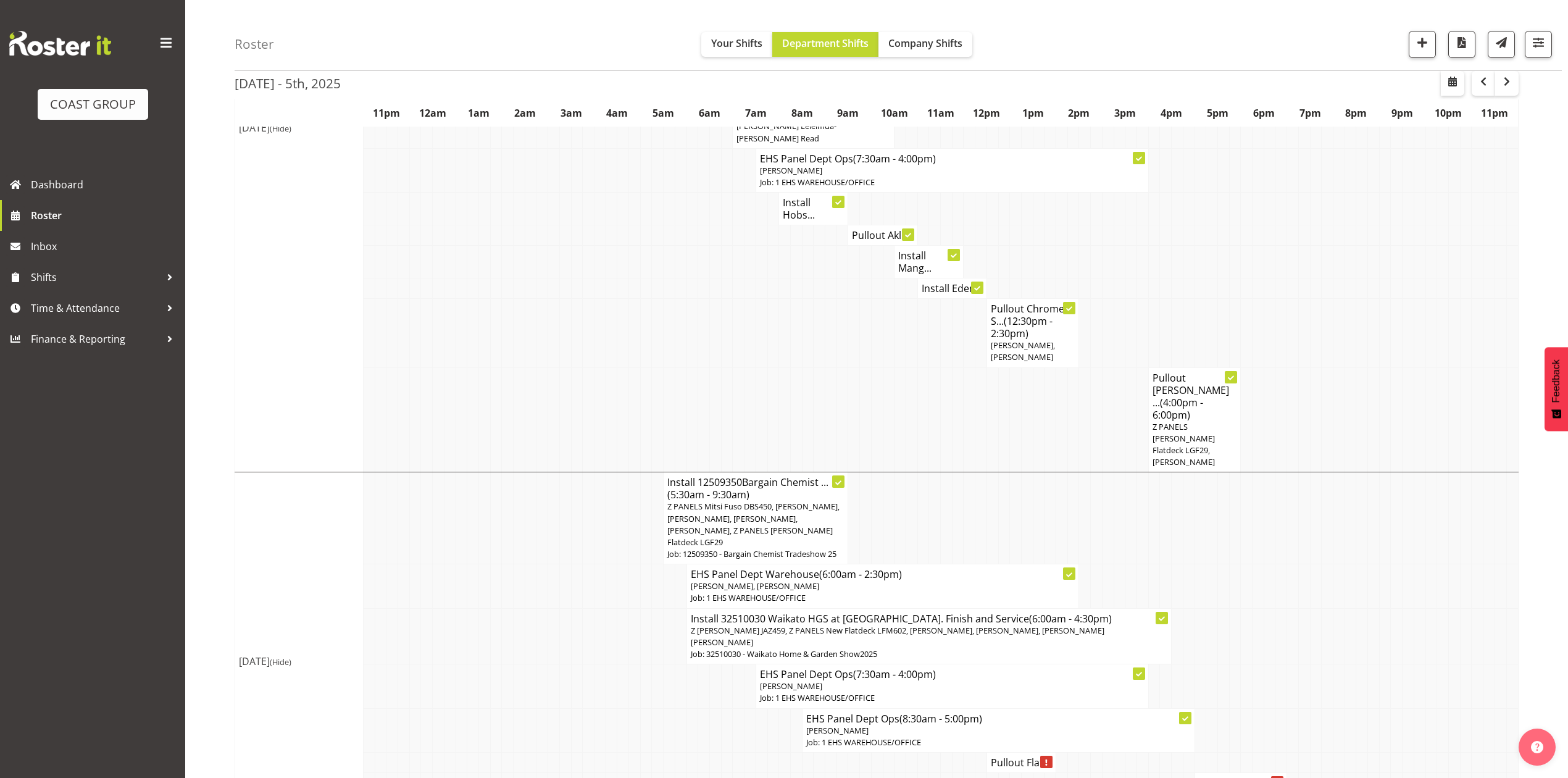
click at [1257, 307] on td at bounding box center [1258, 332] width 12 height 68
click at [1298, 608] on td at bounding box center [1304, 636] width 12 height 56
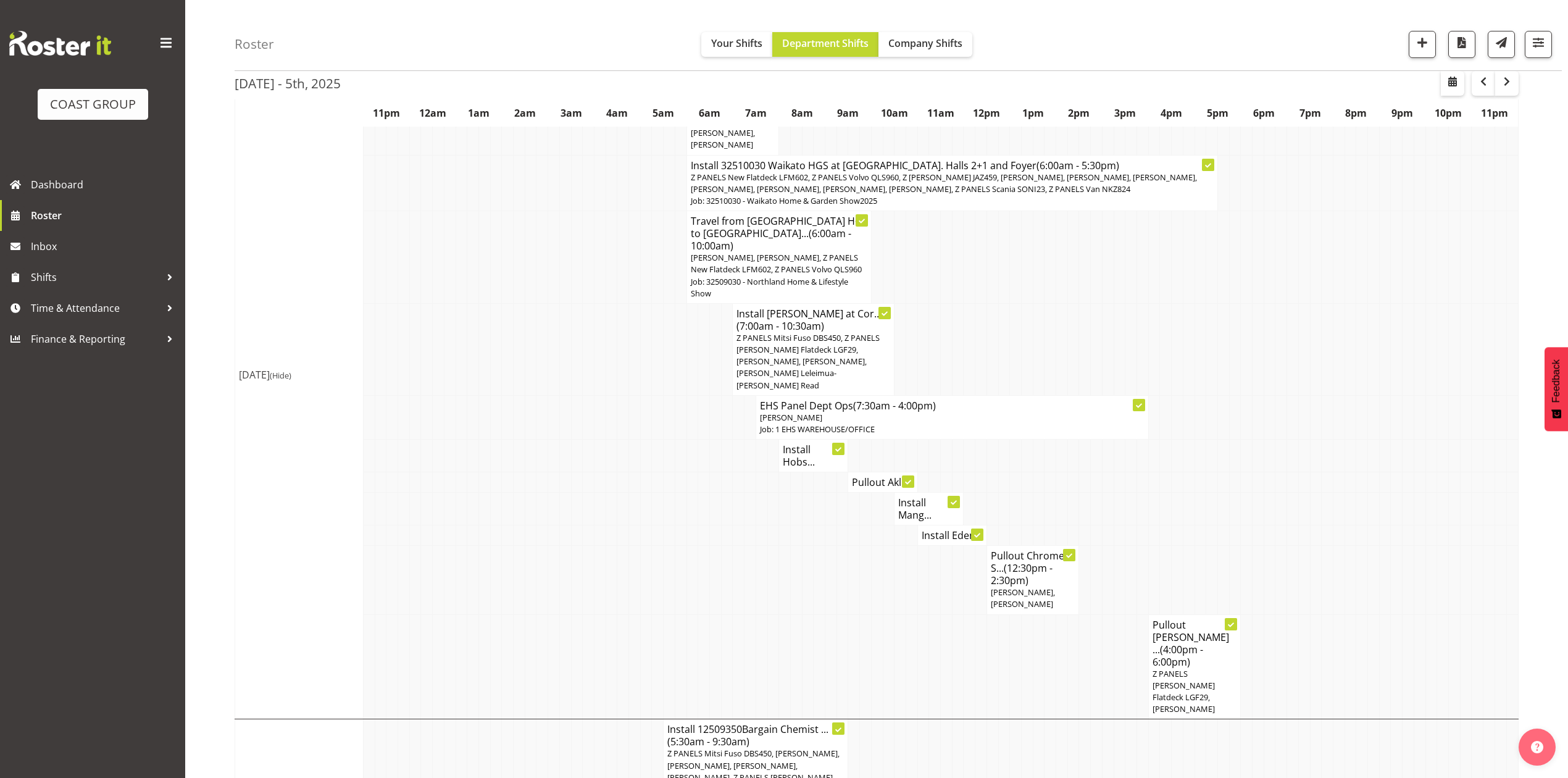
scroll to position [0, 0]
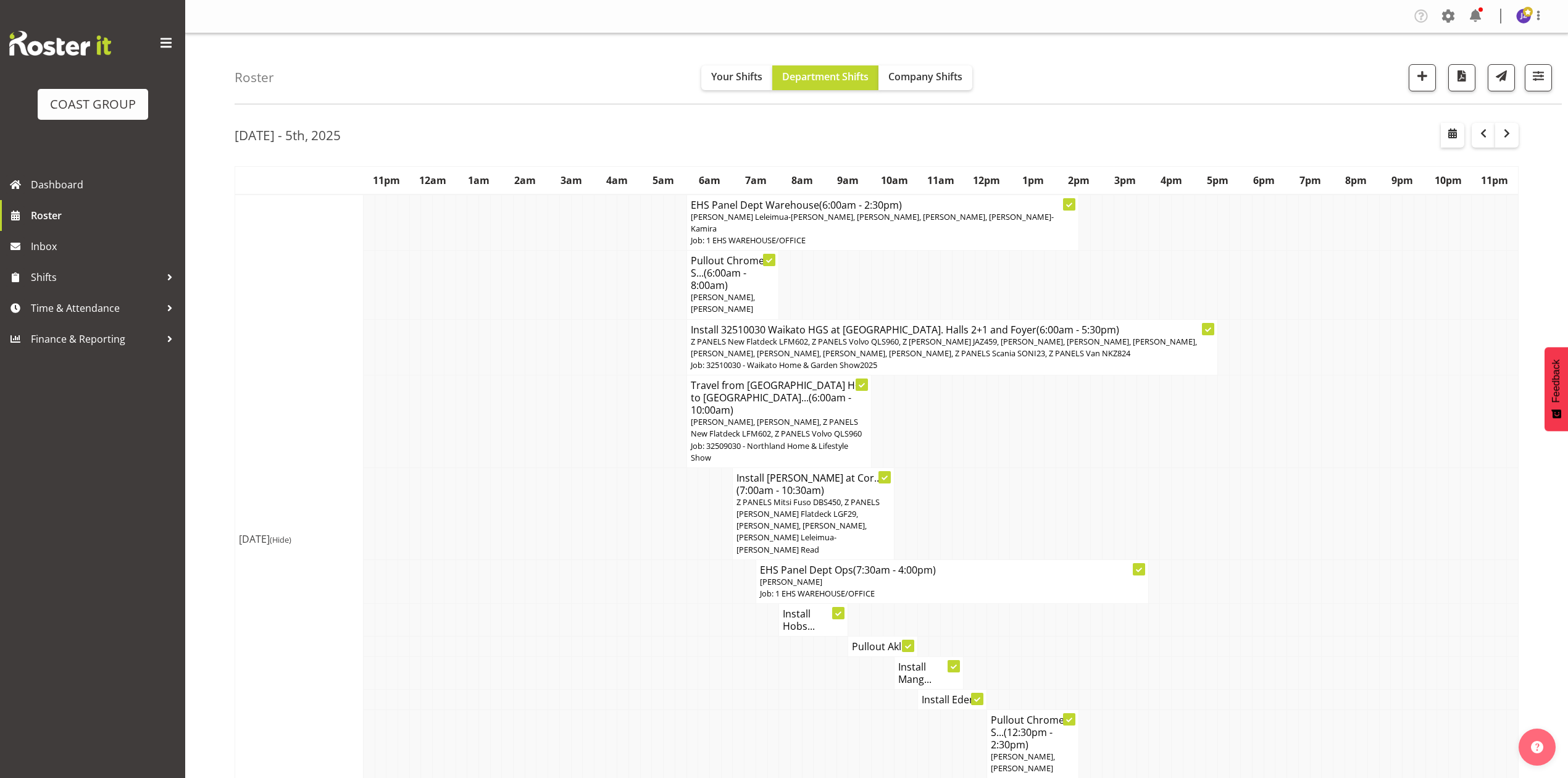
drag, startPoint x: 1342, startPoint y: 535, endPoint x: 1489, endPoint y: 507, distance: 149.6
click at [1344, 535] on tr "Install Harvey Norman at Cor... (7:00am - 10:30am) Z PANELS Mitsi Fuso DBS450, …" at bounding box center [876, 513] width 1283 height 92
click at [80, 317] on link "Time & Attendance" at bounding box center [92, 308] width 185 height 31
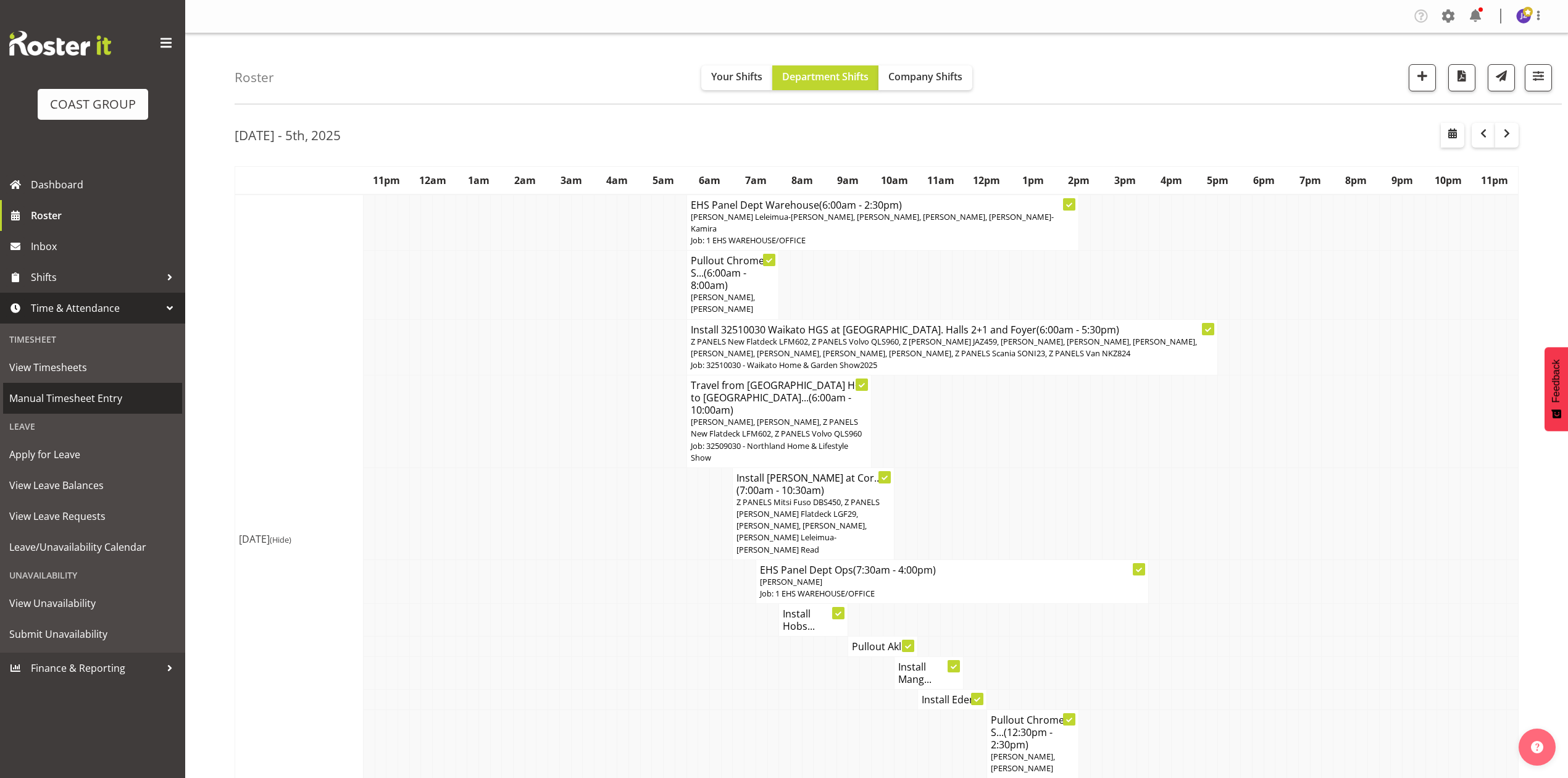
click at [74, 403] on span "Manual Timesheet Entry" at bounding box center [92, 398] width 167 height 19
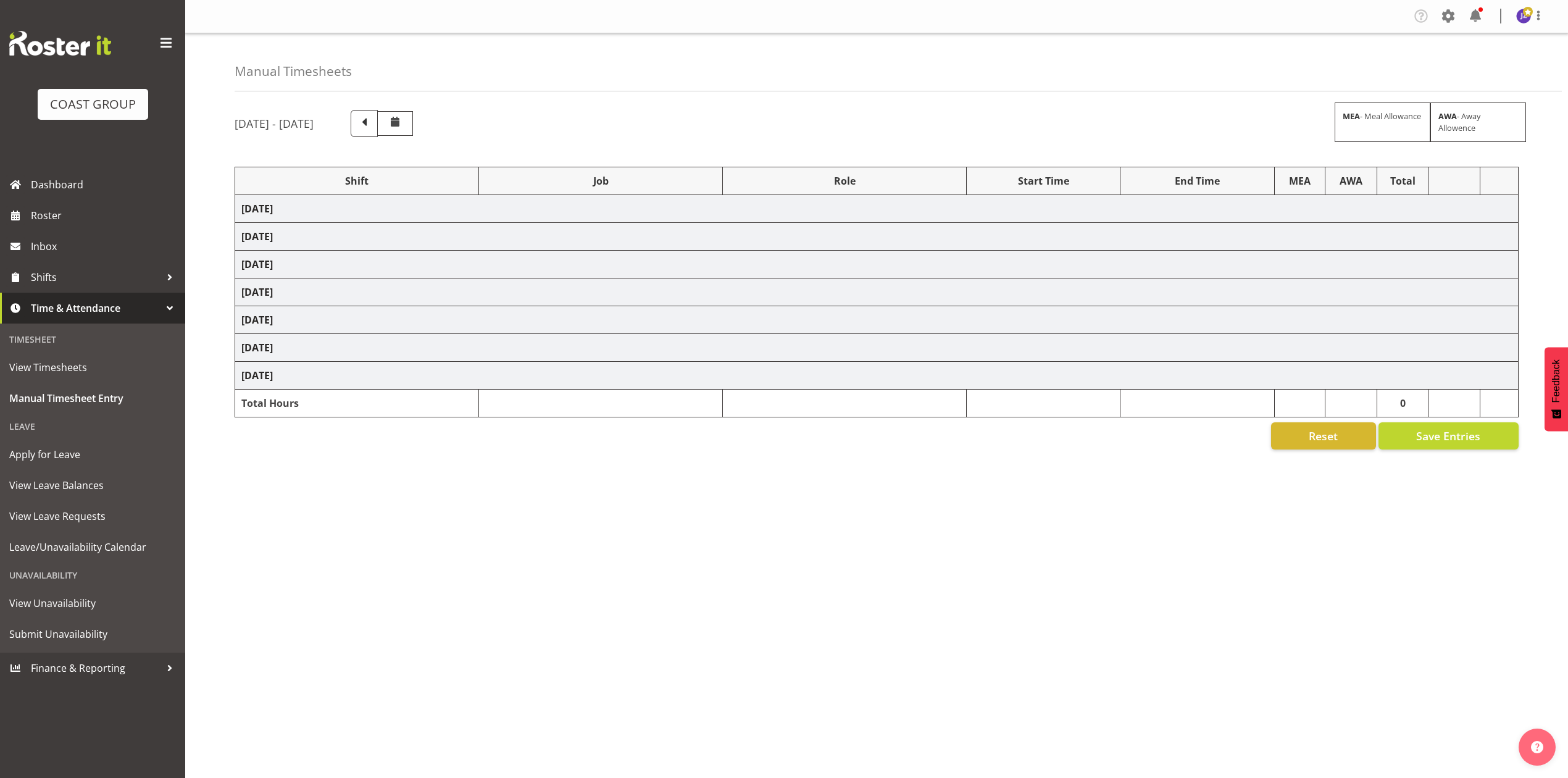
select select "68034"
select select "69"
select select "198"
select select "82600"
select select "8653"
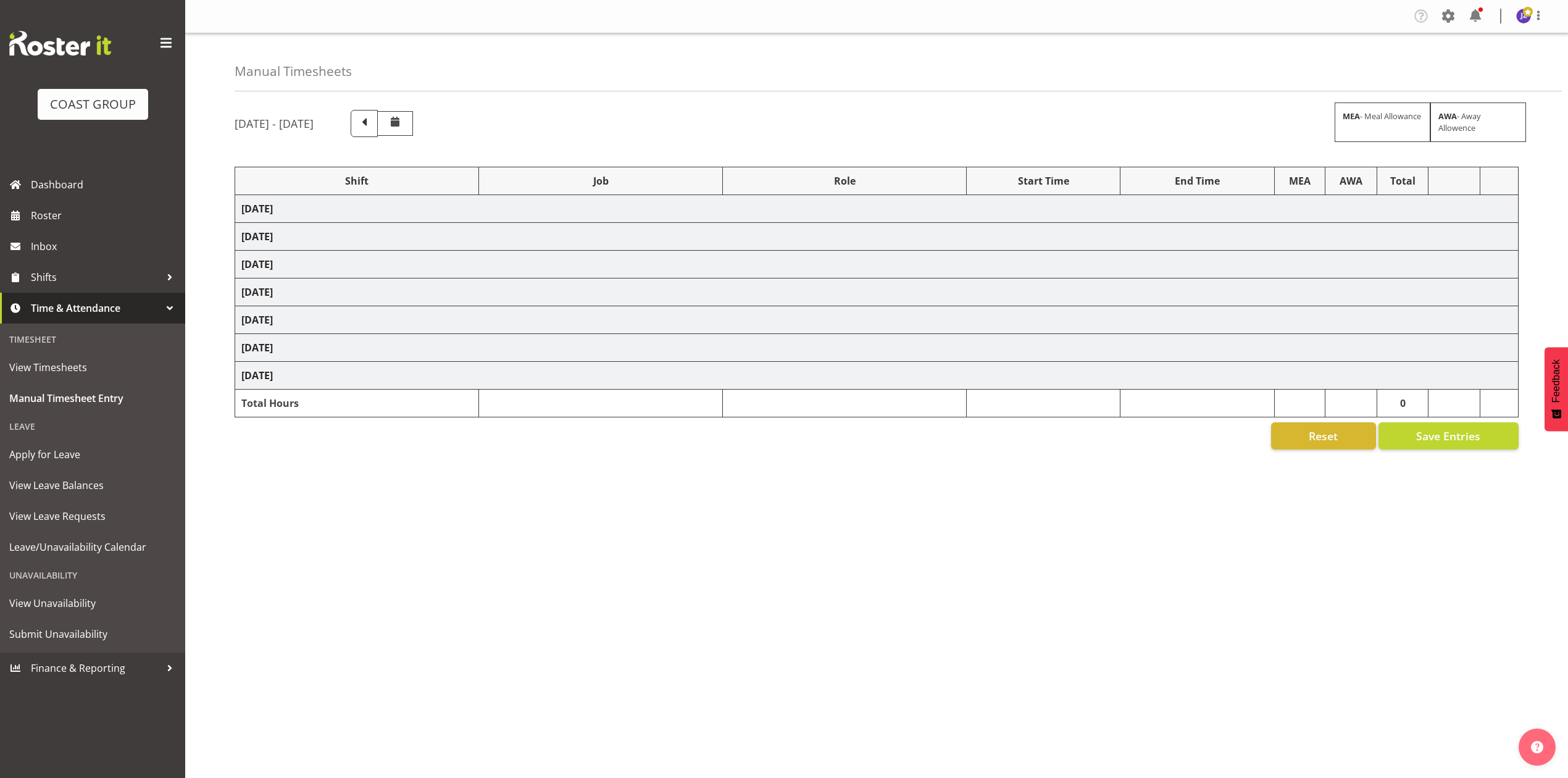
select select "68034"
select select "69"
select select "198"
select select "77800"
select select "9735"
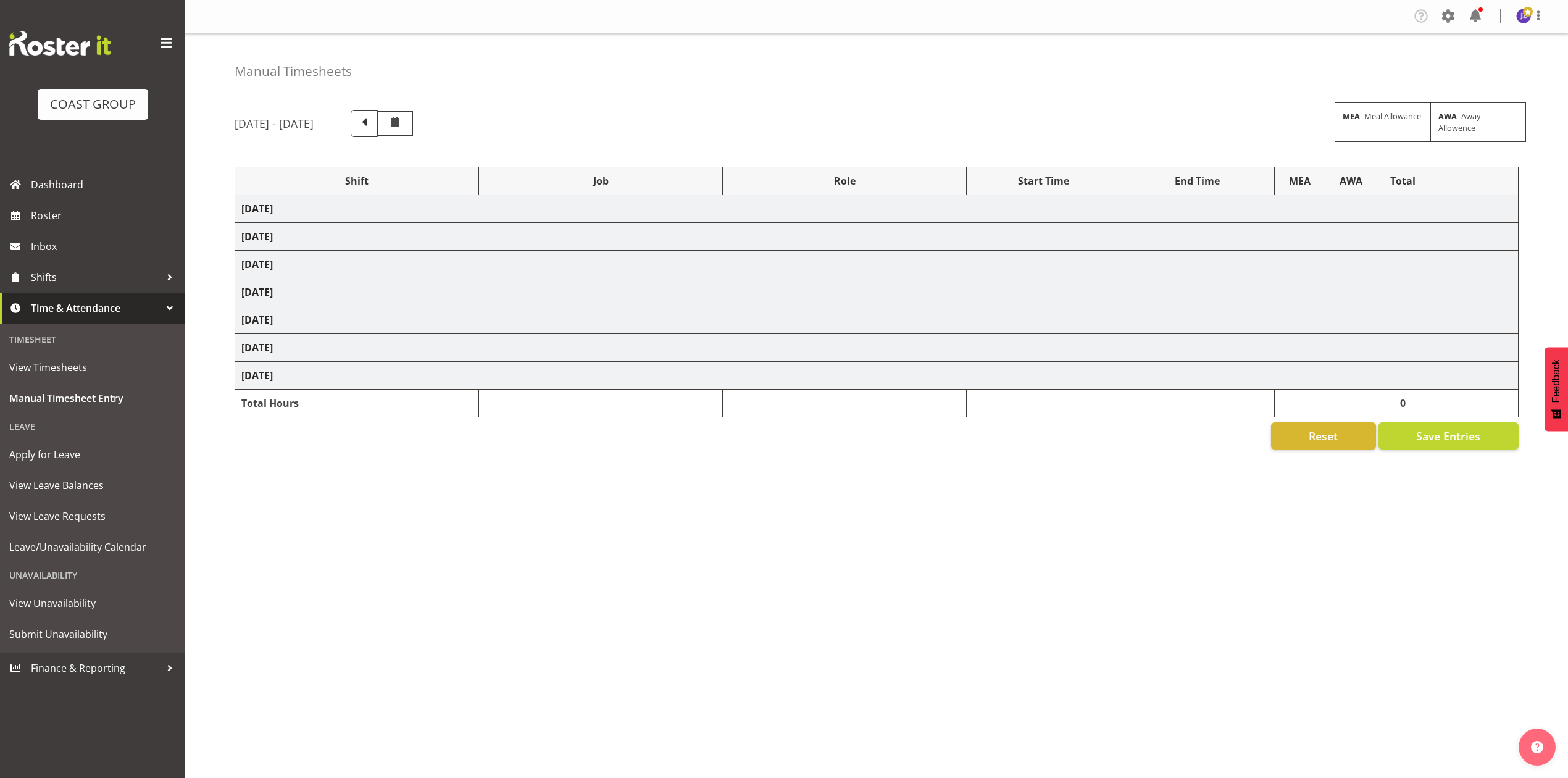
select select "82602"
select select "8653"
select select "82600"
select select "8653"
select select "82609"
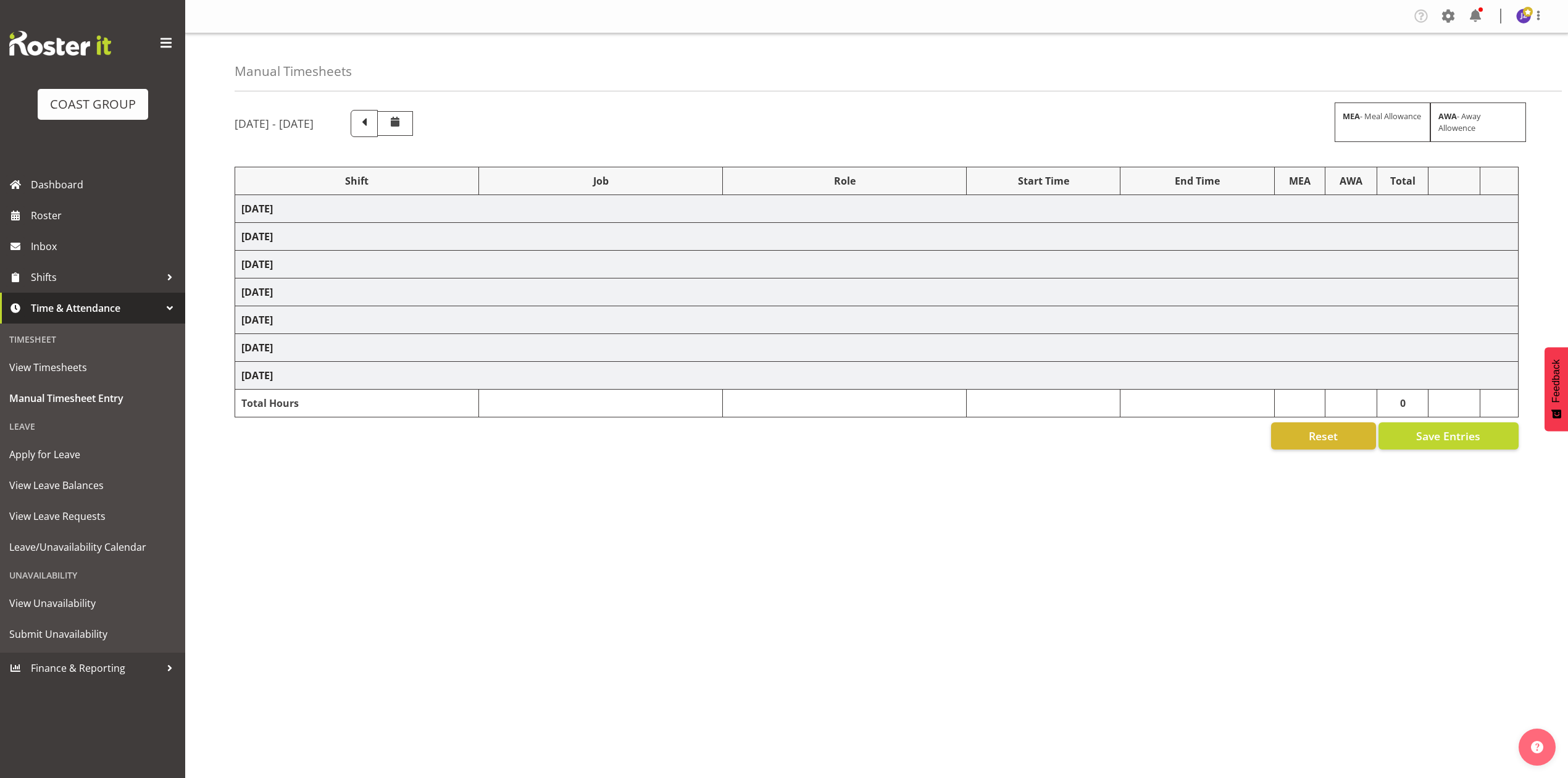
select select "9735"
select select "82676"
select select "8653"
select select "77800"
select select "9735"
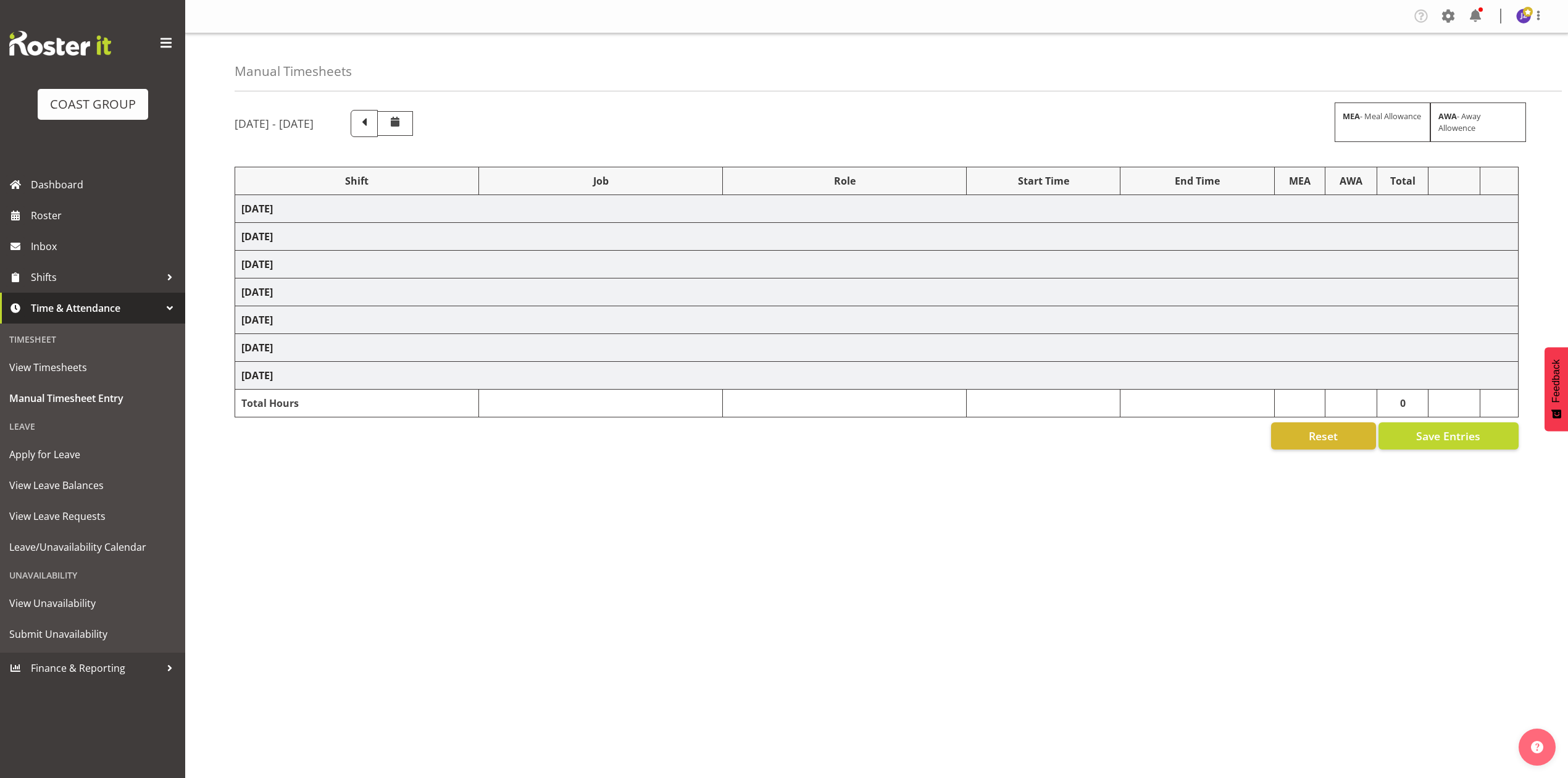
select select "82600"
select select "8653"
select select "75037"
select select "9957"
select select "82601"
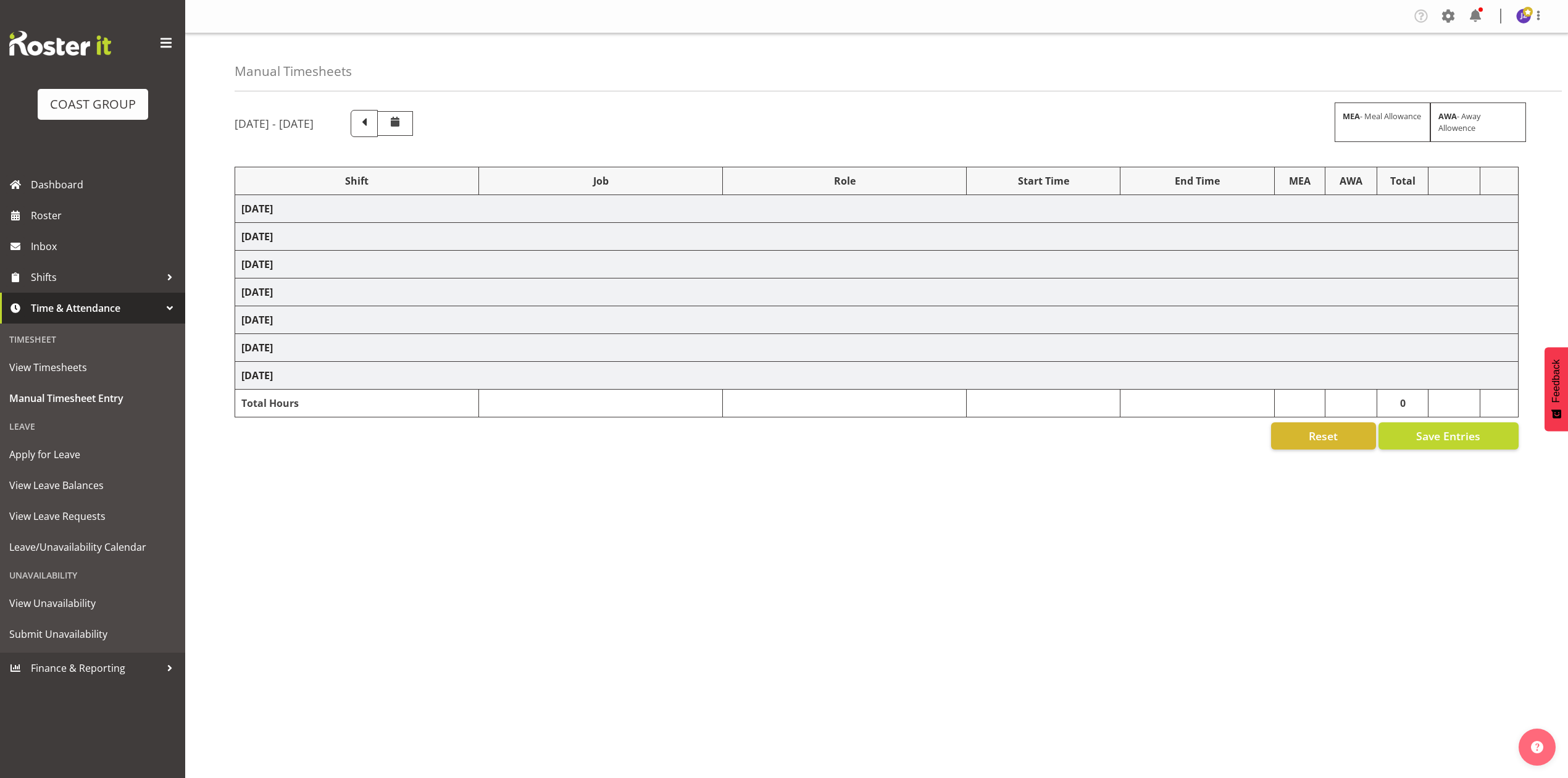
select select "8653"
select select "68034"
select select "69"
select select "198"
select select "82800"
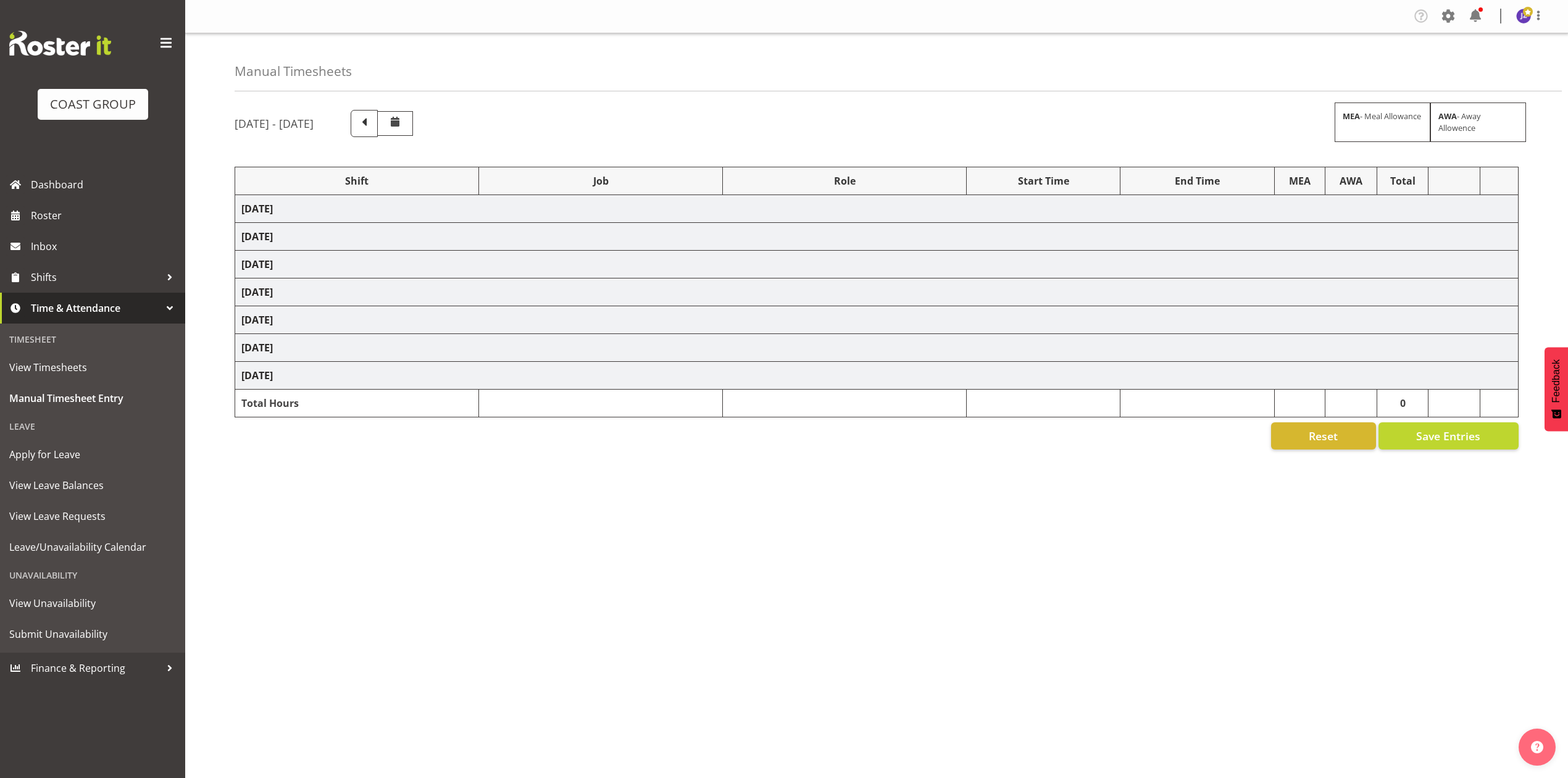
select select "8653"
select select "82290"
select select "10687"
select select "68034"
select select "69"
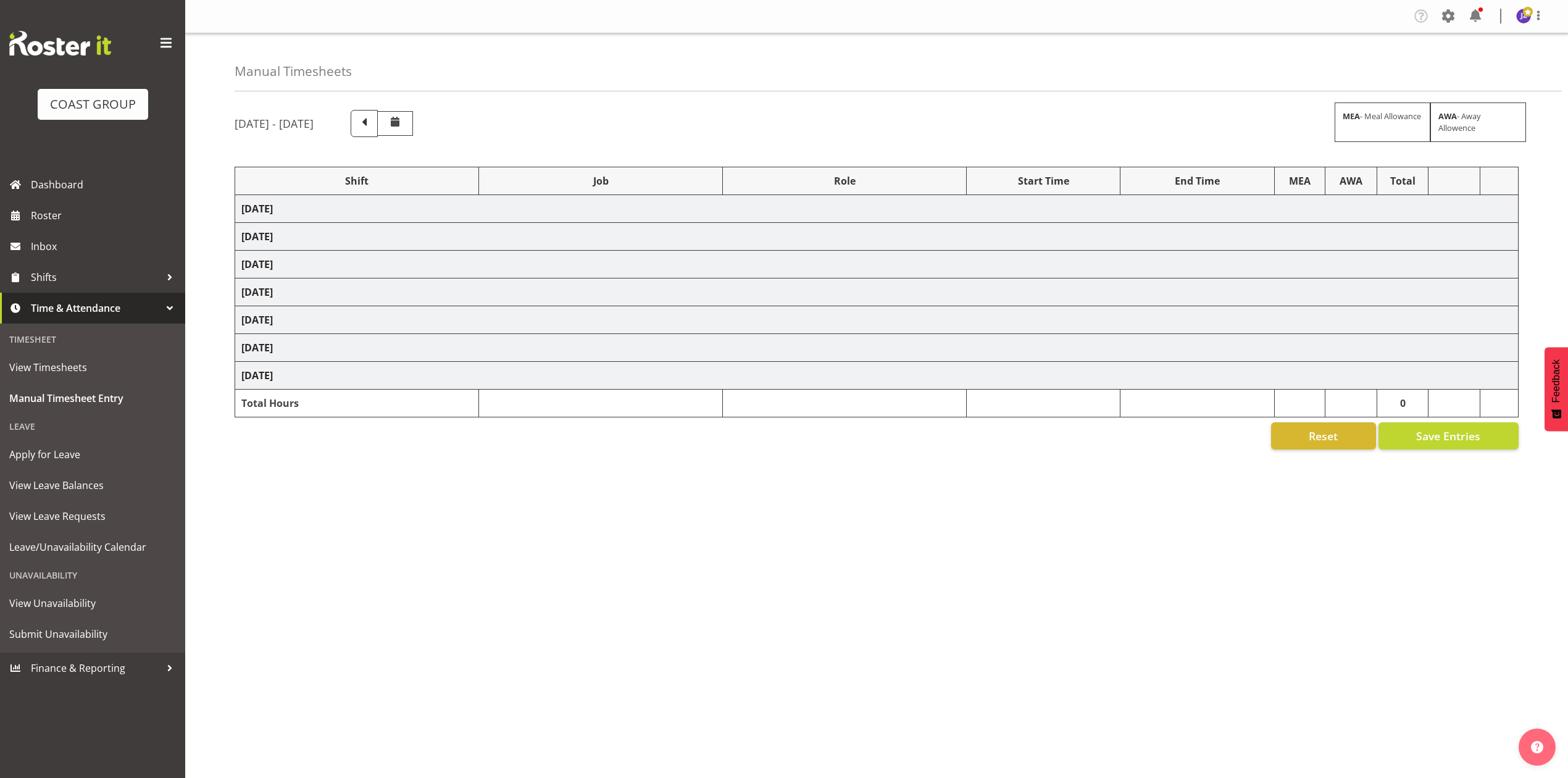
select select "198"
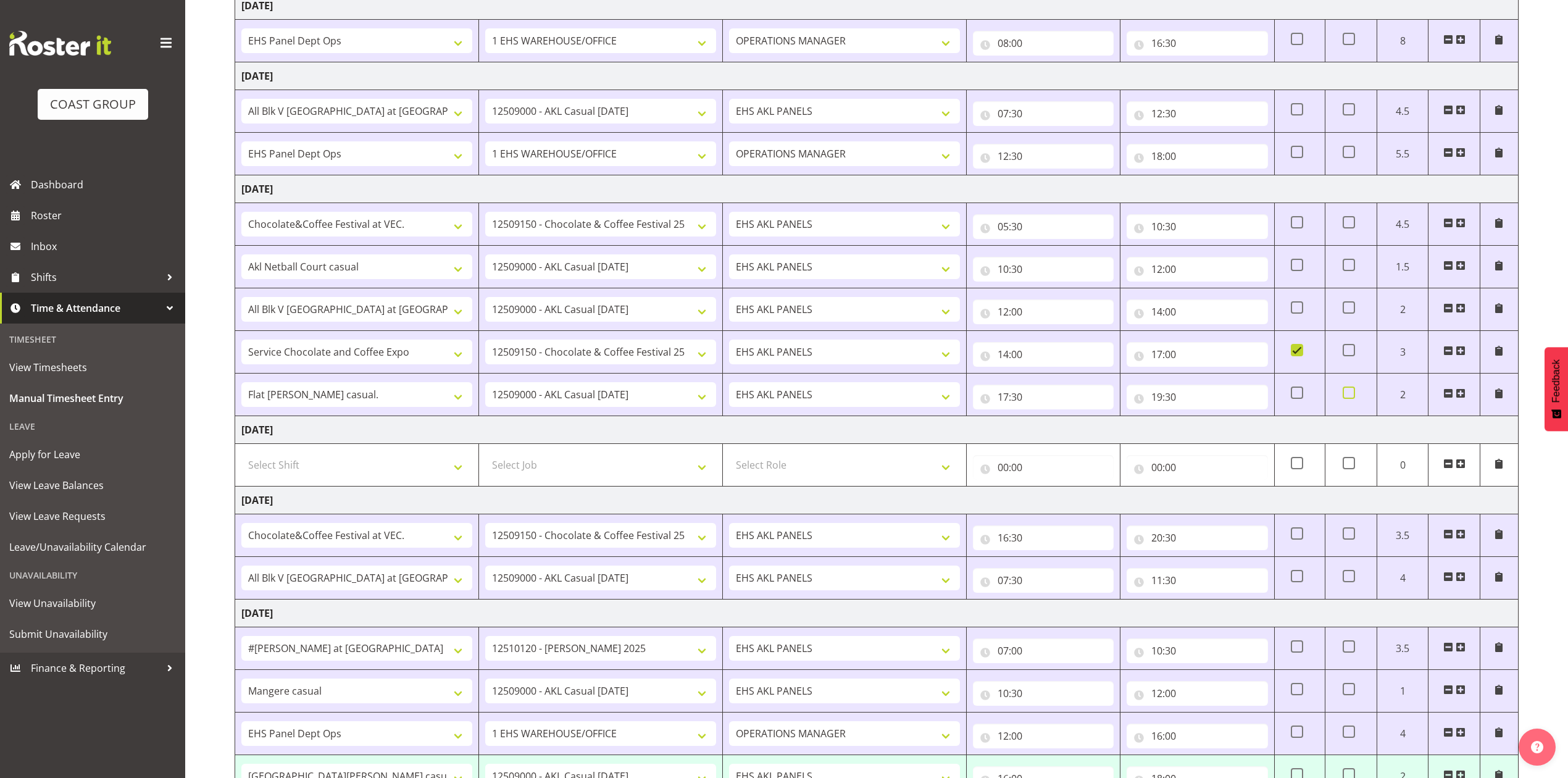
scroll to position [177, 0]
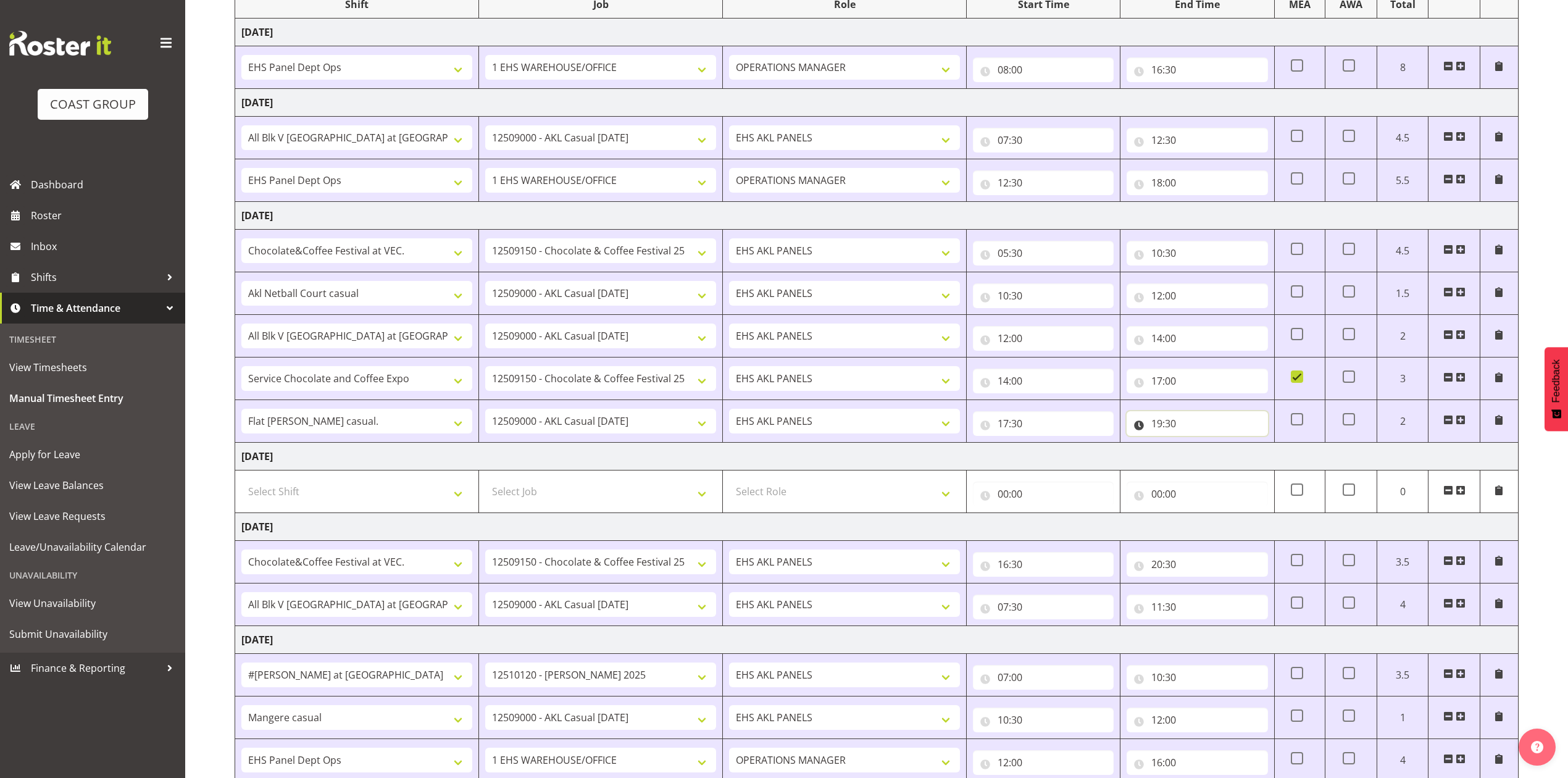
click at [1170, 426] on input "19:30" at bounding box center [1197, 423] width 141 height 25
click at [1205, 459] on select "00 01 02 03 04 05 06 07 08 09 10 11 12 13 14 15 16 17 18 19 20 21 22 23" at bounding box center [1211, 456] width 28 height 25
select select "20"
click at [1197, 446] on select "00 01 02 03 04 05 06 07 08 09 10 11 12 13 14 15 16 17 18 19 20 21 22 23" at bounding box center [1211, 456] width 28 height 25
type input "20:30"
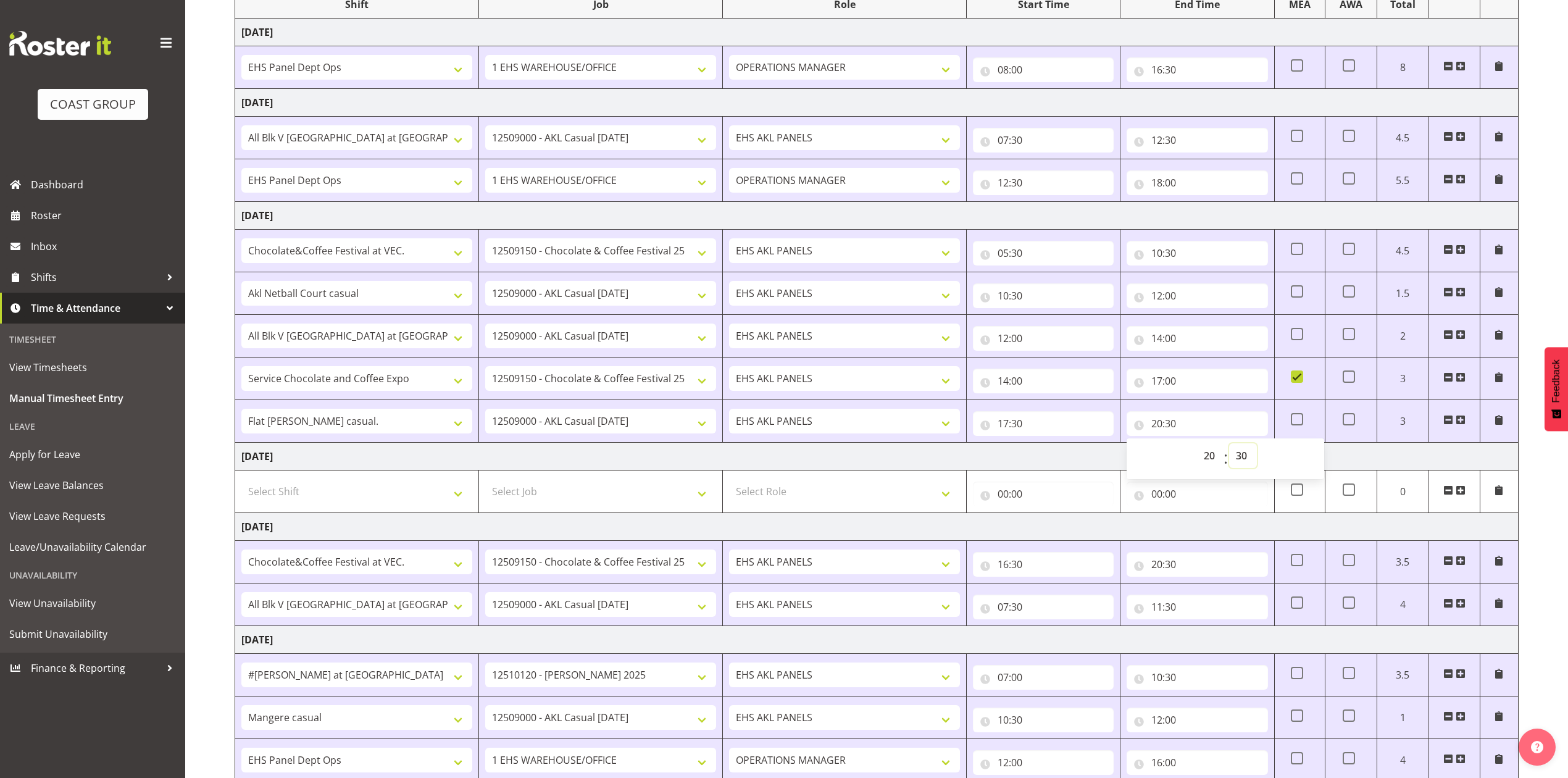
click at [1242, 461] on select "00 01 02 03 04 05 06 07 08 09 10 11 12 13 14 15 16 17 18 19 20 21 22 23 24 25 2…" at bounding box center [1243, 456] width 28 height 25
select select "0"
click at [1229, 446] on select "00 01 02 03 04 05 06 07 08 09 10 11 12 13 14 15 16 17 18 19 20 21 22 23 24 25 2…" at bounding box center [1243, 456] width 28 height 25
type input "20:00"
click at [987, 455] on td "Saturday 27th September 2025" at bounding box center [876, 457] width 1283 height 28
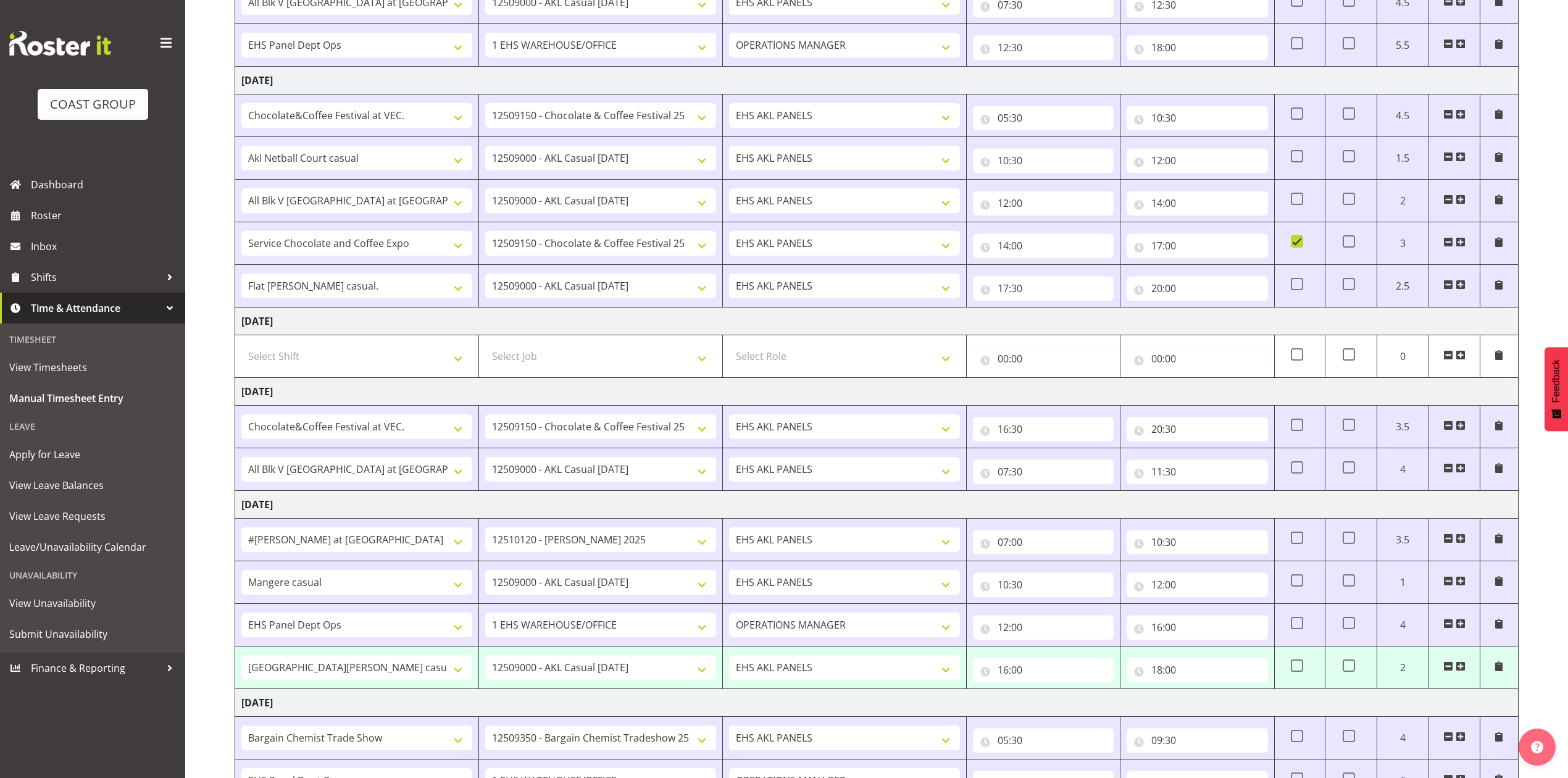
scroll to position [423, 0]
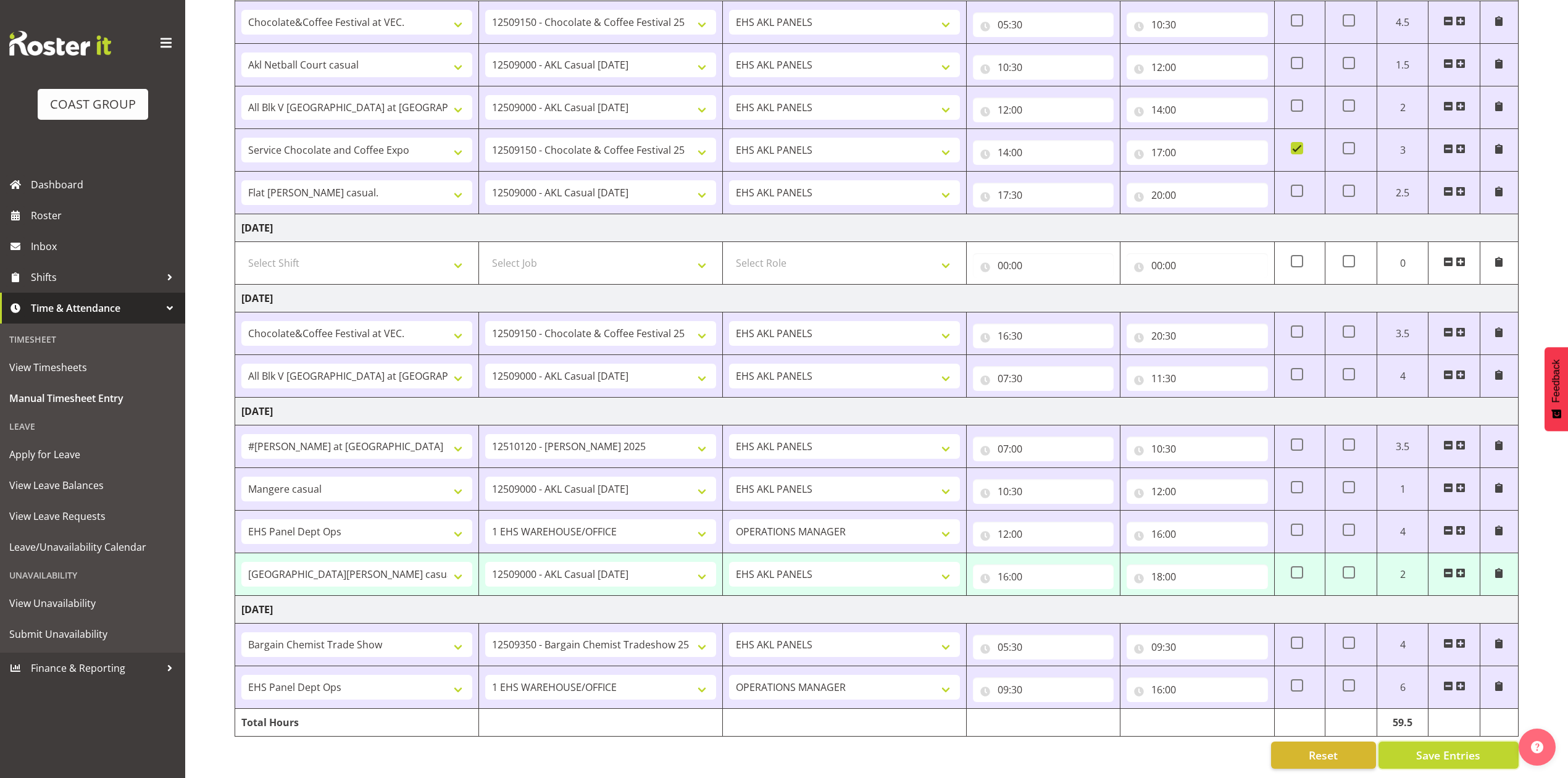
drag, startPoint x: 1472, startPoint y: 740, endPoint x: 1467, endPoint y: 640, distance: 100.1
click at [1471, 747] on span "Save Entries" at bounding box center [1448, 755] width 64 height 16
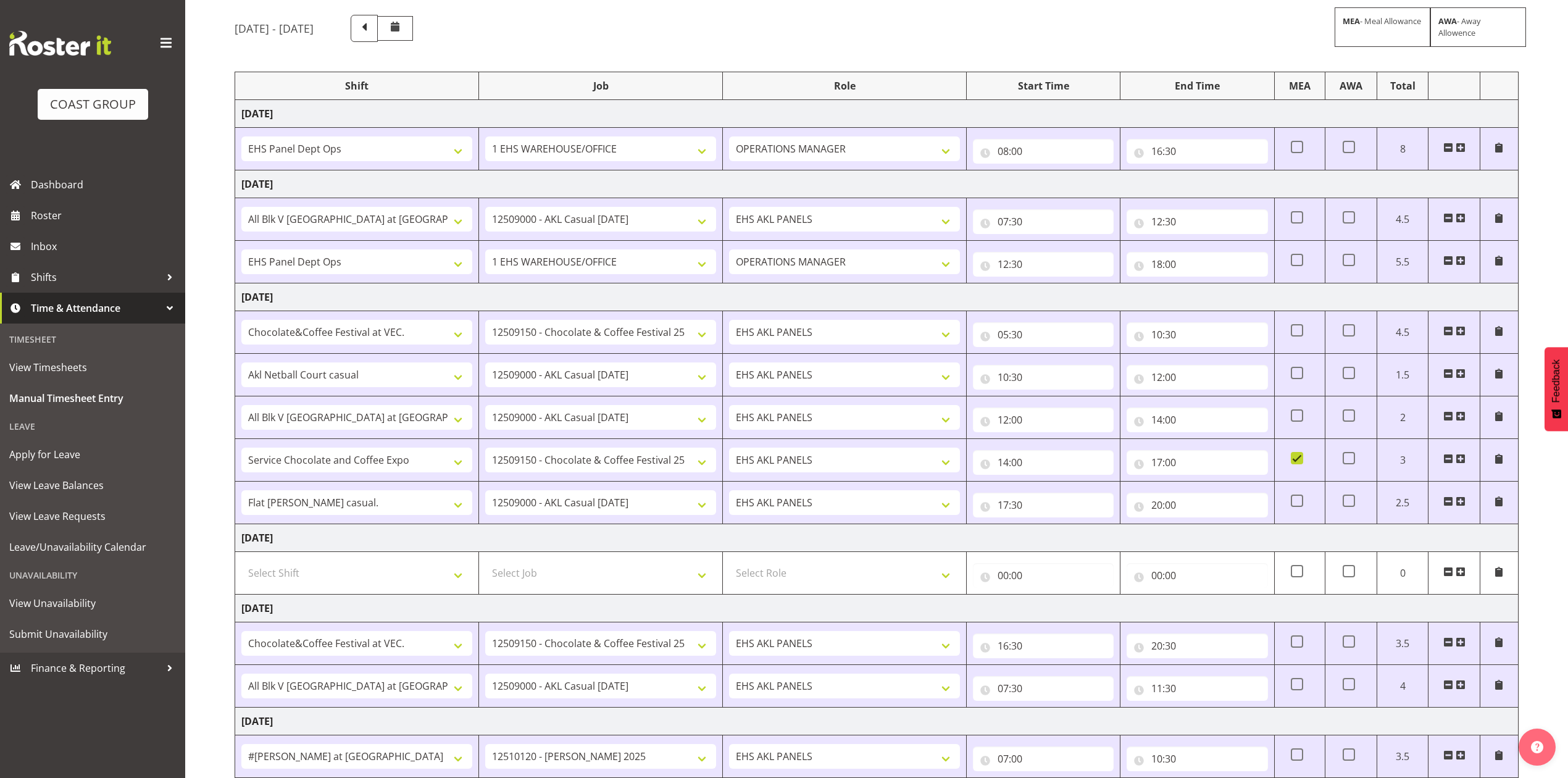
scroll to position [0, 0]
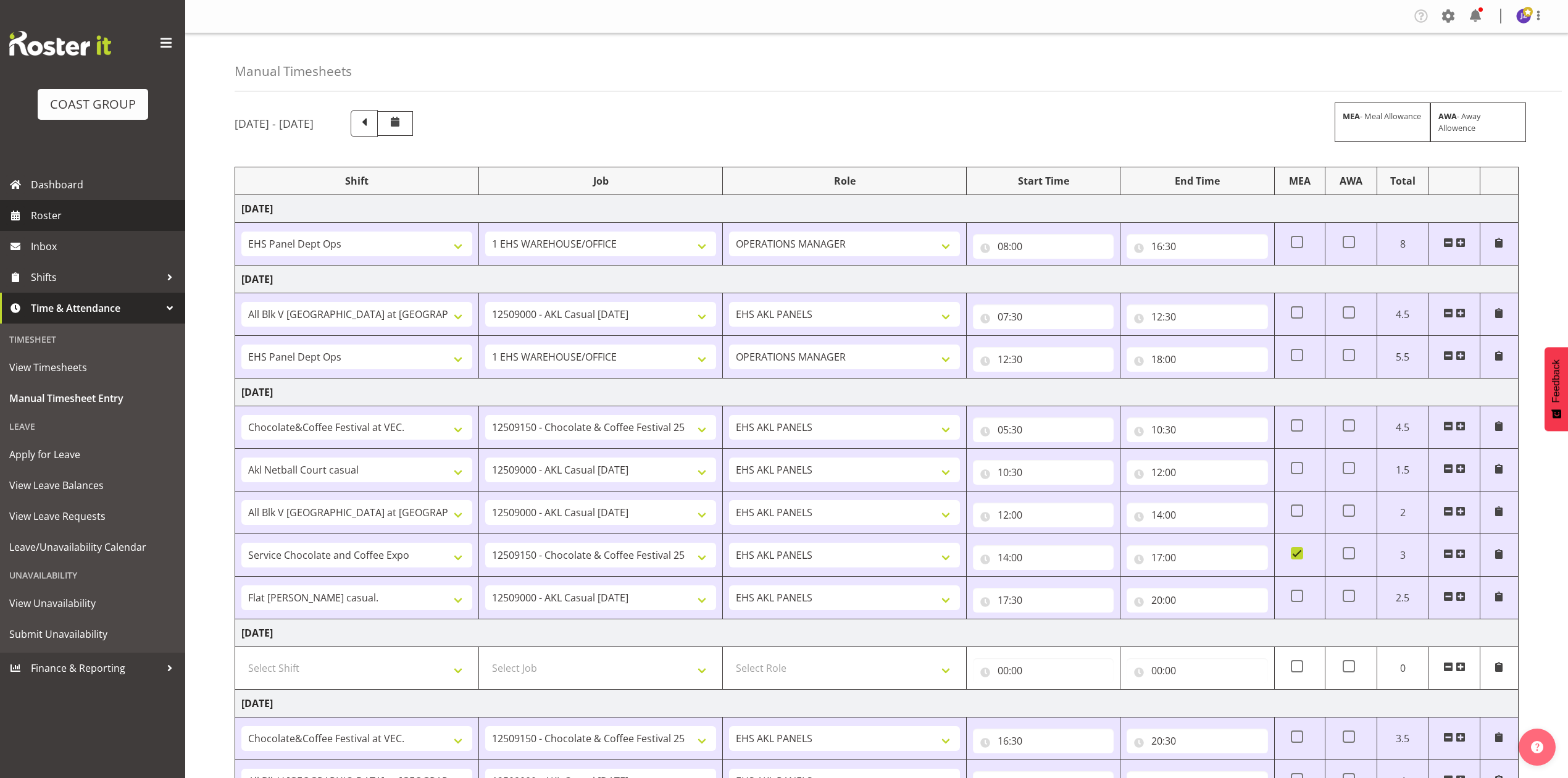
click at [40, 203] on link "Roster" at bounding box center [92, 215] width 185 height 31
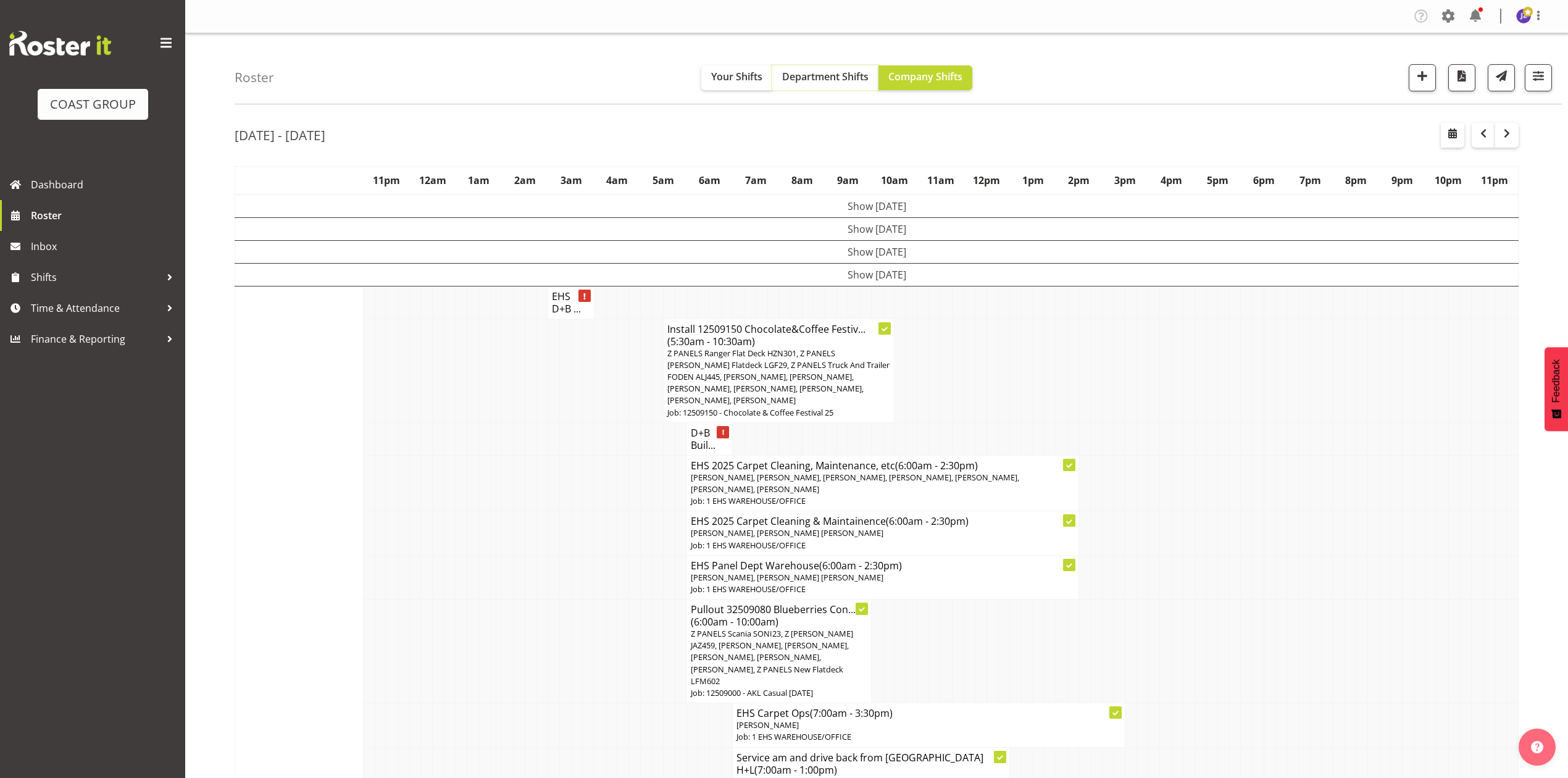
click at [858, 74] on span "Department Shifts" at bounding box center [825, 77] width 86 height 14
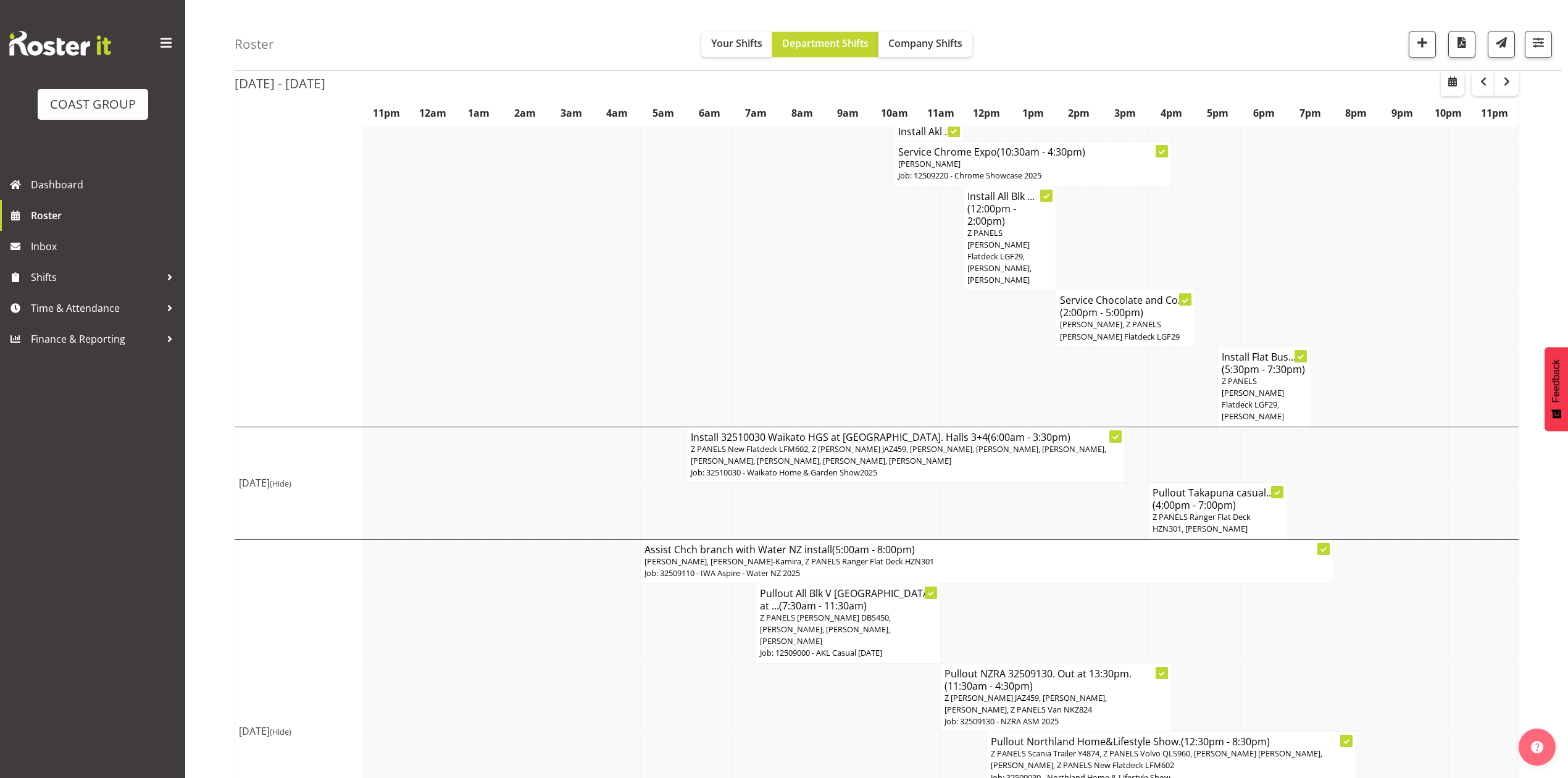
scroll to position [706, 0]
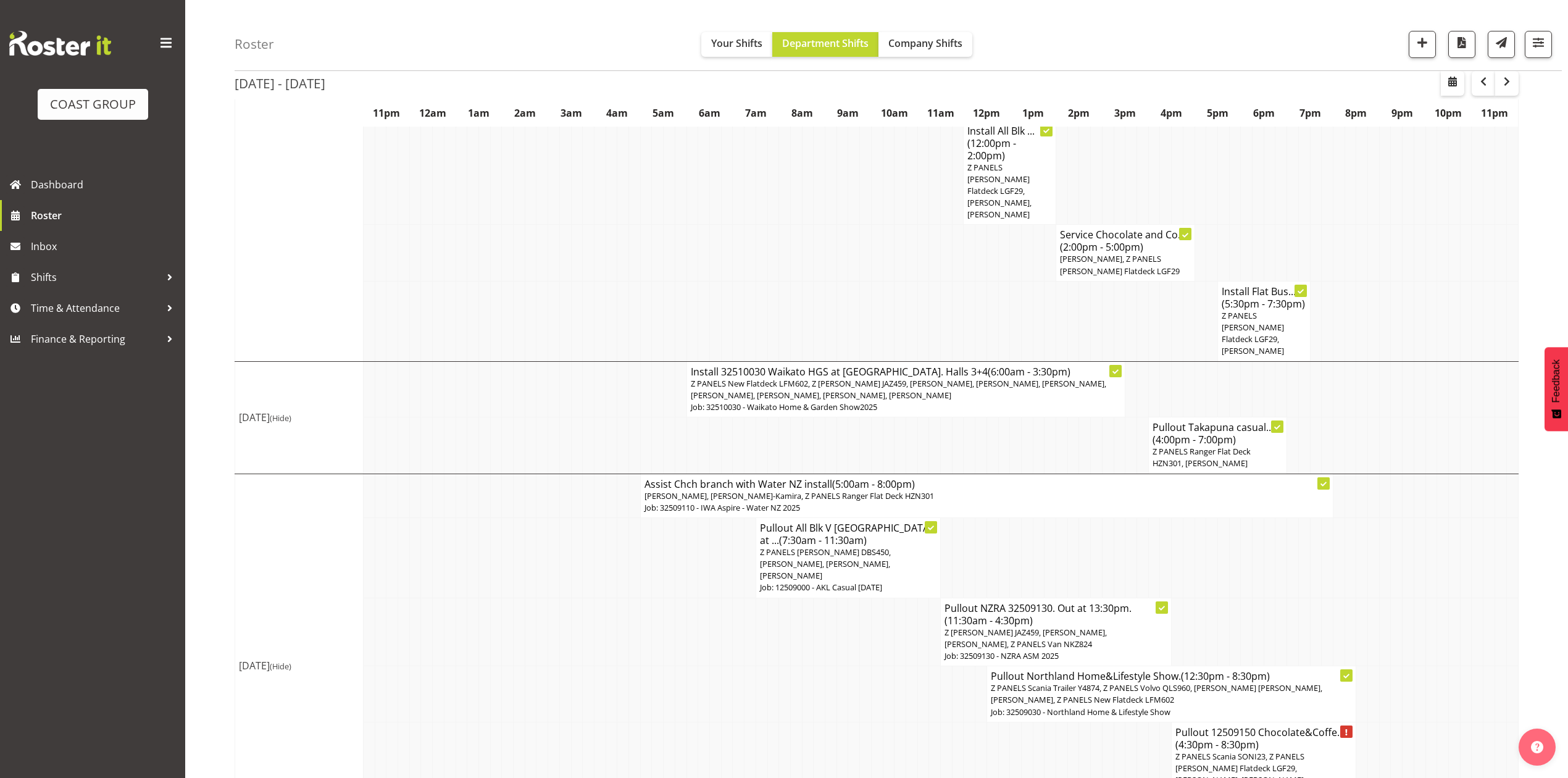
click at [880, 722] on td at bounding box center [876, 774] width 12 height 103
click at [834, 598] on td at bounding box center [831, 632] width 12 height 68
click at [928, 401] on p "Job: 32510030 - Waikato Home & Garden Show2025" at bounding box center [906, 407] width 431 height 12
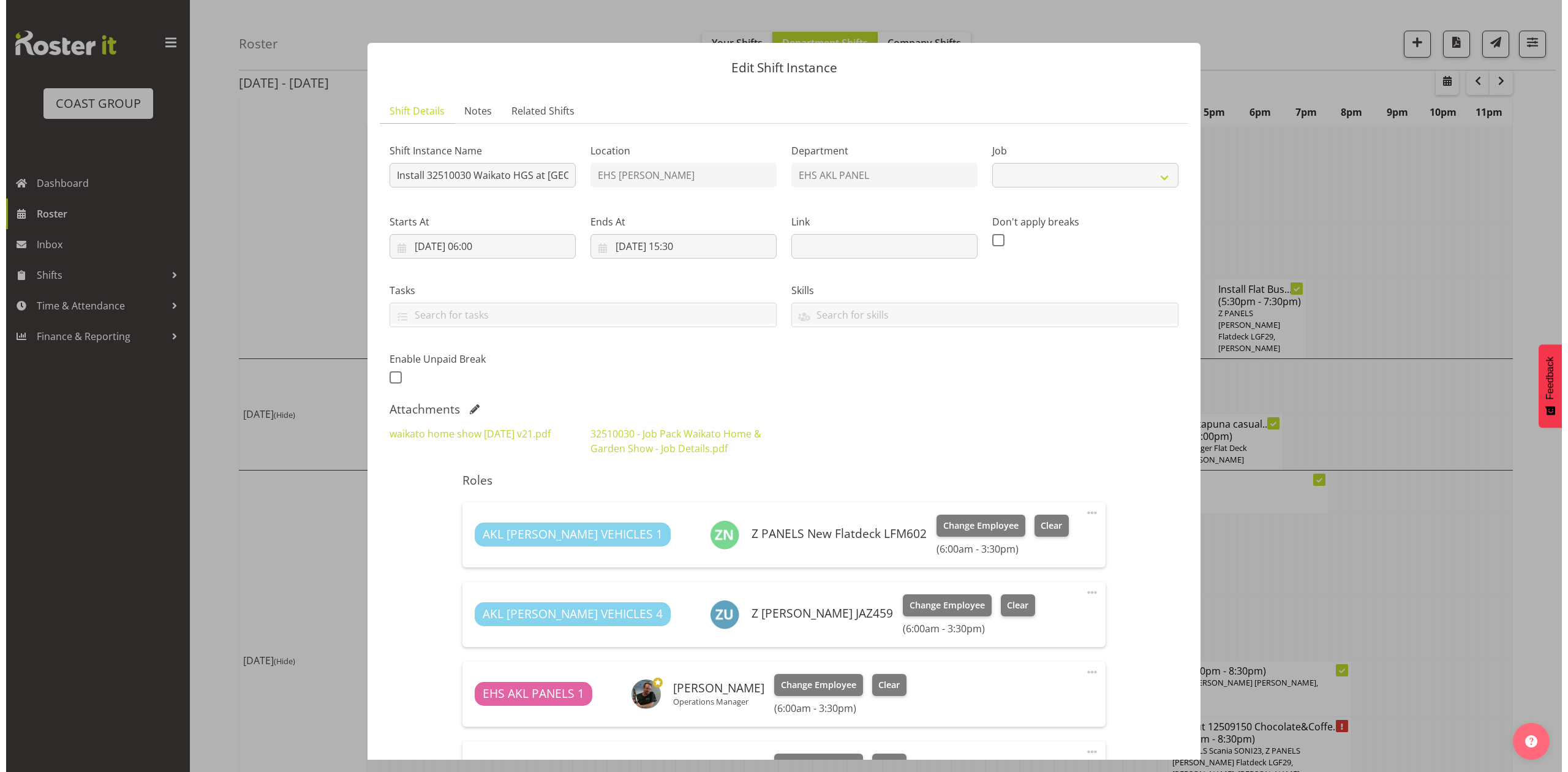
scroll to position [689, 0]
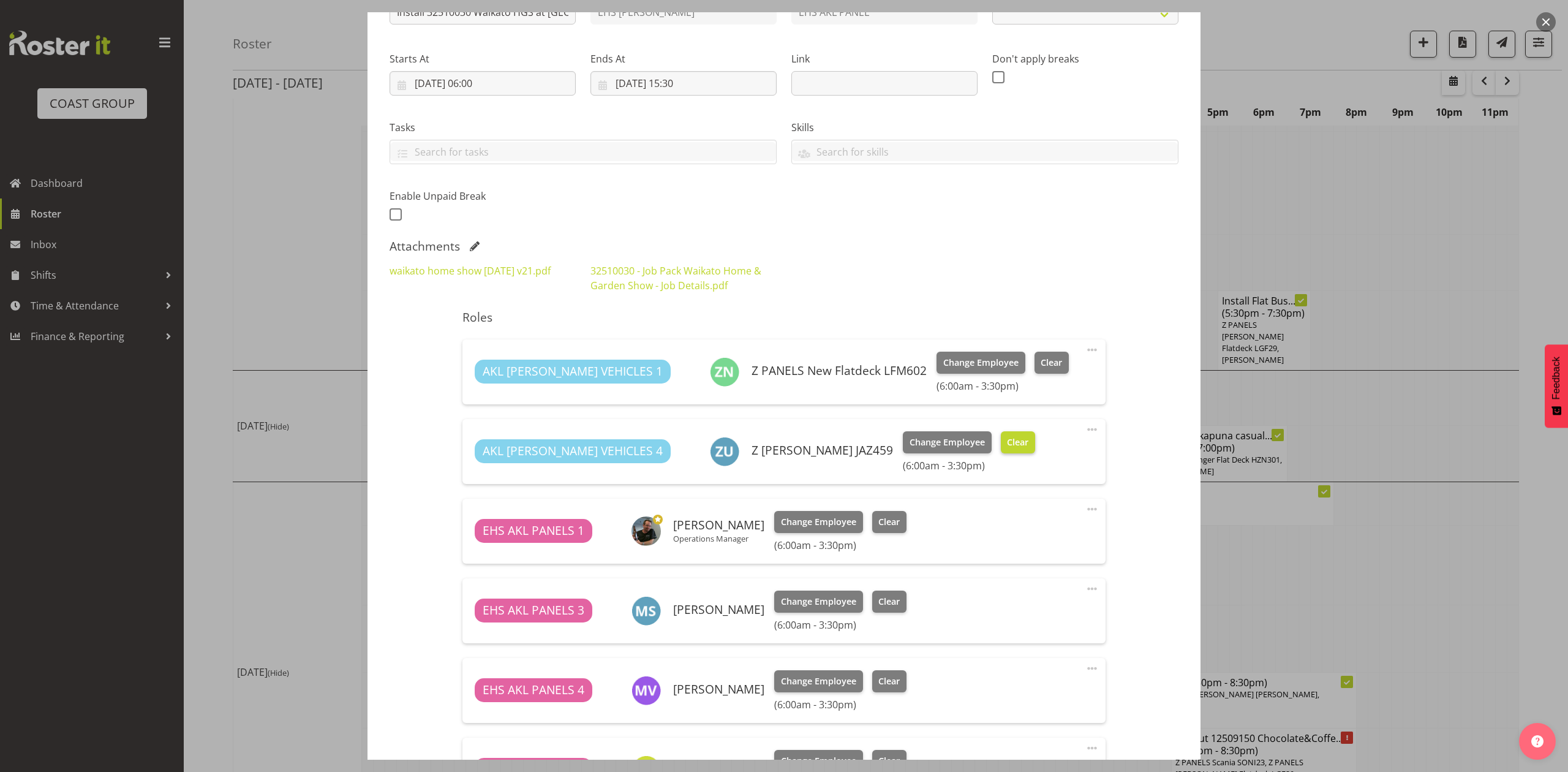
select select "9140"
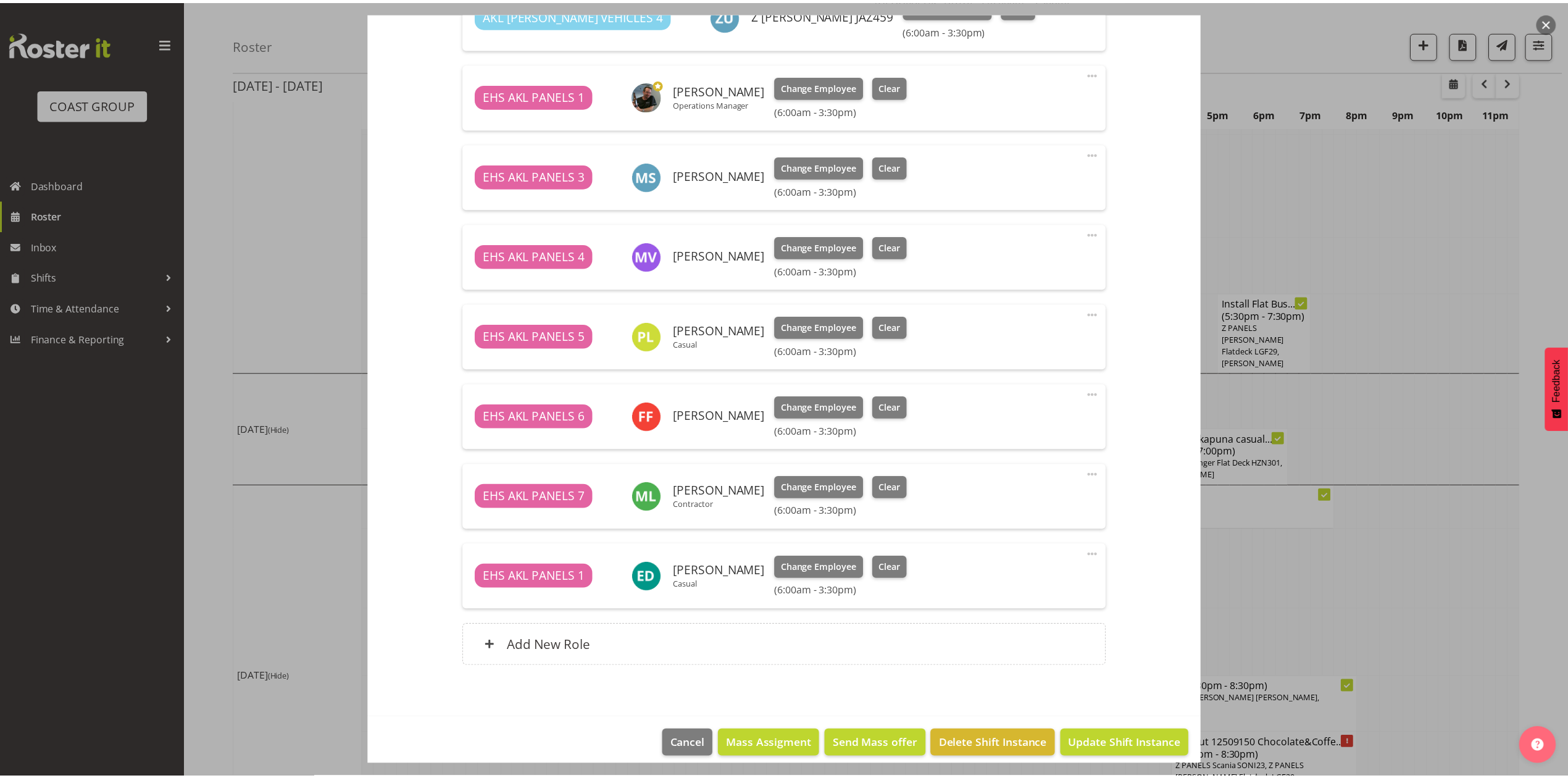
scroll to position [616, 0]
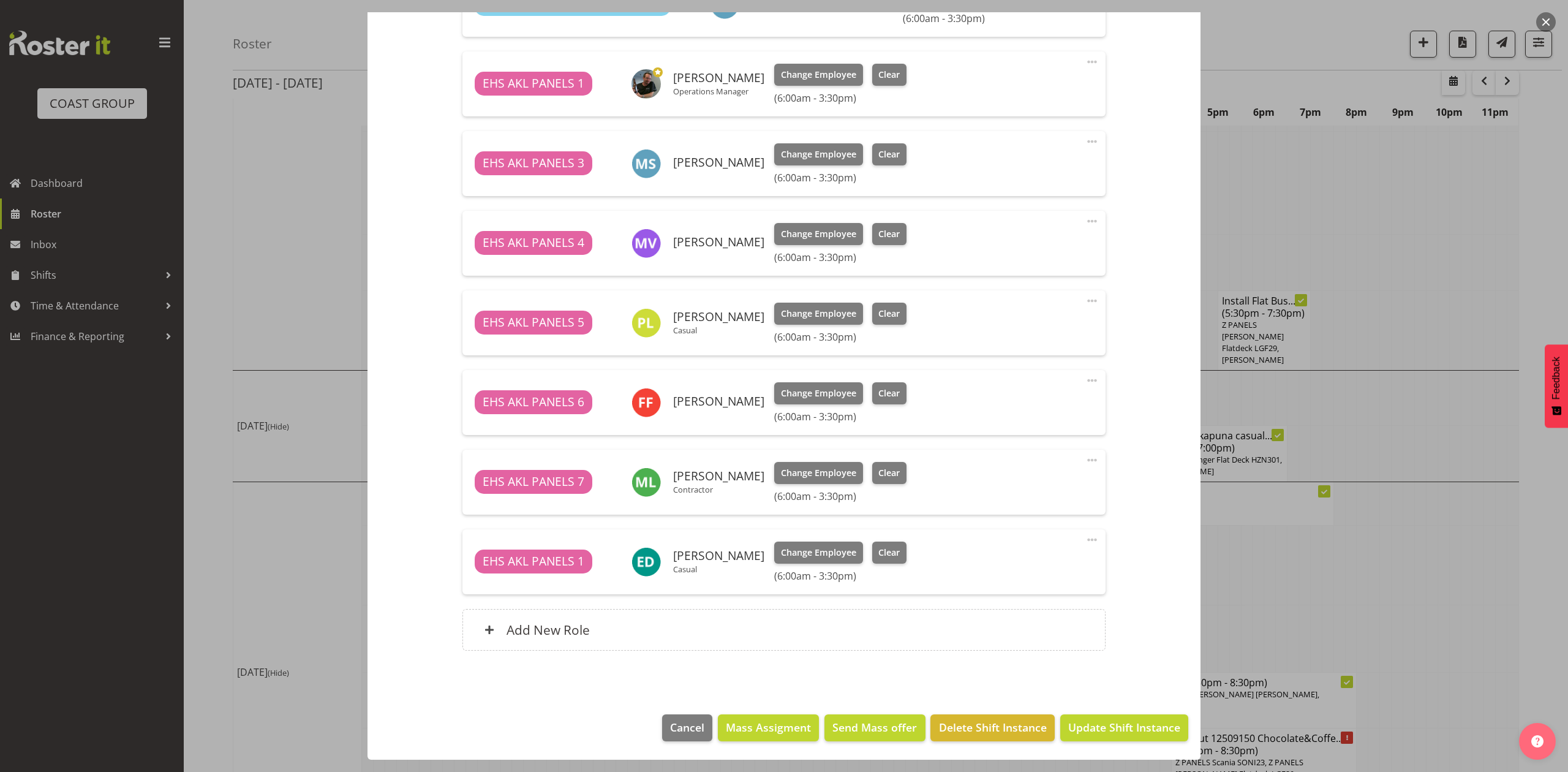
click at [1412, 231] on div at bounding box center [784, 386] width 1568 height 772
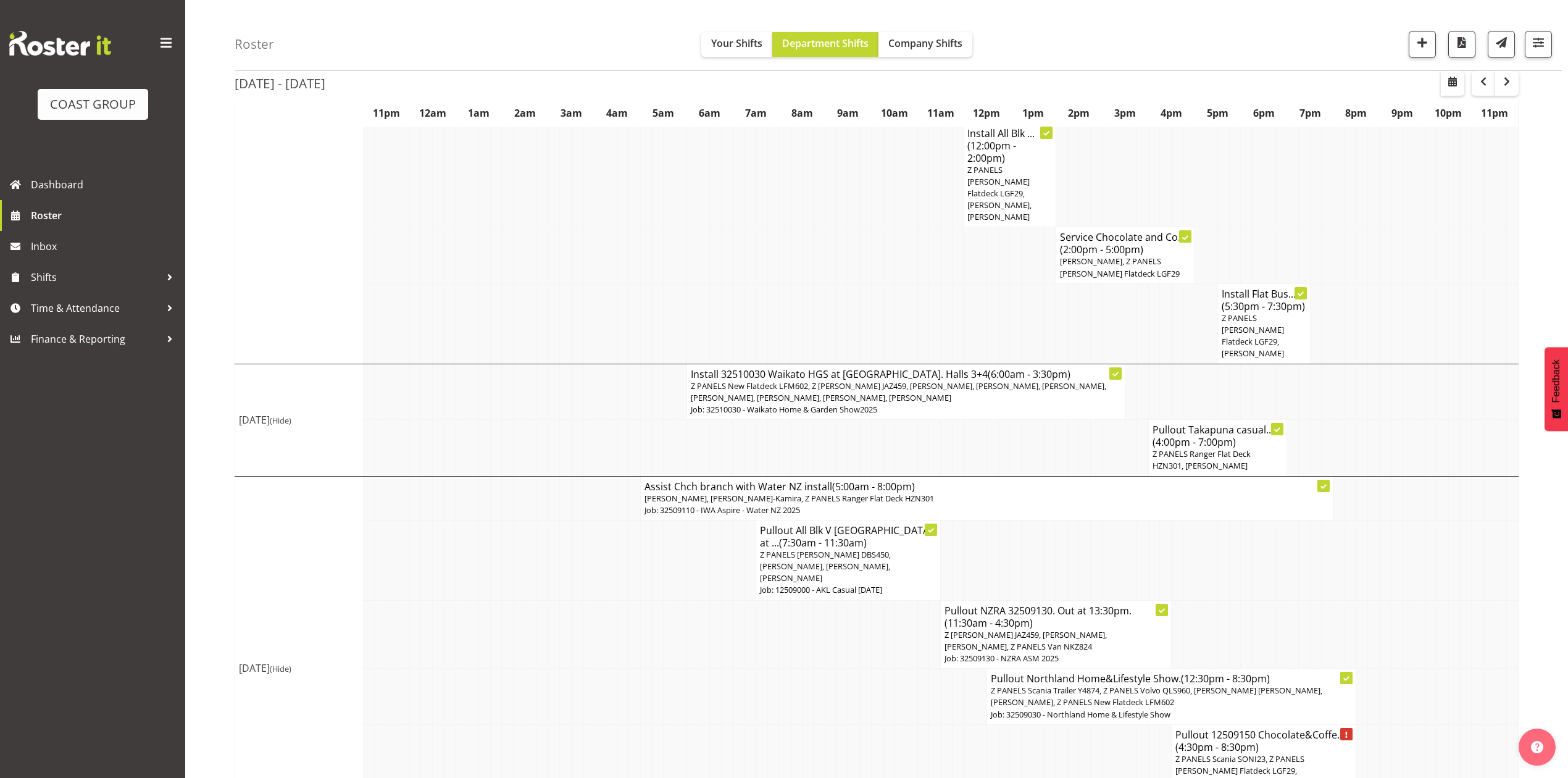
scroll to position [706, 0]
click at [798, 598] on td at bounding box center [796, 632] width 12 height 68
